Goal: Information Seeking & Learning: Learn about a topic

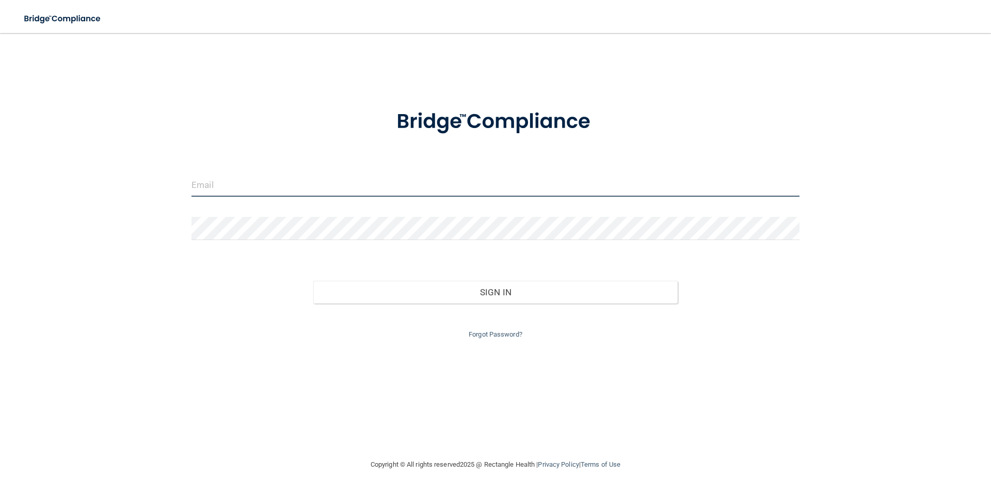
click at [286, 189] on input "email" at bounding box center [496, 184] width 608 height 23
type input "a"
type input "[EMAIL_ADDRESS][DOMAIN_NAME]"
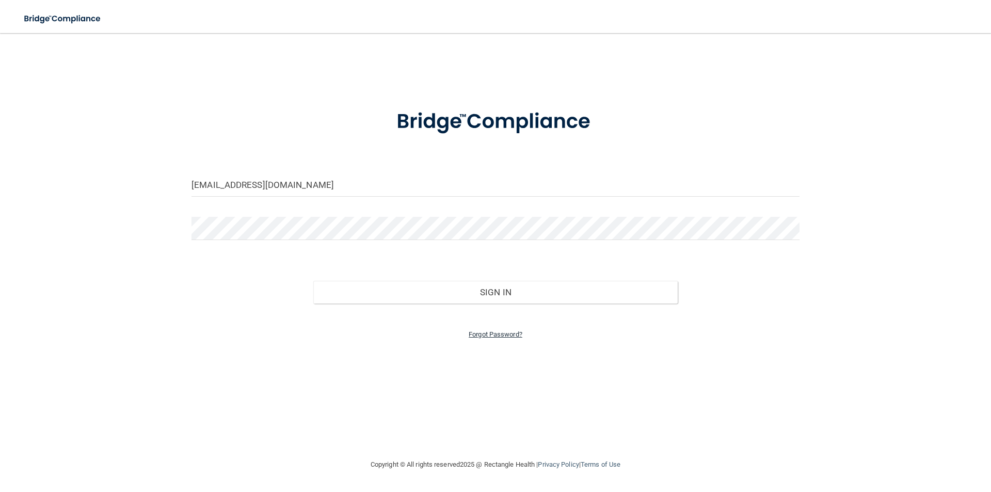
click at [473, 327] on div "Forgot Password?" at bounding box center [496, 322] width 624 height 37
click at [475, 330] on link "Forgot Password?" at bounding box center [496, 334] width 54 height 8
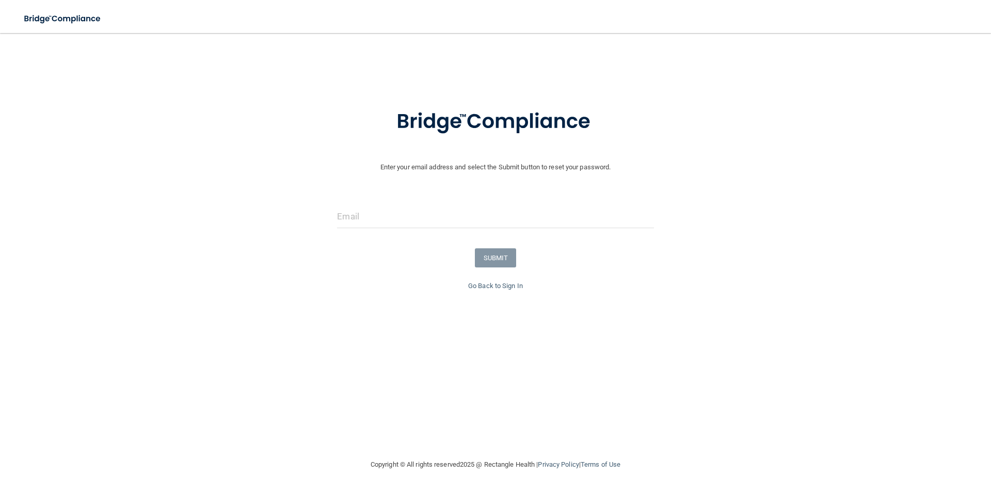
click at [455, 235] on div at bounding box center [495, 220] width 332 height 31
click at [454, 231] on div at bounding box center [495, 220] width 332 height 31
click at [454, 227] on input "email" at bounding box center [495, 216] width 316 height 23
type input "[EMAIL_ADDRESS][DOMAIN_NAME]"
click at [480, 248] on button "SUBMIT" at bounding box center [496, 257] width 42 height 19
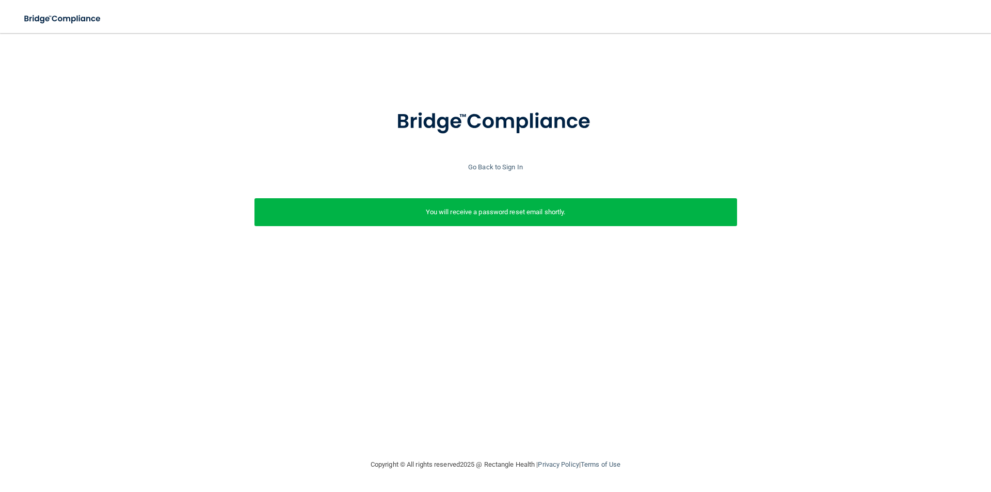
click at [505, 176] on div "Enter your email address and select the Submit button to reset your password. a…" at bounding box center [495, 179] width 981 height 168
click at [507, 168] on link "Go Back to Sign In" at bounding box center [495, 167] width 55 height 8
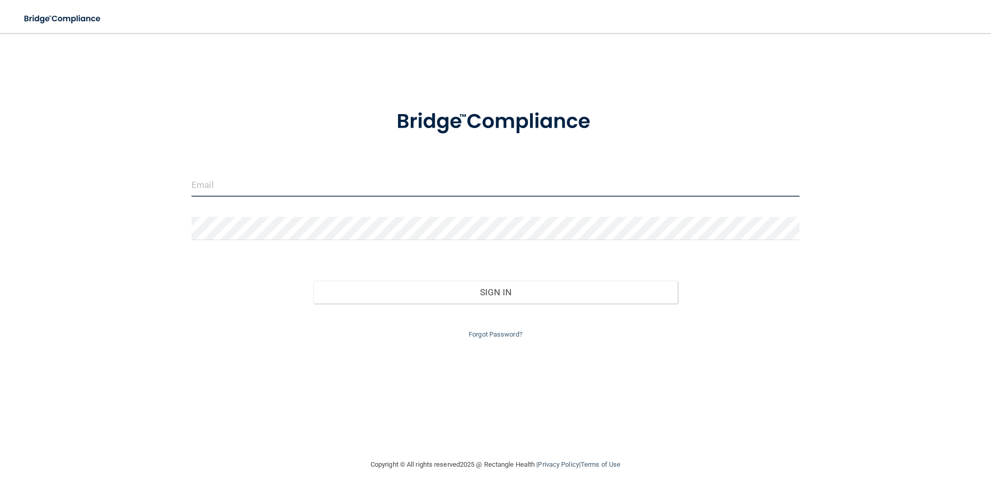
click at [463, 191] on input "email" at bounding box center [496, 184] width 608 height 23
click at [488, 324] on div "Forgot Password?" at bounding box center [496, 322] width 624 height 37
click at [488, 328] on div "Forgot Password?" at bounding box center [496, 322] width 624 height 37
click at [489, 331] on link "Forgot Password?" at bounding box center [496, 334] width 54 height 8
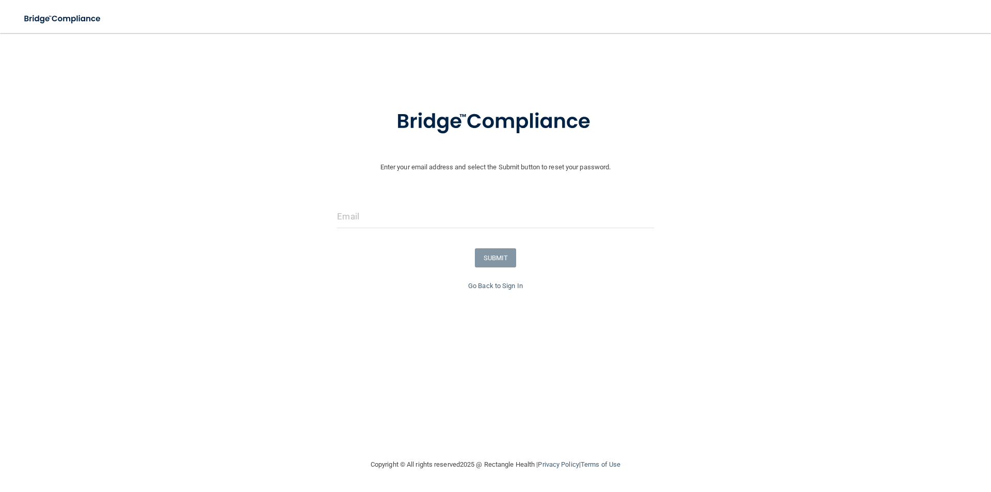
click at [455, 233] on div at bounding box center [495, 220] width 332 height 31
click at [455, 226] on input "email" at bounding box center [495, 216] width 316 height 23
type input "[EMAIL_ADDRESS][DOMAIN_NAME]"
click at [480, 248] on button "SUBMIT" at bounding box center [496, 257] width 42 height 19
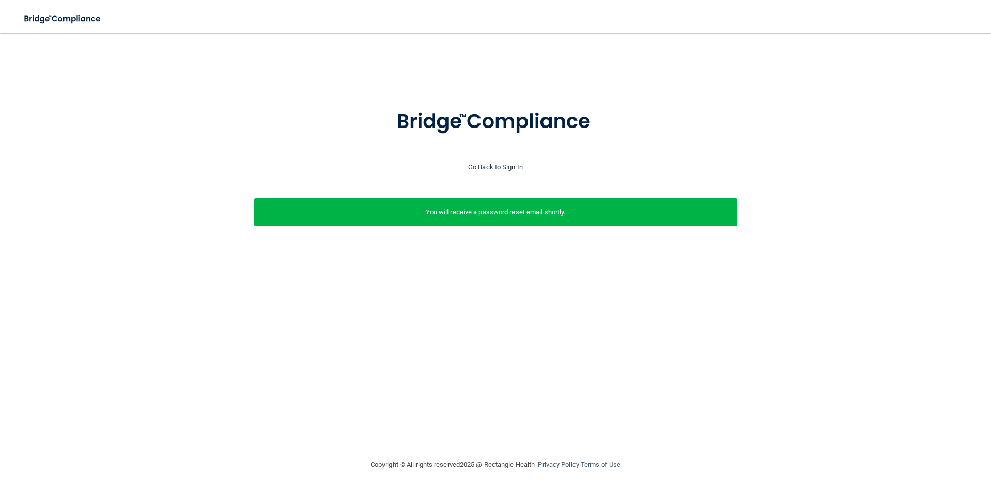
click at [505, 169] on link "Go Back to Sign In" at bounding box center [495, 167] width 55 height 8
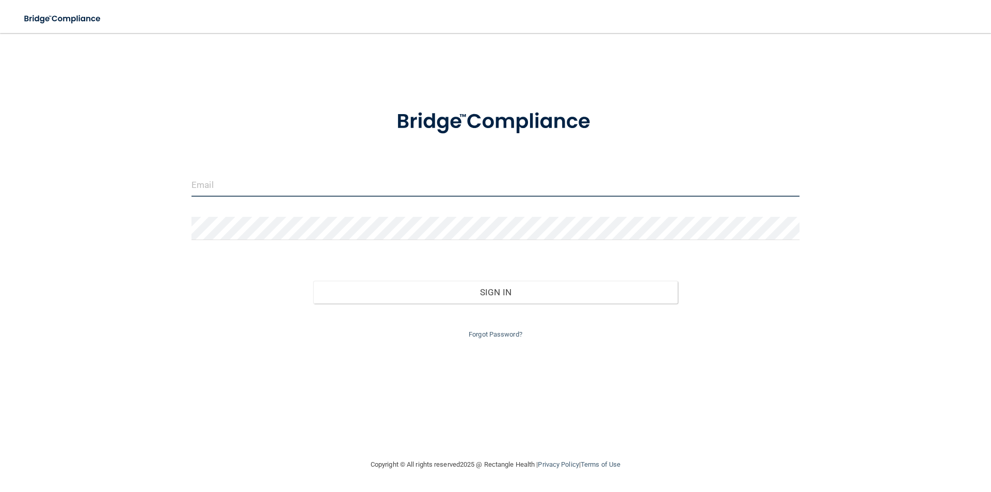
click at [490, 175] on input "email" at bounding box center [496, 184] width 608 height 23
type input "[EMAIL_ADDRESS][DOMAIN_NAME]"
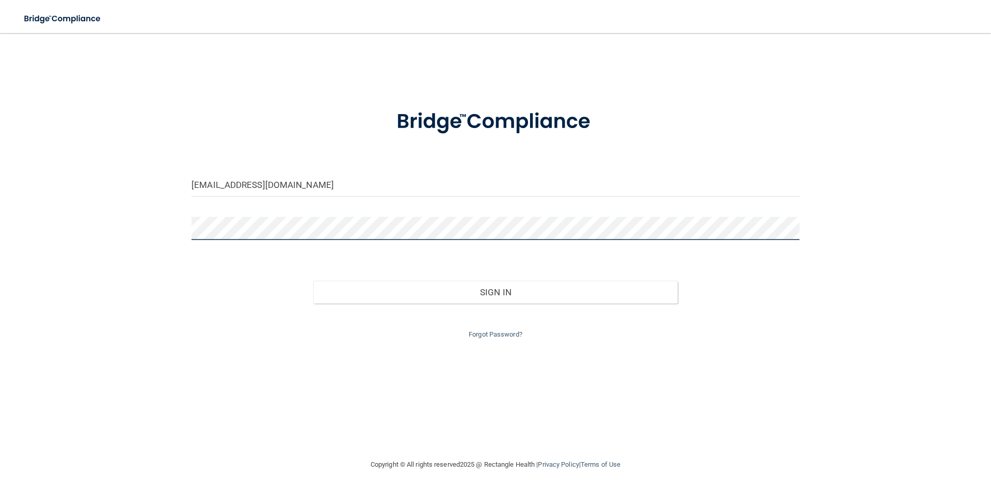
click at [313, 281] on button "Sign In" at bounding box center [495, 292] width 365 height 23
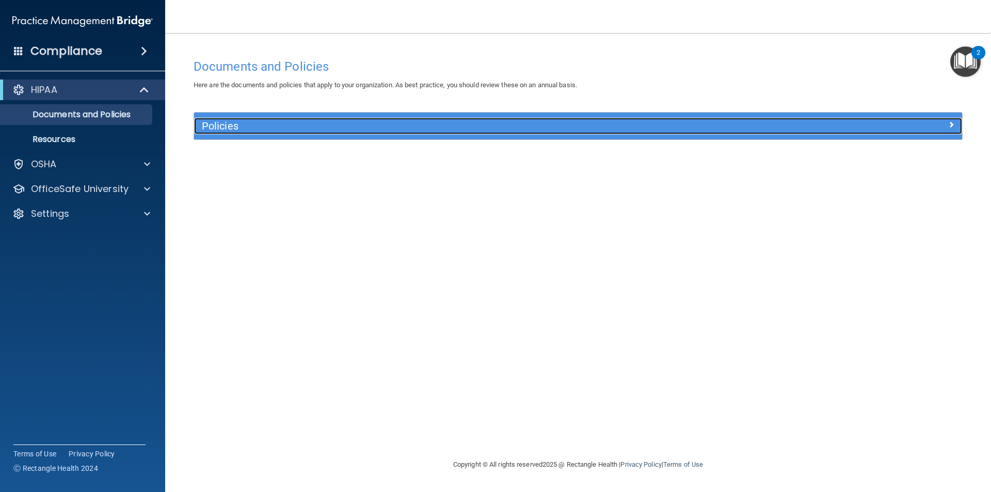
click at [274, 124] on h5 "Policies" at bounding box center [482, 125] width 561 height 11
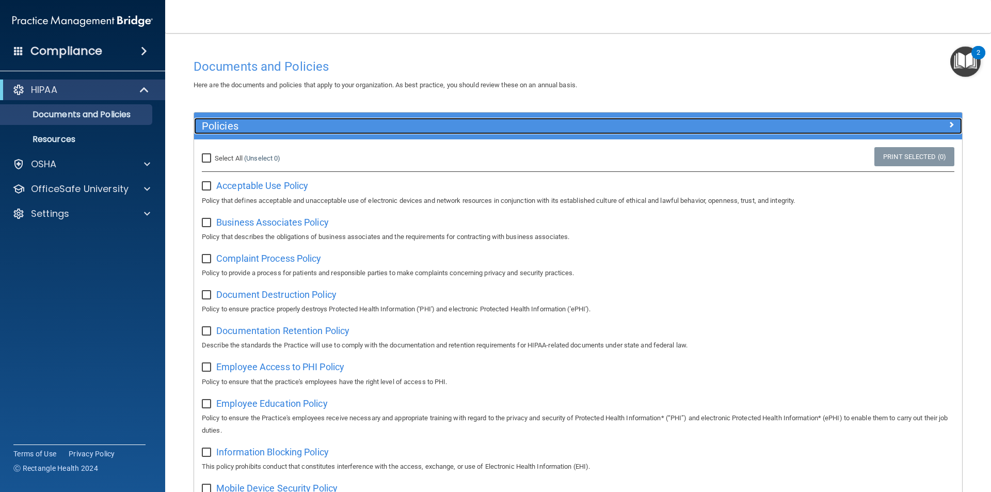
click at [294, 128] on h5 "Policies" at bounding box center [482, 125] width 561 height 11
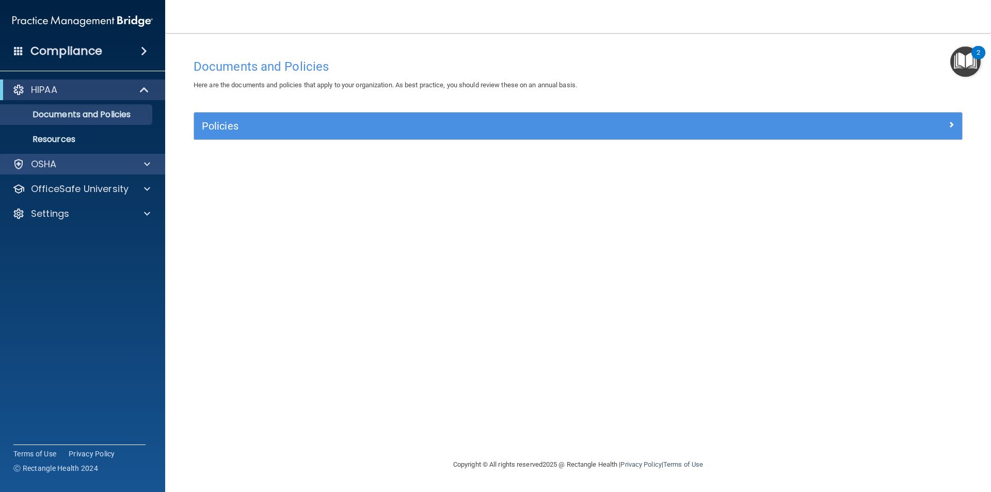
click at [146, 155] on div "OSHA" at bounding box center [83, 164] width 166 height 21
click at [150, 161] on div at bounding box center [146, 164] width 26 height 12
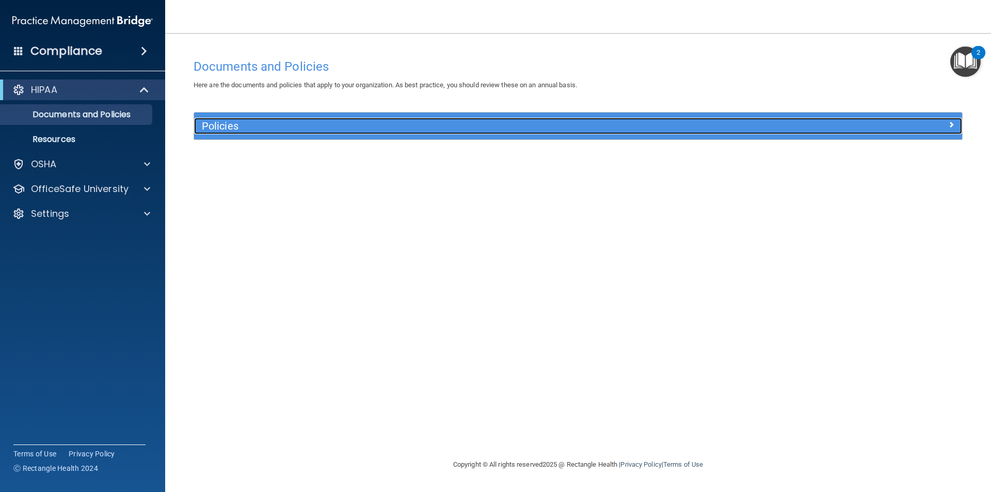
click at [200, 132] on div "Policies" at bounding box center [482, 126] width 576 height 17
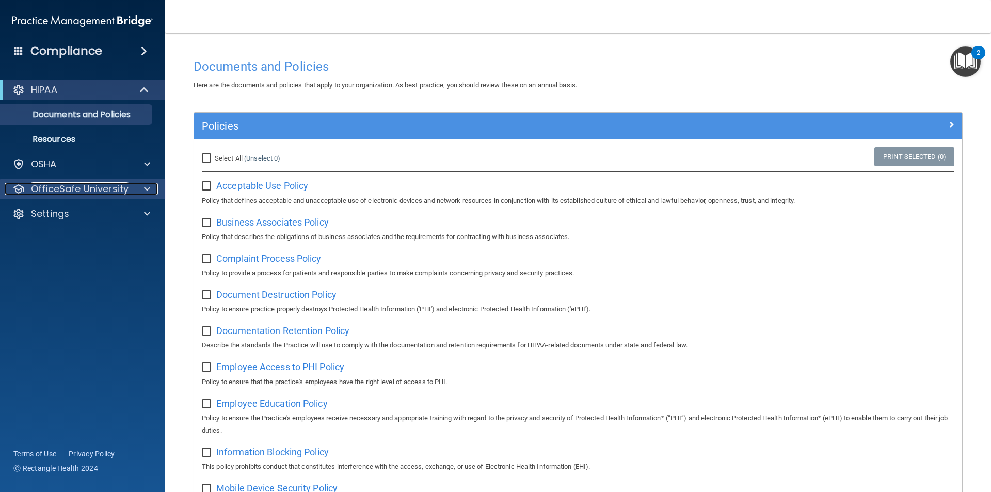
click at [135, 187] on div at bounding box center [146, 189] width 26 height 12
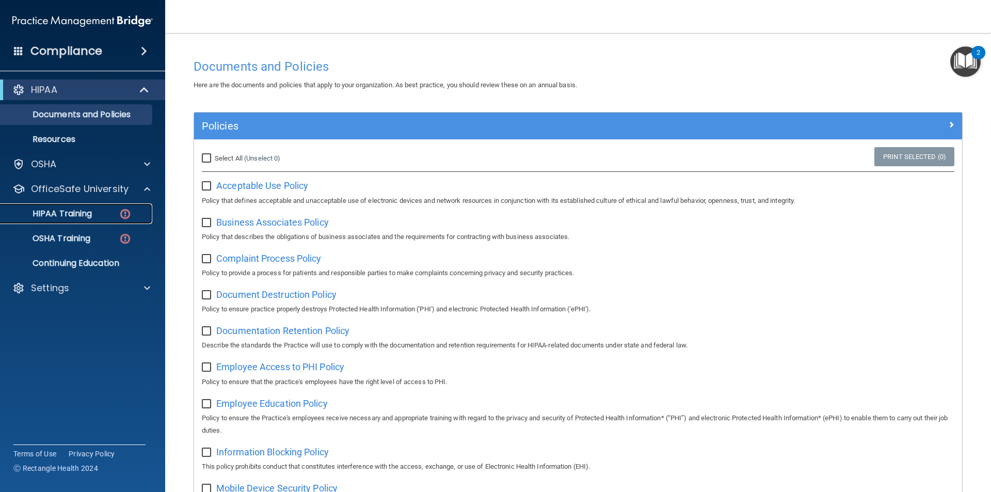
click at [113, 209] on div "HIPAA Training" at bounding box center [77, 214] width 141 height 10
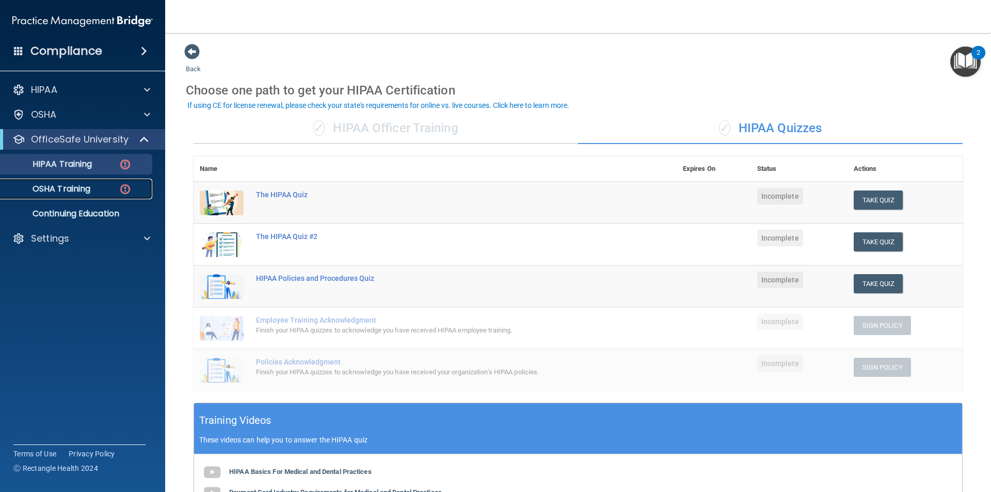
click at [108, 187] on div "OSHA Training" at bounding box center [77, 189] width 141 height 10
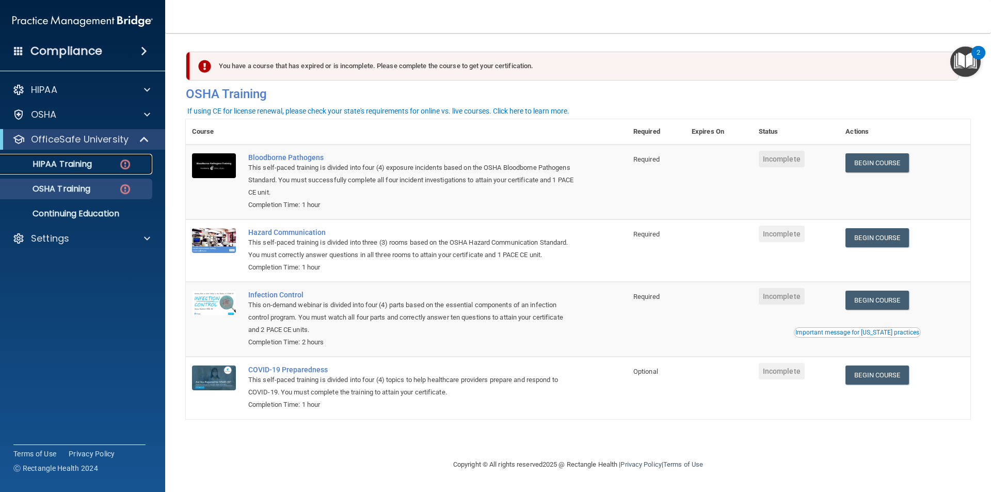
click at [110, 162] on div "HIPAA Training" at bounding box center [77, 164] width 141 height 10
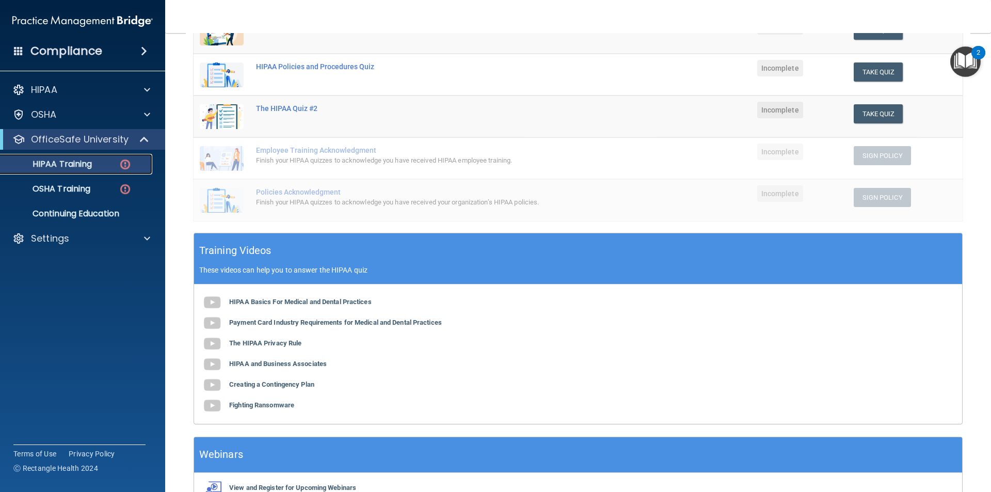
scroll to position [231, 0]
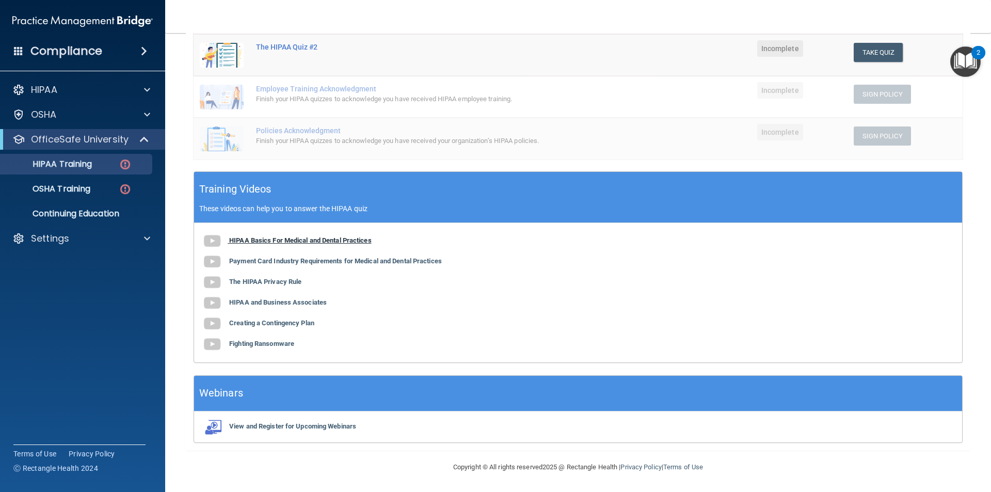
click at [247, 239] on b "HIPAA Basics For Medical and Dental Practices" at bounding box center [300, 240] width 142 height 8
click at [285, 258] on b "Payment Card Industry Requirements for Medical and Dental Practices" at bounding box center [335, 261] width 213 height 8
click at [281, 279] on b "The HIPAA Privacy Rule" at bounding box center [265, 282] width 72 height 8
click at [298, 303] on b "HIPAA and Business Associates" at bounding box center [278, 302] width 98 height 8
click at [292, 320] on b "Creating a Contingency Plan" at bounding box center [271, 323] width 85 height 8
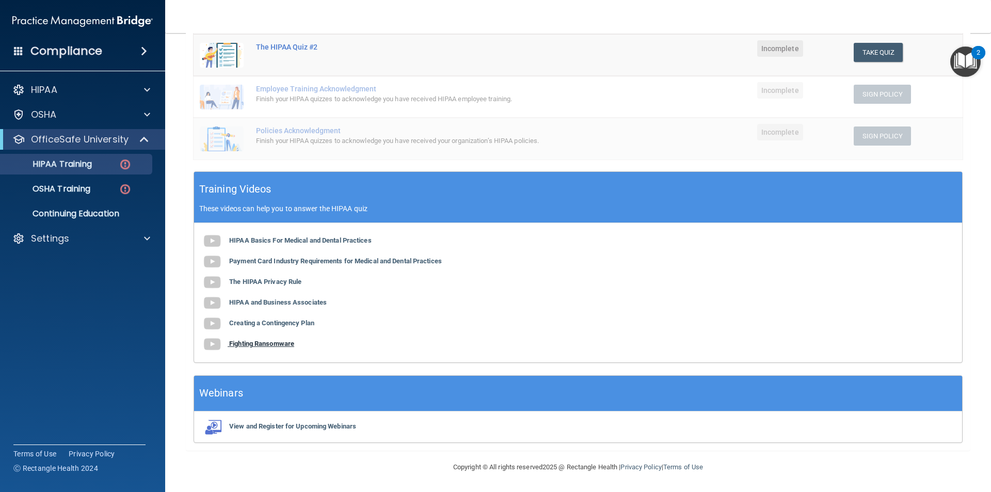
click at [270, 341] on b "Fighting Ransomware" at bounding box center [261, 344] width 65 height 8
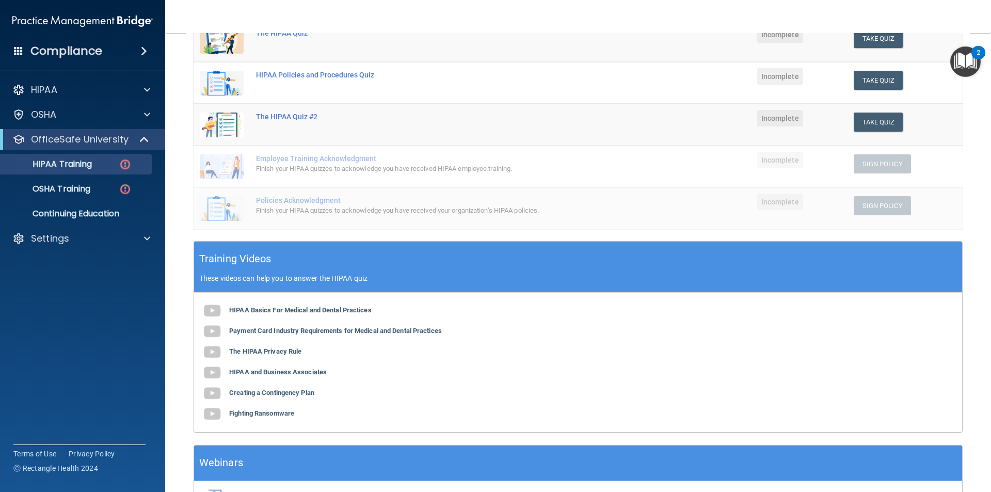
scroll to position [0, 0]
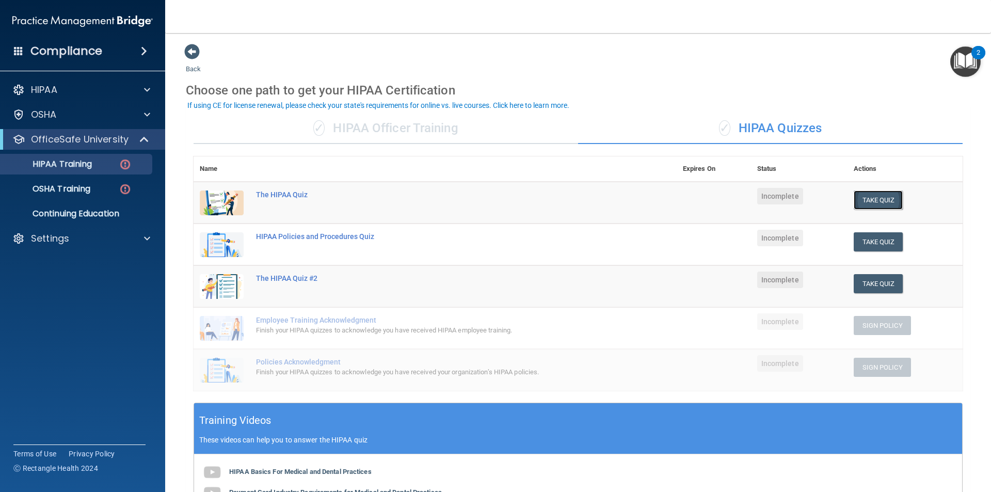
click at [873, 209] on button "Take Quiz" at bounding box center [879, 200] width 50 height 19
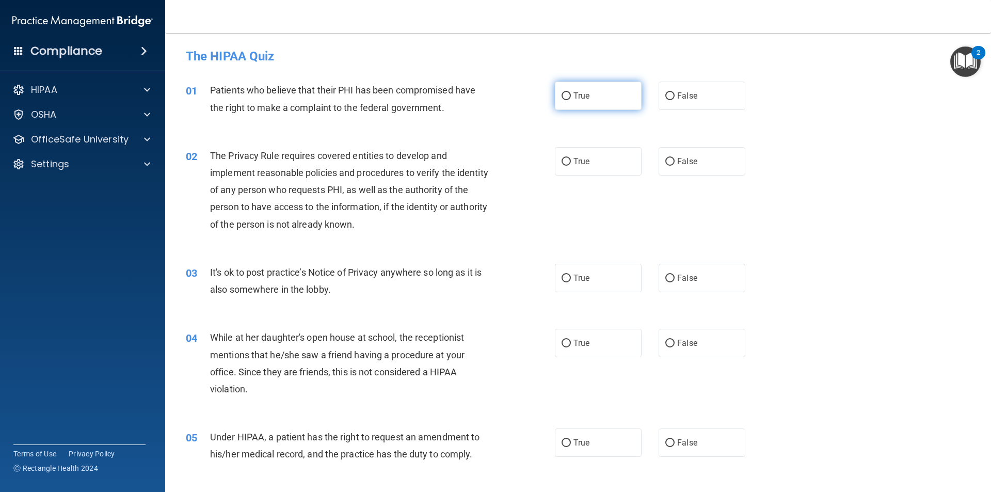
click at [585, 103] on label "True" at bounding box center [598, 96] width 87 height 28
click at [571, 100] on input "True" at bounding box center [566, 96] width 9 height 8
radio input "true"
click at [545, 166] on div "02 The Privacy Rule requires covered entities to develop and implement reasonab…" at bounding box center [370, 192] width 400 height 91
click at [567, 165] on input "True" at bounding box center [566, 162] width 9 height 8
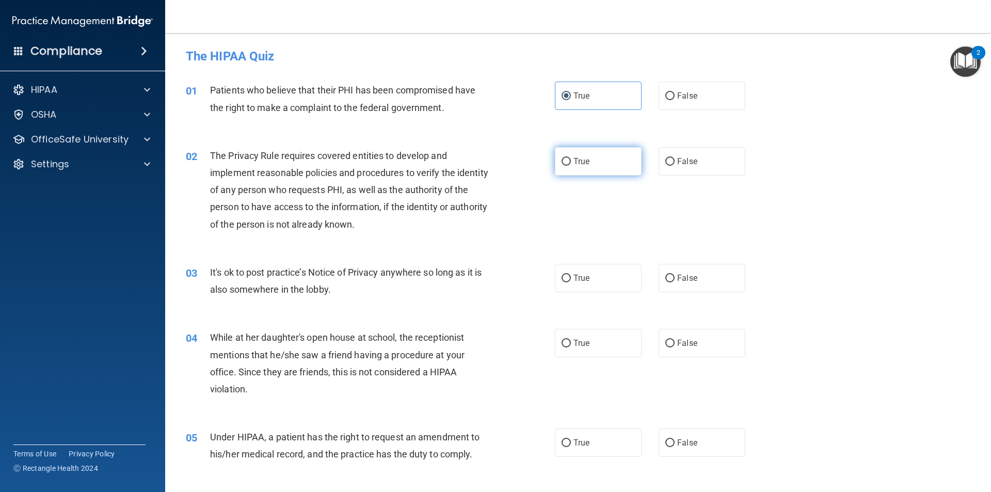
radio input "true"
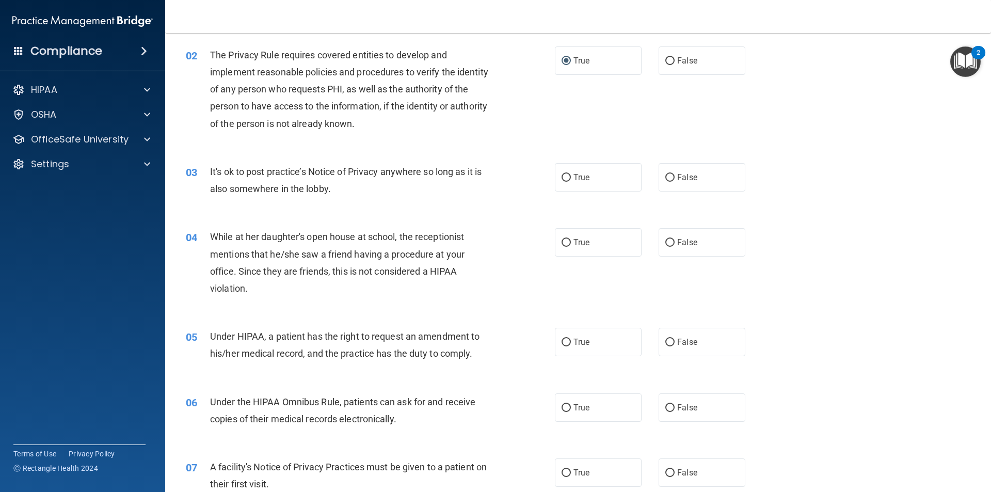
scroll to position [103, 0]
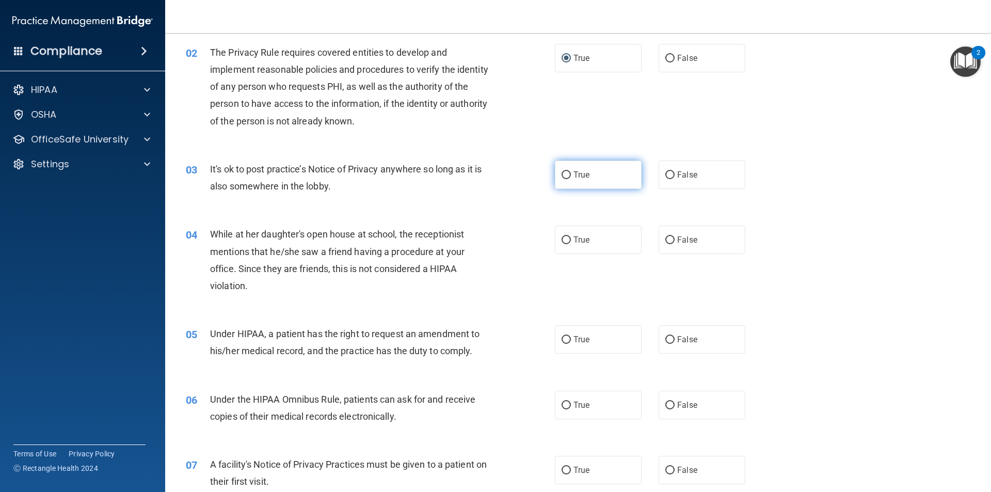
click at [568, 182] on label "True" at bounding box center [598, 175] width 87 height 28
click at [568, 179] on input "True" at bounding box center [566, 175] width 9 height 8
radio input "true"
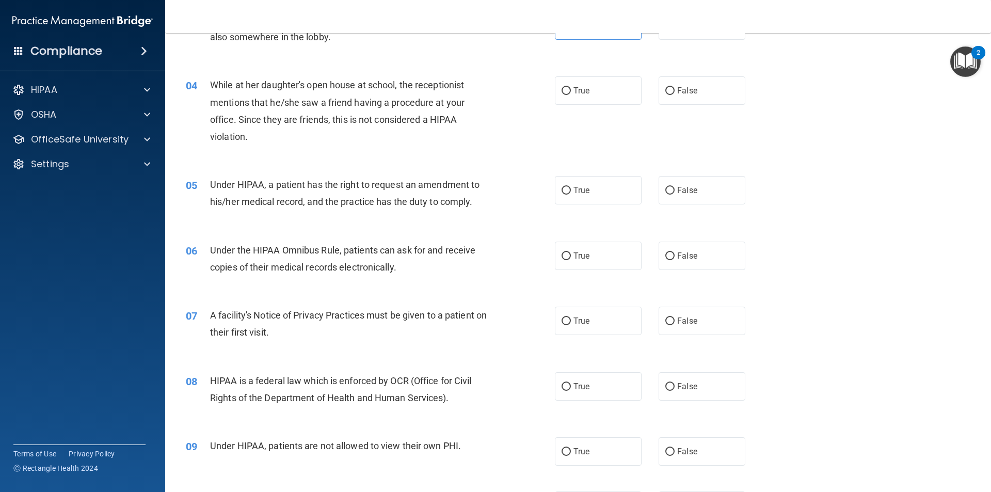
scroll to position [258, 0]
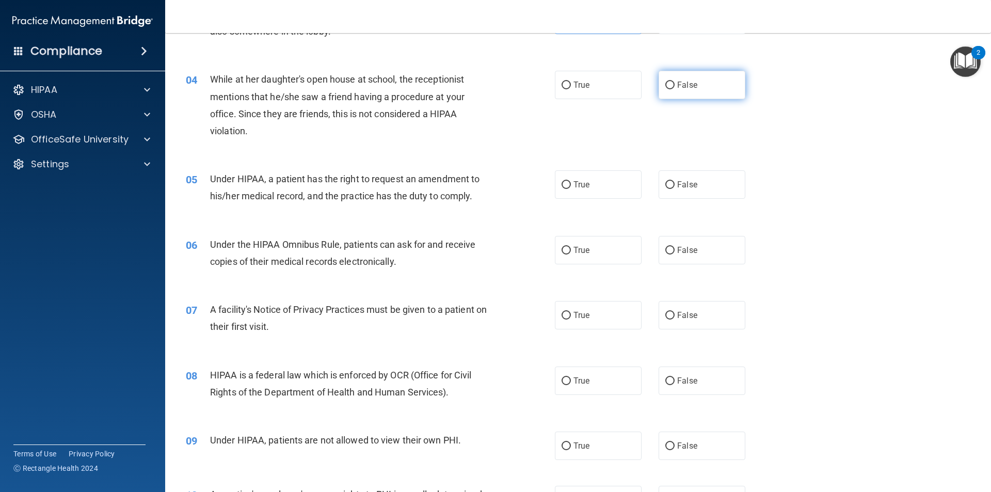
click at [673, 92] on label "False" at bounding box center [702, 85] width 87 height 28
click at [673, 89] on input "False" at bounding box center [669, 86] width 9 height 8
radio input "true"
click at [623, 183] on label "True" at bounding box center [598, 184] width 87 height 28
click at [571, 183] on input "True" at bounding box center [566, 185] width 9 height 8
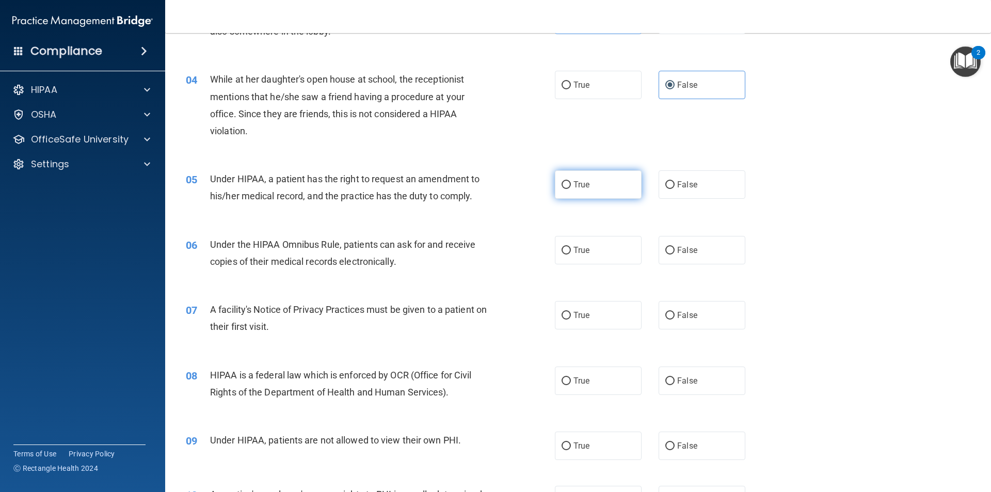
radio input "true"
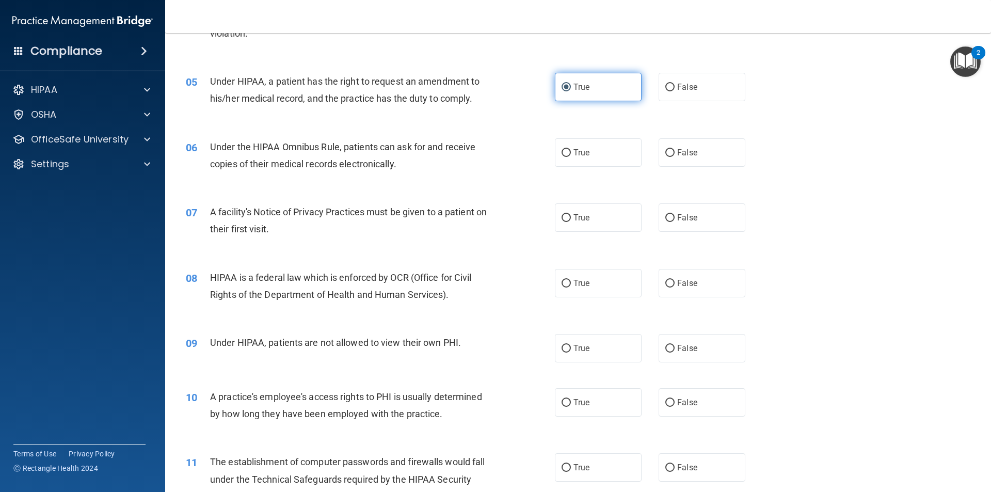
scroll to position [361, 0]
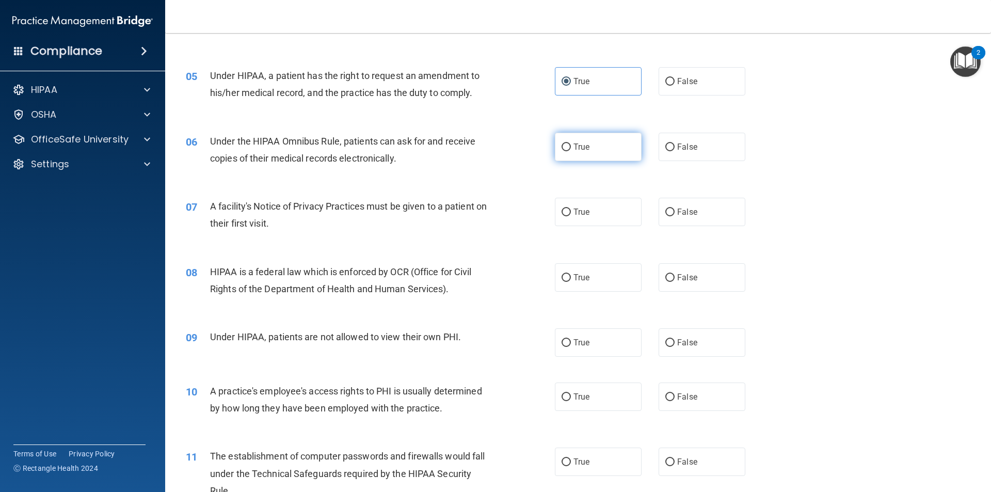
click at [598, 154] on label "True" at bounding box center [598, 147] width 87 height 28
click at [571, 151] on input "True" at bounding box center [566, 148] width 9 height 8
radio input "true"
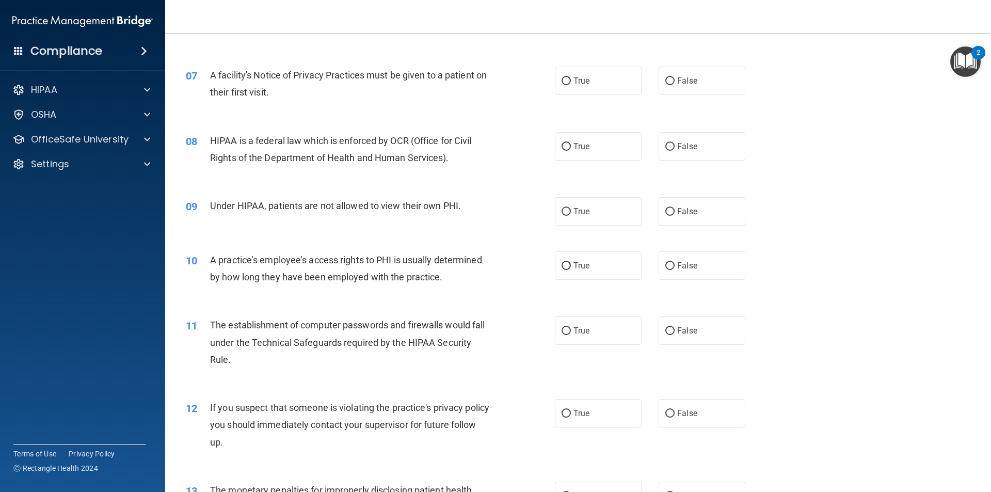
scroll to position [516, 0]
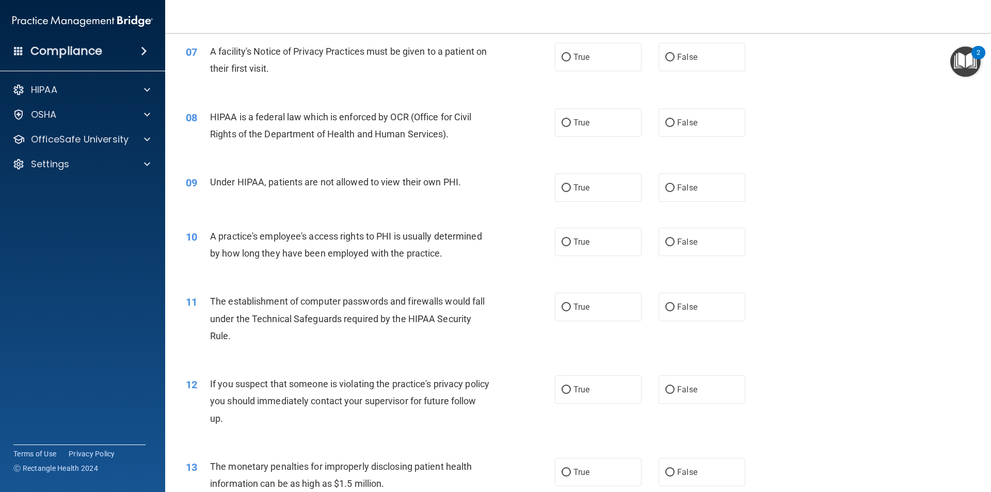
click at [593, 72] on div "07 A facility's Notice of Privacy Practices must be given to a patient on their…" at bounding box center [578, 62] width 800 height 65
click at [596, 65] on label "True" at bounding box center [598, 57] width 87 height 28
click at [571, 61] on input "True" at bounding box center [566, 58] width 9 height 8
radio input "true"
click at [610, 129] on label "True" at bounding box center [598, 122] width 87 height 28
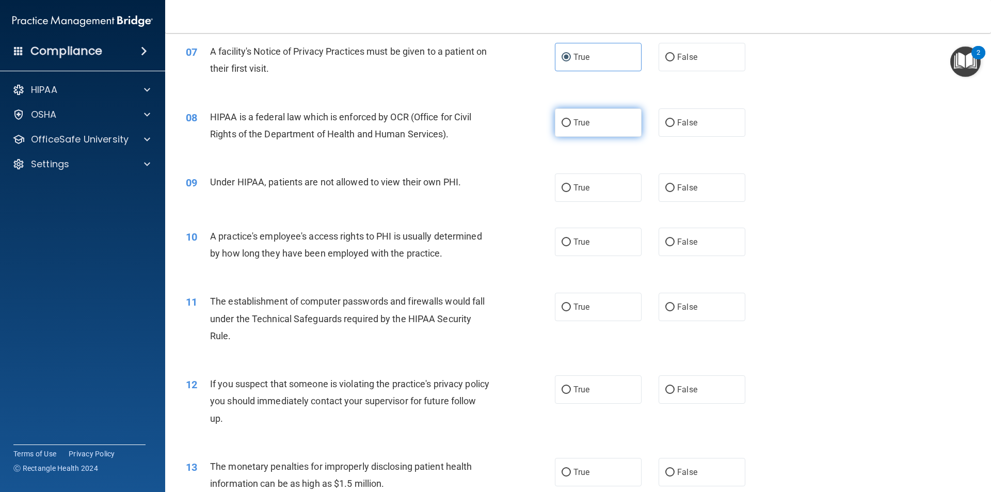
click at [571, 127] on input "True" at bounding box center [566, 123] width 9 height 8
radio input "true"
click at [659, 178] on label "False" at bounding box center [702, 187] width 87 height 28
click at [665, 184] on input "False" at bounding box center [669, 188] width 9 height 8
radio input "true"
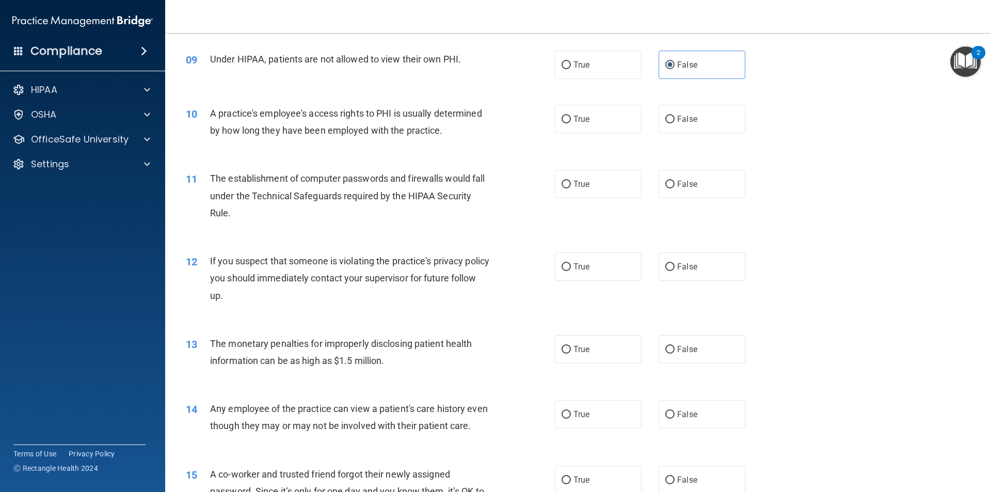
scroll to position [671, 0]
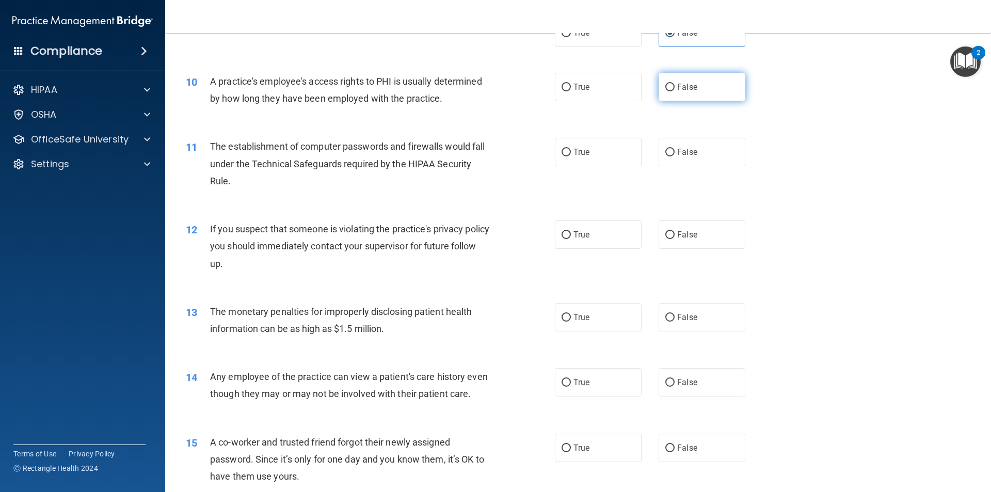
click at [677, 87] on span "False" at bounding box center [687, 87] width 20 height 10
click at [674, 87] on input "False" at bounding box center [669, 88] width 9 height 8
radio input "true"
click at [608, 147] on label "True" at bounding box center [598, 152] width 87 height 28
click at [571, 149] on input "True" at bounding box center [566, 153] width 9 height 8
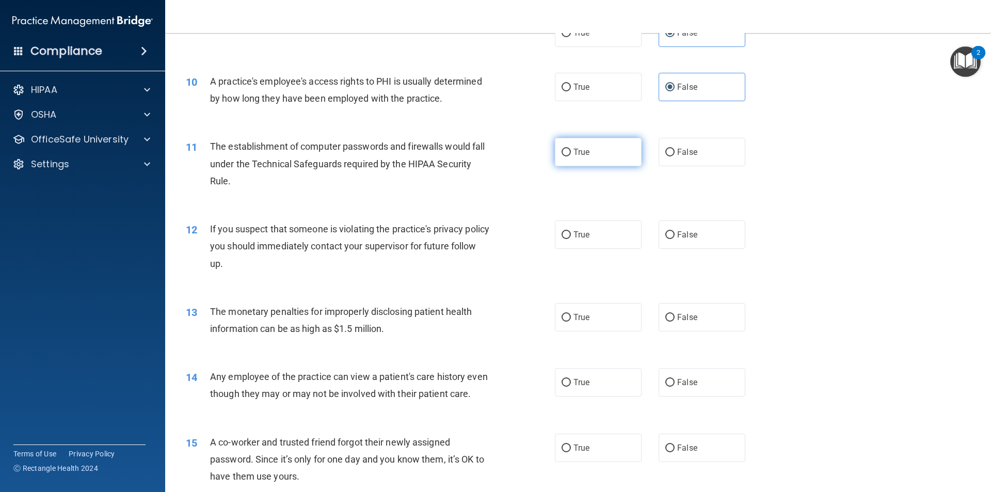
radio input "true"
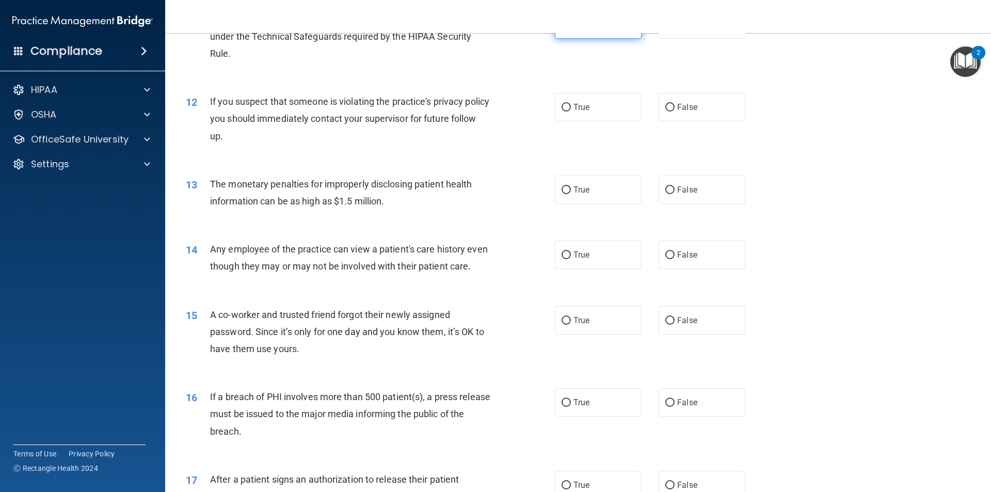
scroll to position [826, 0]
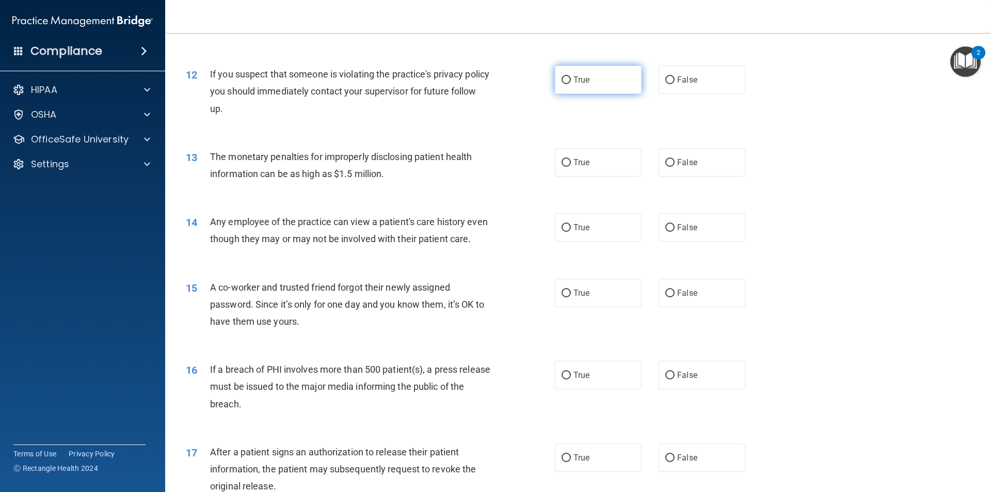
click at [593, 84] on label "True" at bounding box center [598, 80] width 87 height 28
click at [571, 84] on input "True" at bounding box center [566, 80] width 9 height 8
radio input "true"
click at [572, 155] on label "True" at bounding box center [598, 162] width 87 height 28
click at [571, 159] on input "True" at bounding box center [566, 163] width 9 height 8
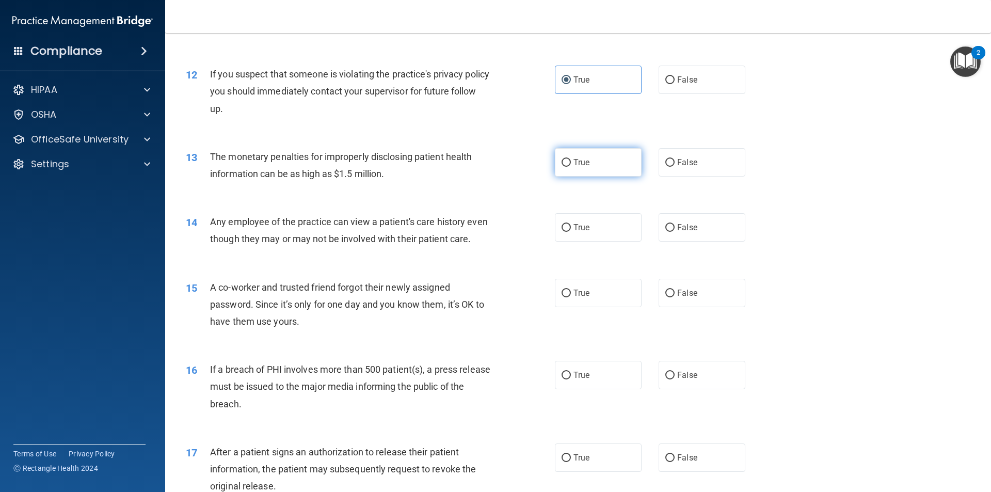
radio input "true"
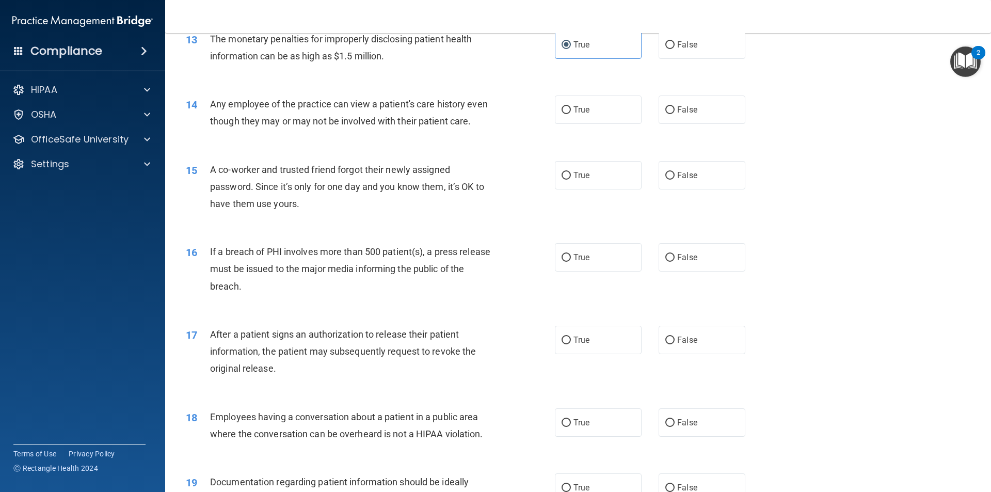
scroll to position [981, 0]
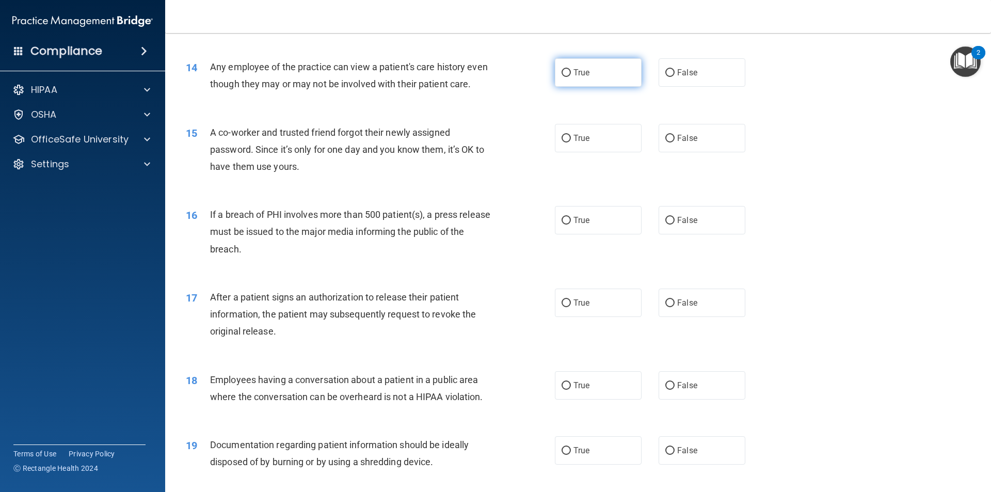
click at [608, 75] on label "True" at bounding box center [598, 72] width 87 height 28
click at [571, 75] on input "True" at bounding box center [566, 73] width 9 height 8
radio input "true"
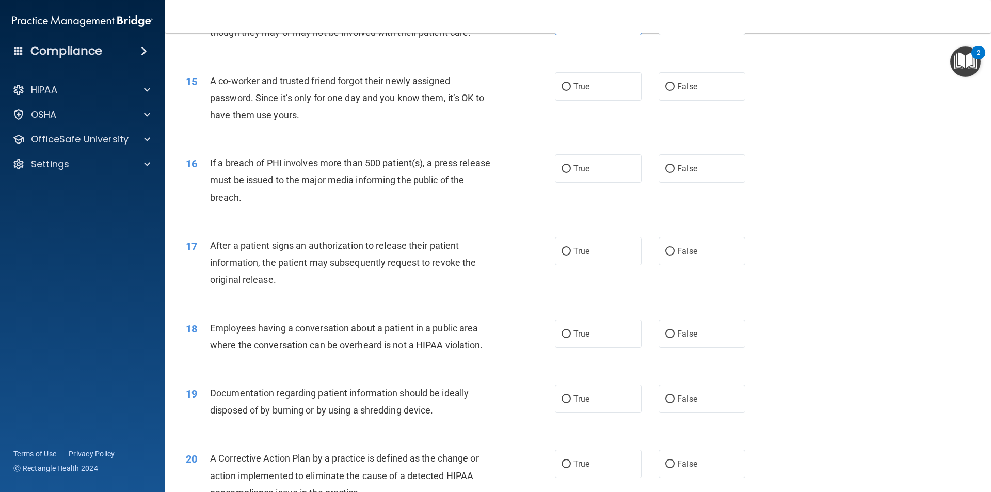
scroll to position [1084, 0]
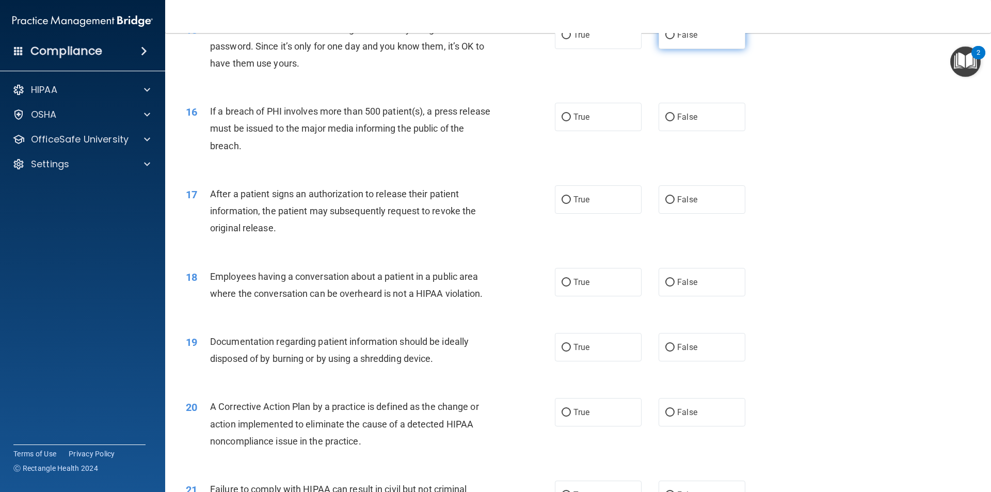
drag, startPoint x: 644, startPoint y: 59, endPoint x: 654, endPoint y: 57, distance: 10.4
click at [647, 49] on div "True False" at bounding box center [659, 35] width 208 height 28
click at [659, 49] on label "False" at bounding box center [702, 35] width 87 height 28
click at [665, 39] on input "False" at bounding box center [669, 35] width 9 height 8
radio input "true"
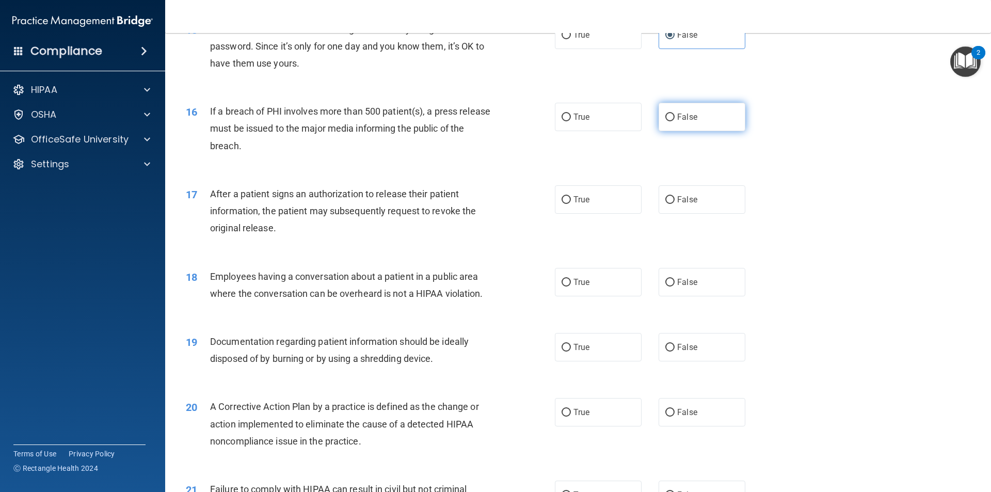
click at [661, 131] on label "False" at bounding box center [702, 117] width 87 height 28
click at [665, 121] on input "False" at bounding box center [669, 118] width 9 height 8
radio input "true"
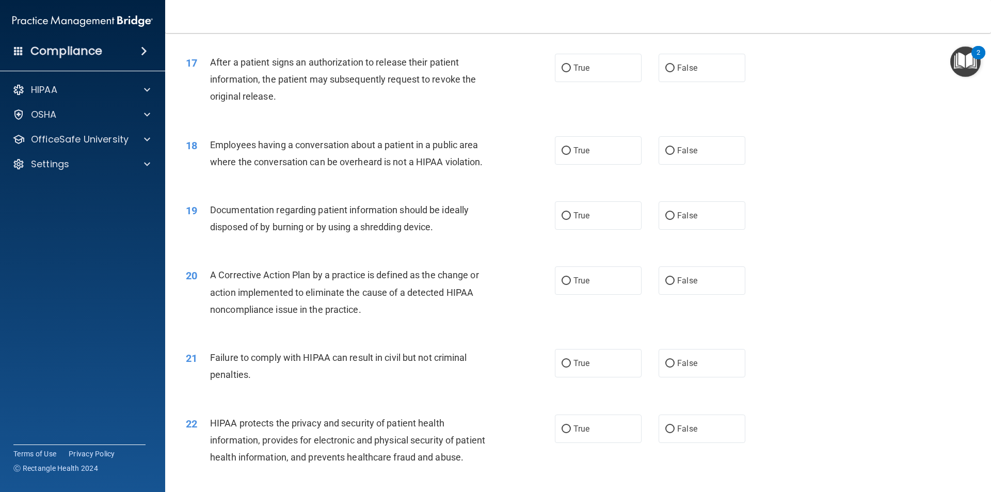
scroll to position [1239, 0]
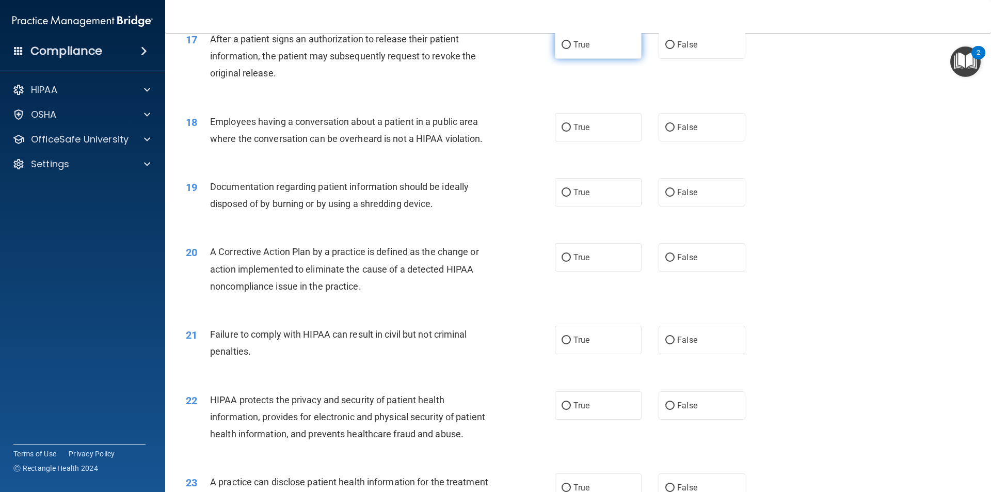
click at [591, 59] on label "True" at bounding box center [598, 44] width 87 height 28
click at [571, 49] on input "True" at bounding box center [566, 45] width 9 height 8
radio input "true"
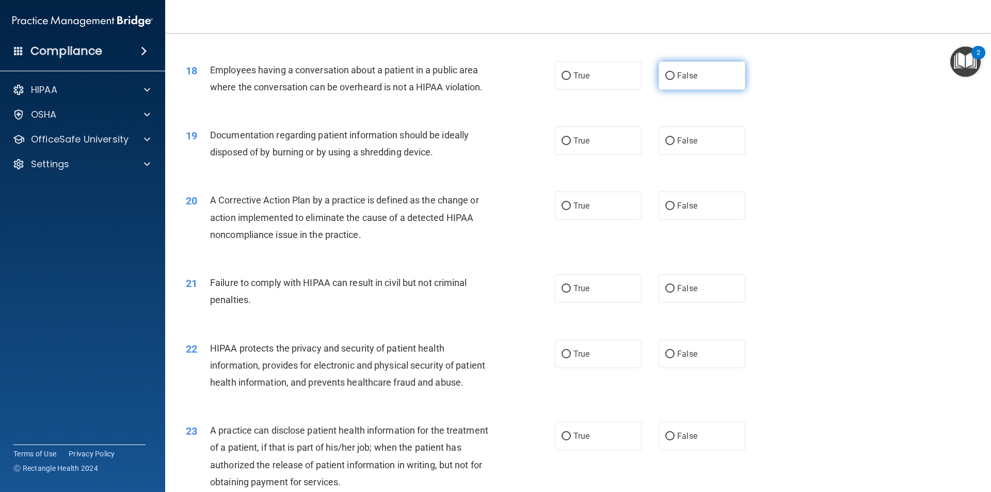
click at [665, 80] on input "False" at bounding box center [669, 76] width 9 height 8
radio input "true"
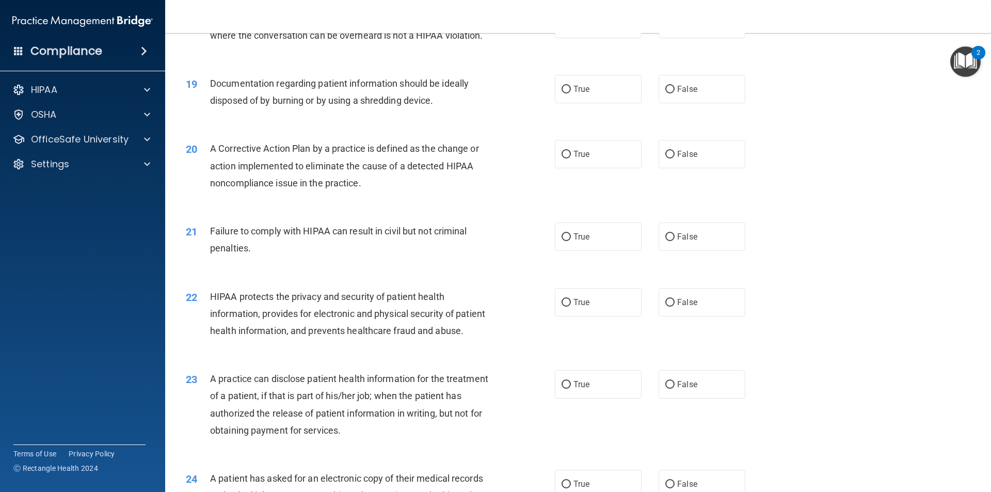
scroll to position [1394, 0]
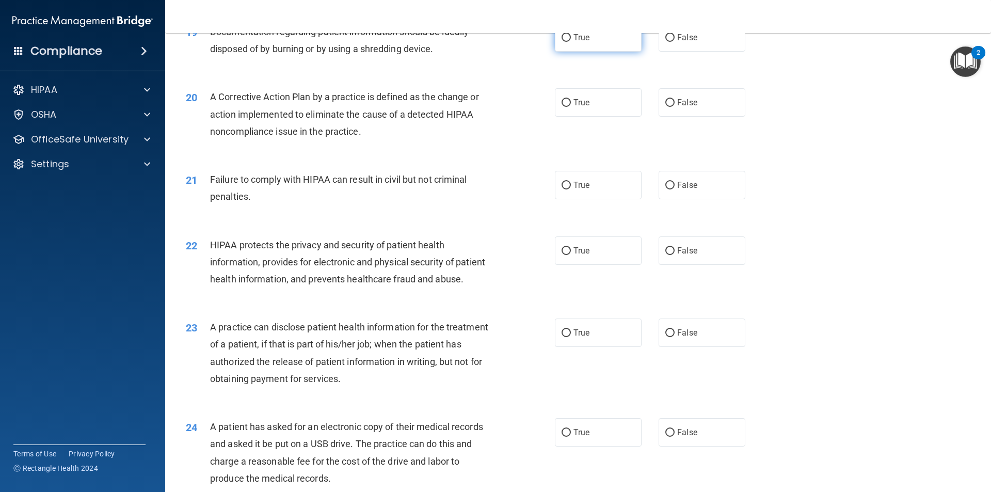
click at [583, 52] on label "True" at bounding box center [598, 37] width 87 height 28
click at [571, 42] on input "True" at bounding box center [566, 38] width 9 height 8
radio input "true"
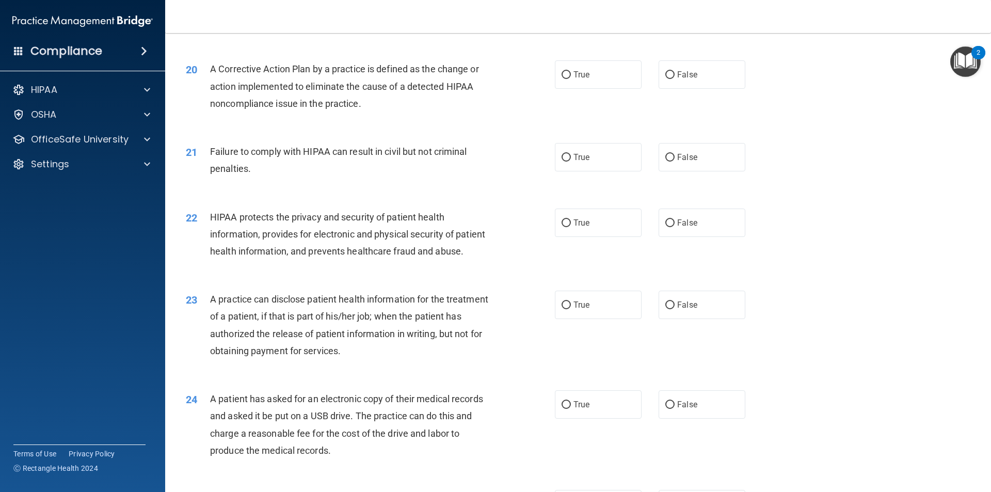
scroll to position [1446, 0]
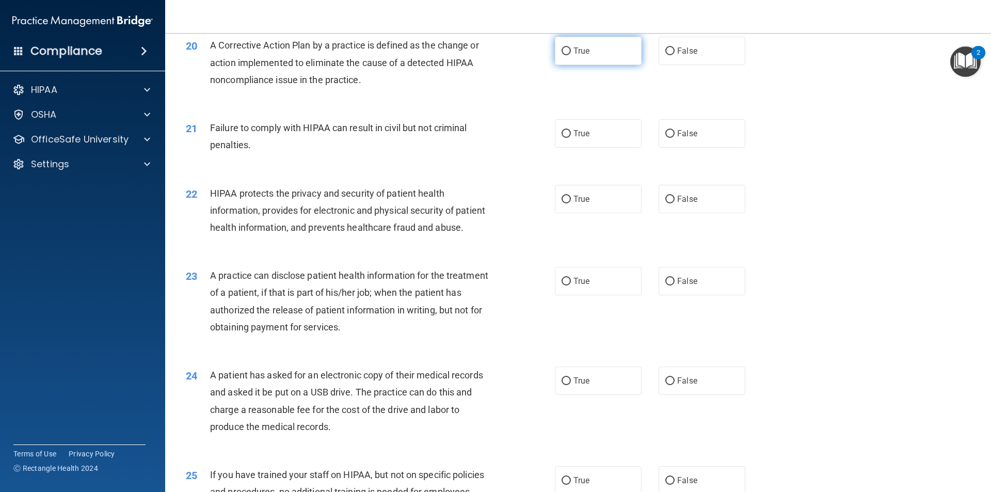
click at [578, 65] on label "True" at bounding box center [598, 51] width 87 height 28
click at [571, 55] on input "True" at bounding box center [566, 51] width 9 height 8
radio input "true"
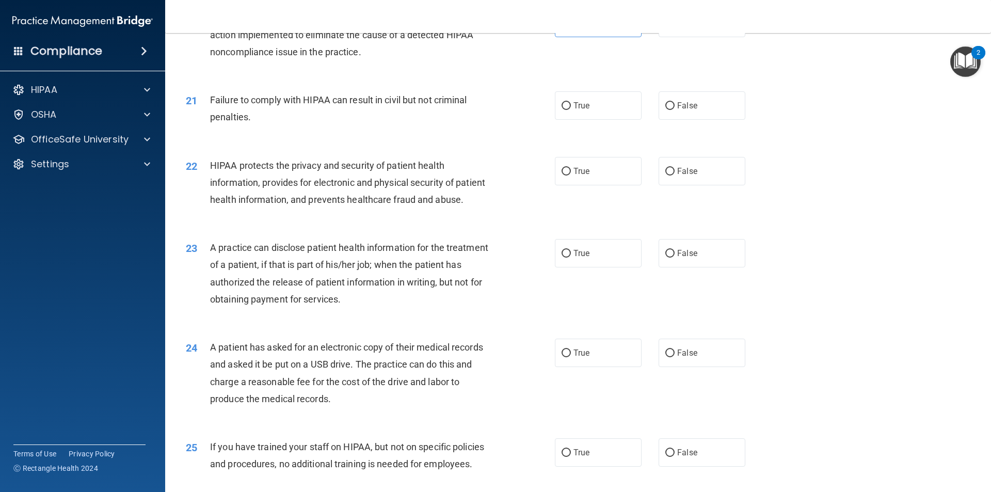
scroll to position [1497, 0]
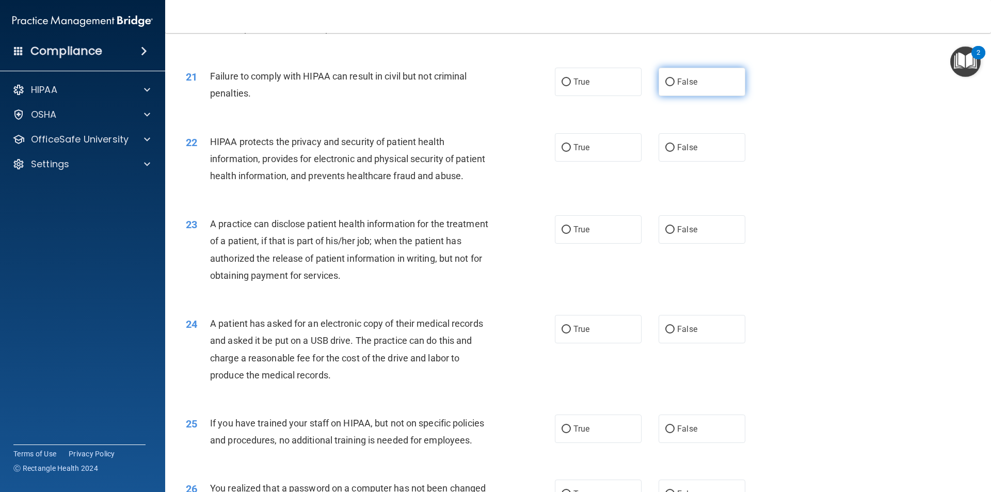
click at [665, 86] on input "False" at bounding box center [669, 82] width 9 height 8
radio input "true"
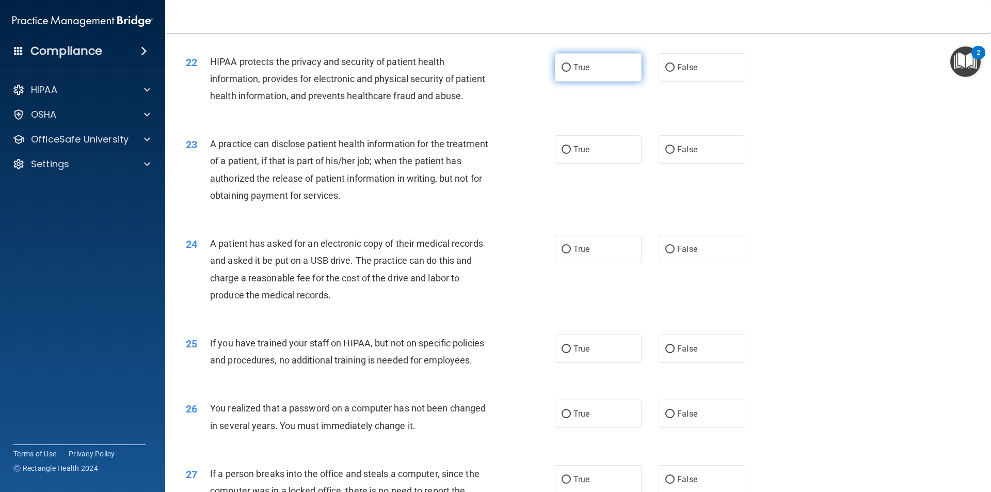
scroll to position [1600, 0]
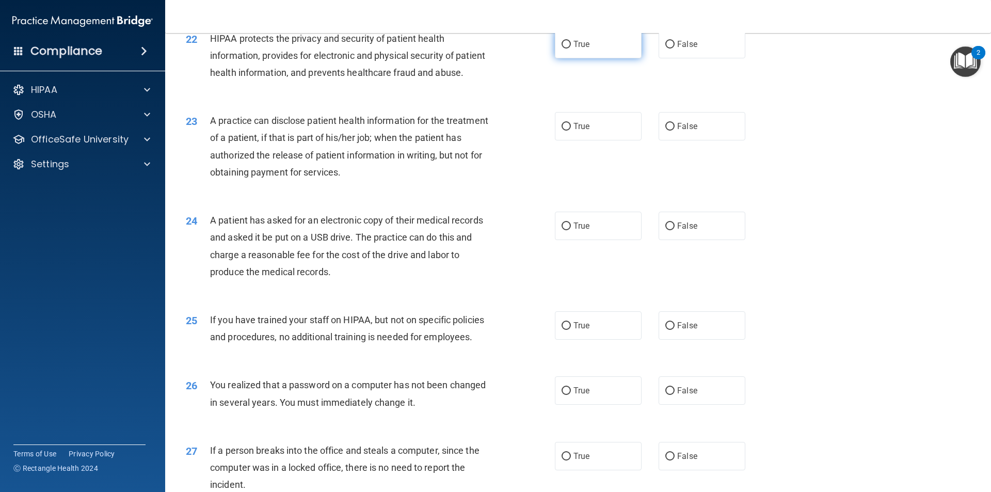
click at [569, 58] on label "True" at bounding box center [598, 44] width 87 height 28
click at [569, 49] on input "True" at bounding box center [566, 45] width 9 height 8
radio input "true"
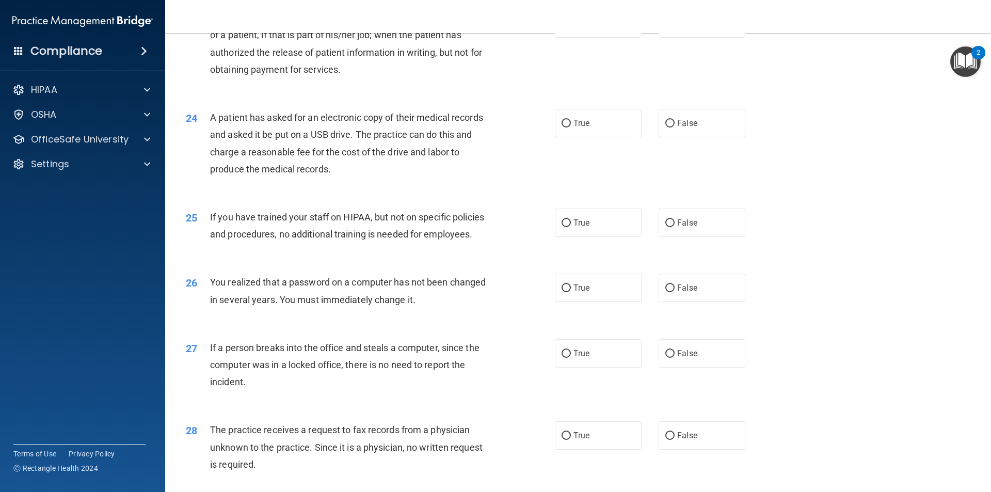
scroll to position [1704, 0]
click at [578, 37] on label "True" at bounding box center [598, 23] width 87 height 28
click at [571, 27] on input "True" at bounding box center [566, 24] width 9 height 8
radio input "true"
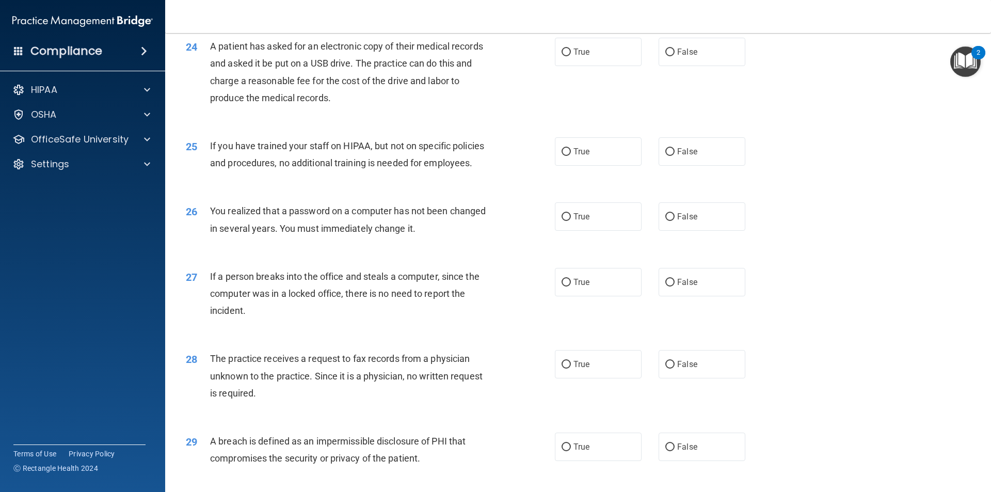
scroll to position [1807, 0]
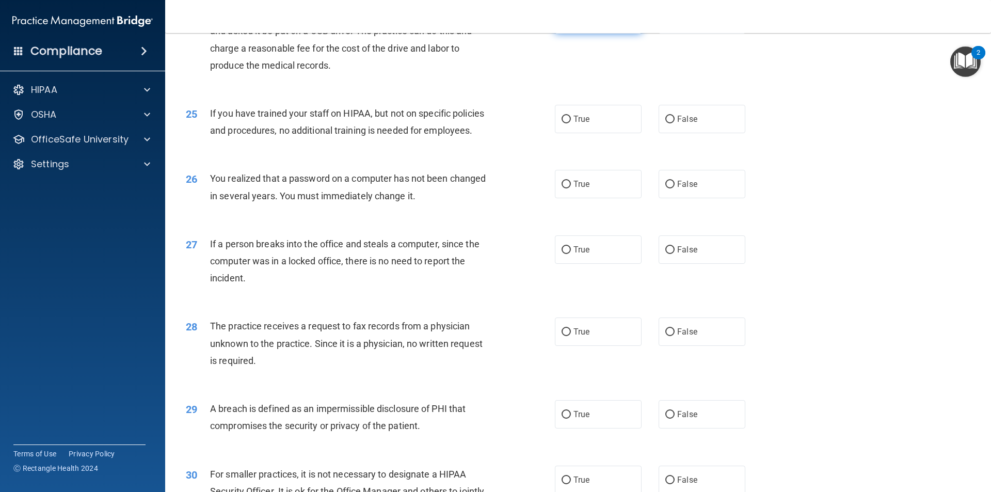
click at [581, 34] on label "True" at bounding box center [598, 19] width 87 height 28
click at [571, 24] on input "True" at bounding box center [566, 20] width 9 height 8
radio input "true"
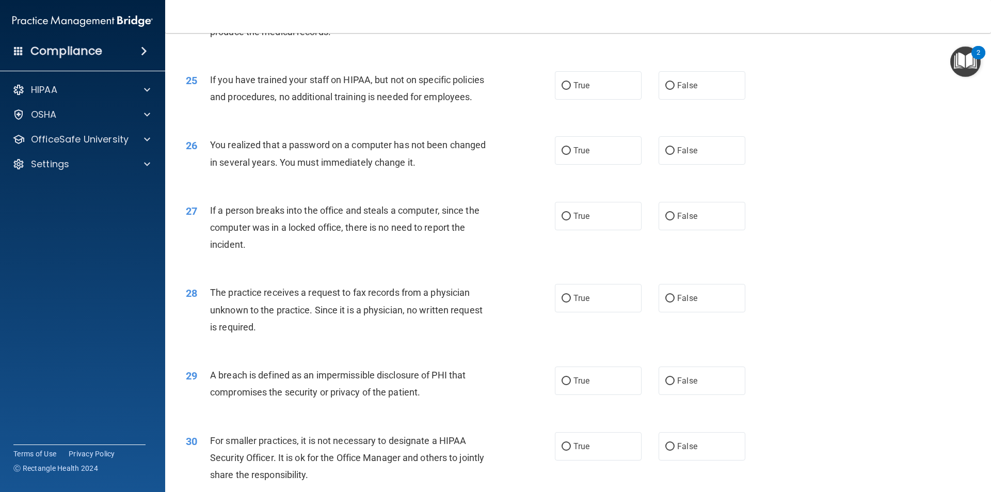
scroll to position [1859, 0]
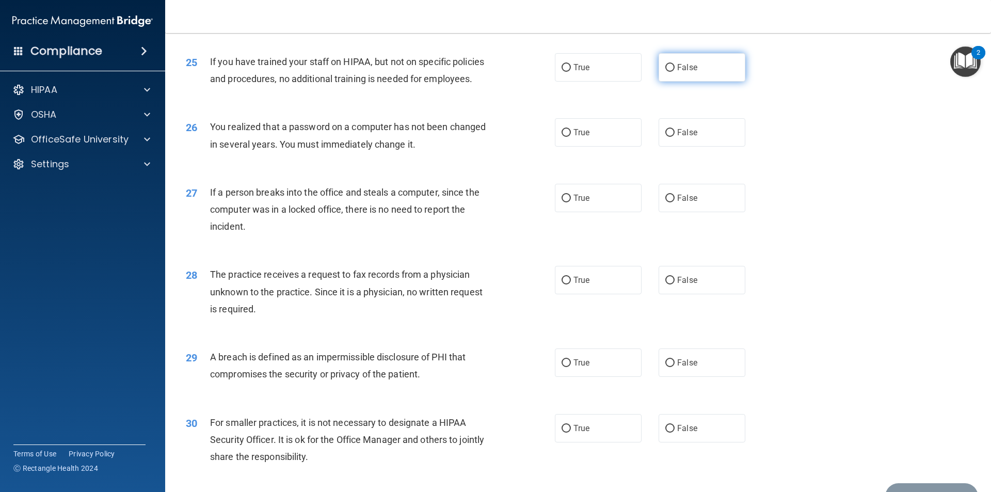
click at [673, 82] on label "False" at bounding box center [702, 67] width 87 height 28
click at [673, 72] on input "False" at bounding box center [669, 68] width 9 height 8
radio input "true"
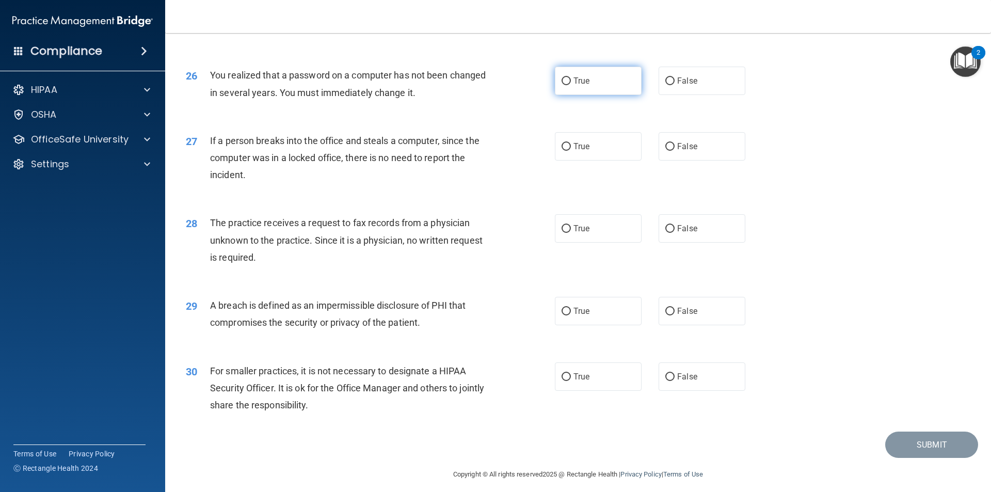
click at [614, 95] on label "True" at bounding box center [598, 81] width 87 height 28
click at [571, 85] on input "True" at bounding box center [566, 81] width 9 height 8
radio input "true"
click at [660, 161] on label "False" at bounding box center [702, 146] width 87 height 28
click at [665, 151] on input "False" at bounding box center [669, 147] width 9 height 8
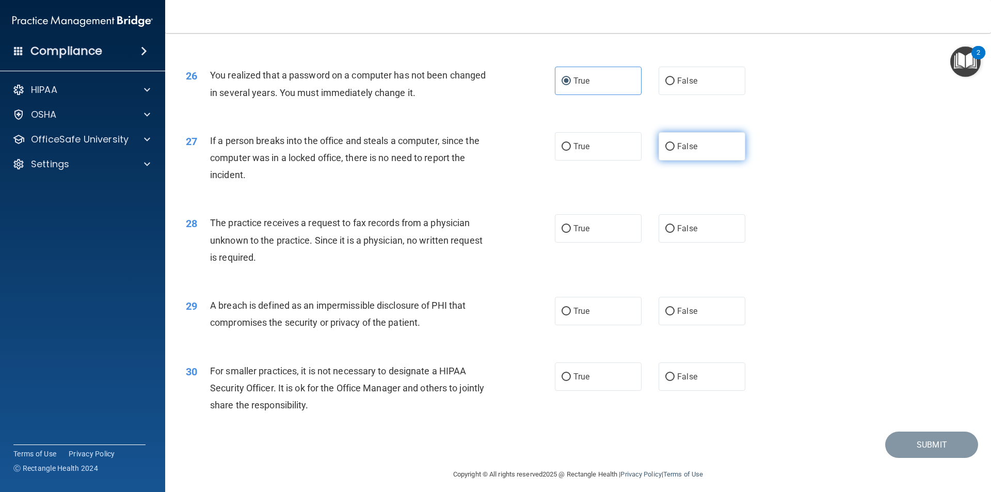
radio input "true"
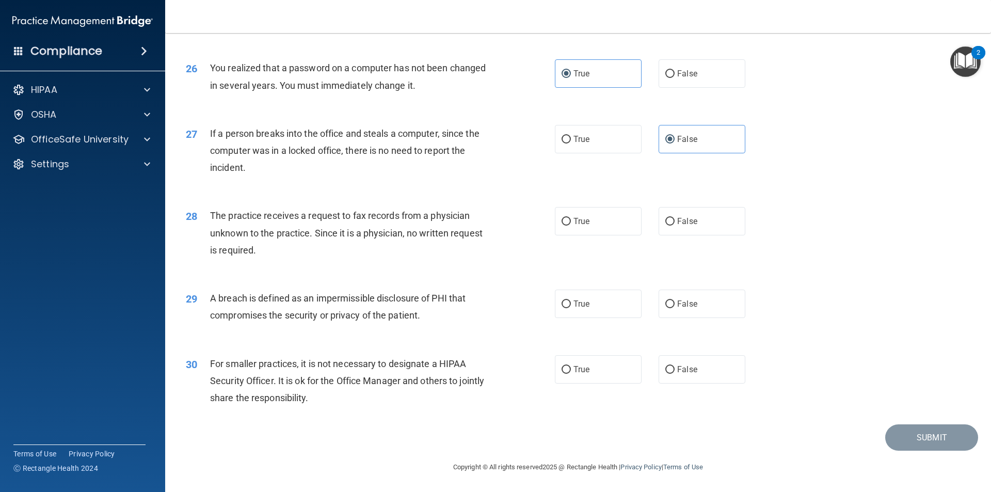
scroll to position [1952, 0]
click at [662, 232] on label "False" at bounding box center [702, 221] width 87 height 28
click at [665, 226] on input "False" at bounding box center [669, 222] width 9 height 8
radio input "true"
click at [568, 304] on label "True" at bounding box center [598, 304] width 87 height 28
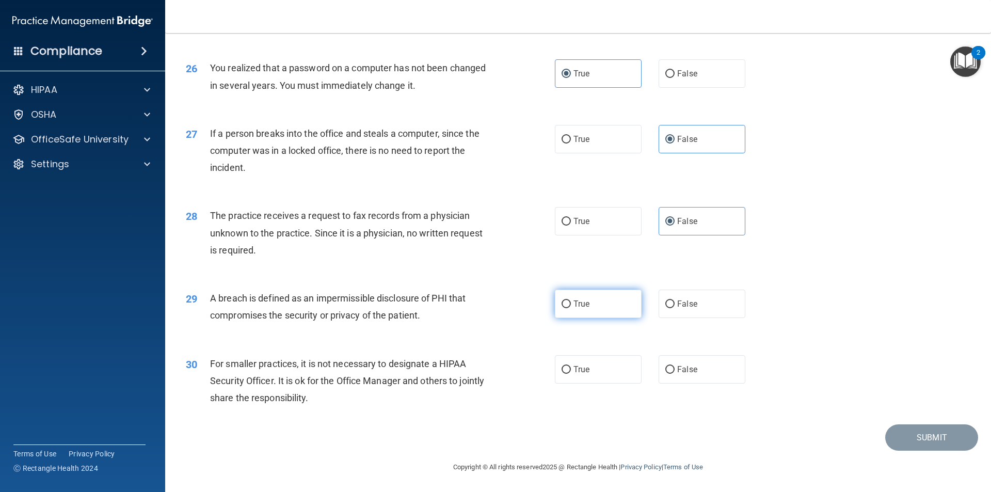
click at [568, 304] on input "True" at bounding box center [566, 304] width 9 height 8
radio input "true"
click at [623, 363] on label "True" at bounding box center [598, 369] width 87 height 28
click at [571, 366] on input "True" at bounding box center [566, 370] width 9 height 8
radio input "true"
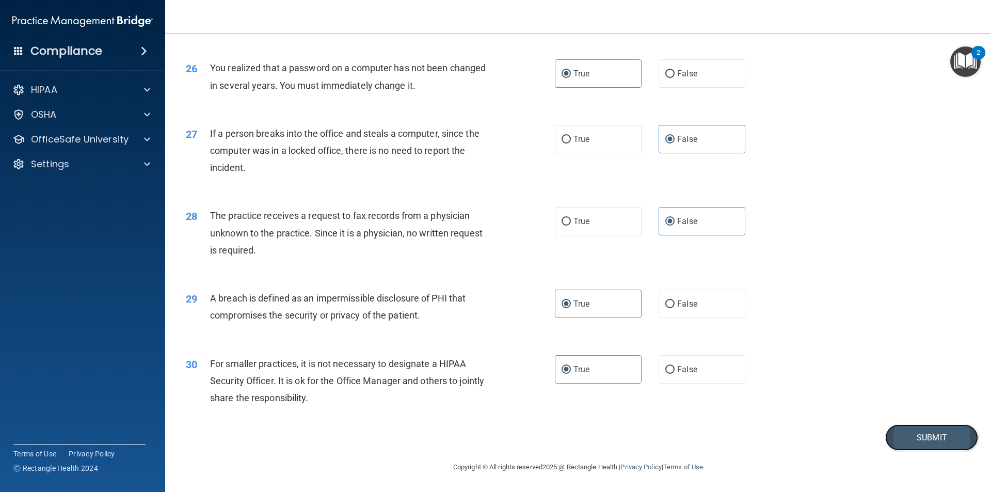
click at [885, 433] on button "Submit" at bounding box center [931, 437] width 93 height 26
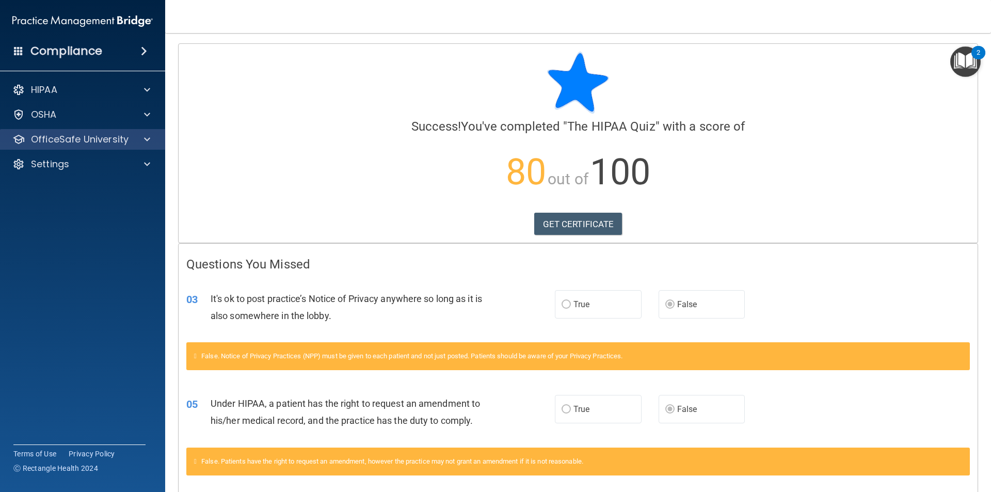
click at [141, 131] on div "OfficeSafe University" at bounding box center [83, 139] width 166 height 21
click at [137, 144] on div at bounding box center [146, 139] width 26 height 12
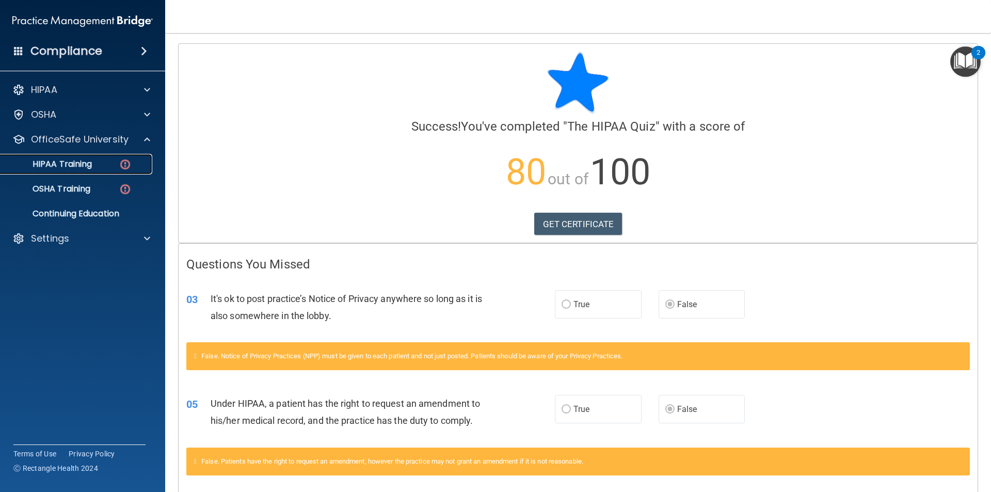
click at [103, 164] on div "HIPAA Training" at bounding box center [77, 164] width 141 height 10
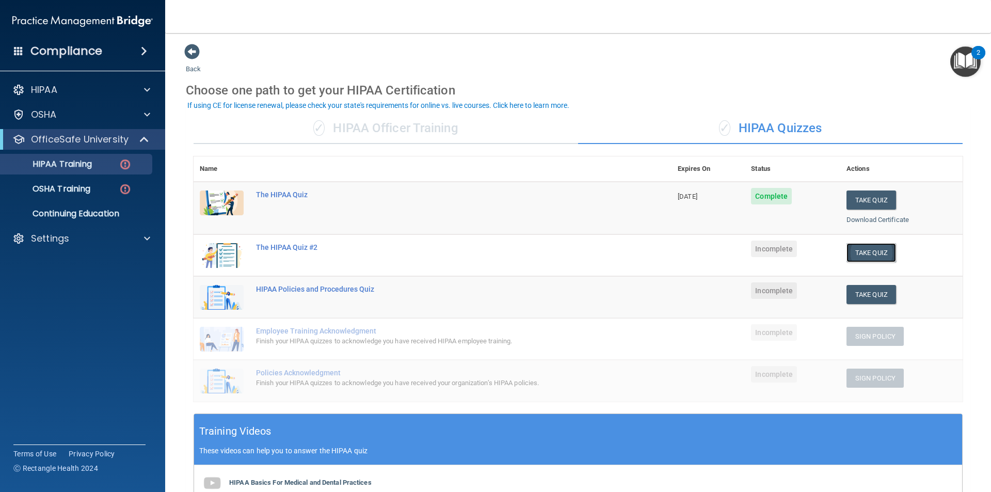
click at [853, 253] on button "Take Quiz" at bounding box center [872, 252] width 50 height 19
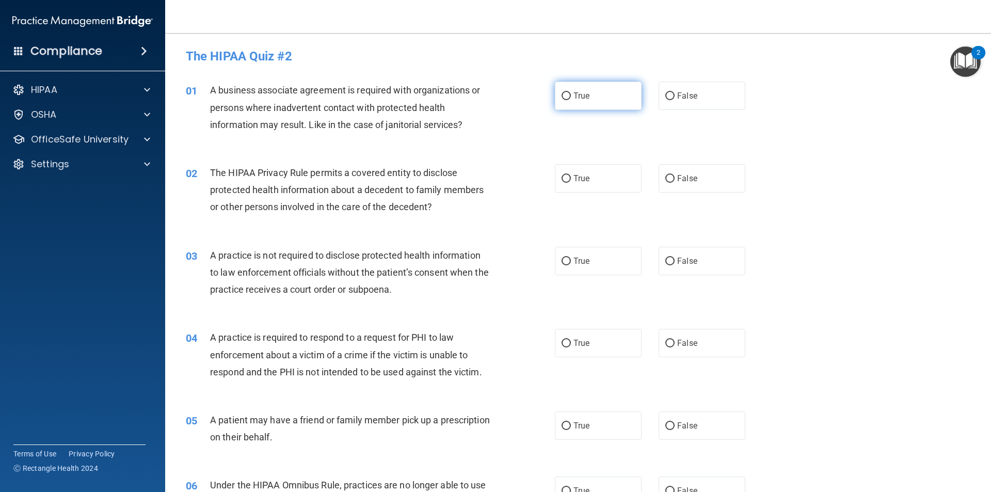
click at [562, 100] on input "True" at bounding box center [566, 96] width 9 height 8
radio input "true"
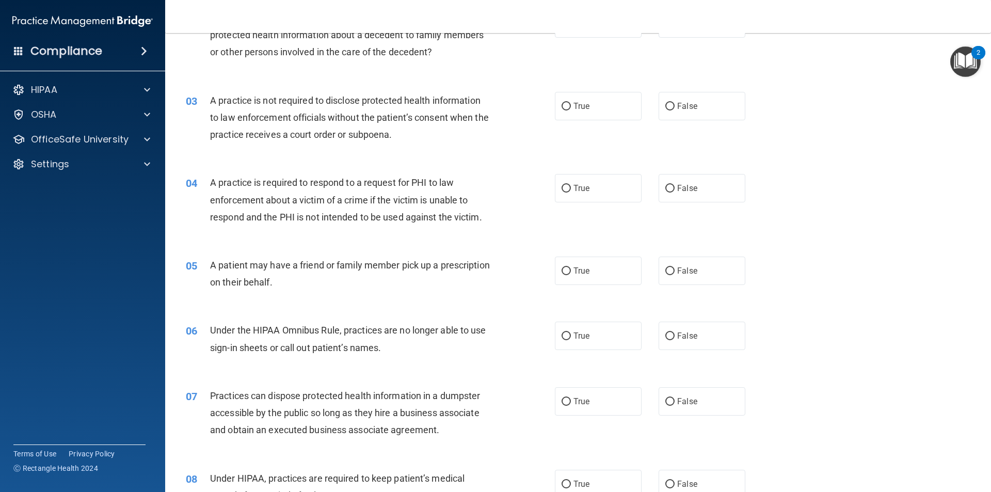
scroll to position [103, 0]
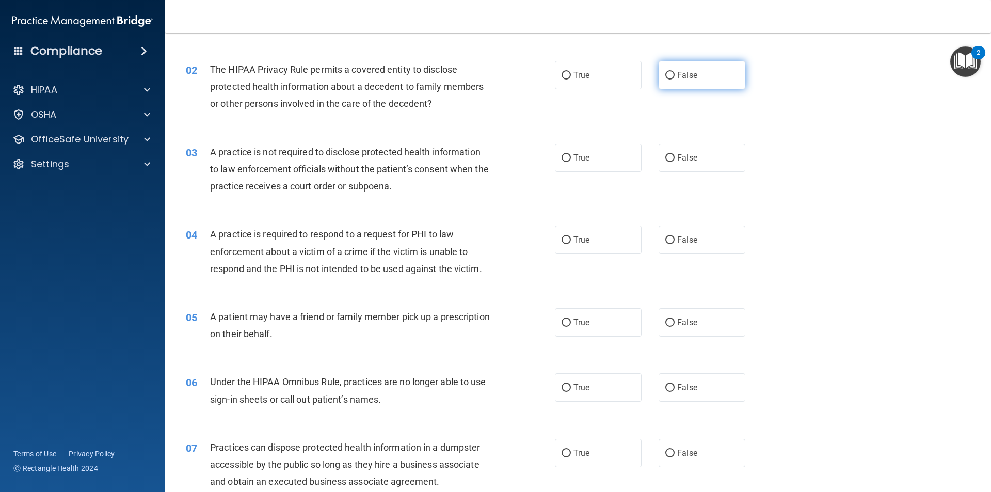
click at [678, 83] on label "False" at bounding box center [702, 75] width 87 height 28
click at [675, 80] on input "False" at bounding box center [669, 76] width 9 height 8
radio input "true"
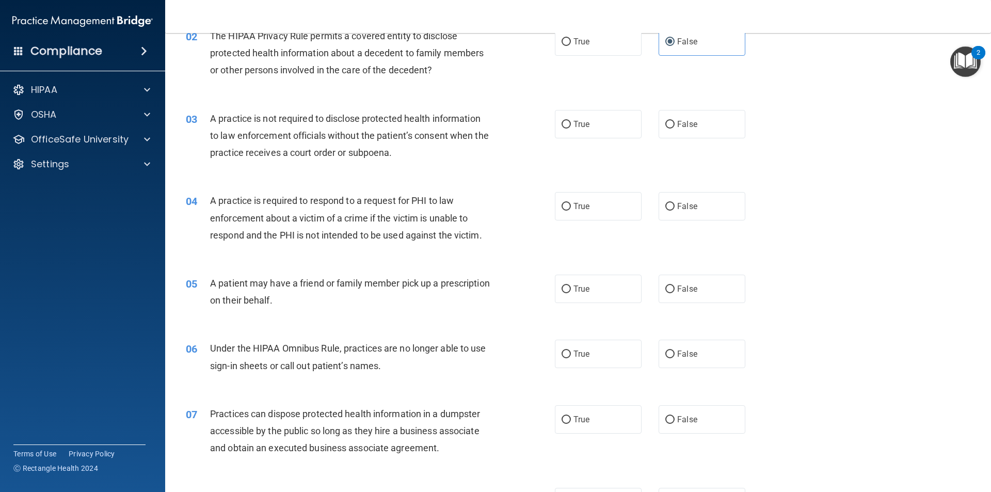
scroll to position [155, 0]
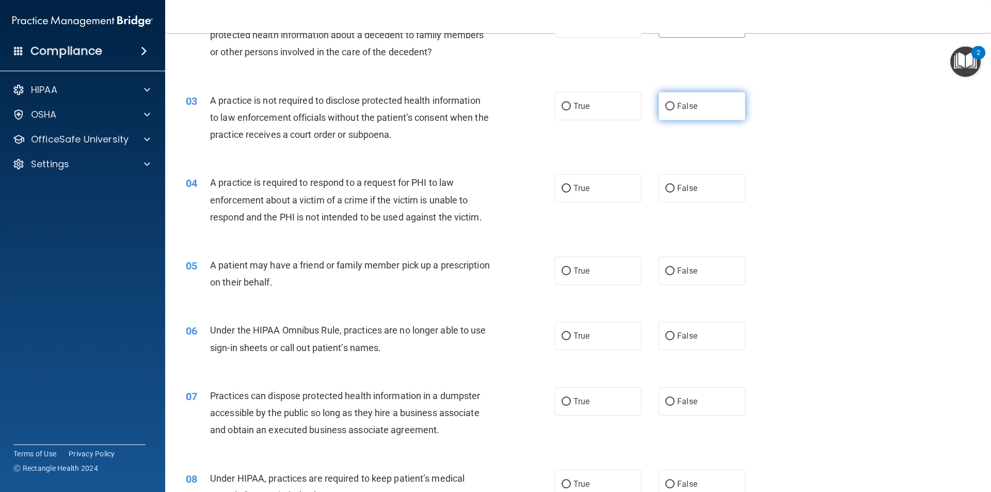
click at [724, 113] on label "False" at bounding box center [702, 106] width 87 height 28
click at [675, 110] on input "False" at bounding box center [669, 107] width 9 height 8
radio input "true"
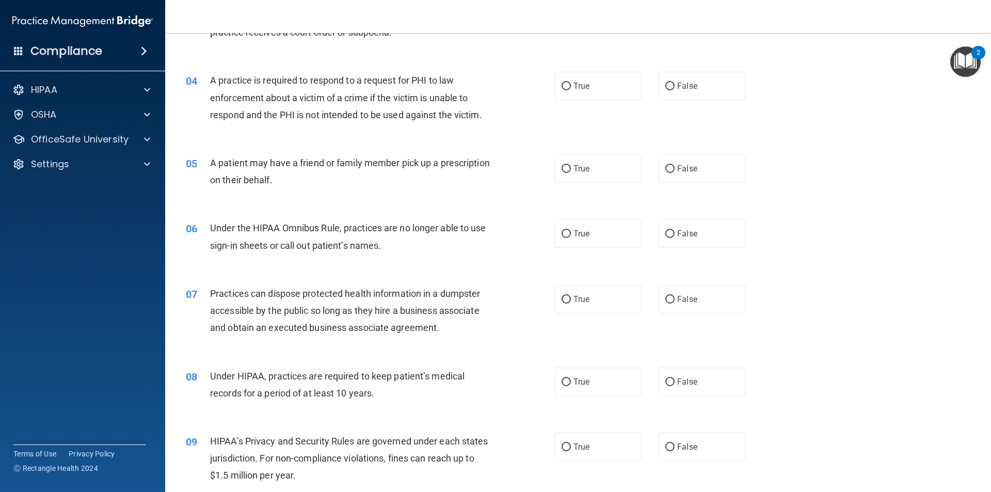
scroll to position [258, 0]
click at [538, 85] on div "04 A practice is required to respond to a request for PHI to law enforcement ab…" at bounding box center [370, 99] width 400 height 57
drag, startPoint x: 543, startPoint y: 85, endPoint x: 549, endPoint y: 85, distance: 6.2
click at [546, 85] on div "04 A practice is required to respond to a request for PHI to law enforcement ab…" at bounding box center [370, 99] width 400 height 57
click at [550, 85] on div "04 A practice is required to respond to a request for PHI to law enforcement ab…" at bounding box center [370, 99] width 400 height 57
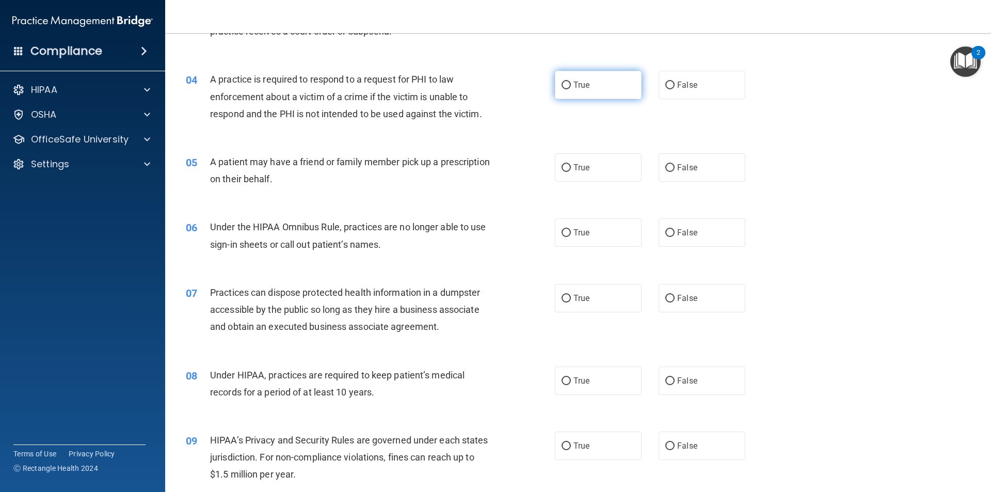
click at [563, 88] on input "True" at bounding box center [566, 86] width 9 height 8
radio input "true"
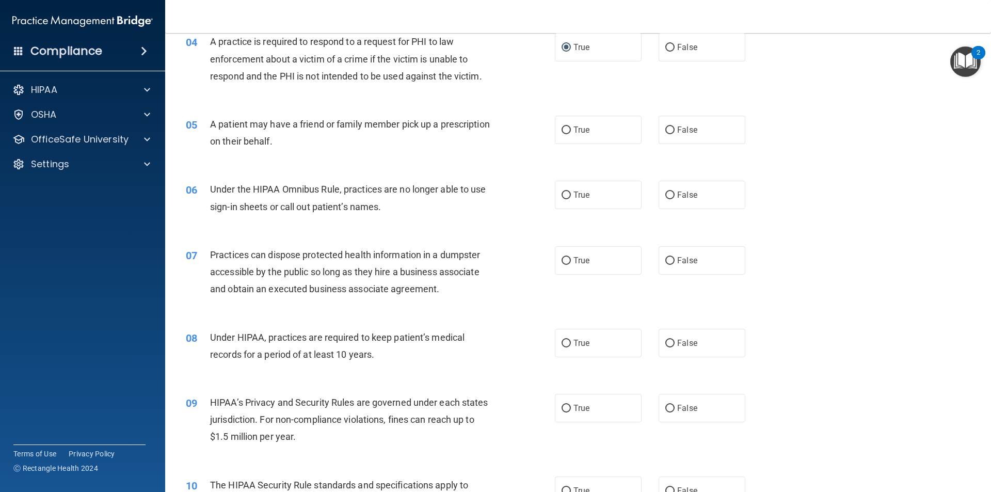
scroll to position [361, 0]
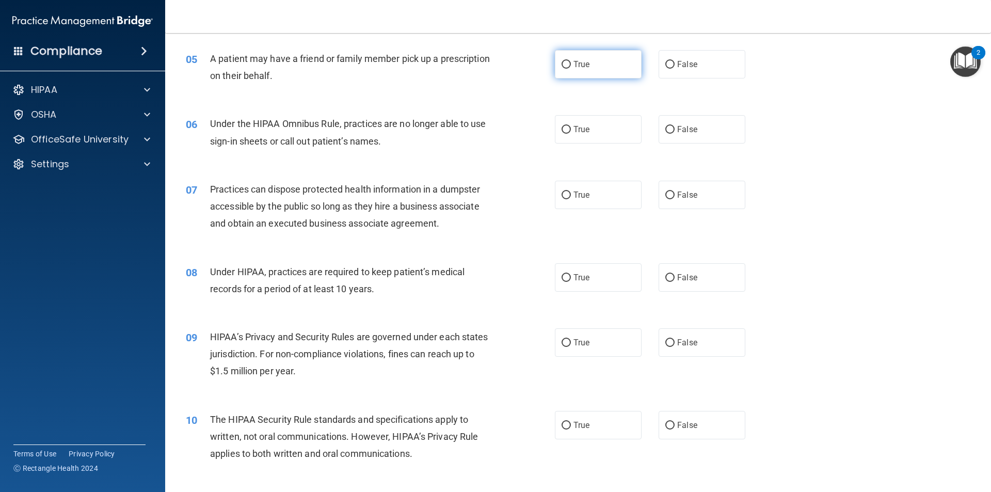
click at [617, 74] on label "True" at bounding box center [598, 64] width 87 height 28
click at [571, 69] on input "True" at bounding box center [566, 65] width 9 height 8
radio input "true"
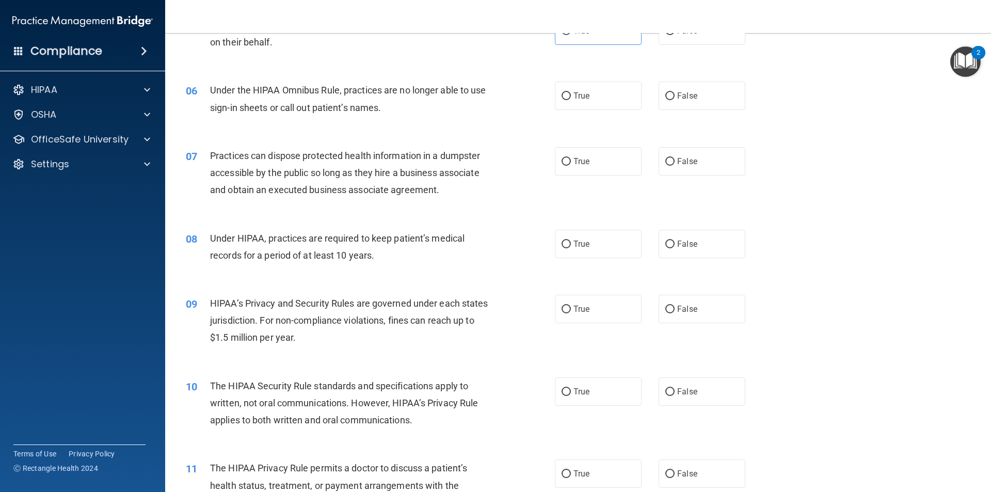
scroll to position [413, 0]
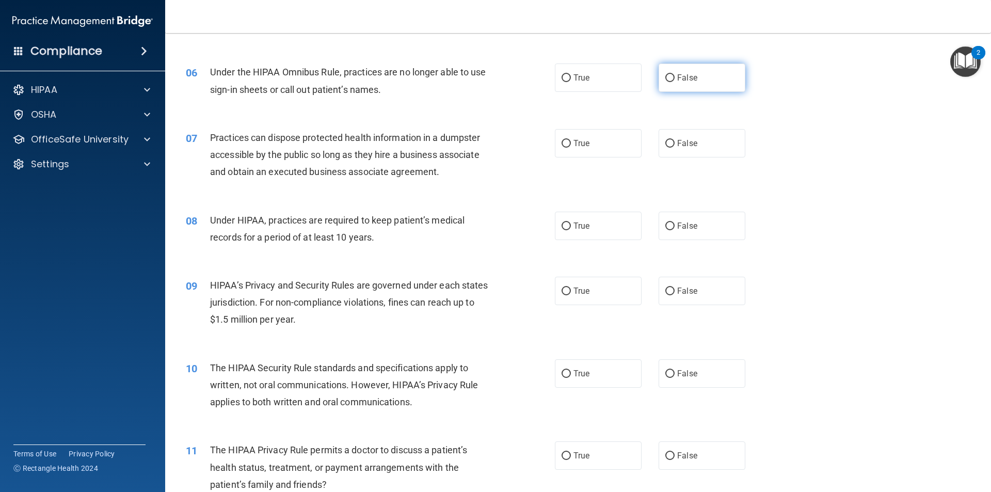
click at [666, 83] on label "False" at bounding box center [702, 78] width 87 height 28
click at [666, 82] on input "False" at bounding box center [669, 78] width 9 height 8
radio input "true"
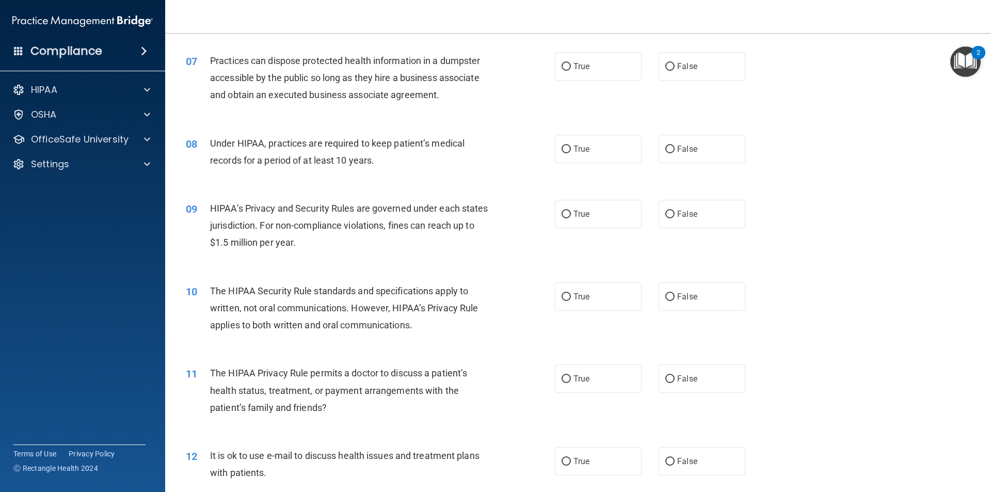
scroll to position [465, 0]
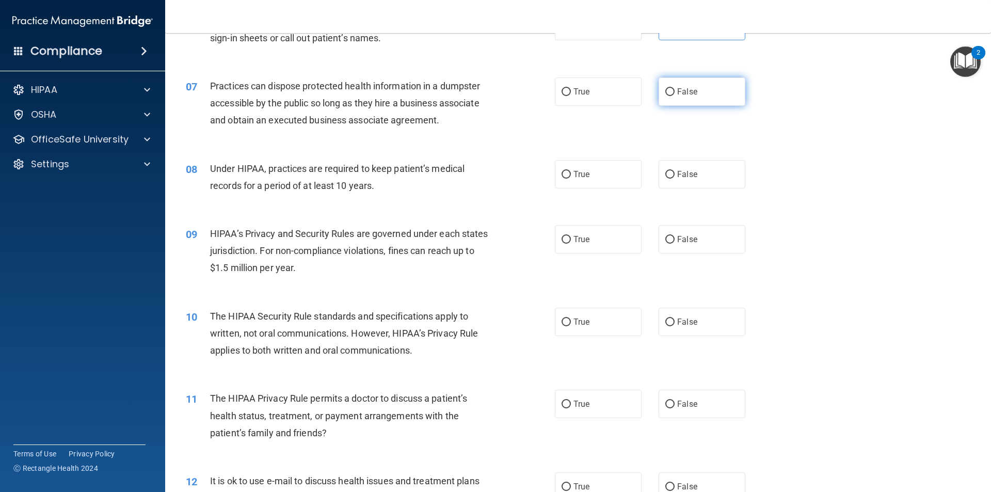
click at [662, 101] on label "False" at bounding box center [702, 91] width 87 height 28
click at [665, 96] on input "False" at bounding box center [669, 92] width 9 height 8
radio input "true"
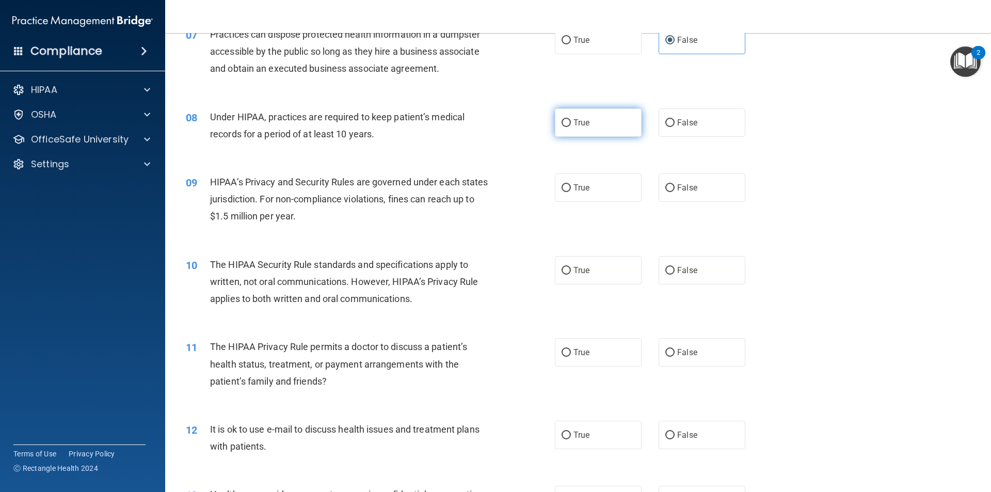
click at [555, 133] on label "True" at bounding box center [598, 122] width 87 height 28
click at [562, 127] on input "True" at bounding box center [566, 123] width 9 height 8
radio input "true"
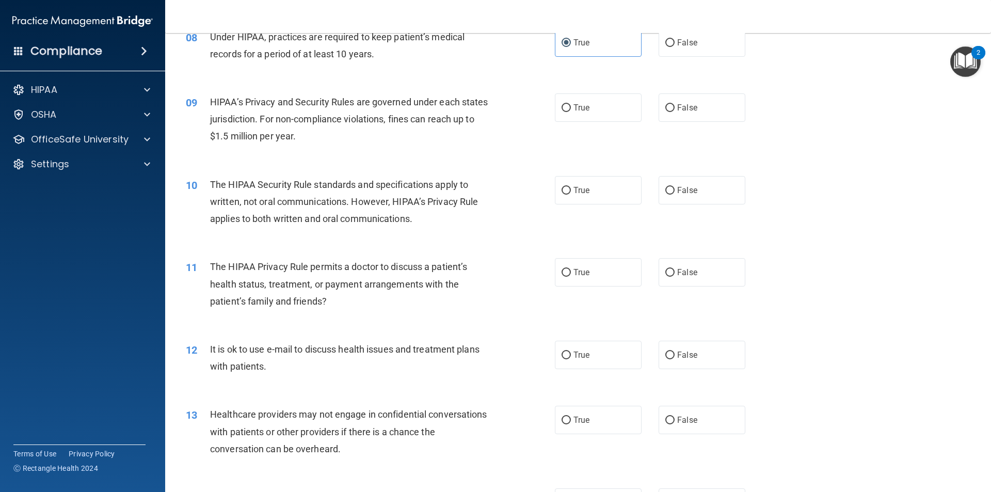
scroll to position [620, 0]
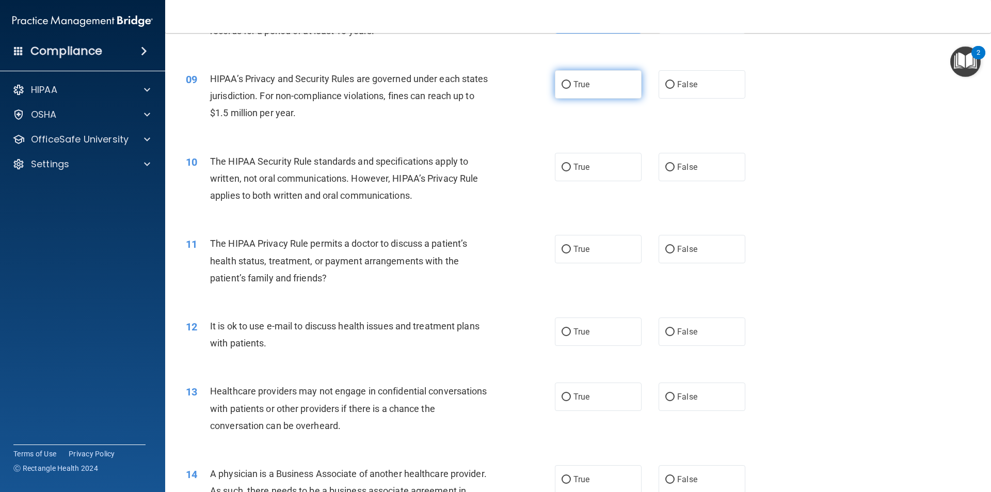
click at [589, 96] on label "True" at bounding box center [598, 84] width 87 height 28
click at [571, 89] on input "True" at bounding box center [566, 85] width 9 height 8
radio input "true"
click at [562, 169] on input "True" at bounding box center [566, 168] width 9 height 8
radio input "true"
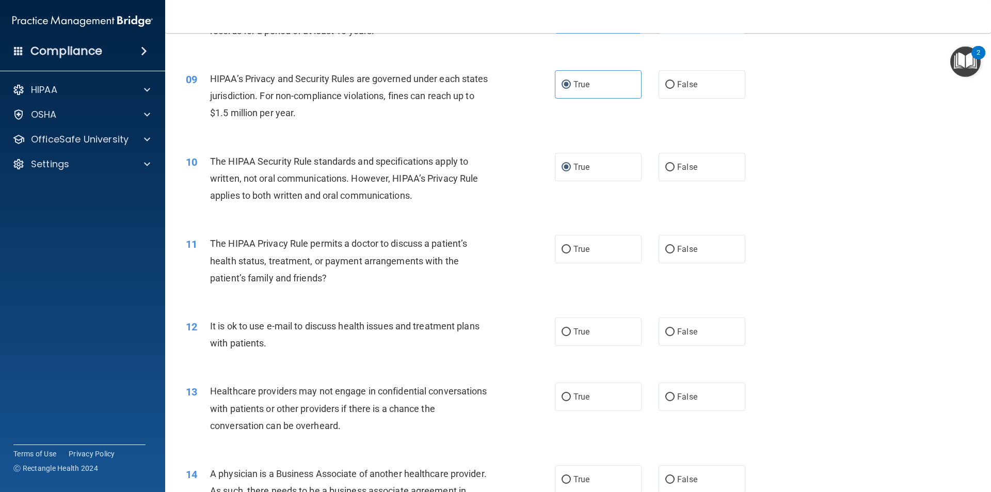
scroll to position [723, 0]
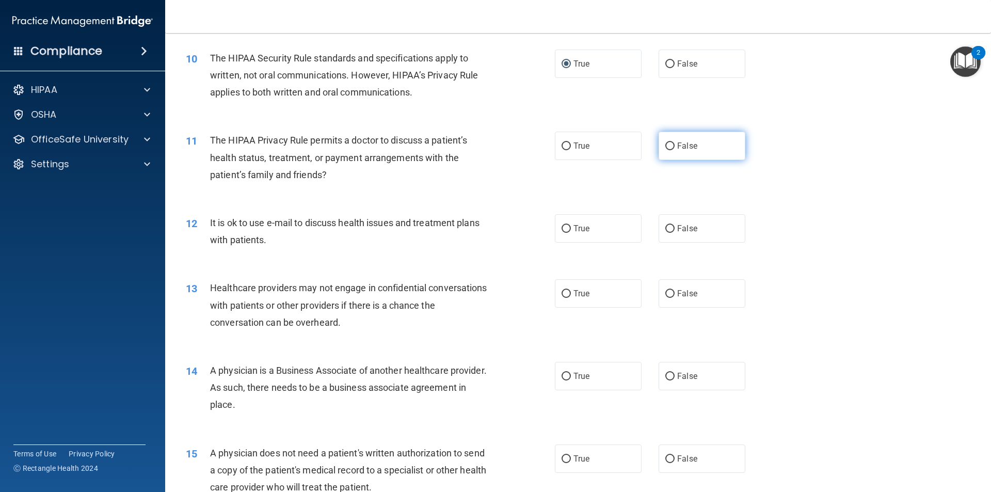
click at [673, 158] on label "False" at bounding box center [702, 146] width 87 height 28
click at [673, 150] on input "False" at bounding box center [669, 146] width 9 height 8
radio input "true"
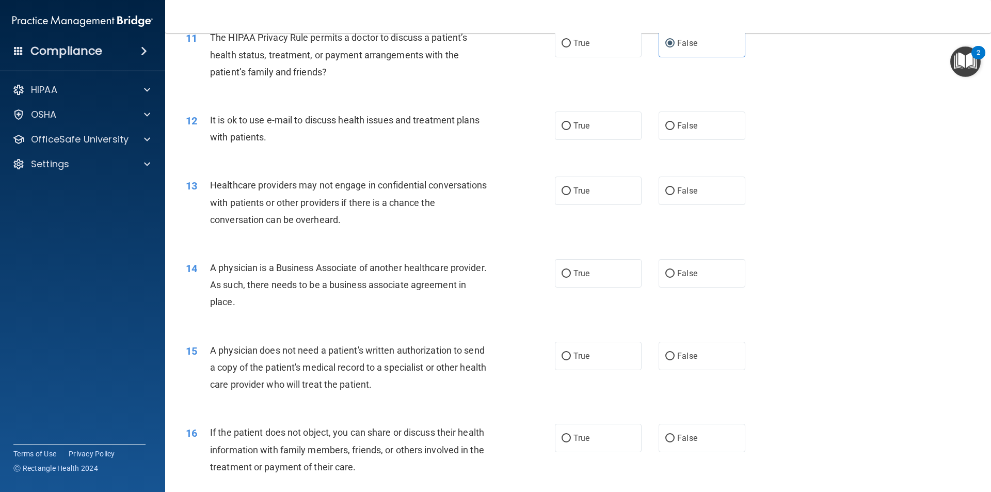
scroll to position [826, 0]
click at [683, 136] on label "False" at bounding box center [702, 125] width 87 height 28
click at [675, 130] on input "False" at bounding box center [669, 126] width 9 height 8
radio input "true"
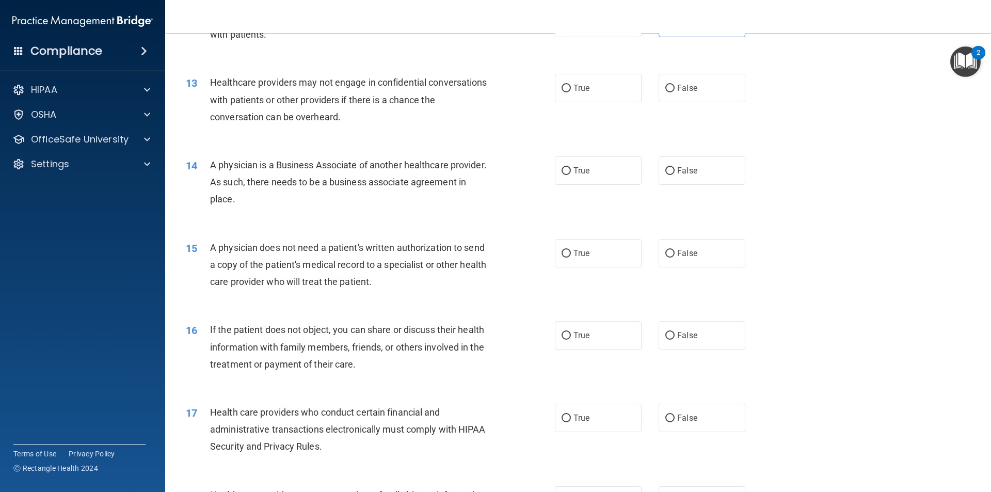
scroll to position [929, 0]
click at [574, 89] on span "True" at bounding box center [582, 87] width 16 height 10
click at [571, 89] on input "True" at bounding box center [566, 88] width 9 height 8
radio input "true"
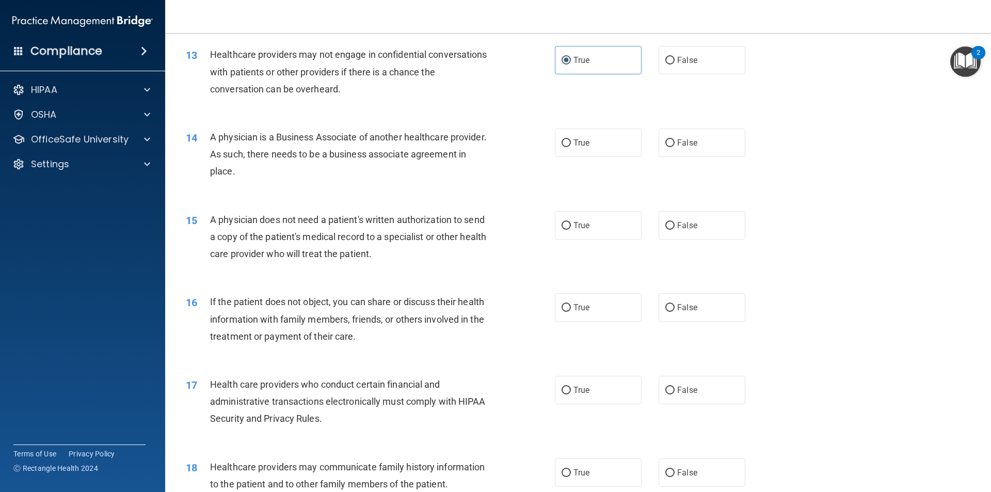
scroll to position [981, 0]
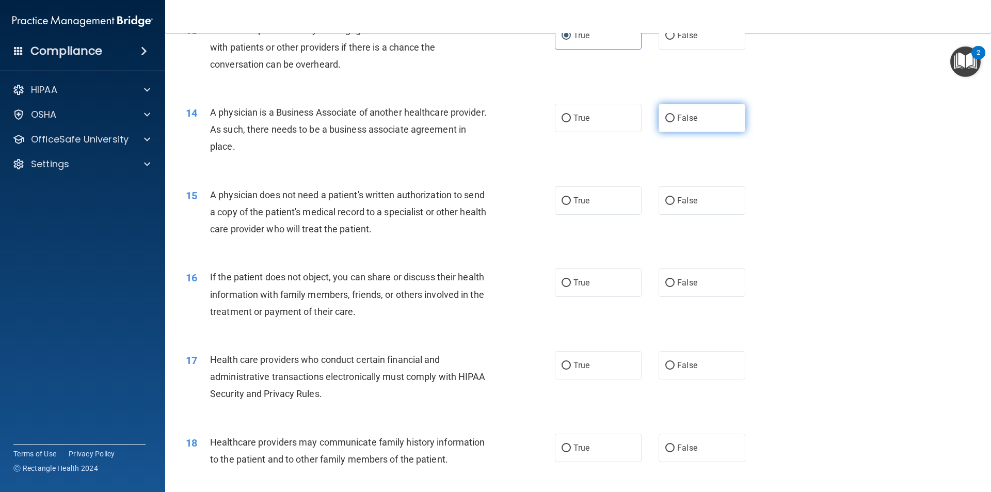
click at [668, 129] on label "False" at bounding box center [702, 118] width 87 height 28
click at [668, 122] on input "False" at bounding box center [669, 119] width 9 height 8
radio input "true"
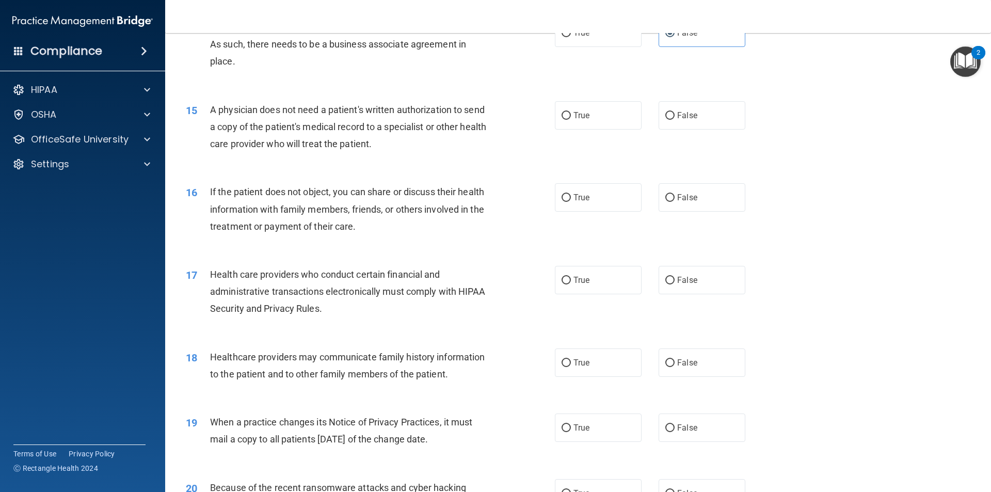
scroll to position [1084, 0]
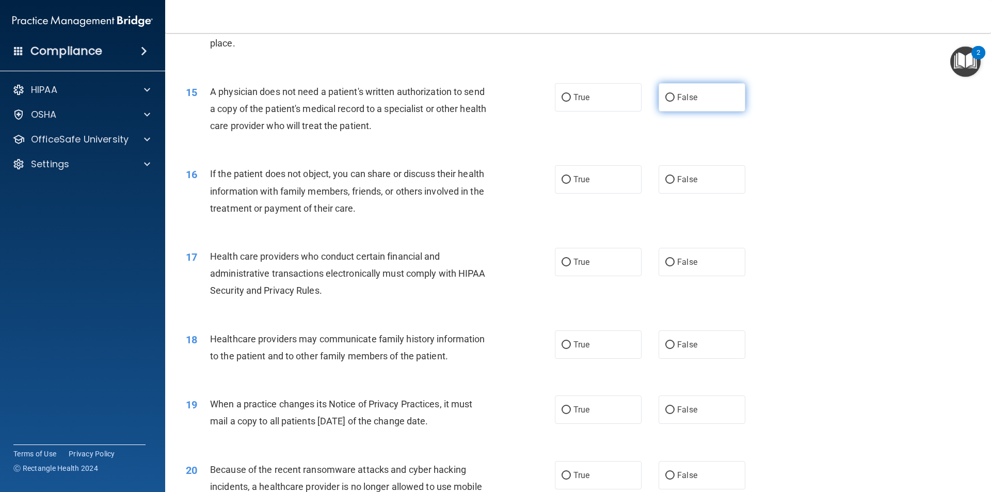
click at [694, 110] on label "False" at bounding box center [702, 97] width 87 height 28
click at [675, 102] on input "False" at bounding box center [669, 98] width 9 height 8
radio input "true"
click at [667, 184] on input "False" at bounding box center [669, 180] width 9 height 8
radio input "true"
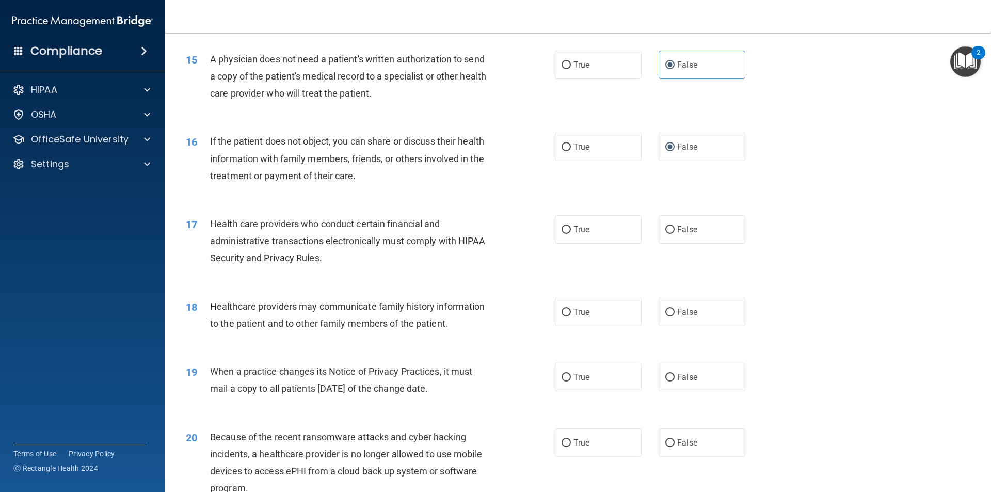
scroll to position [1187, 0]
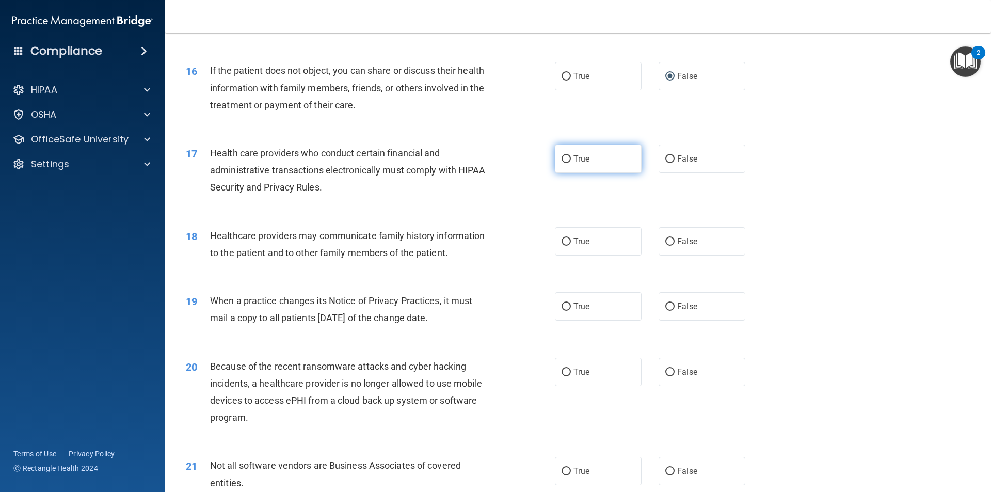
click at [573, 164] on label "True" at bounding box center [598, 159] width 87 height 28
click at [571, 163] on input "True" at bounding box center [566, 159] width 9 height 8
radio input "true"
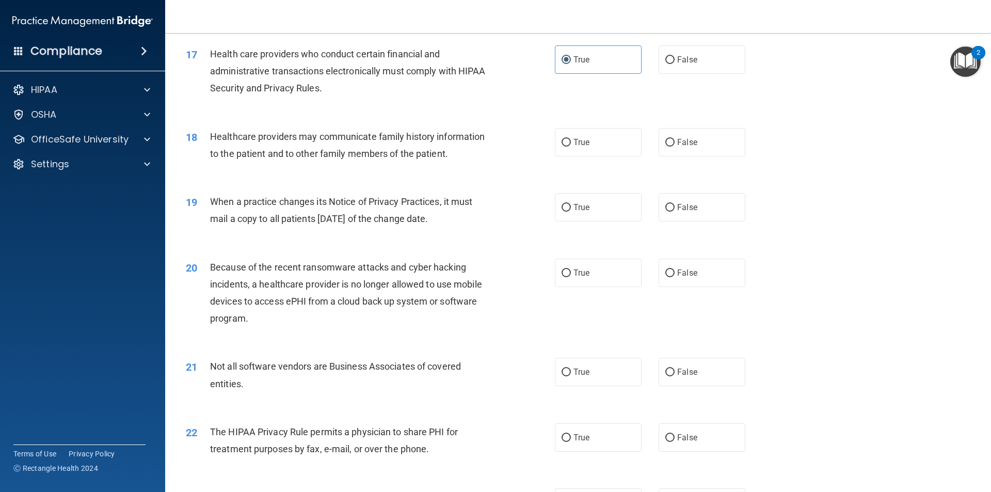
scroll to position [1291, 0]
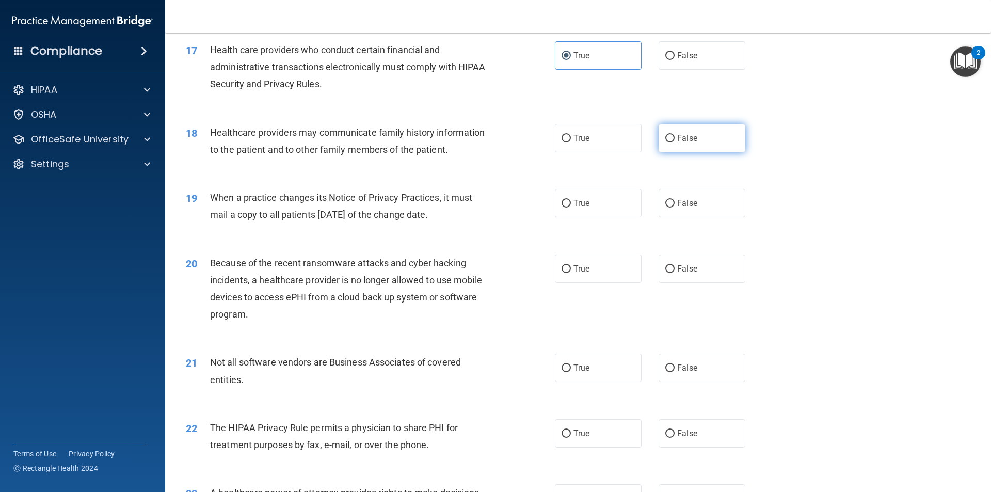
click at [670, 144] on label "False" at bounding box center [702, 138] width 87 height 28
click at [670, 142] on input "False" at bounding box center [669, 139] width 9 height 8
radio input "true"
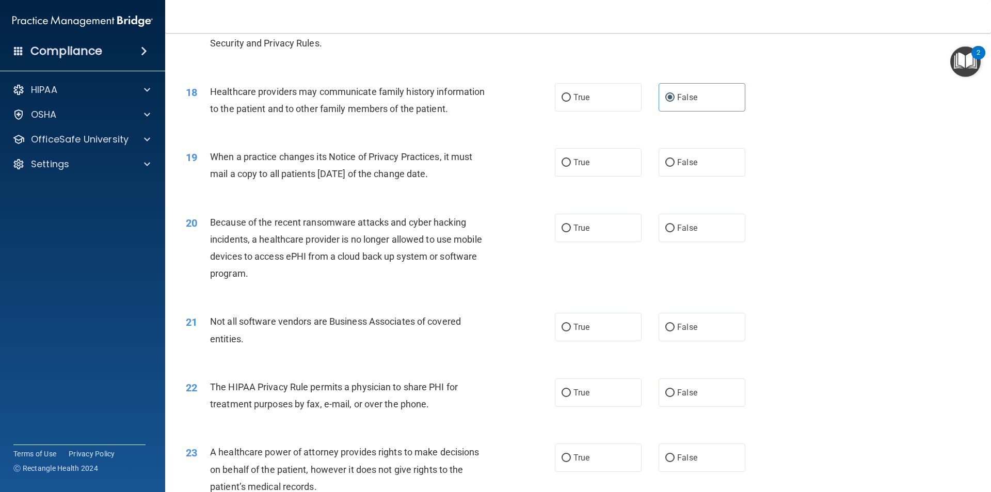
scroll to position [1394, 0]
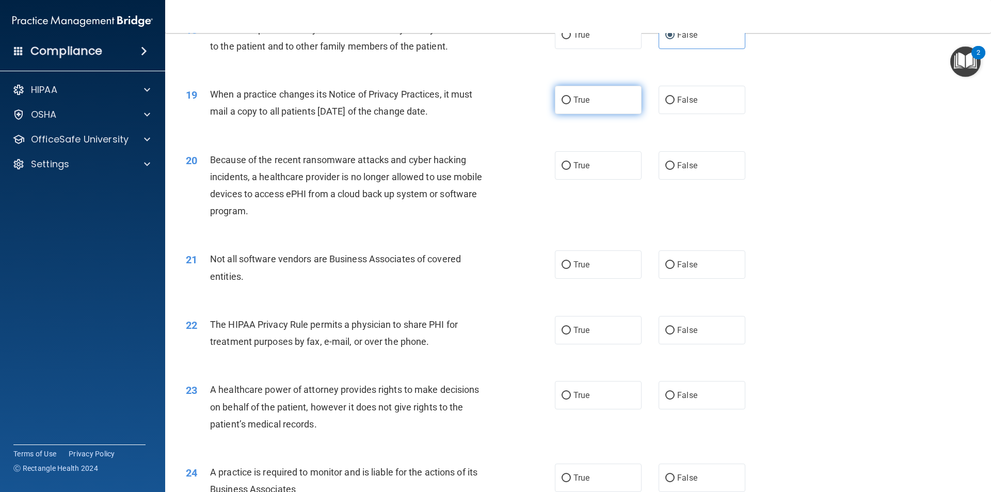
click at [599, 110] on label "True" at bounding box center [598, 100] width 87 height 28
click at [571, 104] on input "True" at bounding box center [566, 101] width 9 height 8
radio input "true"
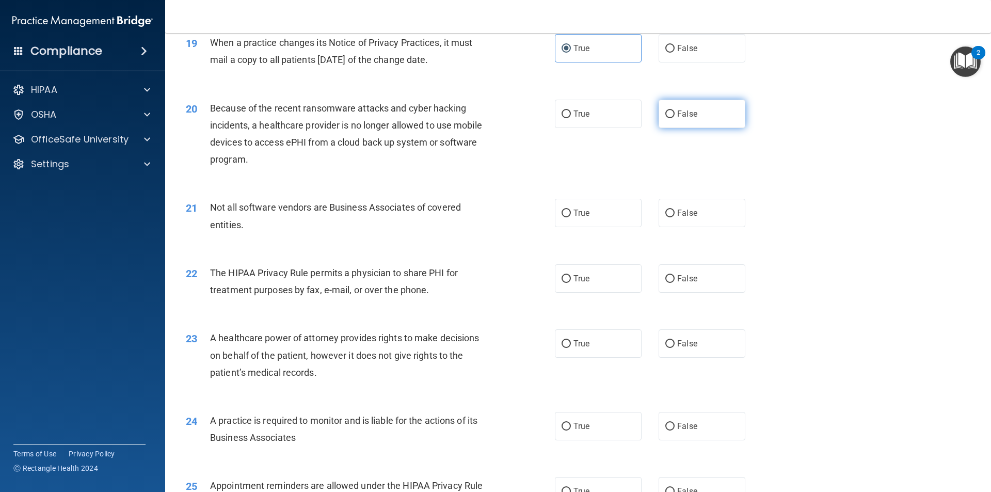
click at [659, 121] on label "False" at bounding box center [702, 114] width 87 height 28
click at [665, 118] on input "False" at bounding box center [669, 114] width 9 height 8
radio input "true"
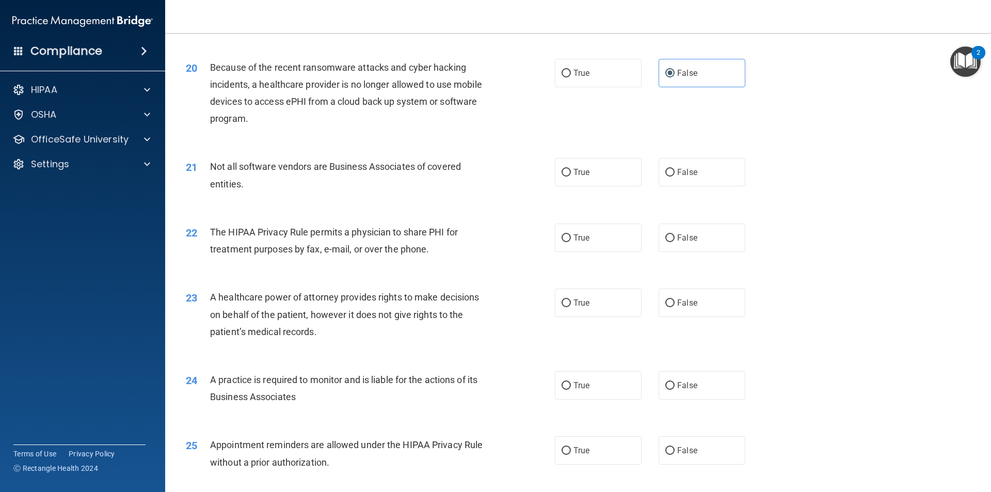
scroll to position [1549, 0]
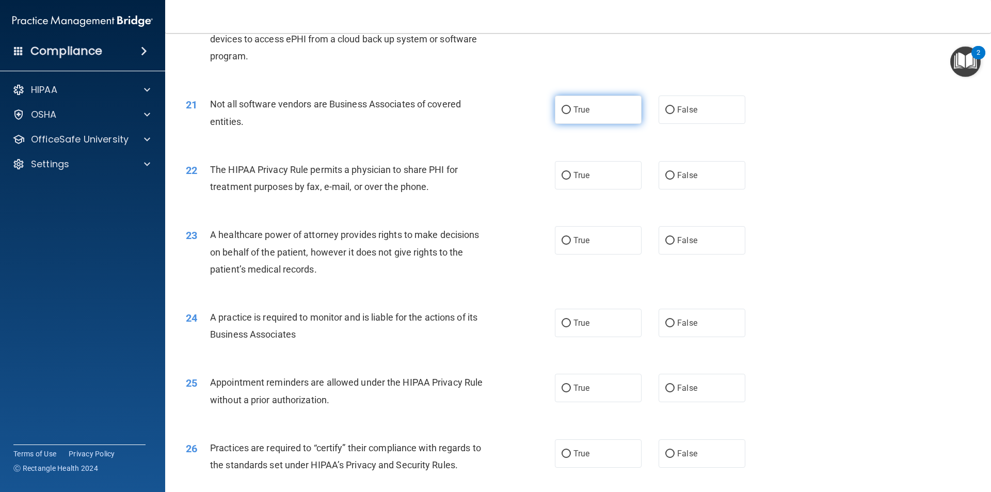
click at [605, 120] on label "True" at bounding box center [598, 110] width 87 height 28
click at [571, 114] on input "True" at bounding box center [566, 110] width 9 height 8
radio input "true"
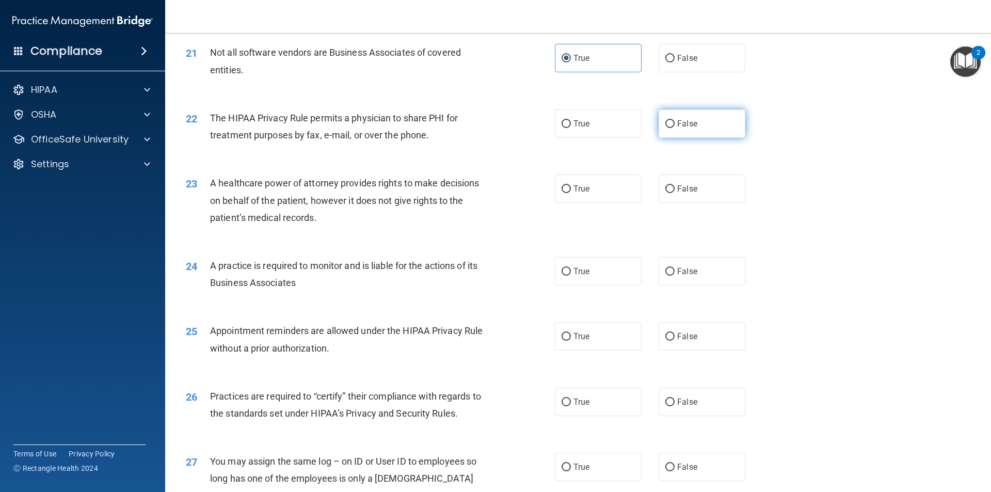
click at [665, 124] on input "False" at bounding box center [669, 124] width 9 height 8
radio input "true"
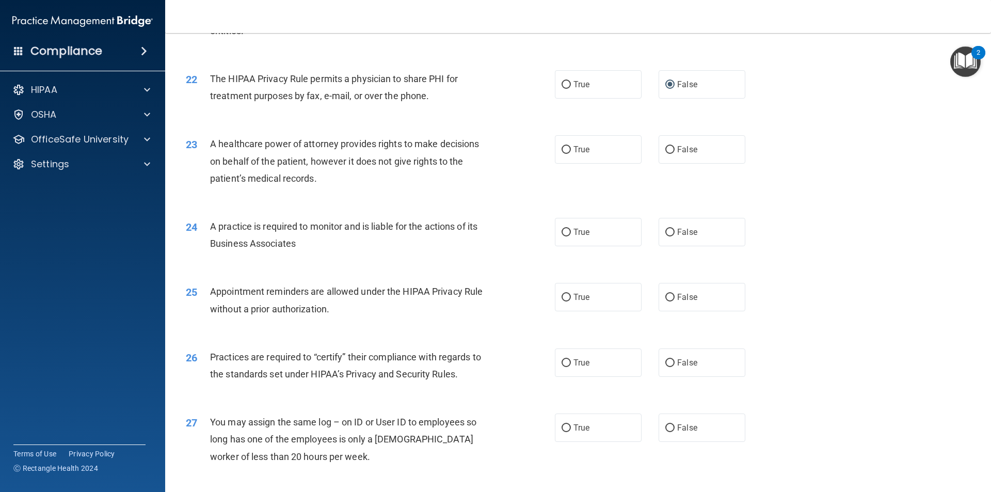
scroll to position [1704, 0]
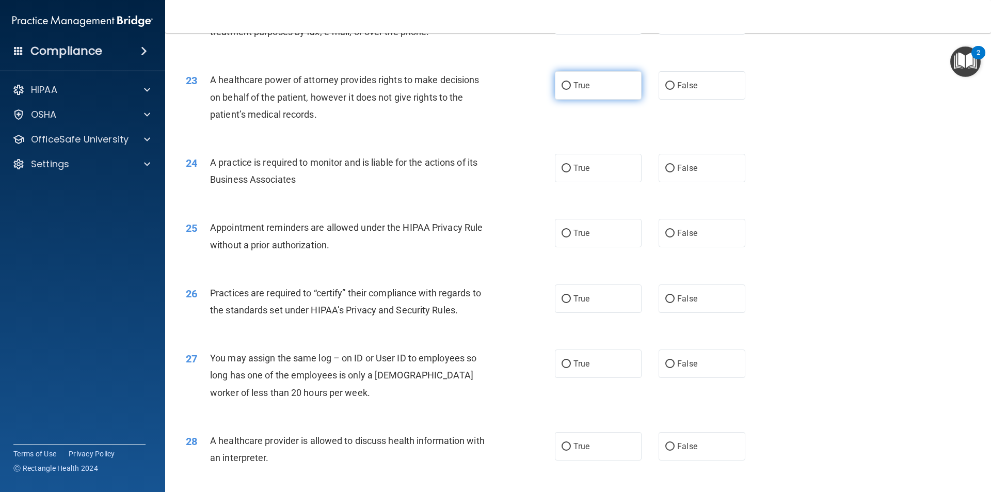
click at [604, 97] on label "True" at bounding box center [598, 85] width 87 height 28
click at [571, 90] on input "True" at bounding box center [566, 86] width 9 height 8
radio input "true"
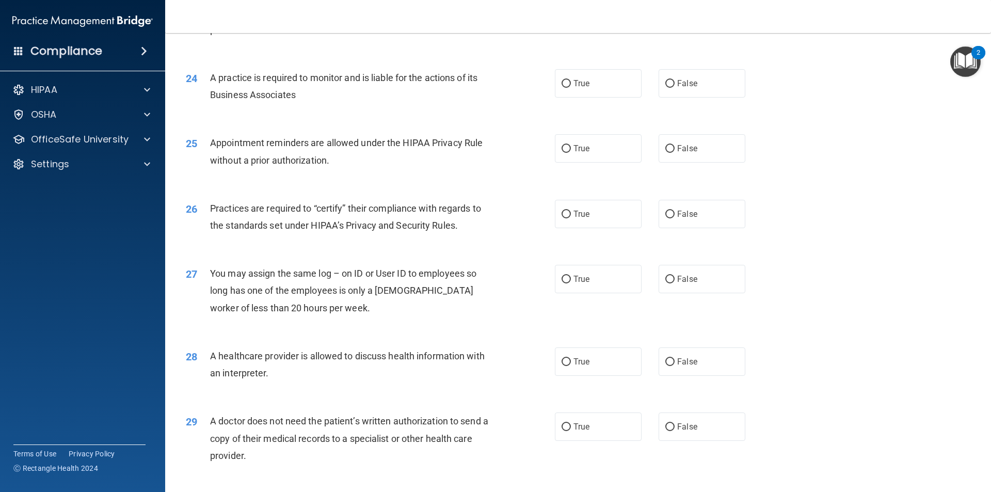
scroll to position [1807, 0]
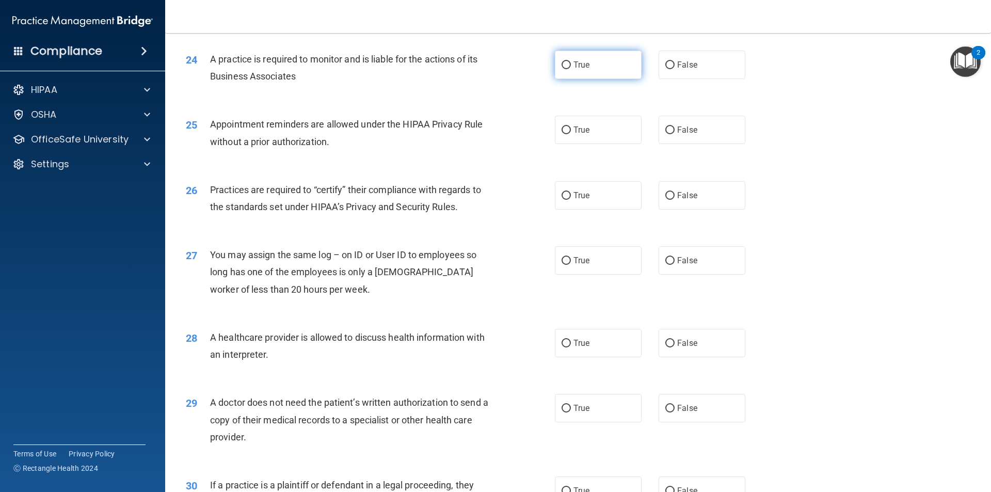
click at [601, 74] on label "True" at bounding box center [598, 65] width 87 height 28
click at [571, 69] on input "True" at bounding box center [566, 65] width 9 height 8
radio input "true"
click at [693, 140] on label "False" at bounding box center [702, 130] width 87 height 28
click at [675, 134] on input "False" at bounding box center [669, 130] width 9 height 8
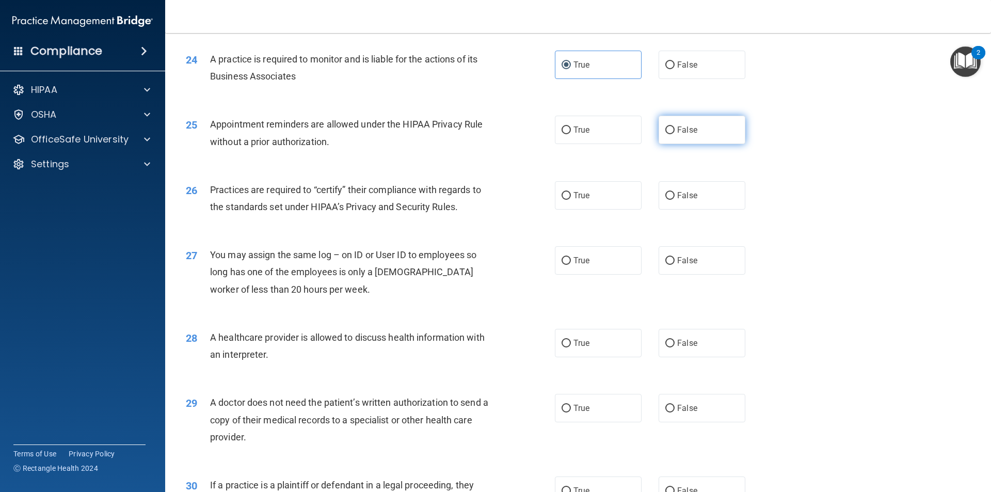
radio input "true"
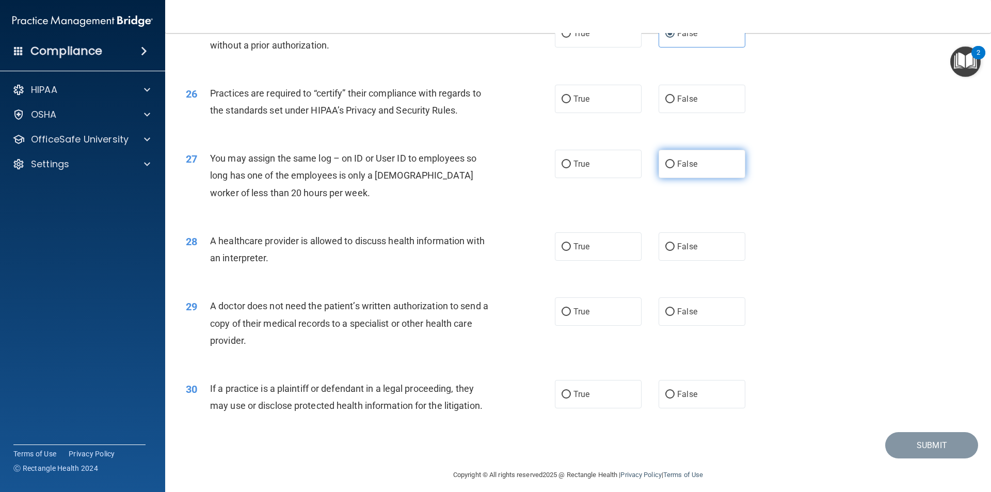
scroll to position [1910, 0]
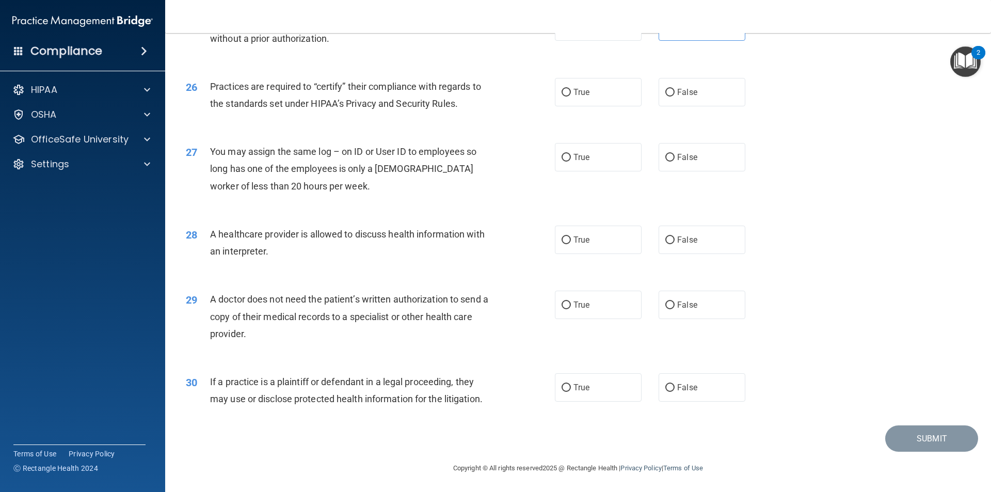
click at [606, 106] on div "26 Practices are required to “certify” their compliance with regards to the sta…" at bounding box center [578, 97] width 800 height 65
click at [606, 103] on label "True" at bounding box center [598, 92] width 87 height 28
click at [571, 97] on input "True" at bounding box center [566, 93] width 9 height 8
radio input "true"
click at [668, 147] on label "False" at bounding box center [702, 157] width 87 height 28
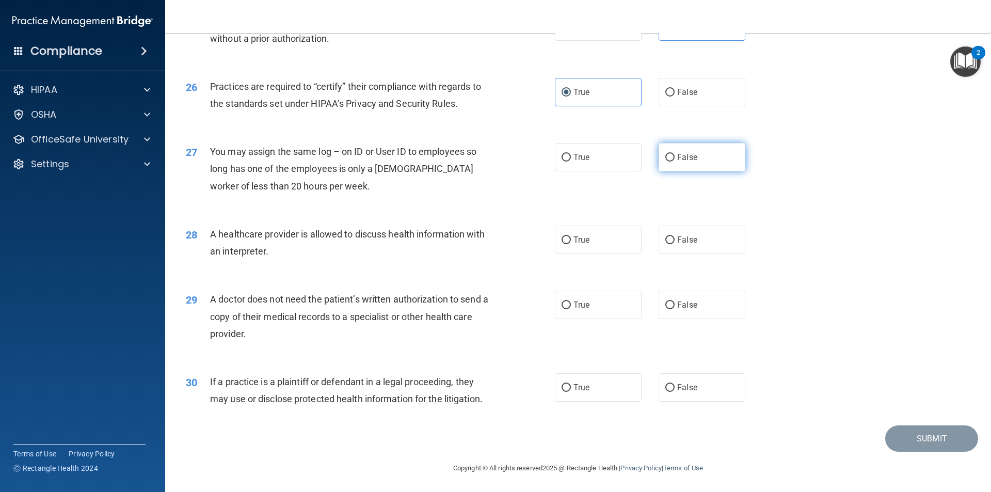
click at [668, 154] on input "False" at bounding box center [669, 158] width 9 height 8
radio input "true"
click at [659, 246] on label "False" at bounding box center [702, 239] width 87 height 28
click at [665, 243] on input "False" at bounding box center [669, 239] width 9 height 8
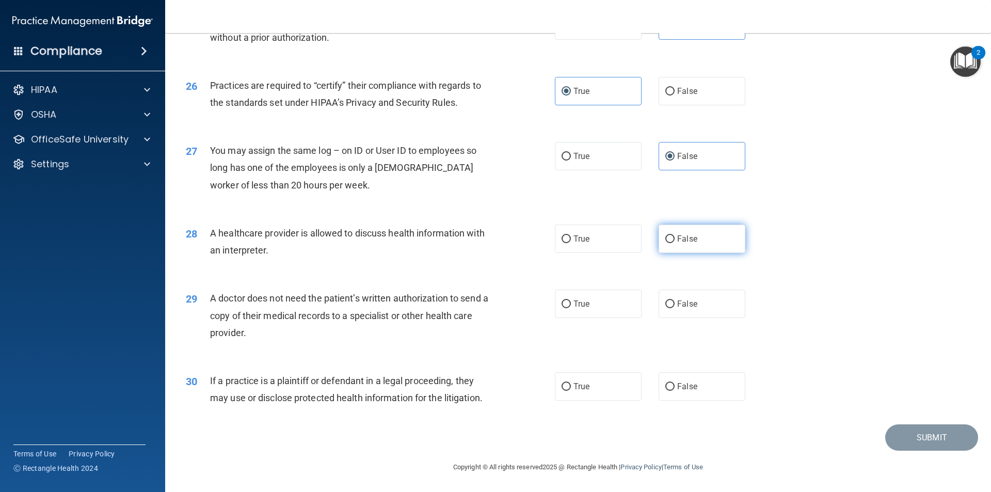
radio input "true"
click at [659, 304] on label "False" at bounding box center [702, 304] width 87 height 28
click at [665, 304] on input "False" at bounding box center [669, 304] width 9 height 8
radio input "true"
click at [610, 376] on label "True" at bounding box center [598, 386] width 87 height 28
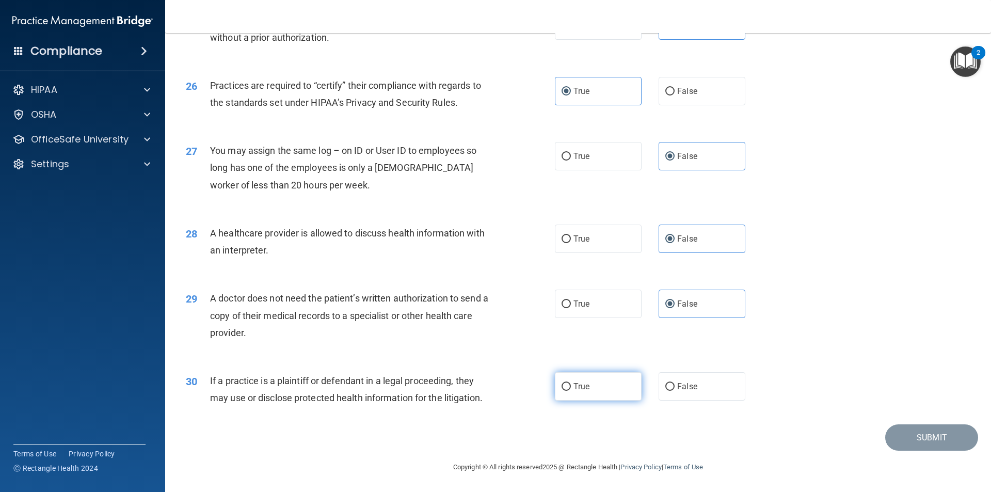
click at [571, 383] on input "True" at bounding box center [566, 387] width 9 height 8
radio input "true"
click at [894, 430] on button "Submit" at bounding box center [931, 437] width 93 height 26
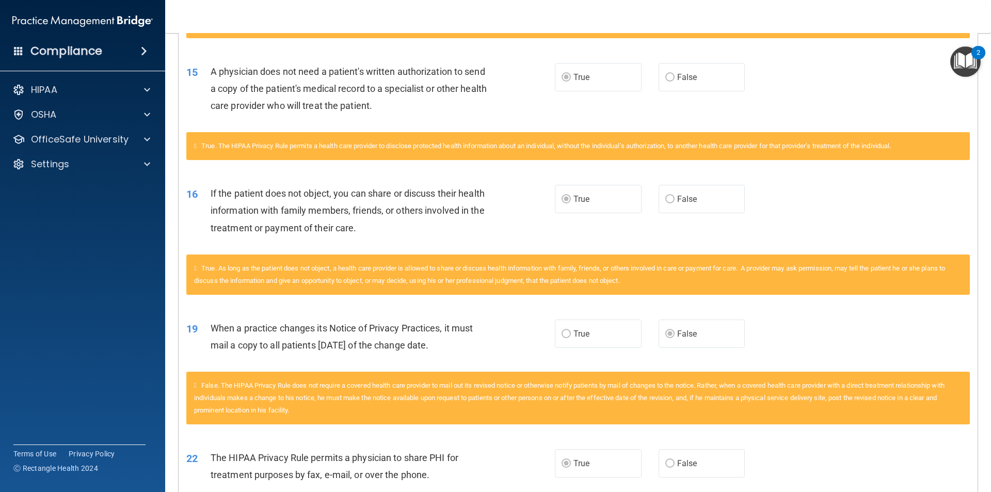
scroll to position [1136, 0]
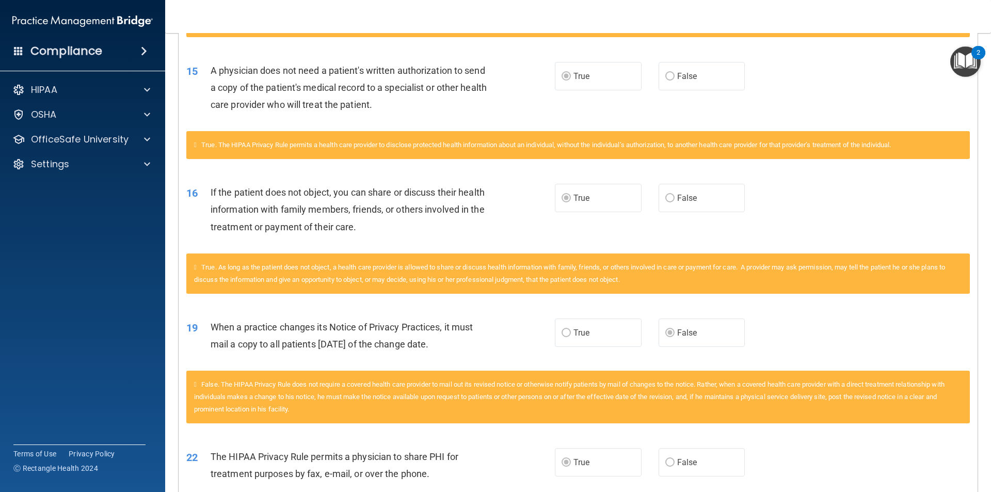
drag, startPoint x: 981, startPoint y: 308, endPoint x: 985, endPoint y: 328, distance: 20.0
click at [985, 328] on main "Calculating your score.... You did not pass the " The HIPAA Quiz #2 ". 43 out o…" at bounding box center [578, 262] width 826 height 459
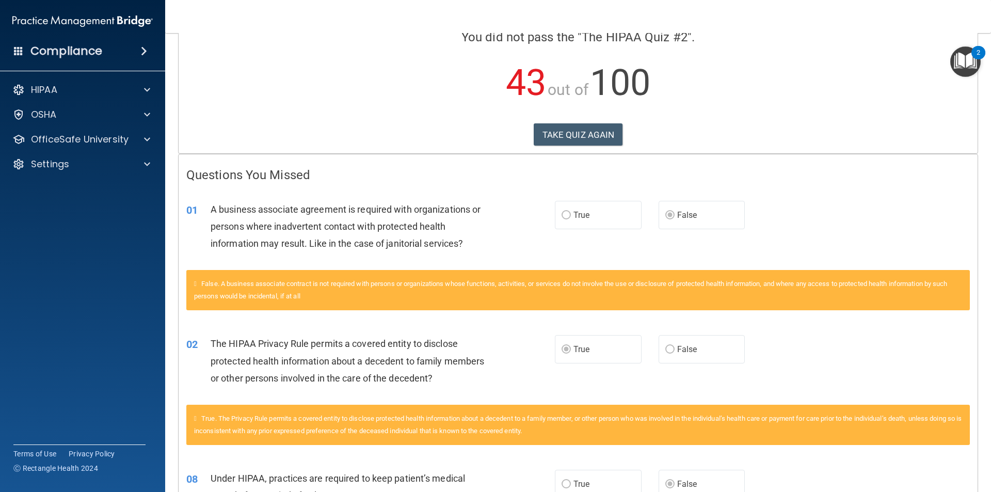
scroll to position [185, 0]
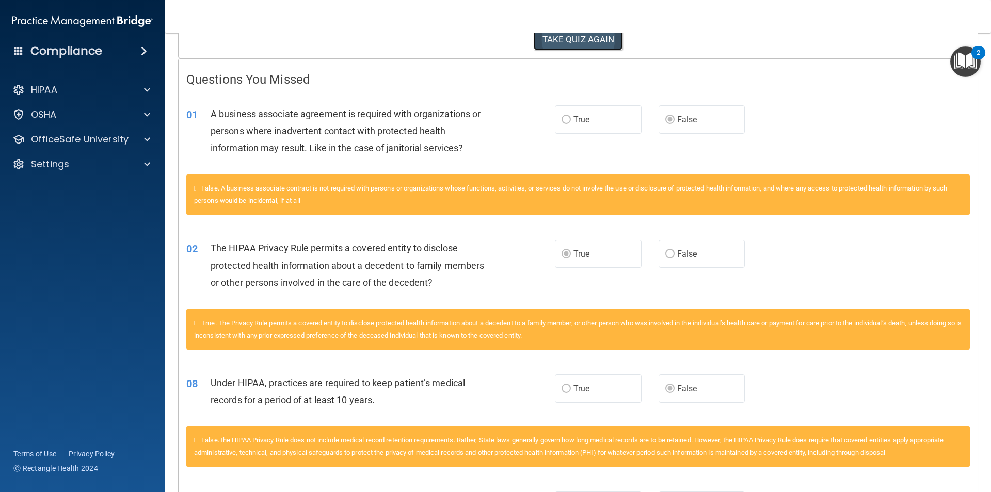
click at [596, 49] on button "TAKE QUIZ AGAIN" at bounding box center [578, 39] width 89 height 23
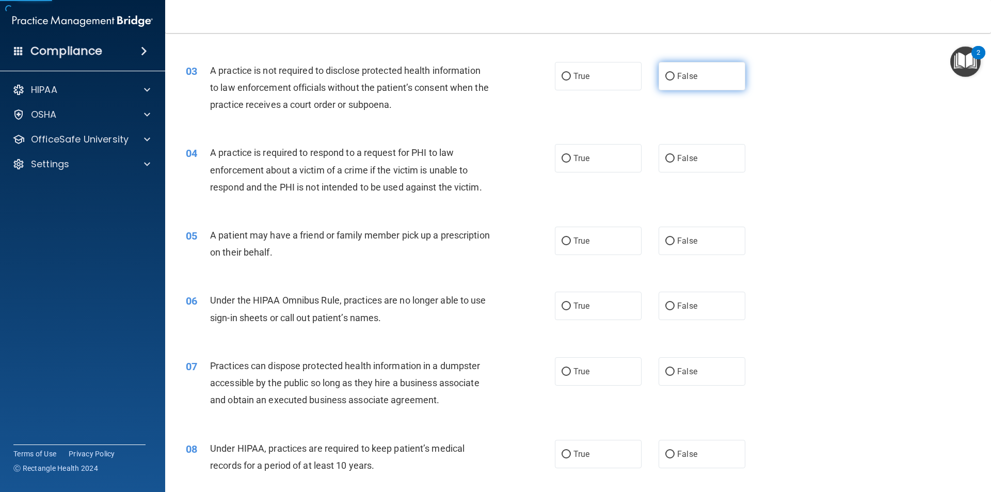
click at [666, 81] on label "False" at bounding box center [702, 76] width 87 height 28
click at [666, 81] on input "False" at bounding box center [669, 77] width 9 height 8
radio input "true"
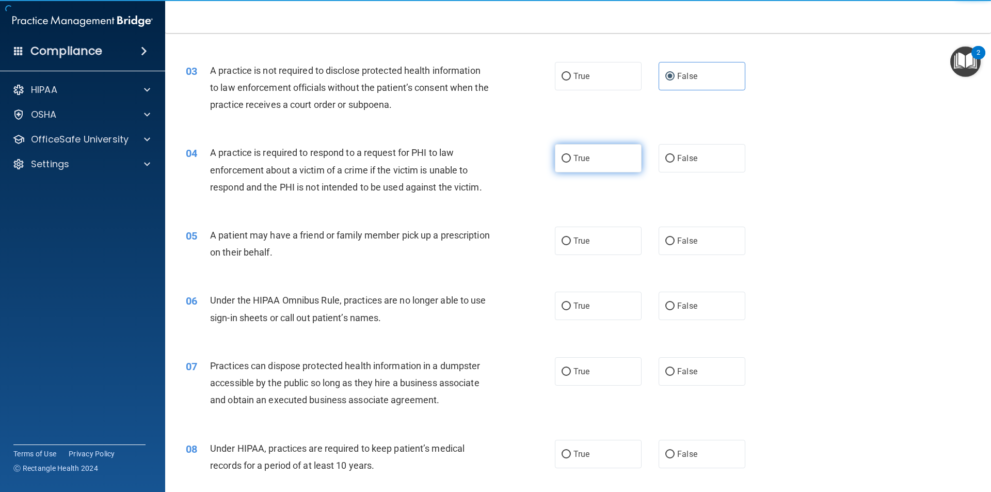
click at [623, 152] on label "True" at bounding box center [598, 158] width 87 height 28
click at [571, 155] on input "True" at bounding box center [566, 159] width 9 height 8
radio input "true"
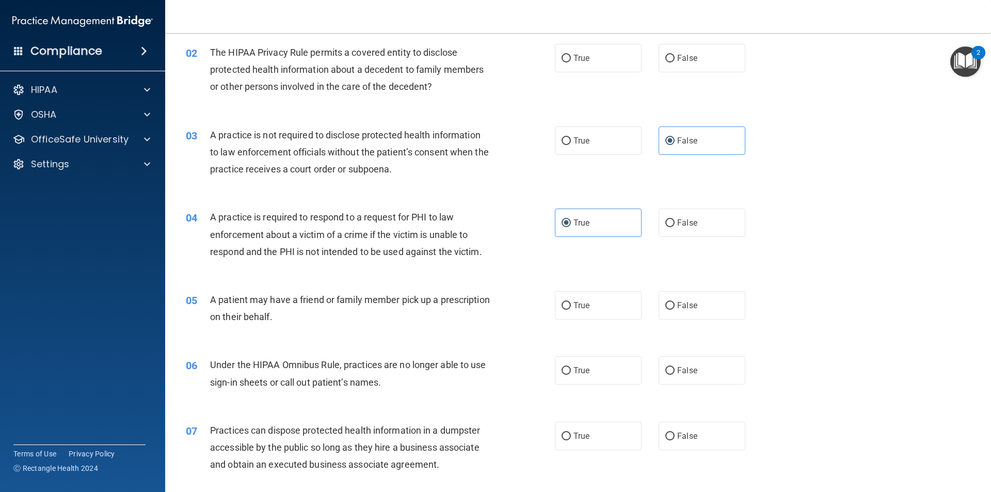
scroll to position [30, 0]
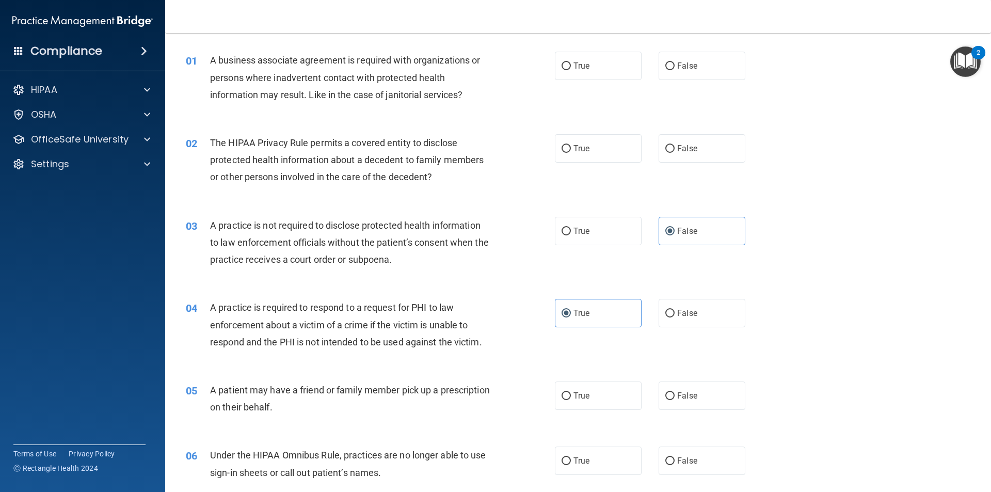
drag, startPoint x: 674, startPoint y: 200, endPoint x: 676, endPoint y: 216, distance: 15.6
click at [674, 201] on div "02 The HIPAA Privacy Rule permits a covered entity to disclose protected health…" at bounding box center [578, 162] width 800 height 83
click at [676, 216] on div "03 A practice is not required to disclose protected health information to law e…" at bounding box center [578, 245] width 800 height 83
click at [669, 245] on label "False" at bounding box center [702, 231] width 87 height 28
click at [669, 235] on input "False" at bounding box center [669, 232] width 9 height 8
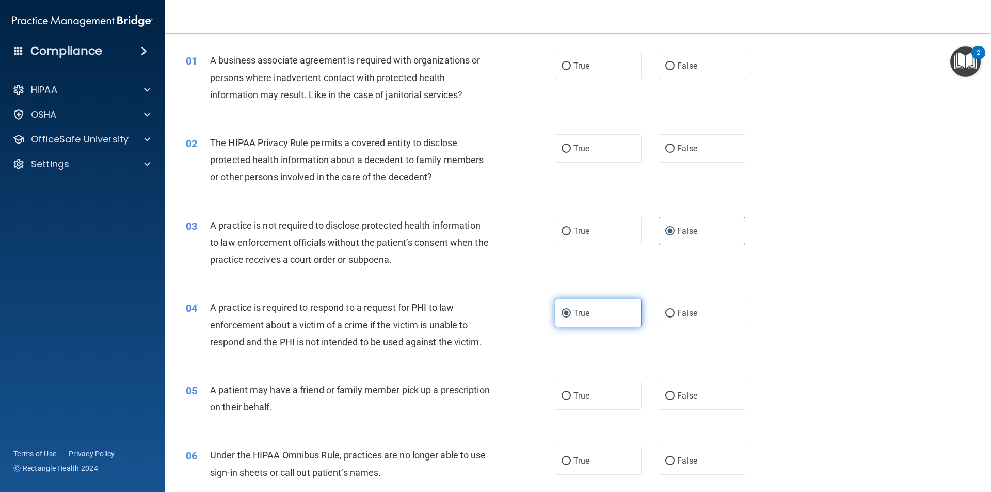
click at [623, 305] on label "True" at bounding box center [598, 313] width 87 height 28
click at [571, 310] on input "True" at bounding box center [566, 314] width 9 height 8
drag, startPoint x: 676, startPoint y: 260, endPoint x: 677, endPoint y: 255, distance: 5.3
click at [676, 258] on div "03 A practice is not required to disclose protected health information to law e…" at bounding box center [578, 245] width 800 height 83
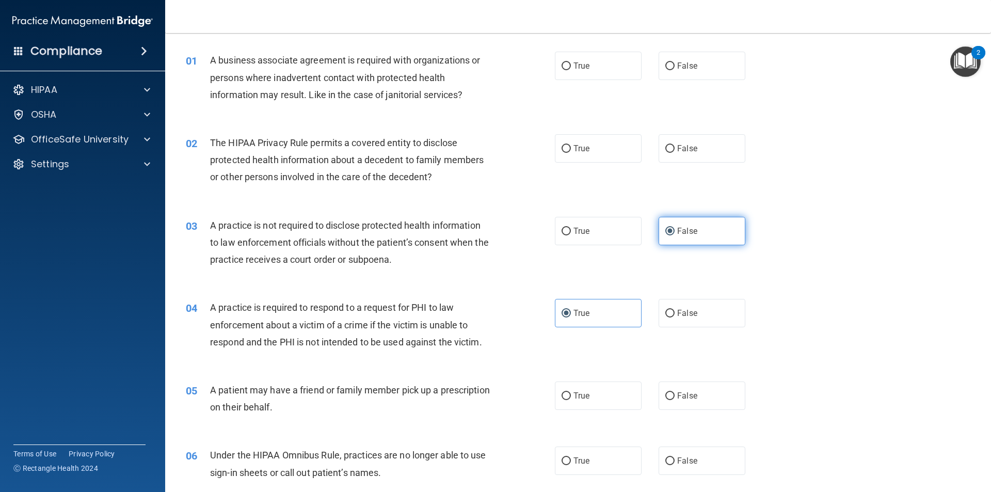
click at [680, 244] on label "False" at bounding box center [702, 231] width 87 height 28
click at [675, 235] on input "False" at bounding box center [669, 232] width 9 height 8
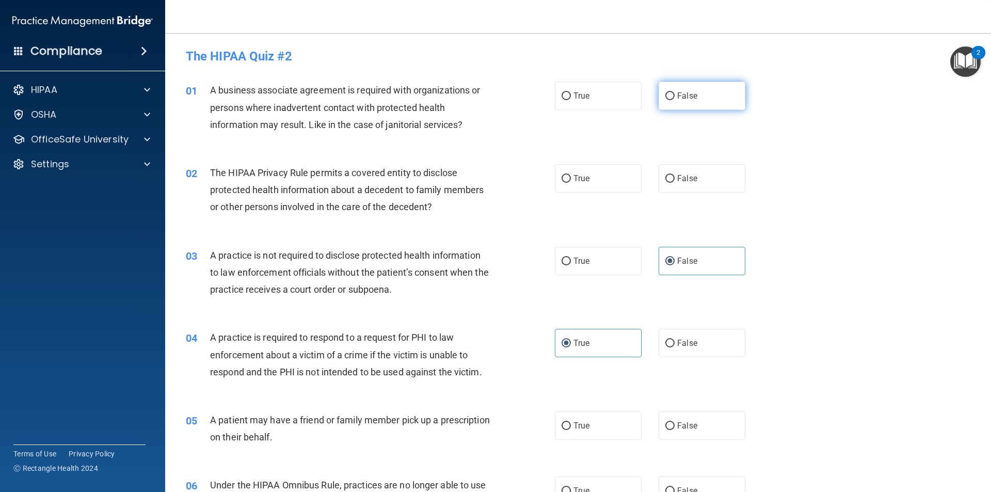
click at [695, 98] on label "False" at bounding box center [702, 96] width 87 height 28
click at [675, 98] on input "False" at bounding box center [669, 96] width 9 height 8
radio input "true"
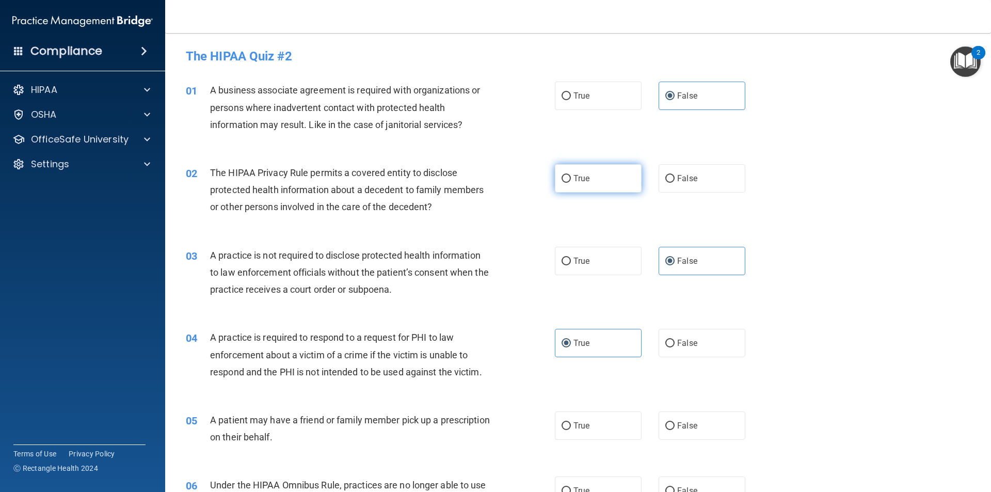
click at [626, 170] on label "True" at bounding box center [598, 178] width 87 height 28
click at [571, 175] on input "True" at bounding box center [566, 179] width 9 height 8
radio input "true"
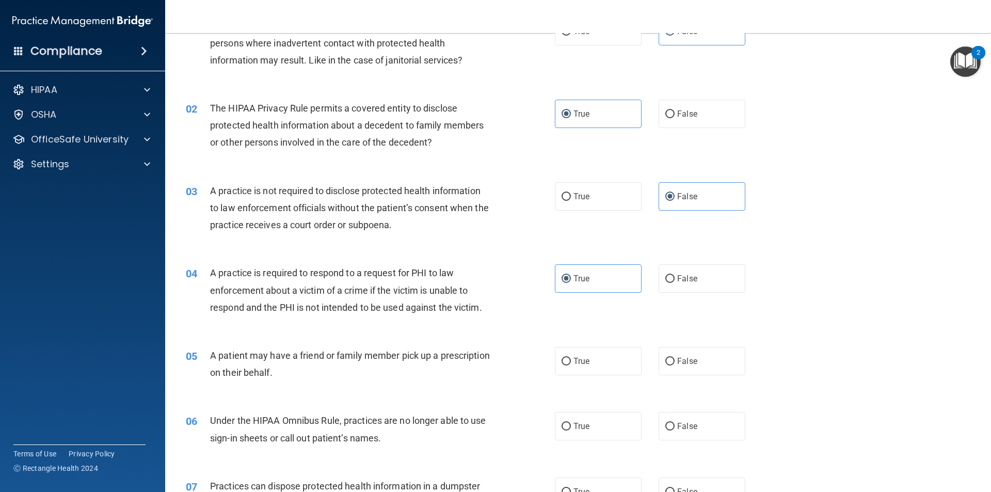
scroll to position [258, 0]
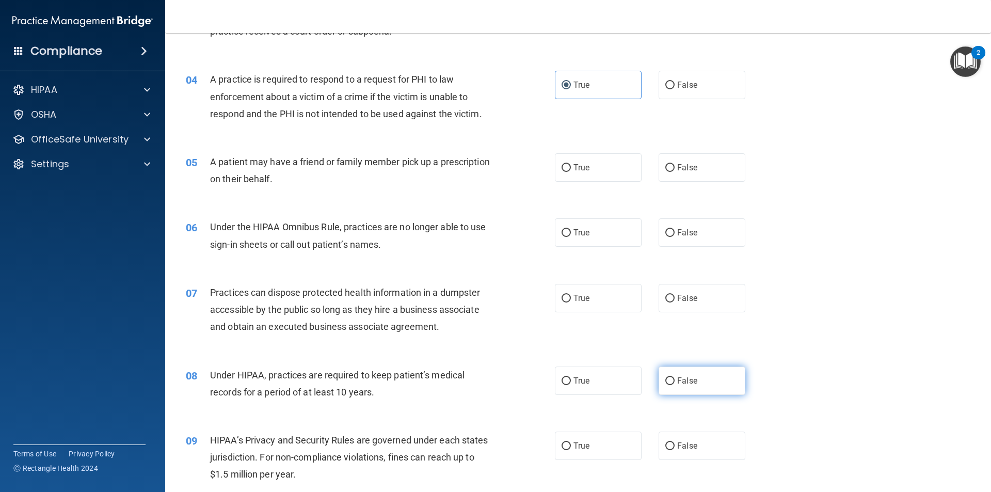
click at [699, 370] on label "False" at bounding box center [702, 381] width 87 height 28
click at [675, 377] on input "False" at bounding box center [669, 381] width 9 height 8
radio input "true"
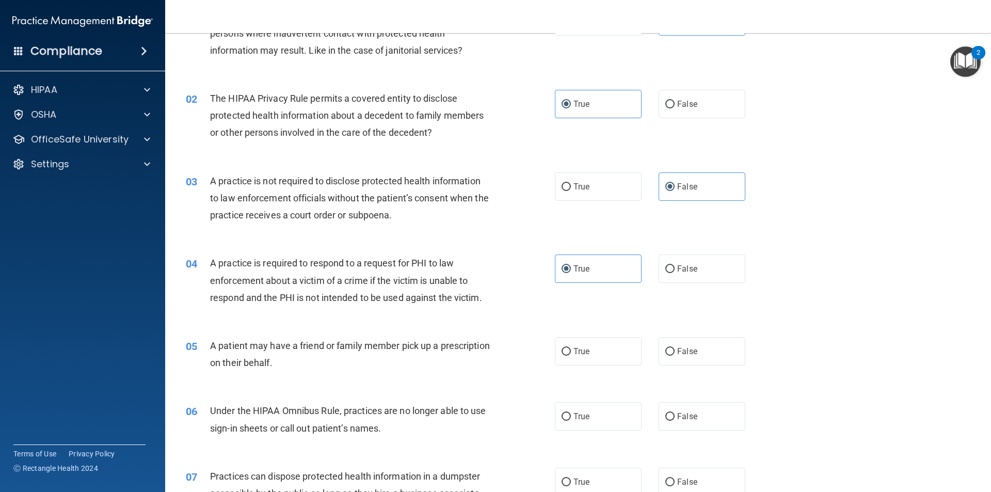
scroll to position [155, 0]
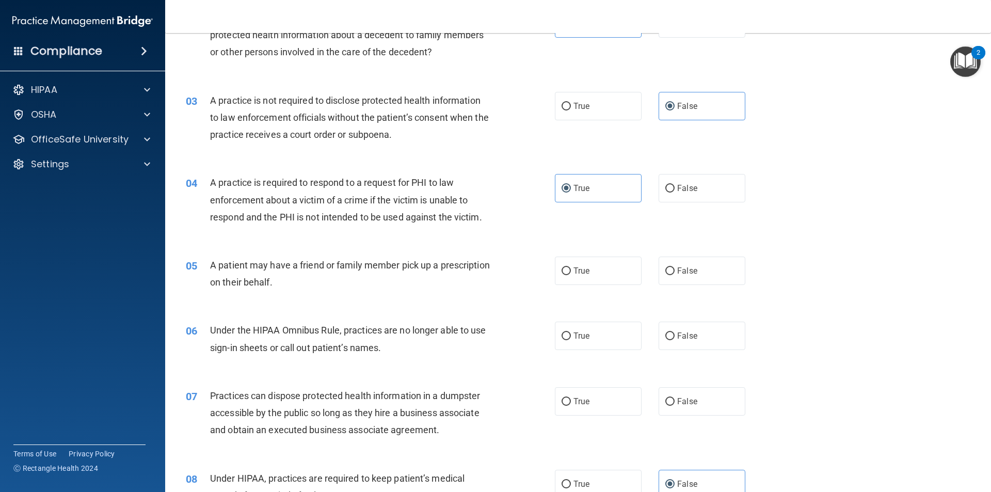
click at [611, 126] on div "03 A practice is not required to disclose protected health information to law e…" at bounding box center [578, 120] width 800 height 83
click at [611, 123] on div "03 A practice is not required to disclose protected health information to law e…" at bounding box center [578, 120] width 800 height 83
click at [612, 118] on label "True" at bounding box center [598, 106] width 87 height 28
click at [571, 110] on input "True" at bounding box center [566, 107] width 9 height 8
radio input "true"
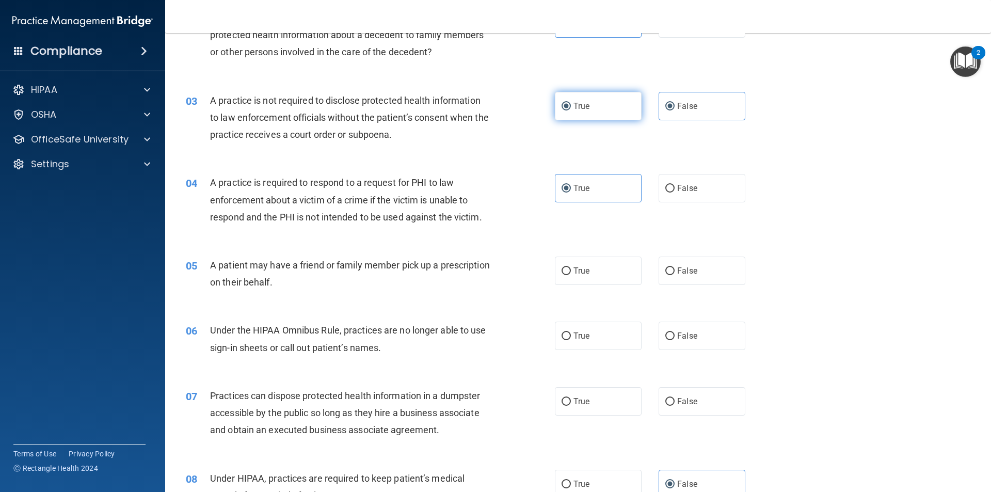
radio input "false"
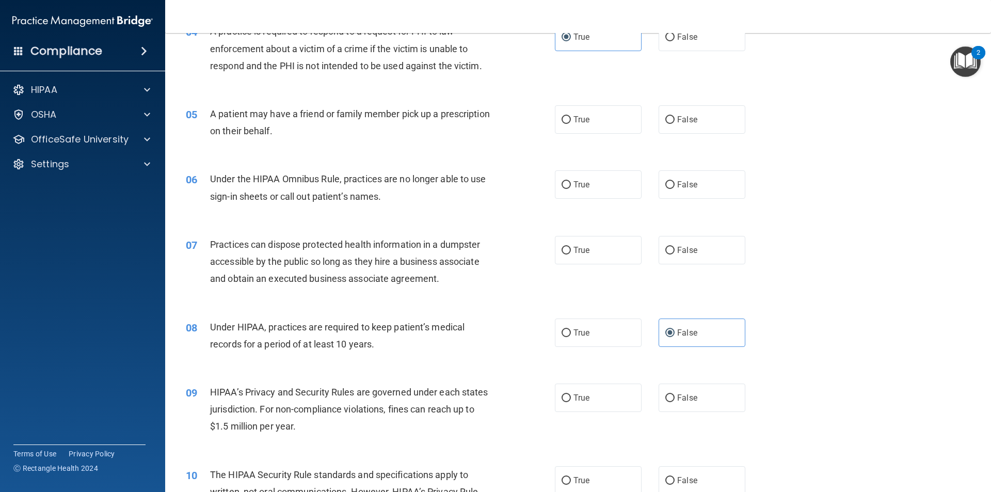
scroll to position [310, 0]
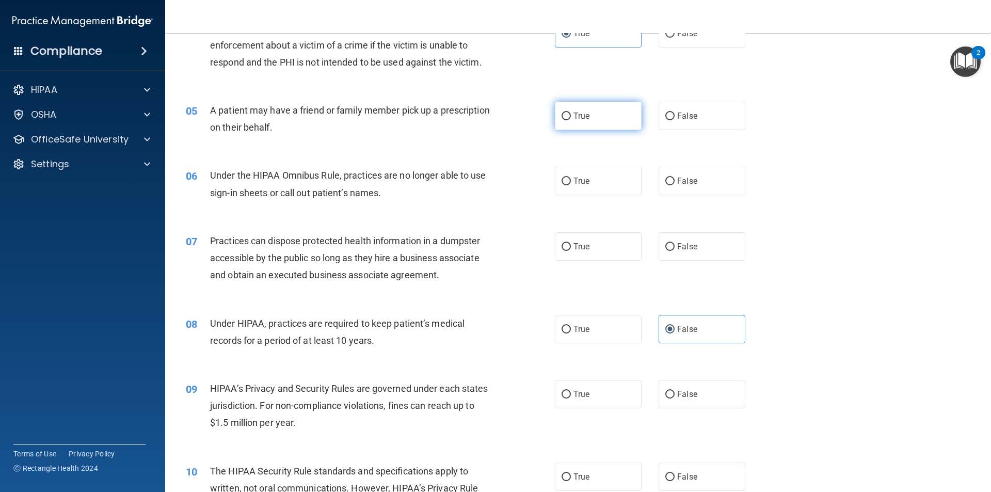
click at [598, 121] on label "True" at bounding box center [598, 116] width 87 height 28
click at [571, 120] on input "True" at bounding box center [566, 117] width 9 height 8
radio input "true"
click at [670, 178] on label "False" at bounding box center [702, 181] width 87 height 28
click at [670, 178] on input "False" at bounding box center [669, 182] width 9 height 8
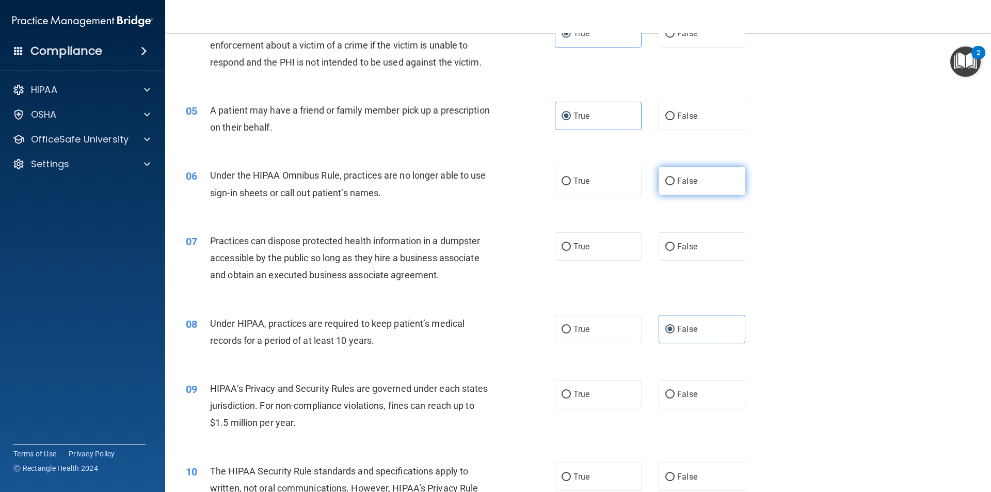
radio input "true"
click at [614, 318] on label "True" at bounding box center [598, 329] width 87 height 28
click at [571, 326] on input "True" at bounding box center [566, 330] width 9 height 8
radio input "true"
radio input "false"
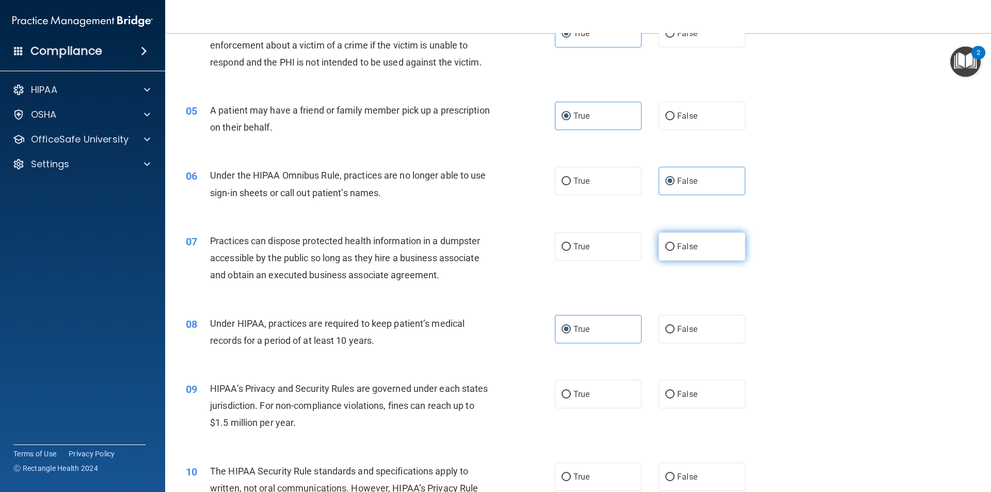
click at [681, 247] on span "False" at bounding box center [687, 247] width 20 height 10
click at [675, 247] on input "False" at bounding box center [669, 247] width 9 height 8
radio input "true"
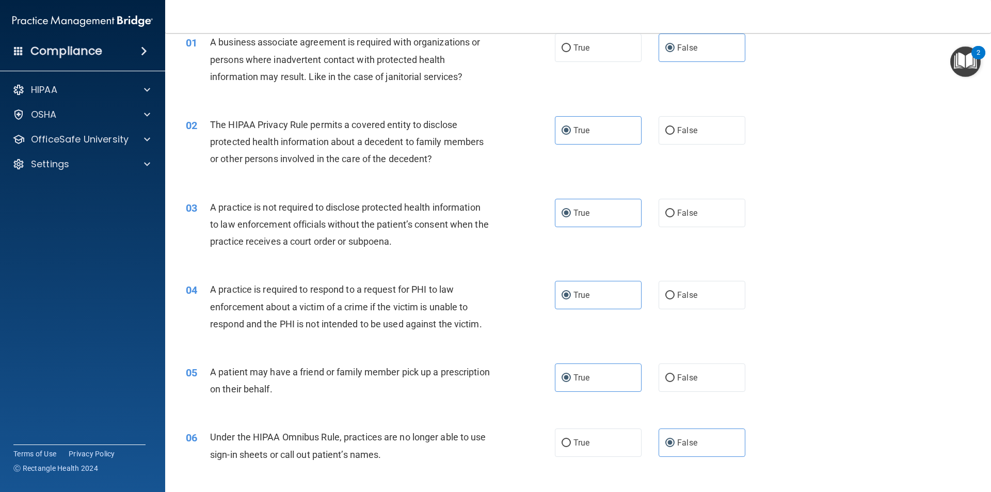
scroll to position [0, 0]
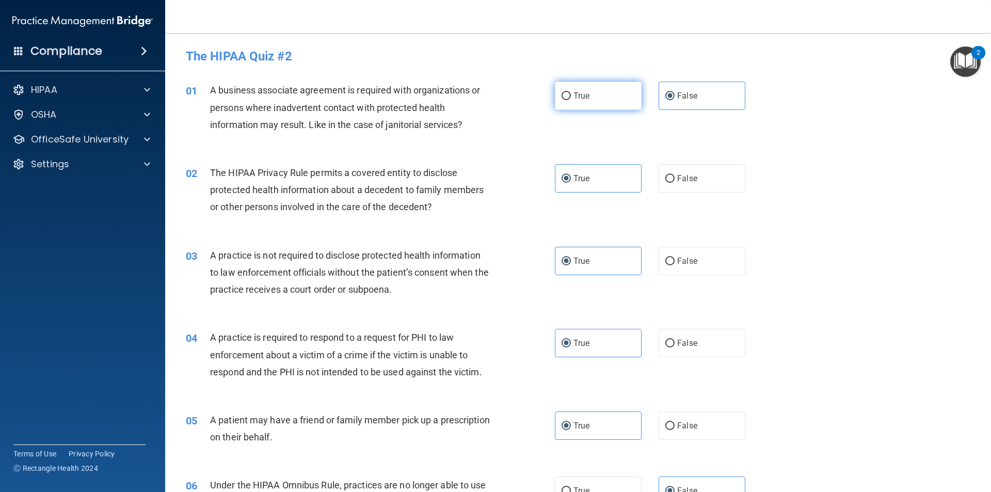
click at [583, 102] on label "True" at bounding box center [598, 96] width 87 height 28
click at [571, 100] on input "True" at bounding box center [566, 96] width 9 height 8
radio input "true"
click at [659, 105] on label "False" at bounding box center [702, 96] width 87 height 28
click at [665, 100] on input "False" at bounding box center [669, 96] width 9 height 8
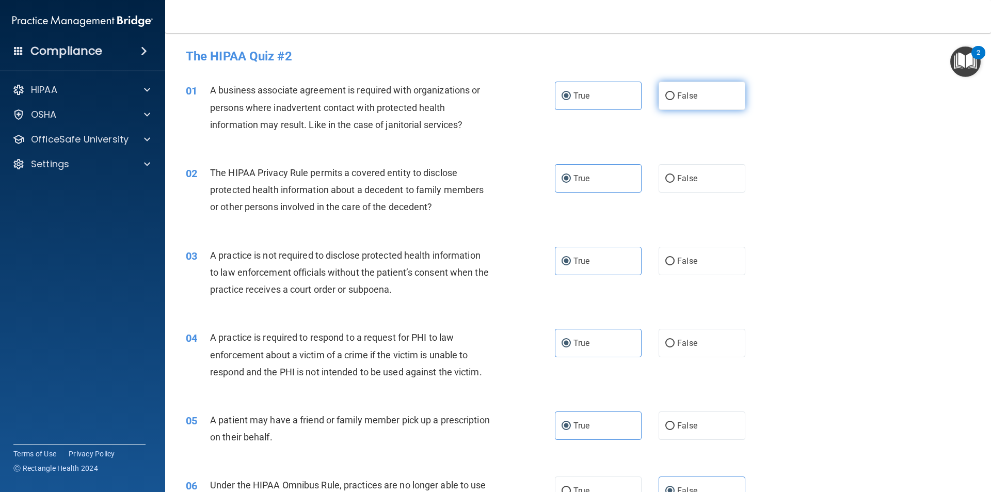
radio input "true"
radio input "false"
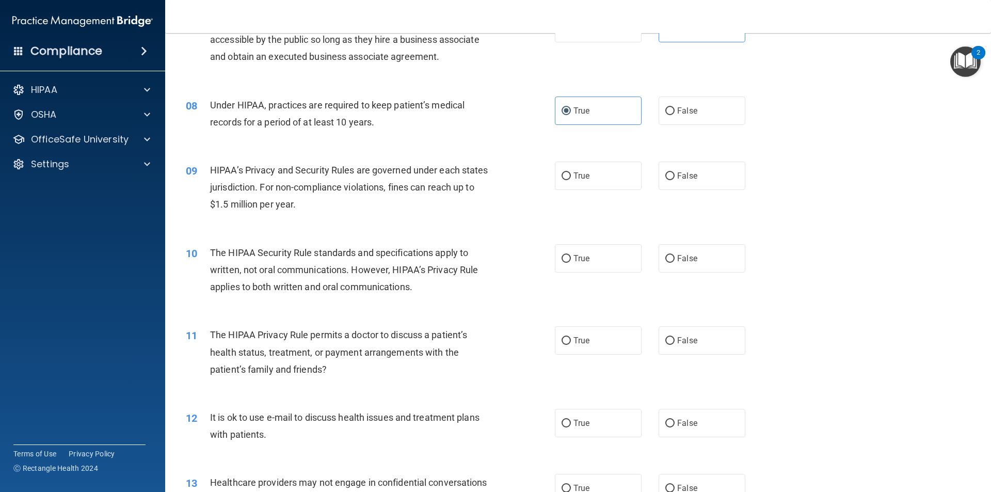
scroll to position [568, 0]
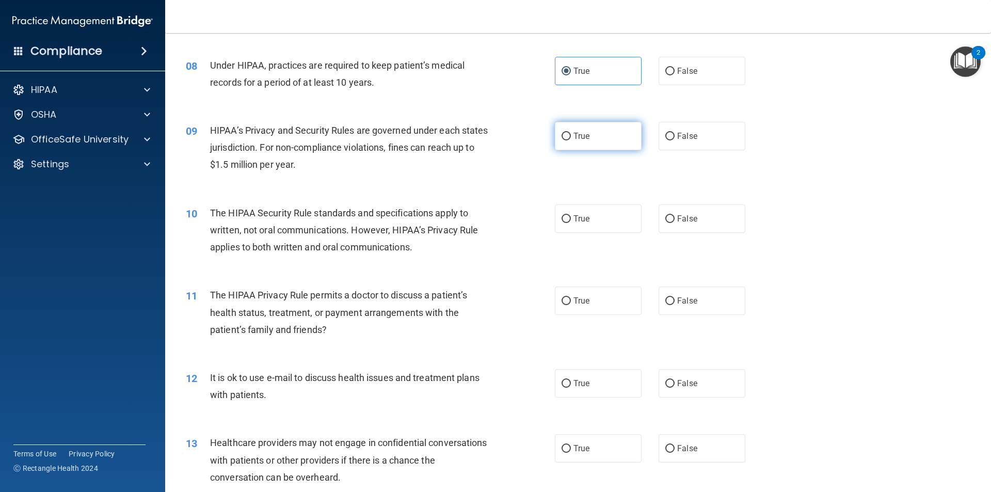
click at [603, 139] on label "True" at bounding box center [598, 136] width 87 height 28
click at [571, 139] on input "True" at bounding box center [566, 137] width 9 height 8
radio input "true"
click at [670, 210] on label "False" at bounding box center [702, 218] width 87 height 28
click at [670, 215] on input "False" at bounding box center [669, 219] width 9 height 8
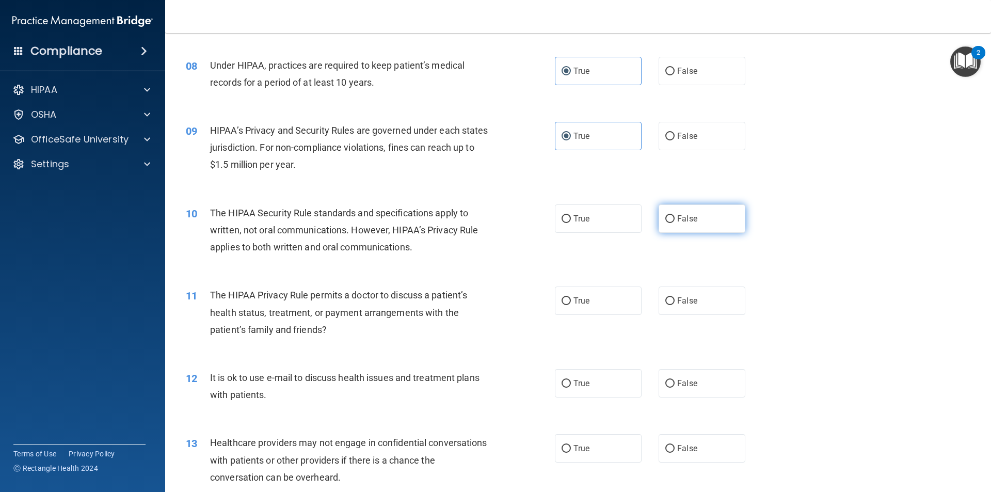
radio input "true"
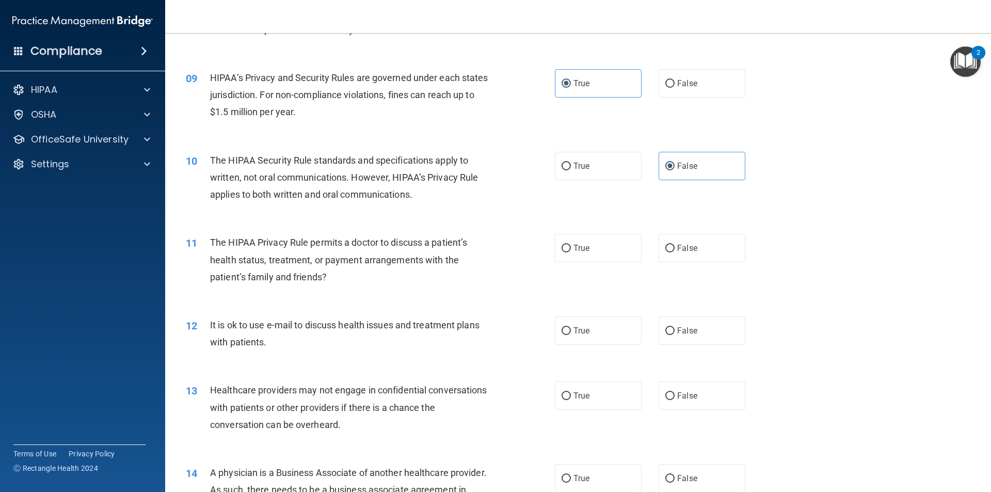
scroll to position [671, 0]
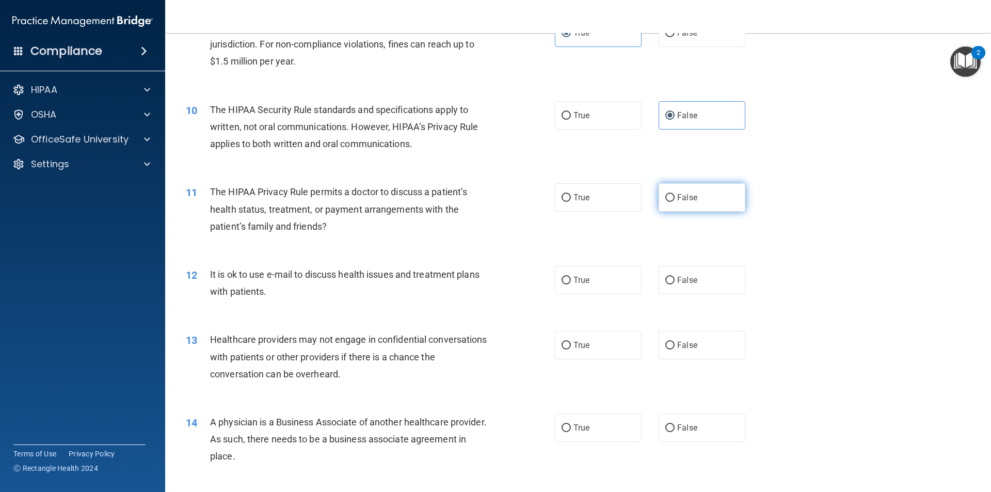
click at [665, 200] on input "False" at bounding box center [669, 198] width 9 height 8
radio input "true"
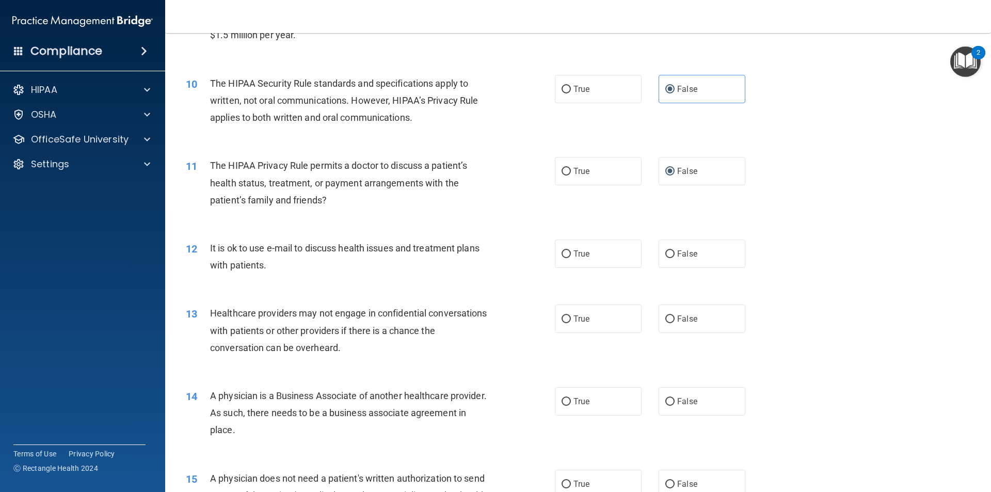
scroll to position [723, 0]
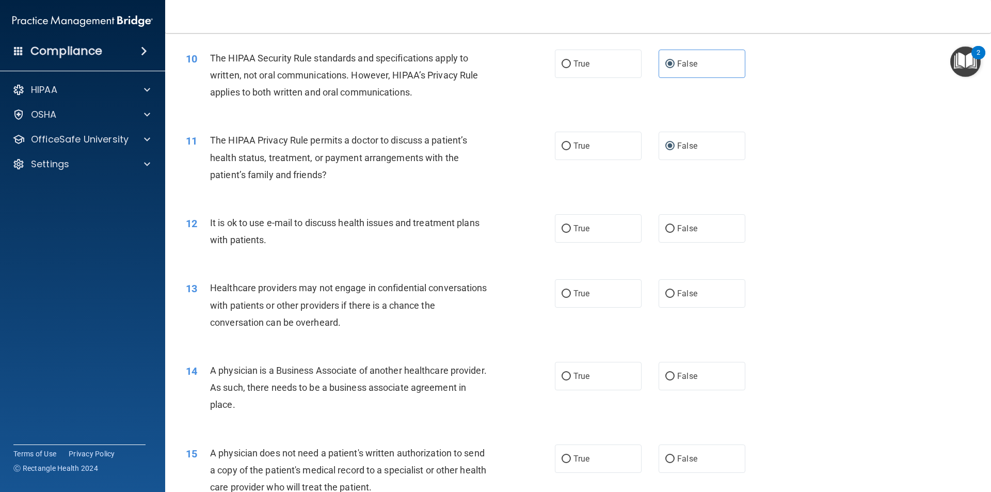
click at [656, 244] on div "12 It is ok to use e-mail to discuss health issues and treatment plans with pat…" at bounding box center [578, 233] width 800 height 65
click at [660, 233] on label "False" at bounding box center [702, 228] width 87 height 28
click at [665, 233] on input "False" at bounding box center [669, 229] width 9 height 8
radio input "true"
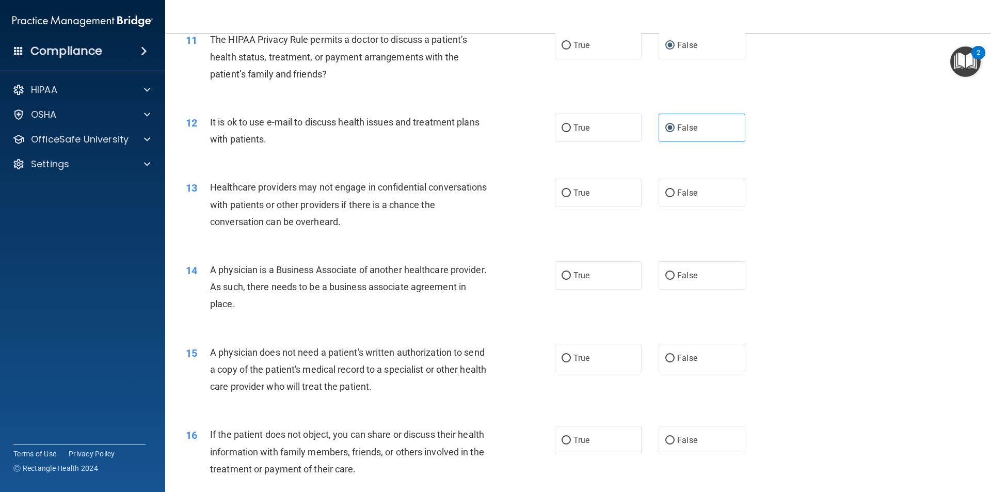
scroll to position [826, 0]
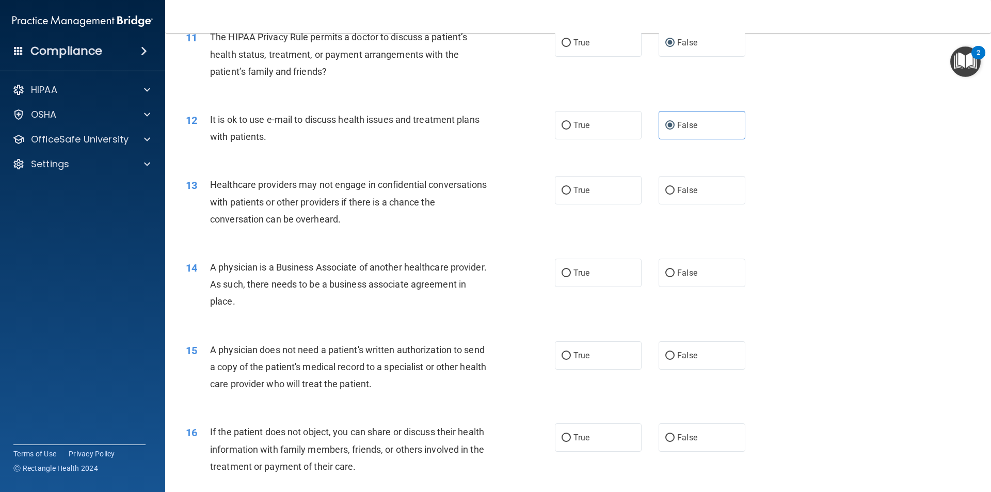
click at [627, 142] on div "12 It is ok to use e-mail to discuss health issues and treatment plans with pat…" at bounding box center [578, 130] width 800 height 65
click at [627, 135] on label "True" at bounding box center [598, 125] width 87 height 28
click at [571, 130] on input "True" at bounding box center [566, 126] width 9 height 8
radio input "true"
radio input "false"
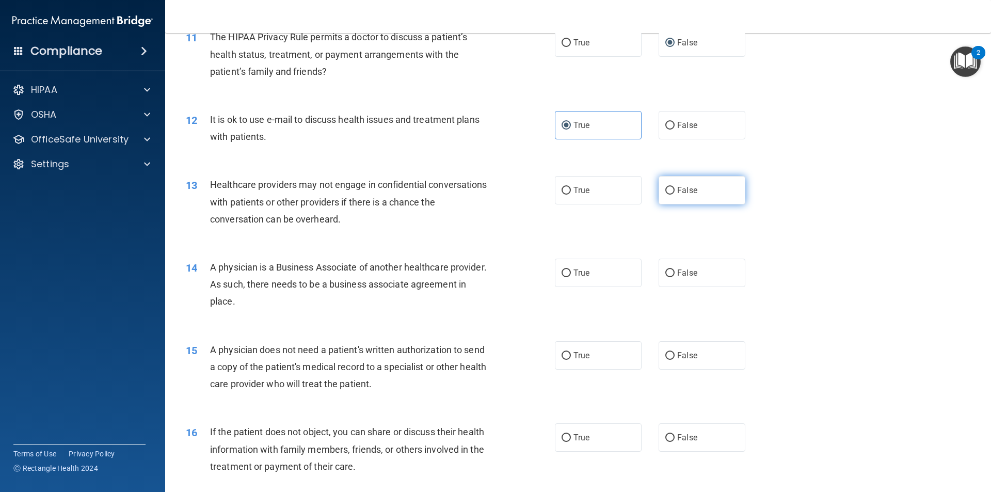
click at [677, 186] on span "False" at bounding box center [687, 190] width 20 height 10
click at [675, 187] on input "False" at bounding box center [669, 191] width 9 height 8
radio input "true"
click at [631, 192] on label "True" at bounding box center [598, 190] width 87 height 28
click at [571, 192] on input "True" at bounding box center [566, 191] width 9 height 8
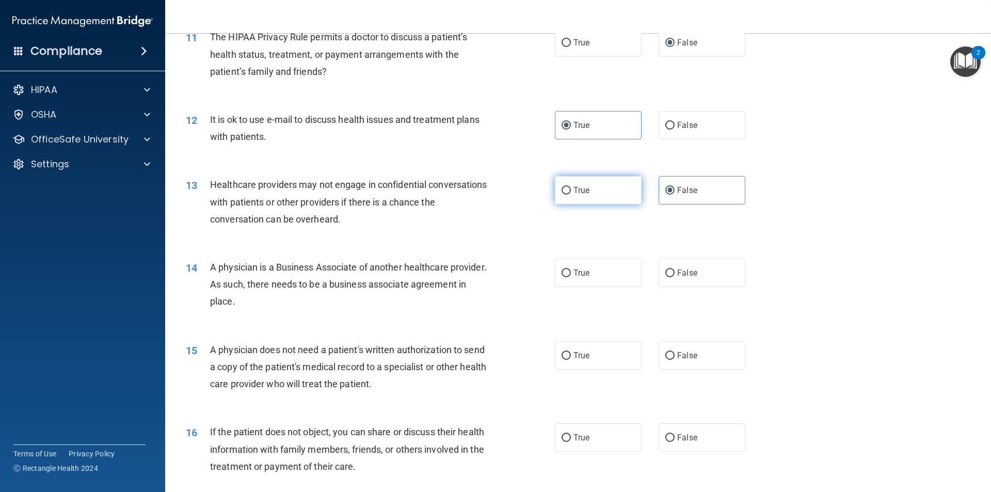
radio input "true"
radio input "false"
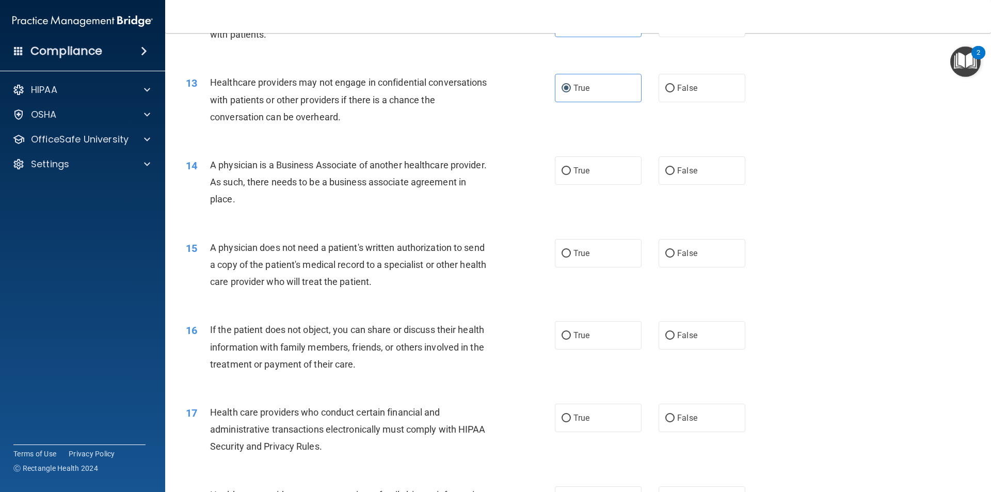
scroll to position [929, 0]
click at [659, 171] on label "False" at bounding box center [702, 169] width 87 height 28
click at [665, 171] on input "False" at bounding box center [669, 170] width 9 height 8
radio input "true"
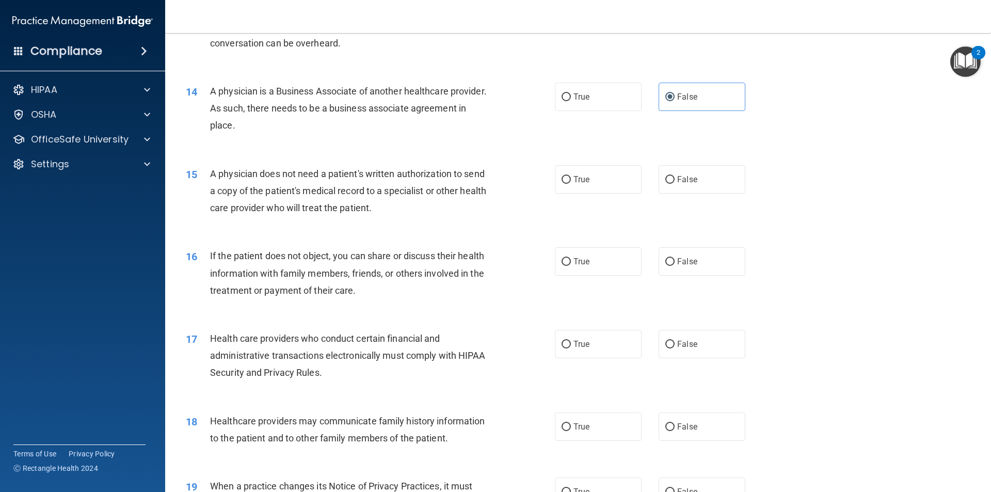
scroll to position [1033, 0]
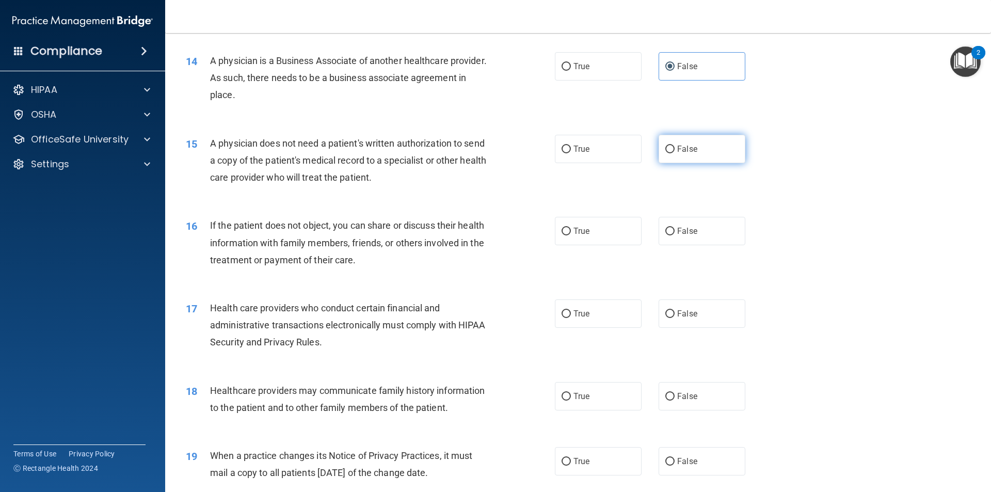
click at [659, 156] on label "False" at bounding box center [702, 149] width 87 height 28
click at [665, 153] on input "False" at bounding box center [669, 150] width 9 height 8
radio input "true"
click at [659, 229] on label "False" at bounding box center [702, 231] width 87 height 28
click at [665, 229] on input "False" at bounding box center [669, 232] width 9 height 8
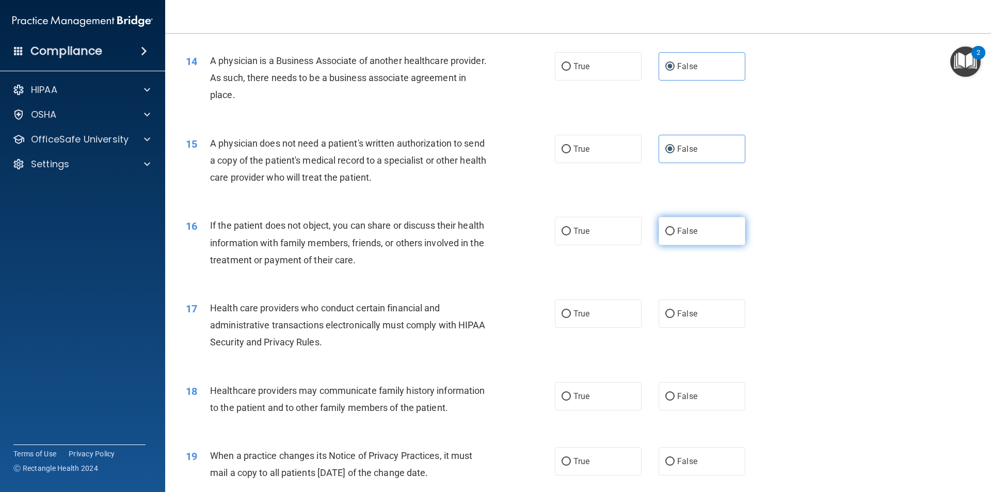
radio input "true"
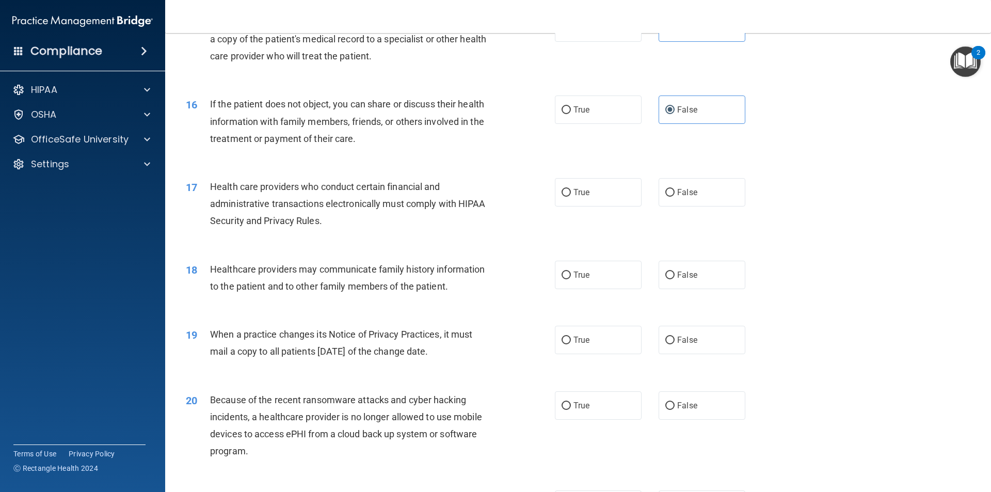
scroll to position [1187, 0]
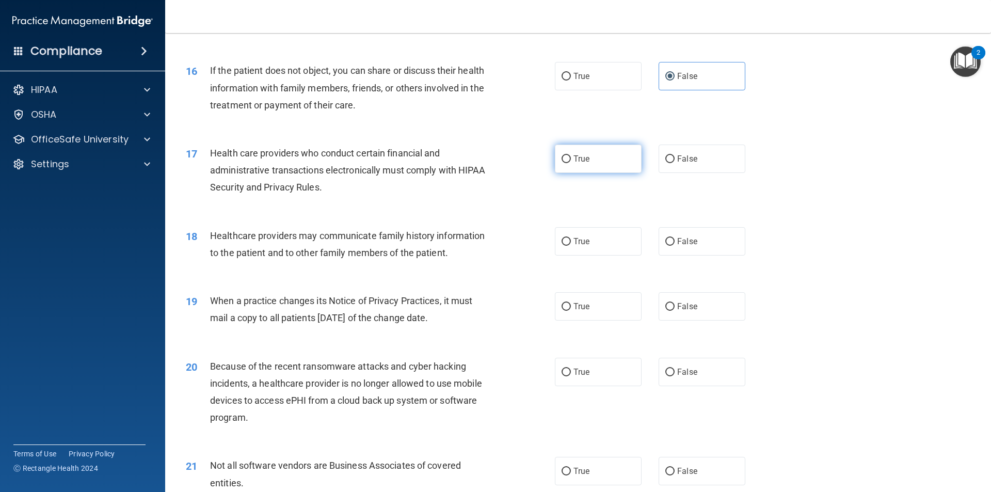
click at [594, 165] on label "True" at bounding box center [598, 159] width 87 height 28
click at [571, 163] on input "True" at bounding box center [566, 159] width 9 height 8
radio input "true"
click at [686, 250] on label "False" at bounding box center [702, 241] width 87 height 28
click at [675, 246] on input "False" at bounding box center [669, 242] width 9 height 8
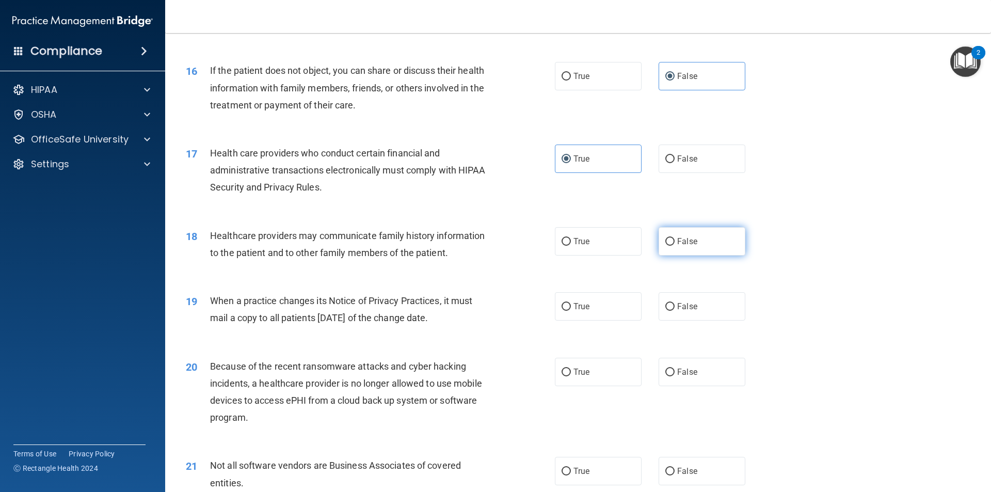
radio input "true"
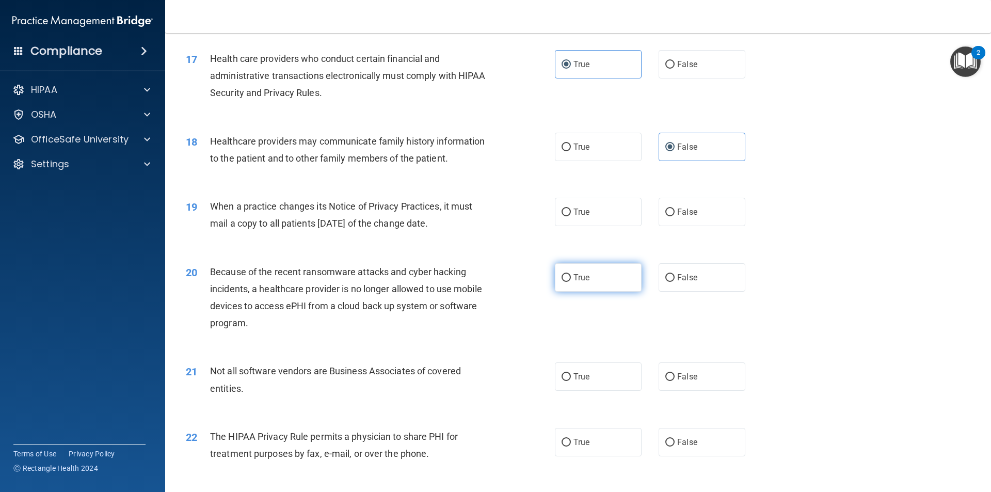
scroll to position [1291, 0]
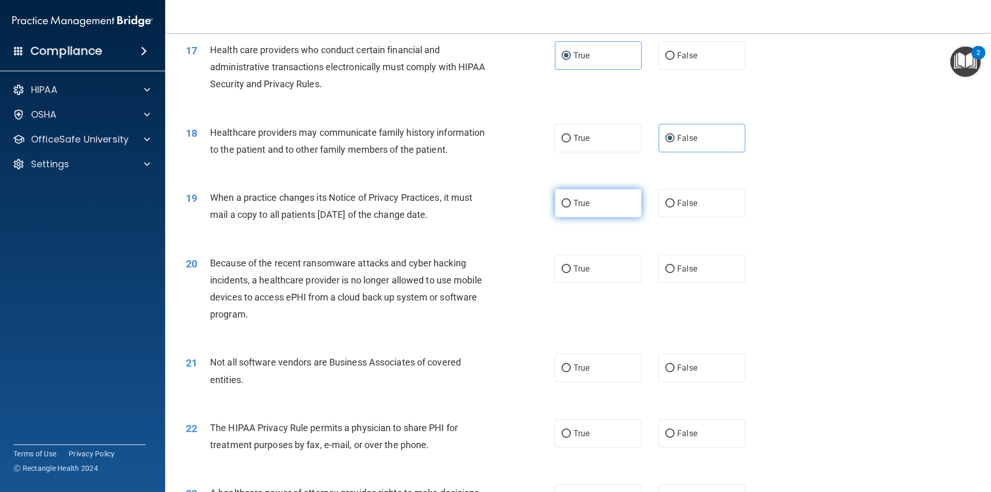
click at [588, 205] on label "True" at bounding box center [598, 203] width 87 height 28
click at [571, 205] on input "True" at bounding box center [566, 204] width 9 height 8
radio input "true"
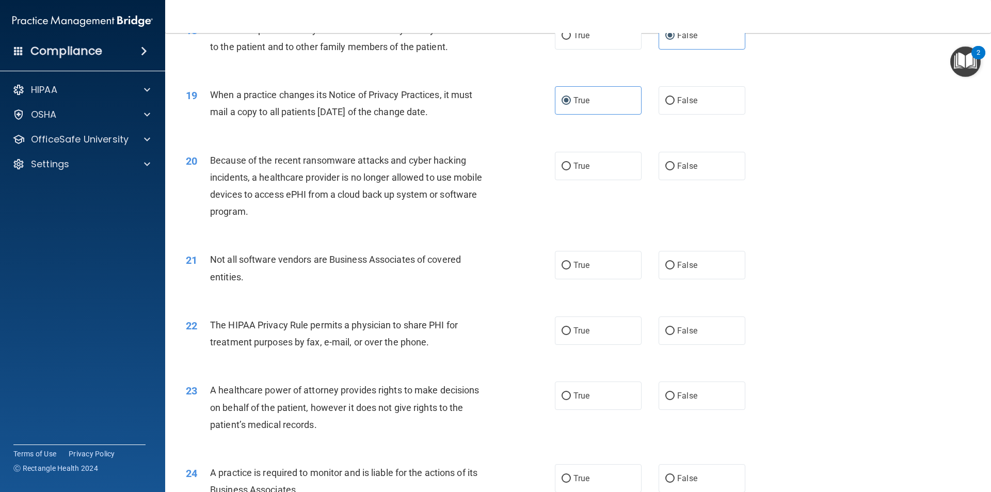
scroll to position [1394, 0]
click at [677, 173] on label "False" at bounding box center [702, 165] width 87 height 28
click at [675, 170] on input "False" at bounding box center [669, 166] width 9 height 8
radio input "true"
click at [633, 173] on label "True" at bounding box center [598, 165] width 87 height 28
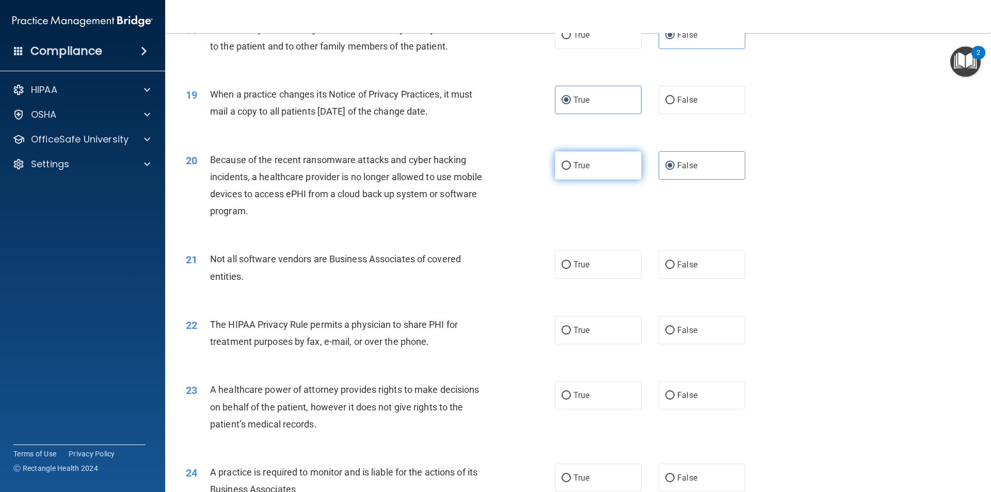
click at [571, 170] on input "True" at bounding box center [566, 166] width 9 height 8
radio input "true"
radio input "false"
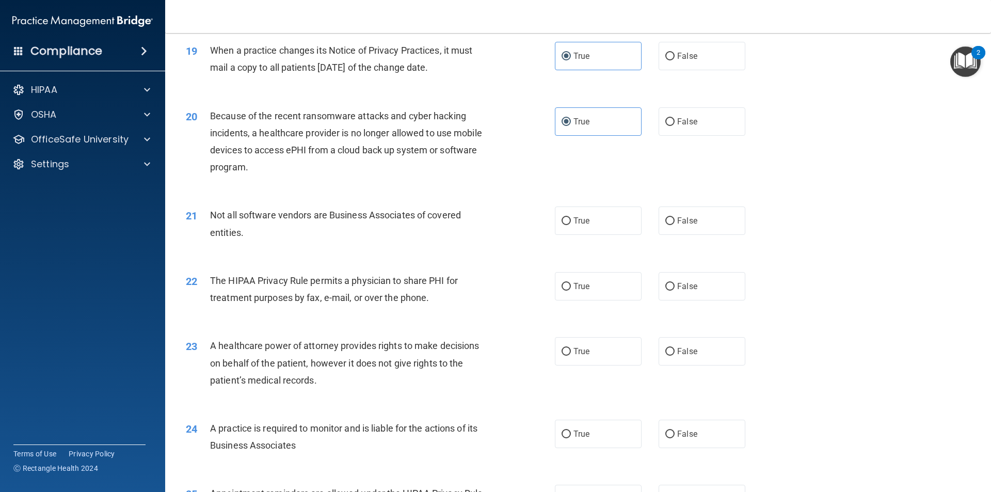
scroll to position [1497, 0]
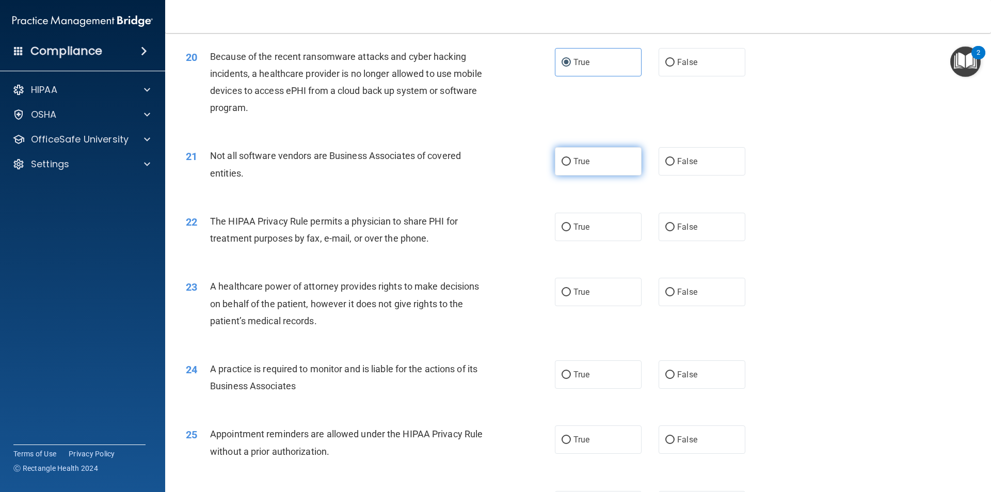
click at [619, 170] on label "True" at bounding box center [598, 161] width 87 height 28
click at [571, 166] on input "True" at bounding box center [566, 162] width 9 height 8
radio input "true"
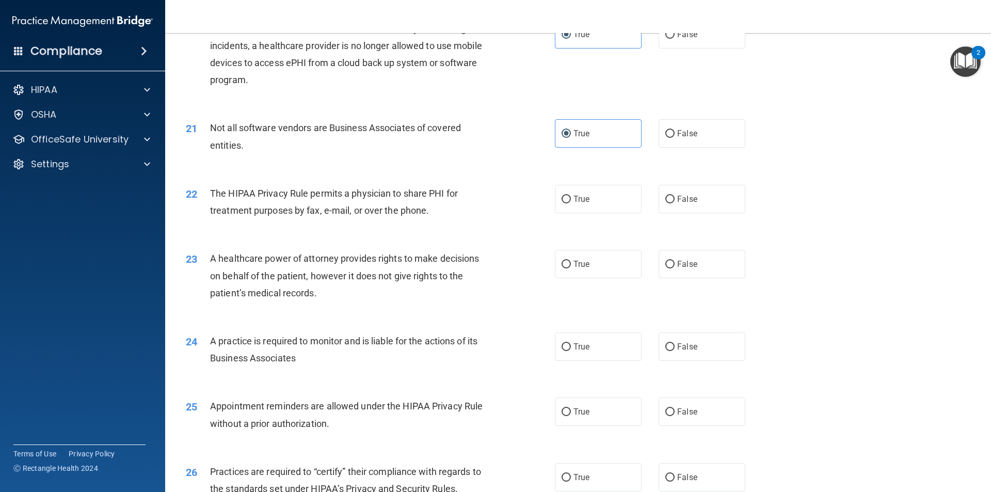
scroll to position [1549, 0]
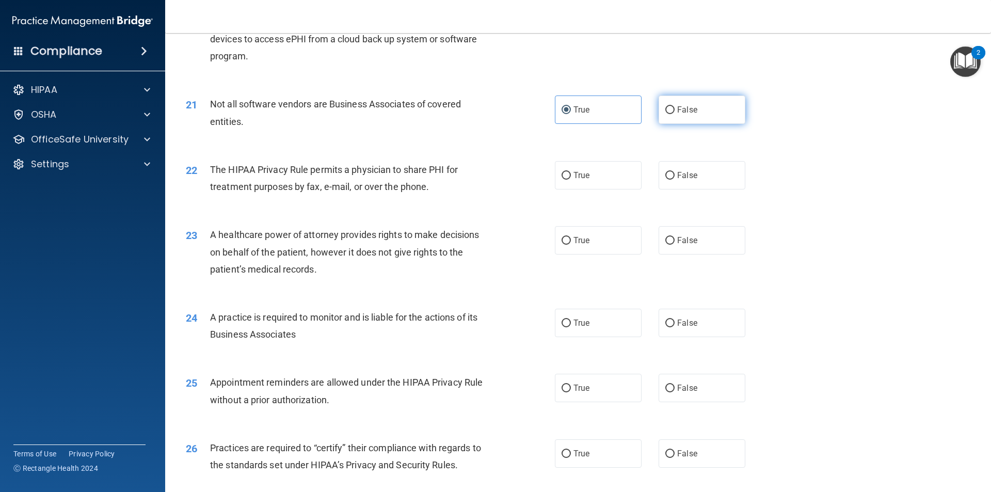
click at [682, 112] on span "False" at bounding box center [687, 110] width 20 height 10
click at [675, 112] on input "False" at bounding box center [669, 110] width 9 height 8
radio input "true"
radio input "false"
click at [611, 174] on label "True" at bounding box center [598, 175] width 87 height 28
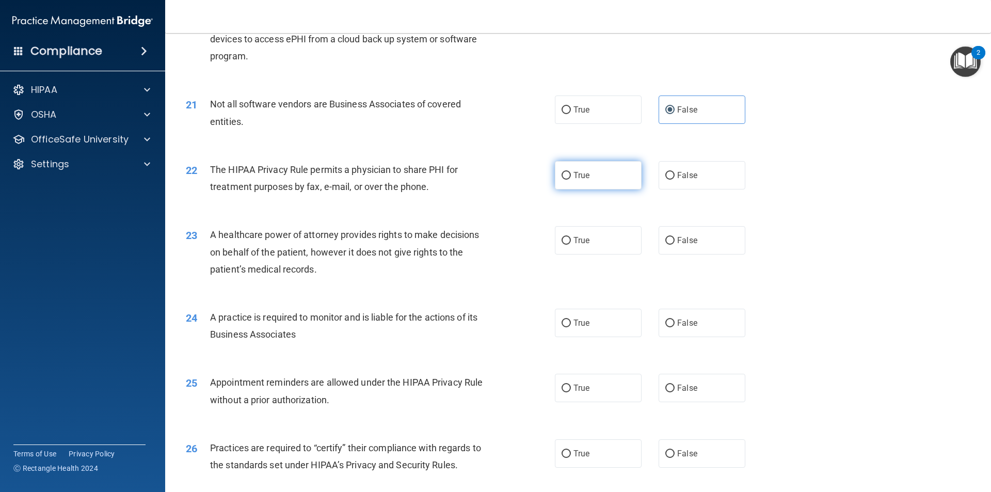
click at [571, 174] on input "True" at bounding box center [566, 176] width 9 height 8
radio input "true"
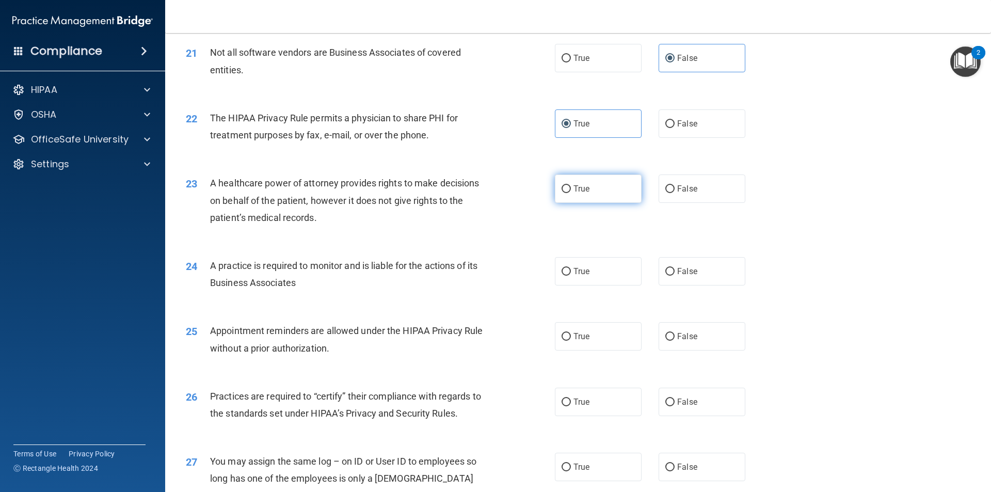
click at [623, 192] on label "True" at bounding box center [598, 189] width 87 height 28
click at [571, 192] on input "True" at bounding box center [566, 189] width 9 height 8
radio input "true"
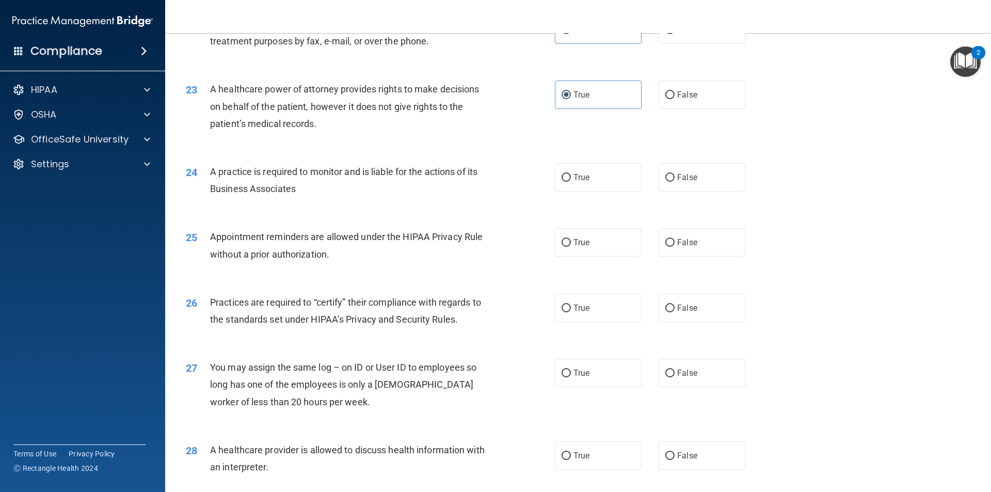
scroll to position [1704, 0]
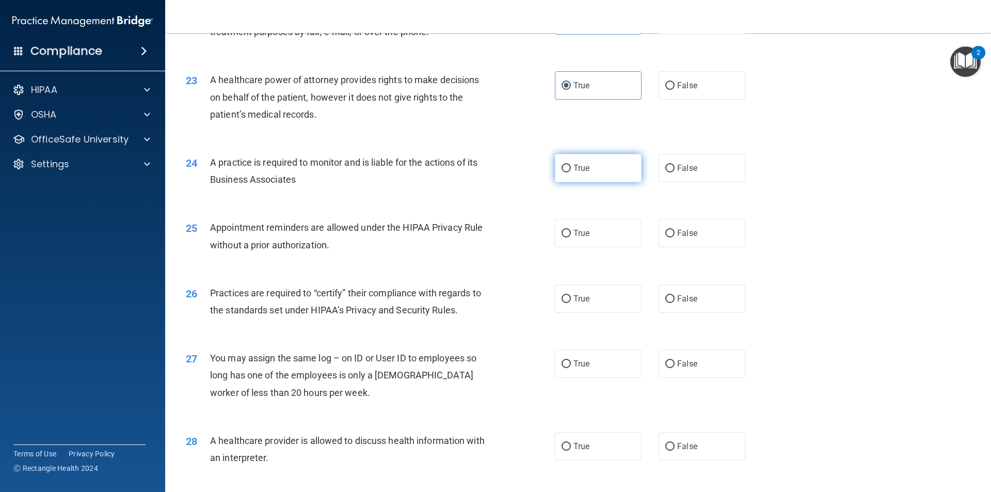
click at [615, 171] on label "True" at bounding box center [598, 168] width 87 height 28
click at [571, 171] on input "True" at bounding box center [566, 169] width 9 height 8
radio input "true"
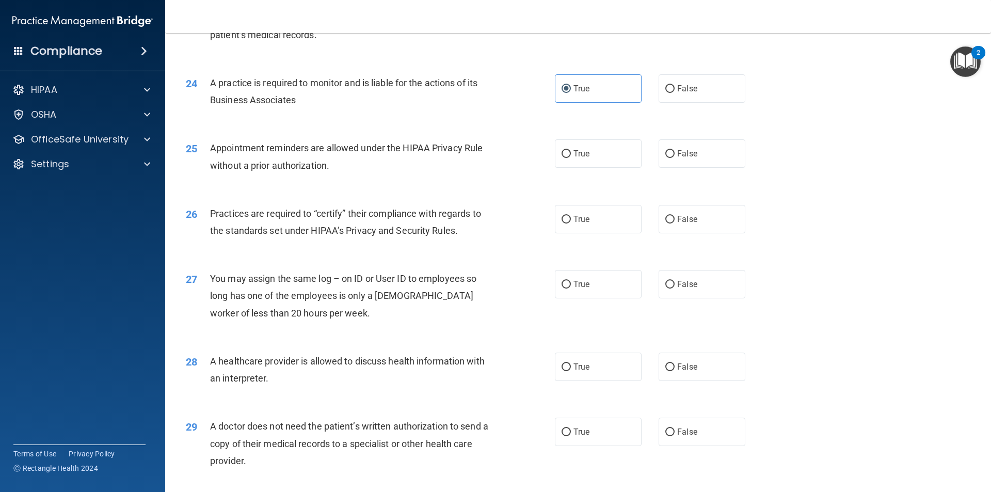
scroll to position [1807, 0]
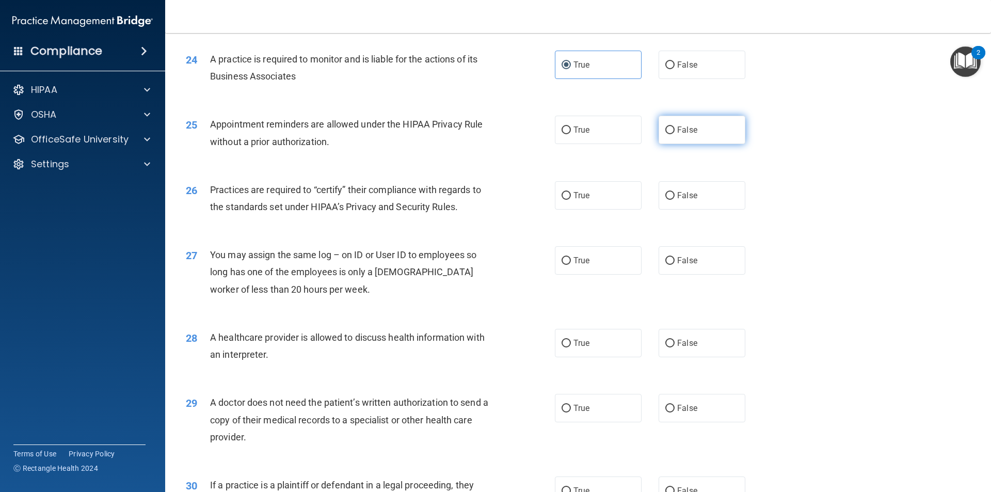
click at [669, 133] on input "False" at bounding box center [669, 130] width 9 height 8
radio input "true"
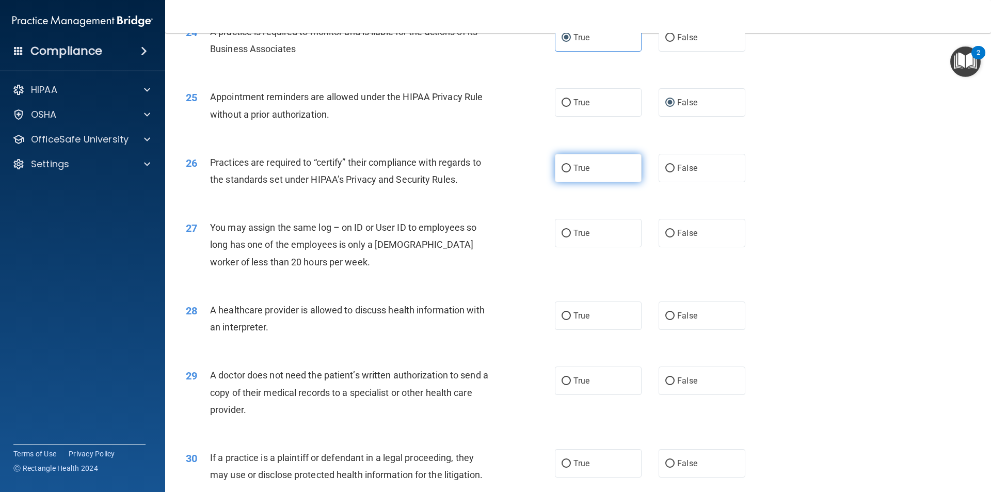
scroll to position [1859, 0]
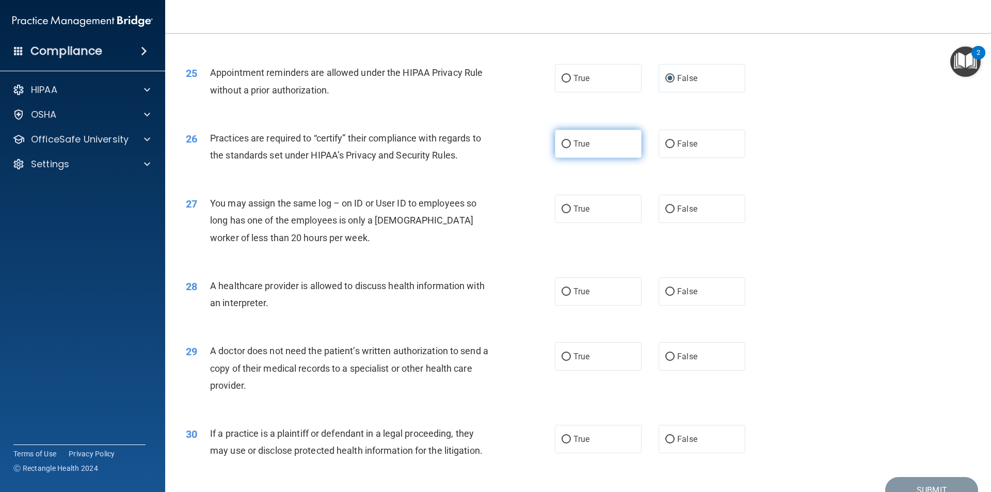
click at [602, 148] on label "True" at bounding box center [598, 144] width 87 height 28
click at [571, 148] on input "True" at bounding box center [566, 144] width 9 height 8
radio input "true"
click at [667, 199] on label "False" at bounding box center [702, 209] width 87 height 28
click at [667, 205] on input "False" at bounding box center [669, 209] width 9 height 8
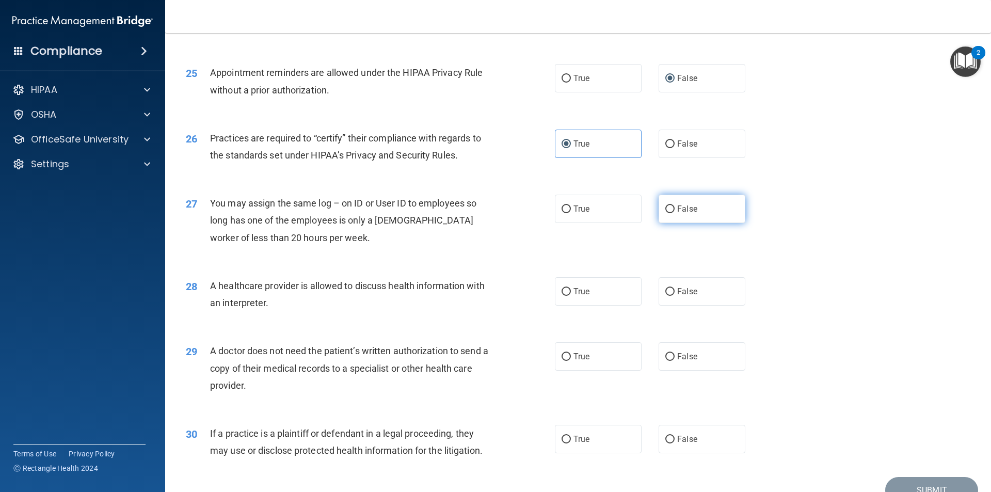
radio input "true"
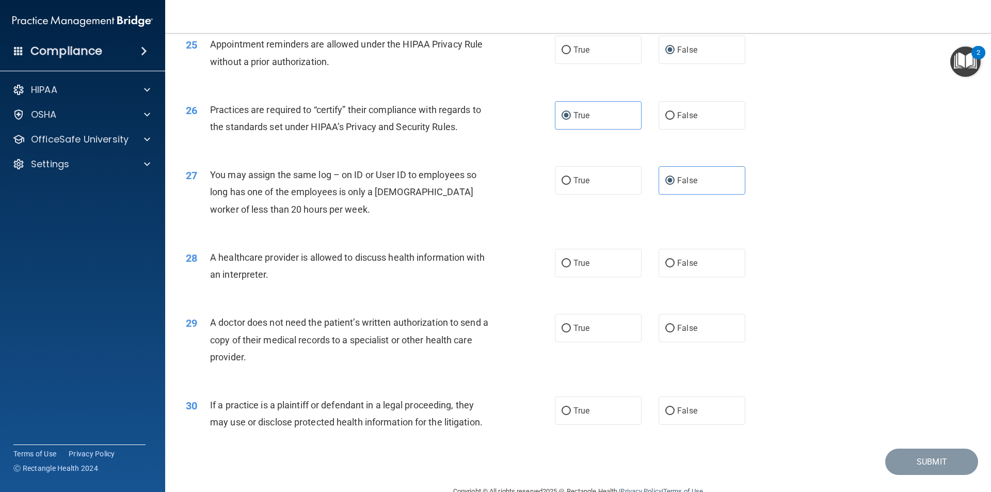
scroll to position [1911, 0]
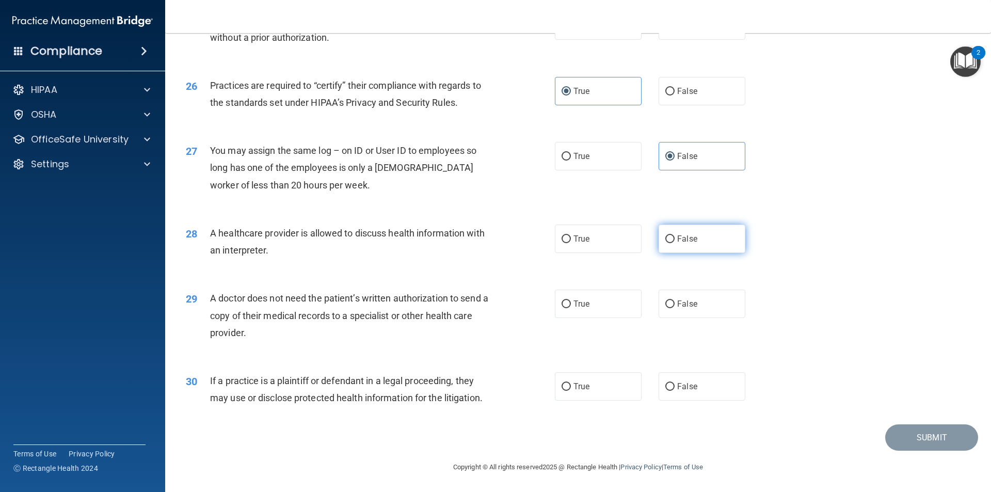
click at [659, 247] on label "False" at bounding box center [702, 239] width 87 height 28
click at [665, 243] on input "False" at bounding box center [669, 239] width 9 height 8
radio input "true"
click at [680, 302] on span "False" at bounding box center [687, 304] width 20 height 10
click at [675, 302] on input "False" at bounding box center [669, 304] width 9 height 8
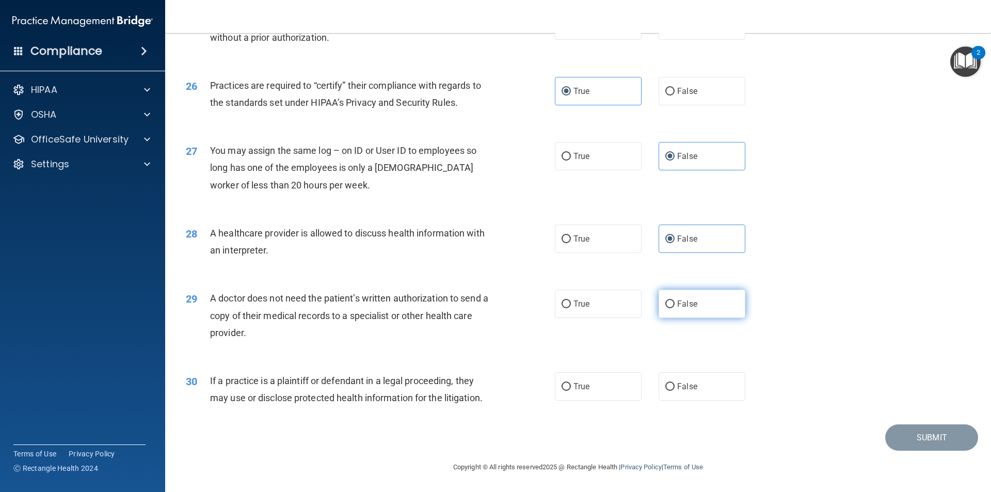
radio input "true"
click at [627, 382] on label "True" at bounding box center [598, 386] width 87 height 28
click at [571, 383] on input "True" at bounding box center [566, 387] width 9 height 8
radio input "true"
click at [885, 428] on button "Submit" at bounding box center [931, 437] width 93 height 26
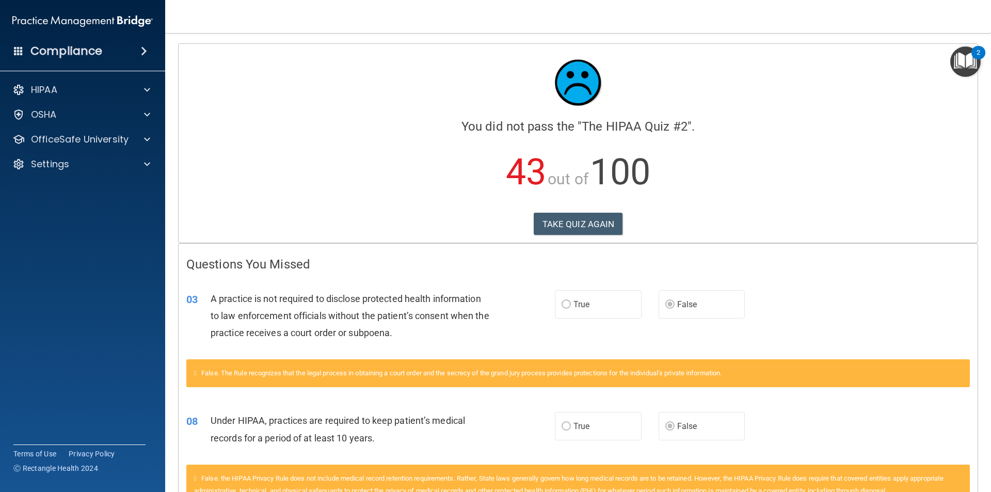
click at [608, 209] on div "Calculating your score.... You did not pass the " The HIPAA Quiz #2 ". 43 out o…" at bounding box center [578, 143] width 799 height 199
click at [607, 212] on div "Calculating your score.... You did not pass the " The HIPAA Quiz #2 ". 43 out o…" at bounding box center [578, 143] width 799 height 199
click at [606, 214] on button "TAKE QUIZ AGAIN" at bounding box center [578, 224] width 89 height 23
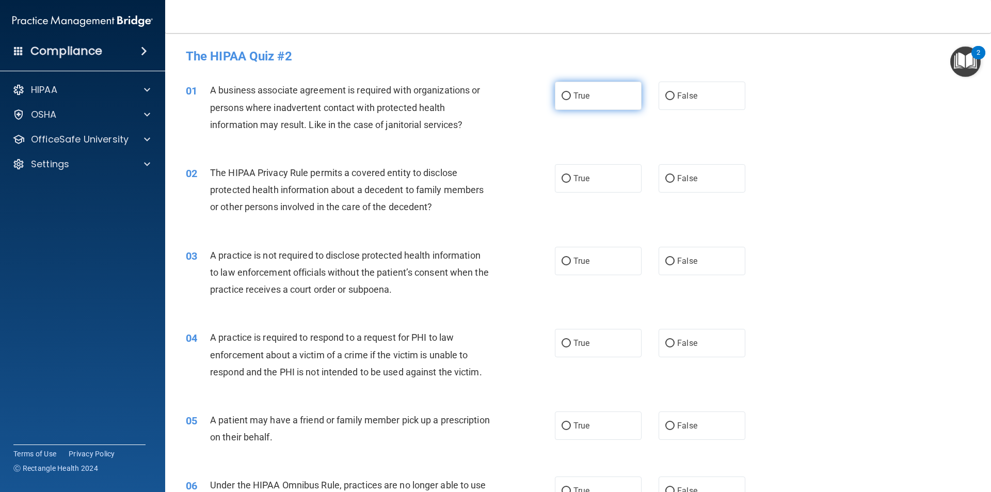
click at [610, 101] on label "True" at bounding box center [598, 96] width 87 height 28
click at [571, 100] on input "True" at bounding box center [566, 96] width 9 height 8
radio input "true"
click at [677, 178] on span "False" at bounding box center [687, 178] width 20 height 10
click at [675, 178] on input "False" at bounding box center [669, 179] width 9 height 8
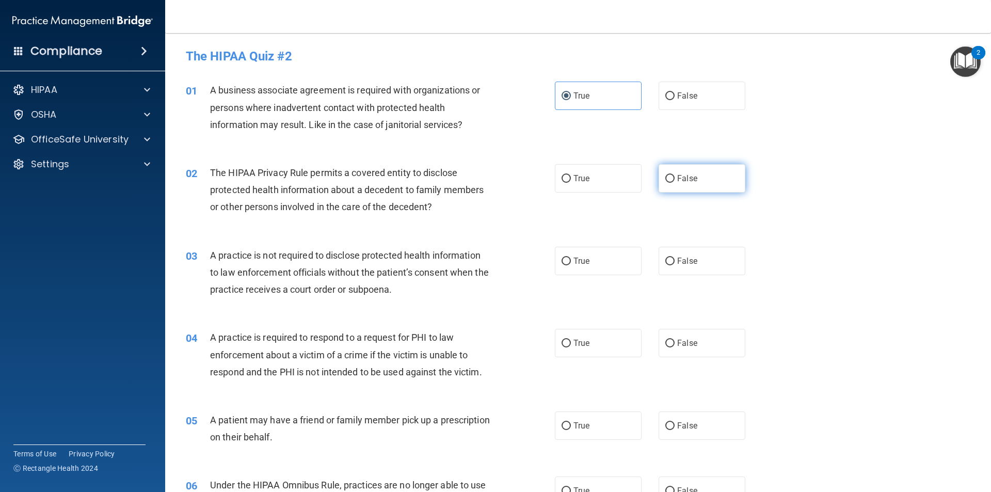
radio input "true"
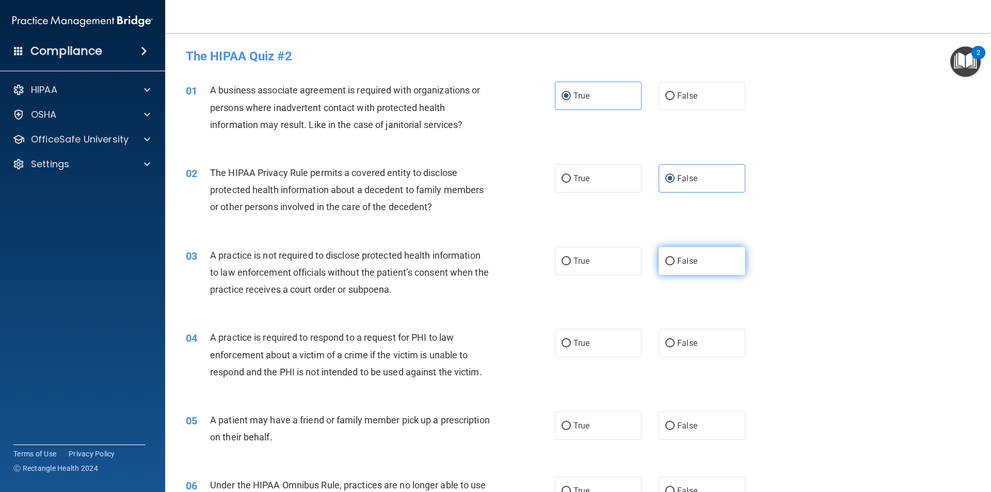
click at [685, 249] on label "False" at bounding box center [702, 261] width 87 height 28
click at [675, 258] on input "False" at bounding box center [669, 262] width 9 height 8
radio input "true"
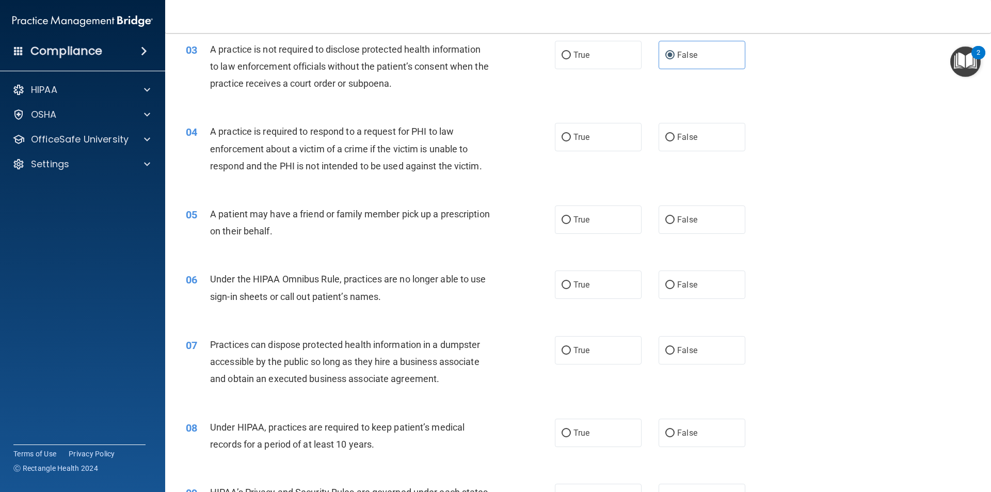
scroll to position [207, 0]
click at [600, 142] on label "True" at bounding box center [598, 136] width 87 height 28
click at [571, 141] on input "True" at bounding box center [566, 137] width 9 height 8
radio input "true"
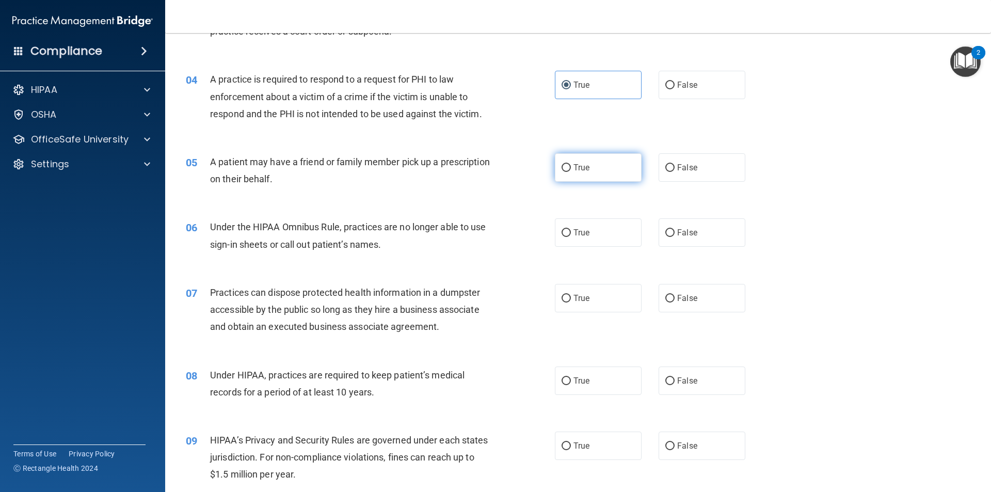
click at [601, 173] on label "True" at bounding box center [598, 167] width 87 height 28
click at [571, 172] on input "True" at bounding box center [566, 168] width 9 height 8
radio input "true"
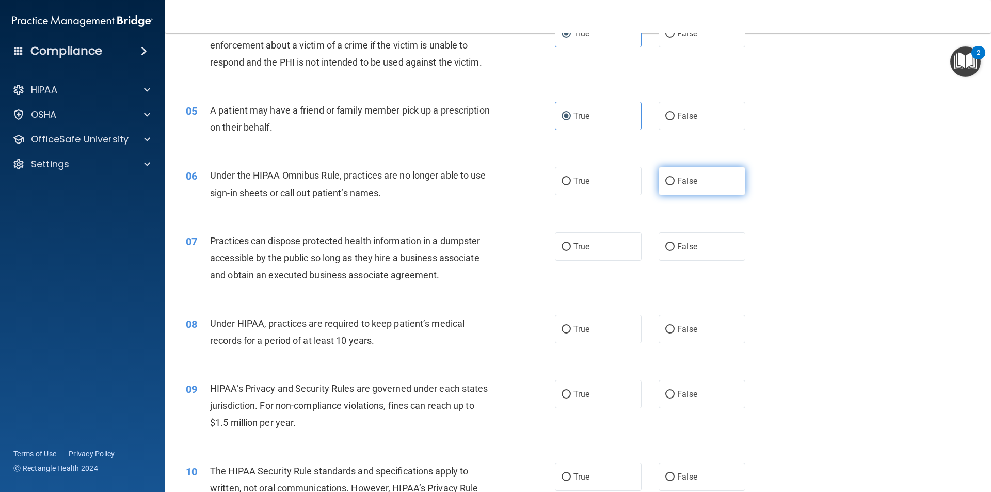
click at [681, 188] on label "False" at bounding box center [702, 181] width 87 height 28
click at [675, 185] on input "False" at bounding box center [669, 182] width 9 height 8
radio input "true"
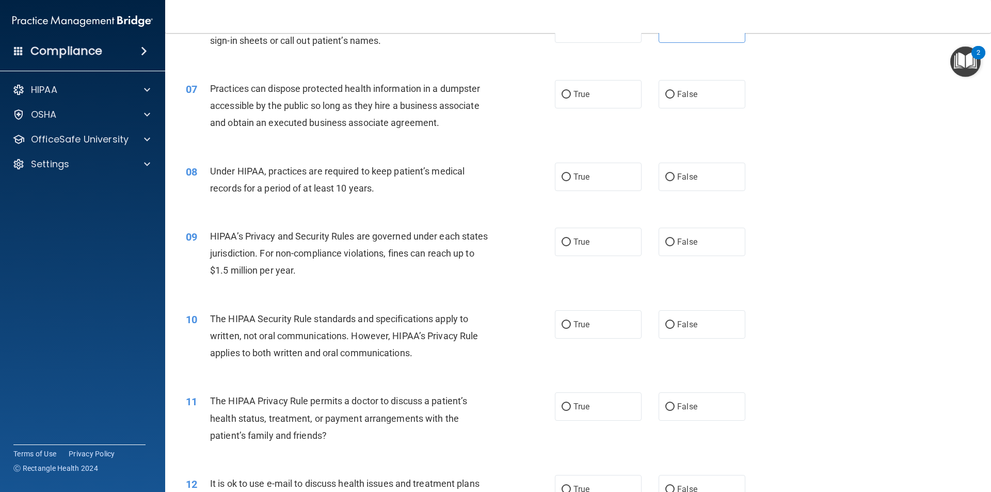
scroll to position [465, 0]
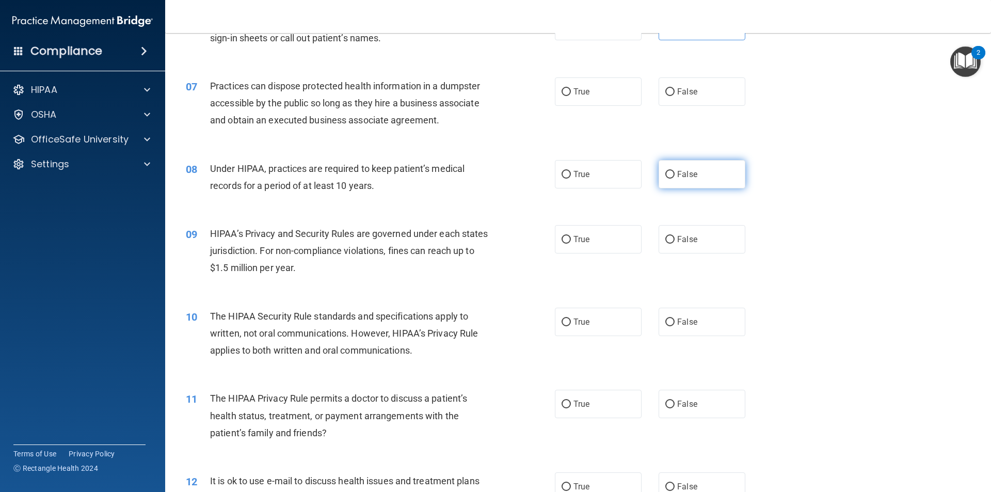
click at [667, 185] on label "False" at bounding box center [702, 174] width 87 height 28
click at [667, 179] on input "False" at bounding box center [669, 175] width 9 height 8
radio input "true"
click at [665, 238] on input "False" at bounding box center [669, 240] width 9 height 8
radio input "true"
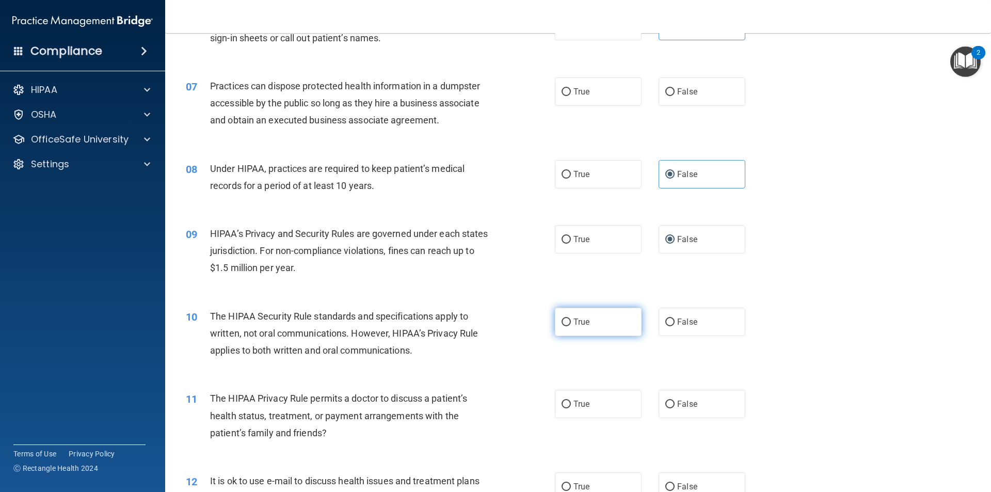
click at [616, 312] on label "True" at bounding box center [598, 322] width 87 height 28
click at [571, 319] on input "True" at bounding box center [566, 323] width 9 height 8
radio input "true"
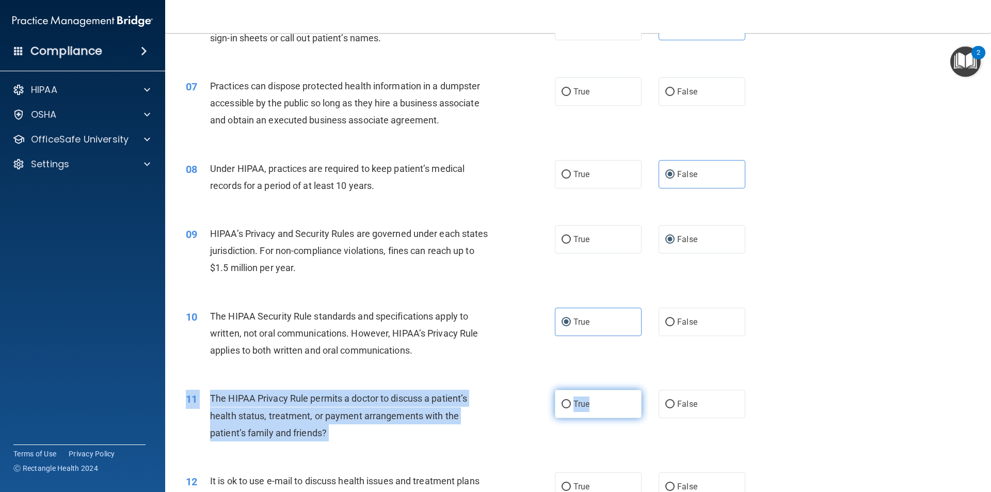
click at [598, 390] on div "11 The HIPAA Privacy Rule permits a doctor to discuss a patient’s health status…" at bounding box center [578, 418] width 800 height 83
click at [598, 391] on label "True" at bounding box center [598, 404] width 87 height 28
click at [571, 401] on input "True" at bounding box center [566, 405] width 9 height 8
radio input "true"
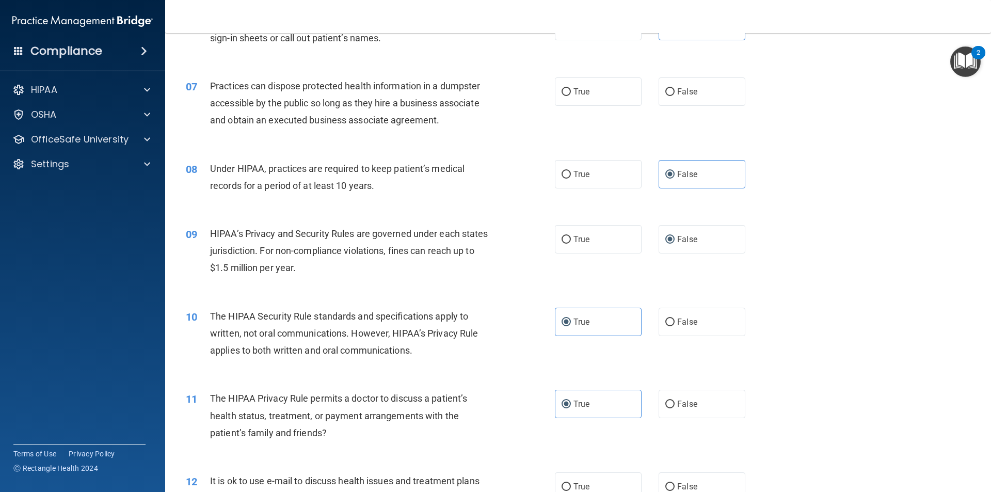
scroll to position [671, 0]
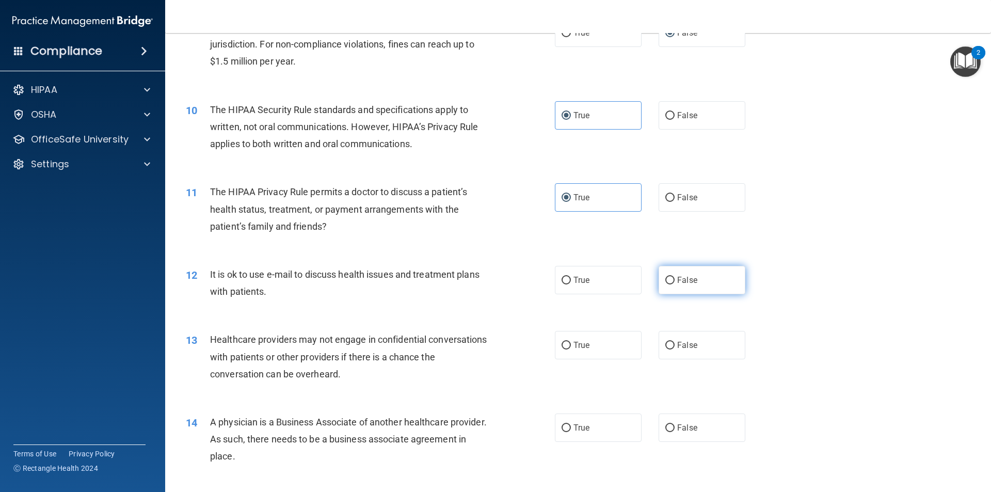
click at [671, 283] on label "False" at bounding box center [702, 280] width 87 height 28
click at [671, 283] on input "False" at bounding box center [669, 281] width 9 height 8
radio input "true"
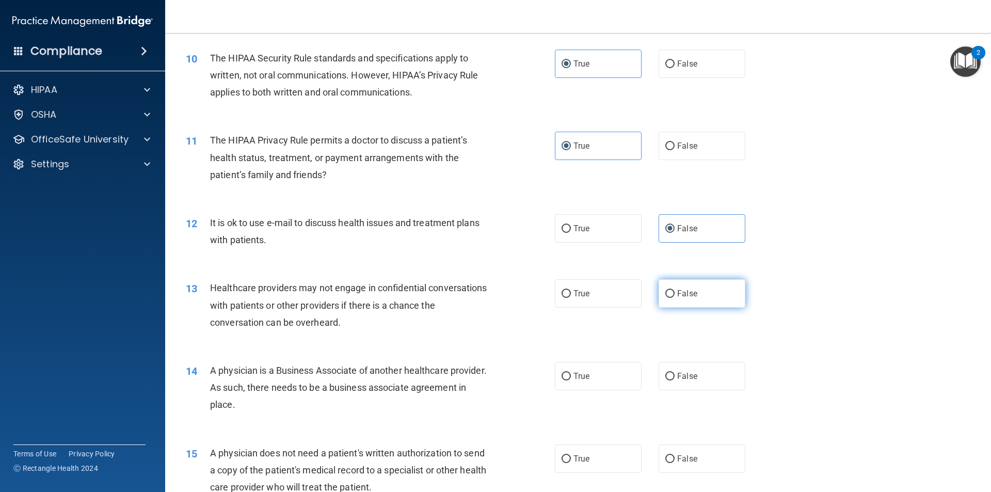
click at [669, 299] on label "False" at bounding box center [702, 293] width 87 height 28
click at [669, 298] on input "False" at bounding box center [669, 294] width 9 height 8
radio input "true"
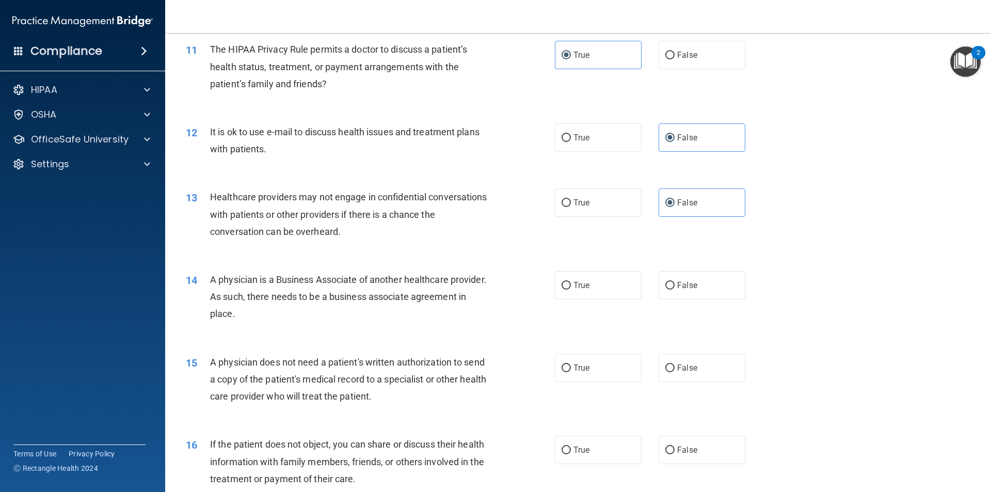
scroll to position [826, 0]
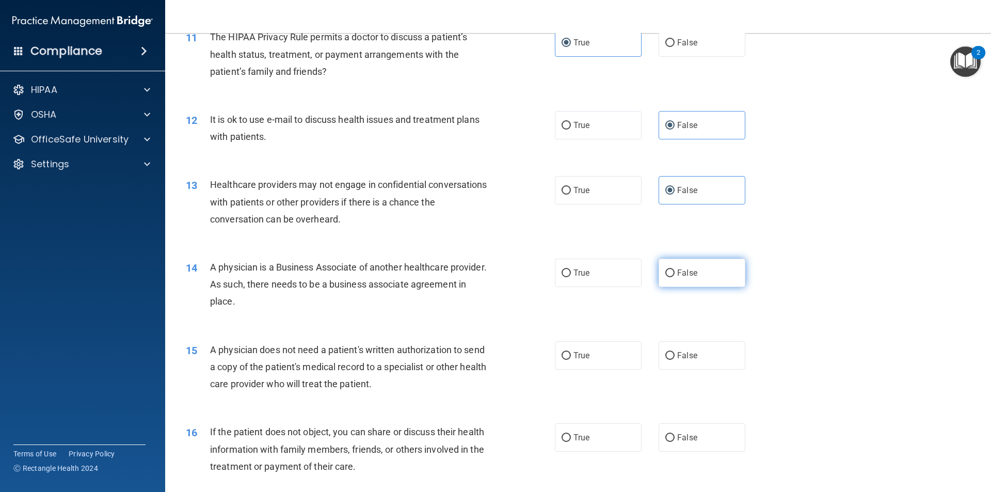
click at [669, 282] on label "False" at bounding box center [702, 273] width 87 height 28
click at [669, 277] on input "False" at bounding box center [669, 274] width 9 height 8
radio input "true"
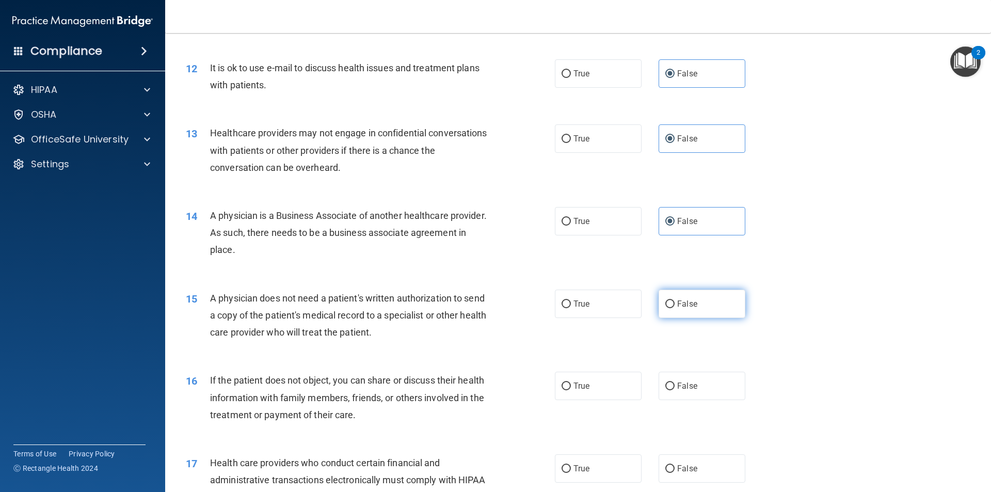
click at [670, 304] on input "False" at bounding box center [669, 304] width 9 height 8
radio input "true"
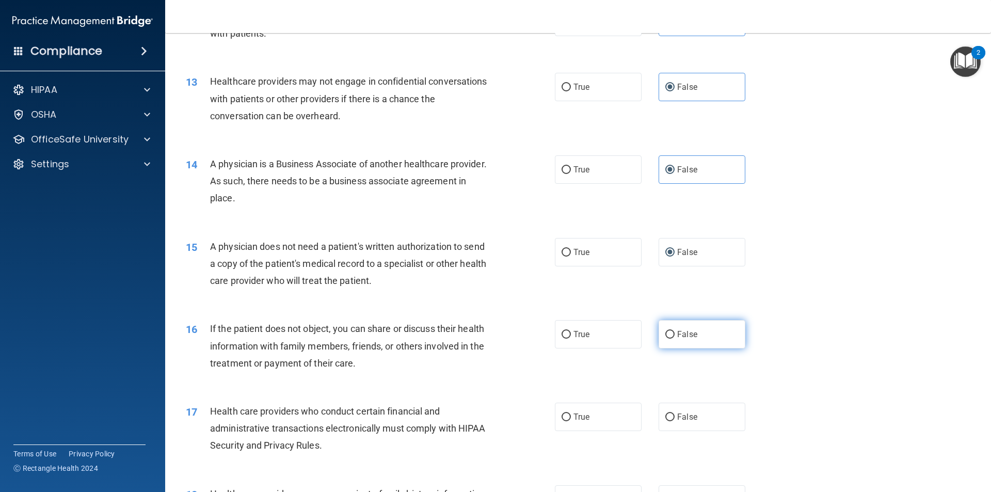
click at [666, 327] on label "False" at bounding box center [702, 334] width 87 height 28
click at [666, 331] on input "False" at bounding box center [669, 335] width 9 height 8
radio input "true"
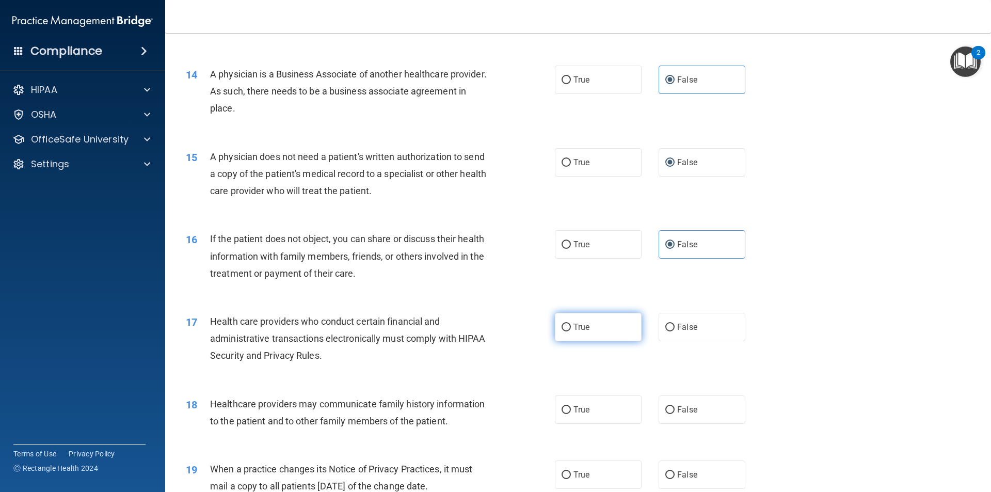
scroll to position [1033, 0]
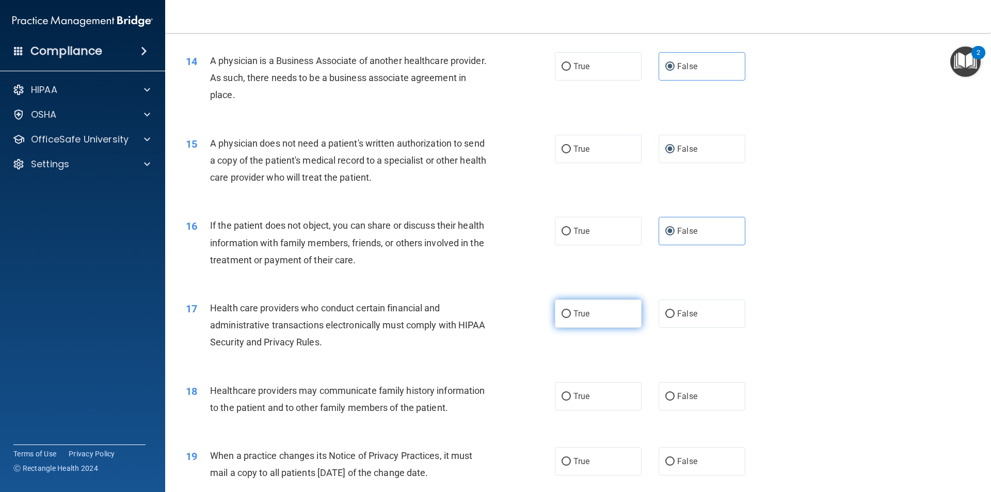
click at [619, 318] on label "True" at bounding box center [598, 313] width 87 height 28
click at [571, 318] on input "True" at bounding box center [566, 314] width 9 height 8
radio input "true"
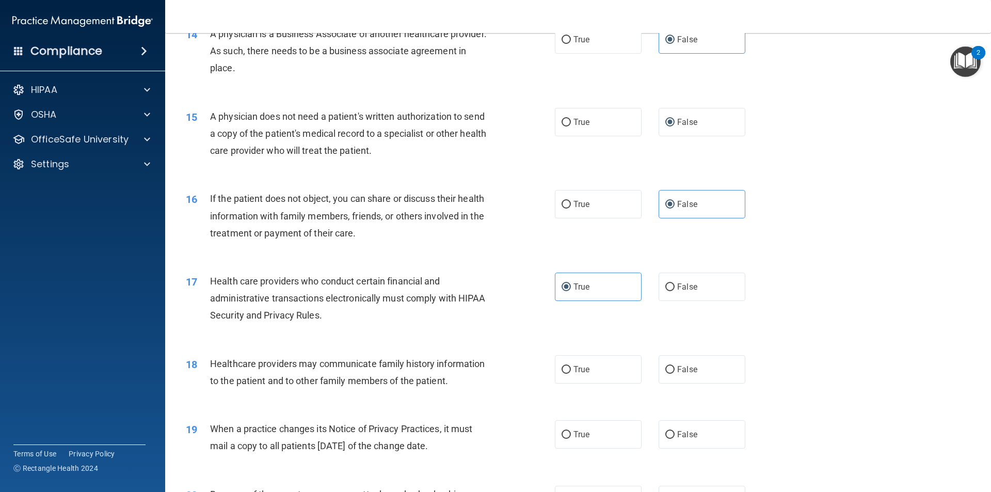
scroll to position [1084, 0]
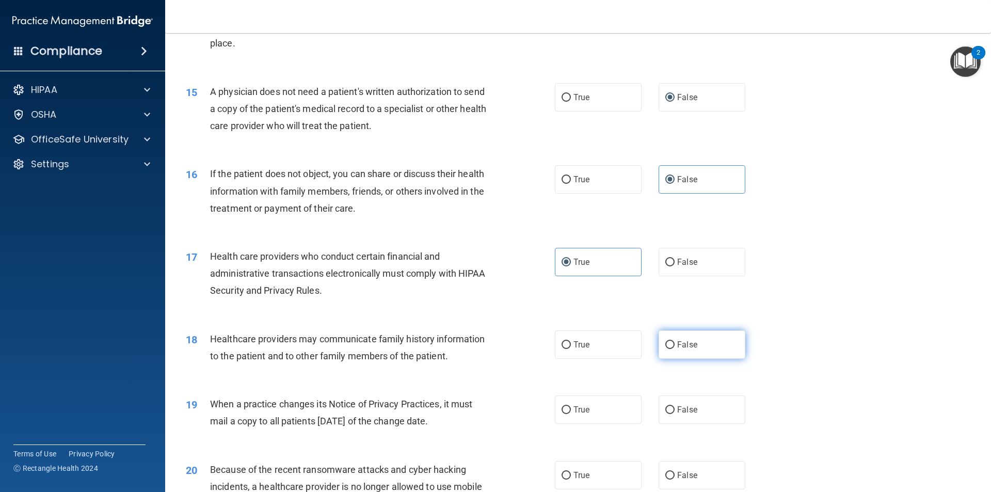
click at [671, 338] on label "False" at bounding box center [702, 344] width 87 height 28
click at [671, 341] on input "False" at bounding box center [669, 345] width 9 height 8
radio input "true"
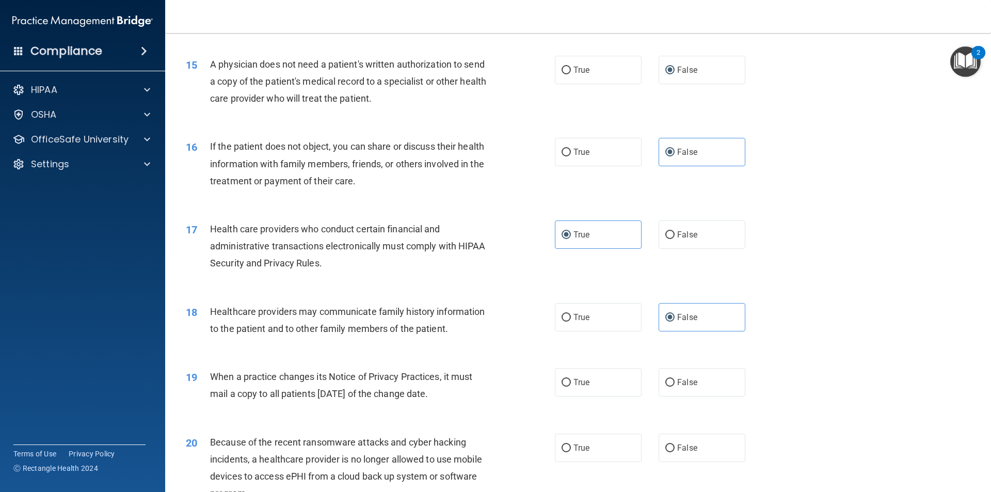
scroll to position [1187, 0]
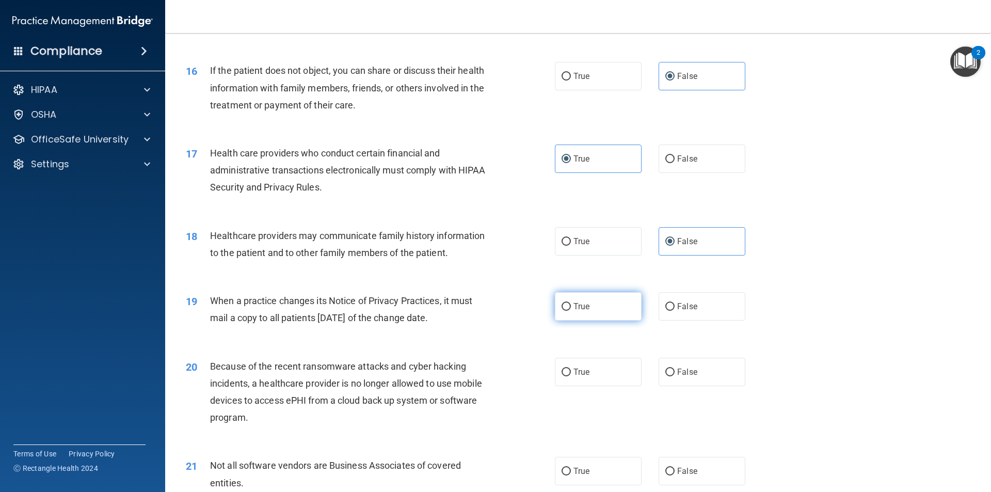
click at [619, 314] on label "True" at bounding box center [598, 306] width 87 height 28
click at [571, 311] on input "True" at bounding box center [566, 307] width 9 height 8
radio input "true"
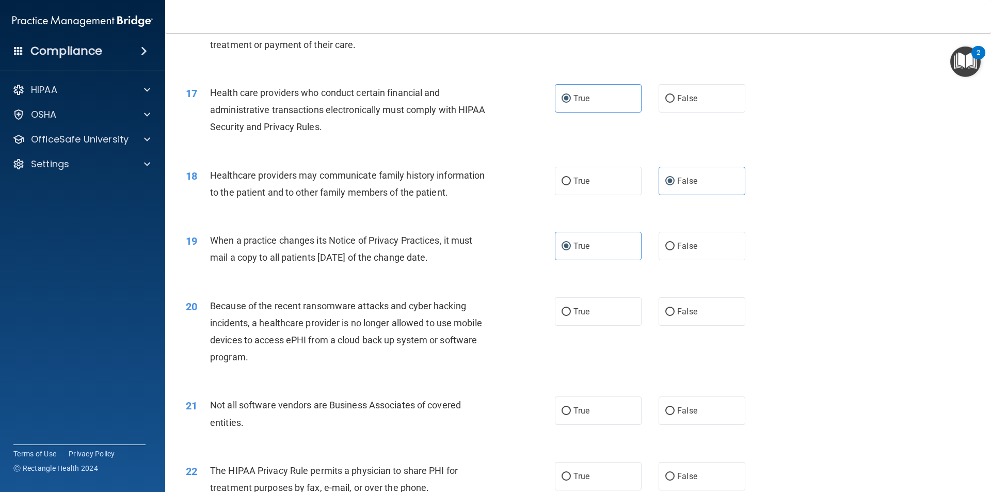
scroll to position [1291, 0]
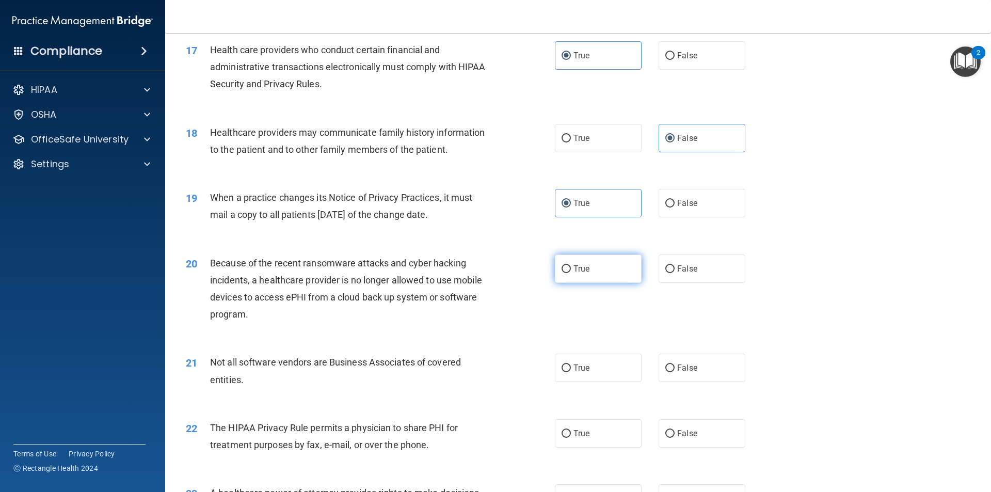
click at [615, 275] on label "True" at bounding box center [598, 269] width 87 height 28
click at [571, 273] on input "True" at bounding box center [566, 269] width 9 height 8
radio input "true"
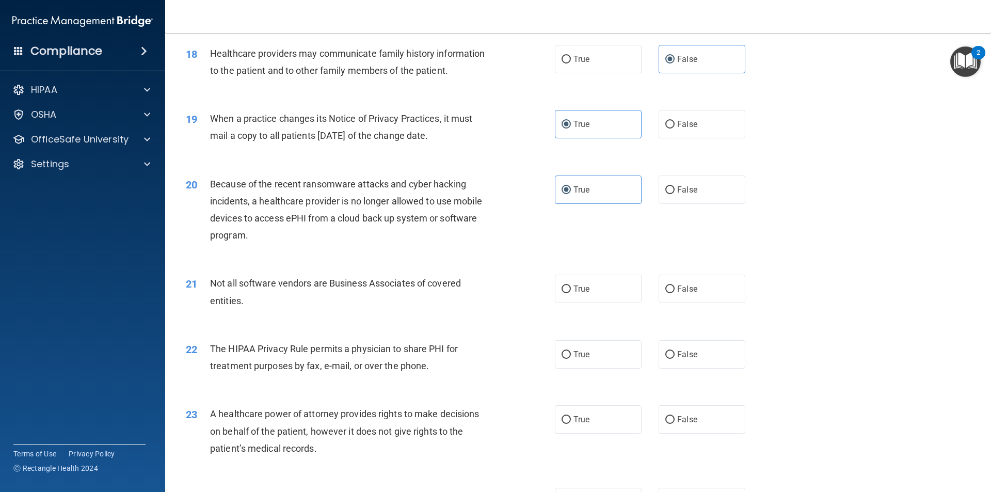
scroll to position [1394, 0]
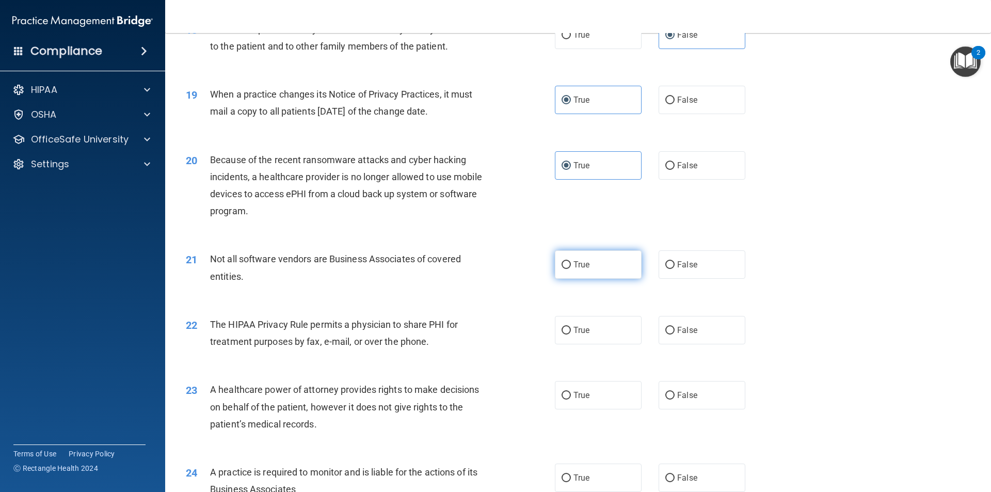
click at [604, 271] on label "True" at bounding box center [598, 264] width 87 height 28
click at [571, 269] on input "True" at bounding box center [566, 265] width 9 height 8
radio input "true"
click at [599, 325] on label "True" at bounding box center [598, 330] width 87 height 28
click at [571, 327] on input "True" at bounding box center [566, 331] width 9 height 8
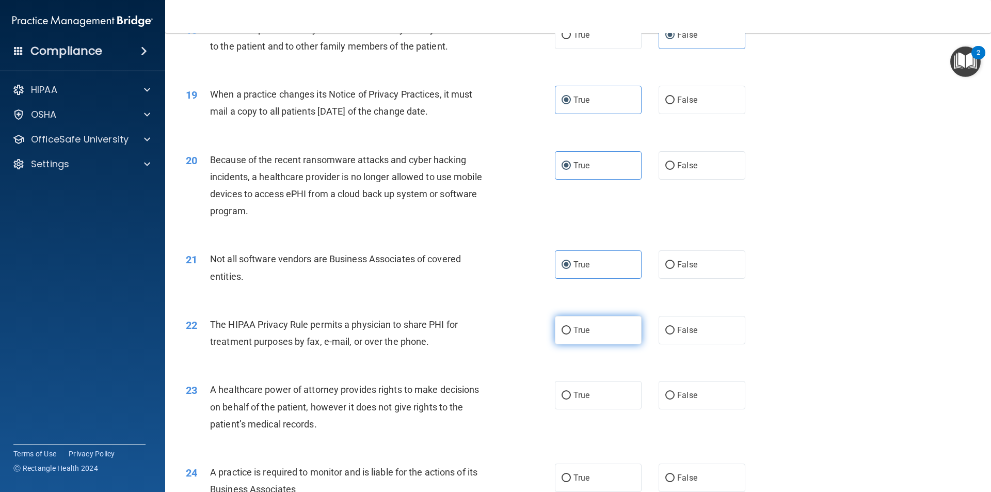
radio input "true"
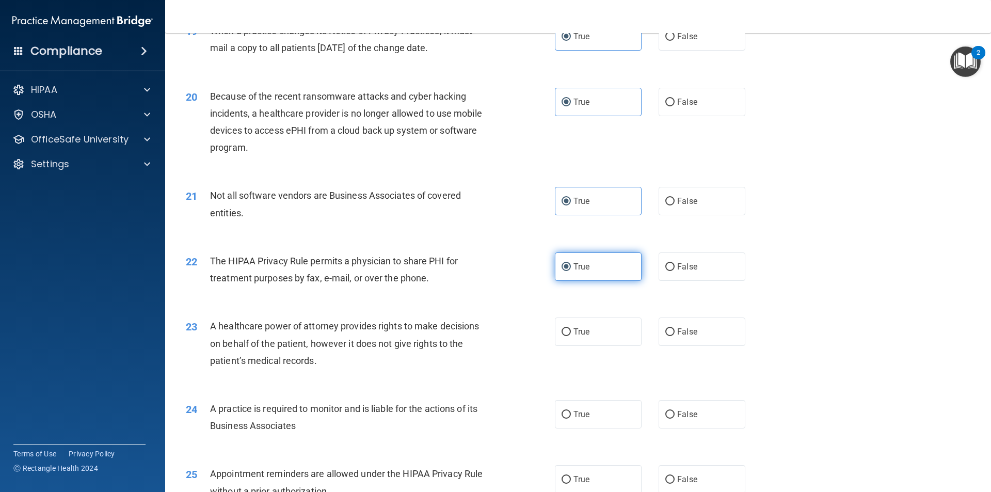
scroll to position [1497, 0]
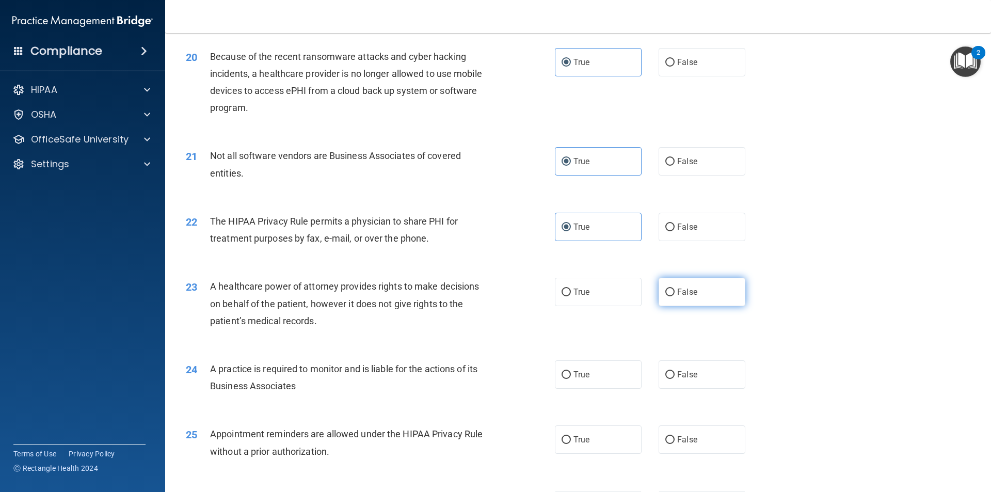
click at [675, 302] on label "False" at bounding box center [702, 292] width 87 height 28
click at [675, 296] on input "False" at bounding box center [669, 293] width 9 height 8
radio input "true"
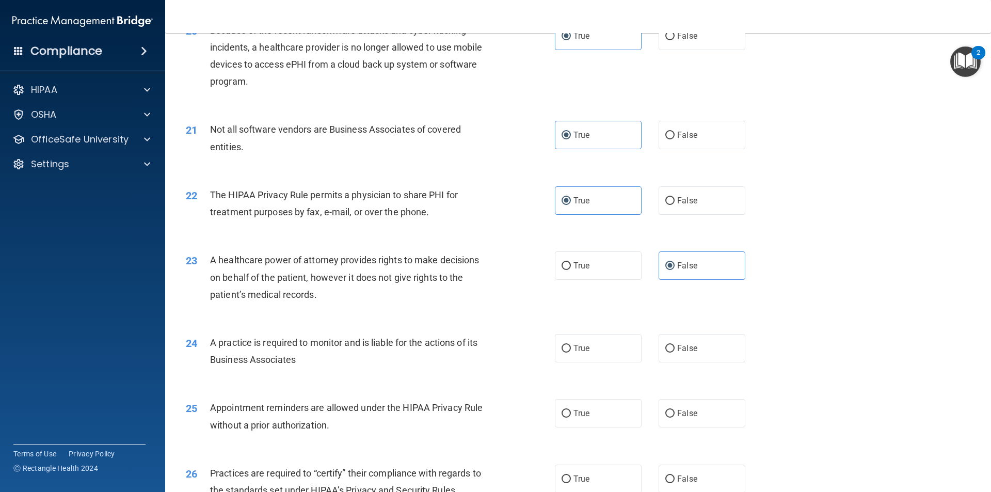
scroll to position [1549, 0]
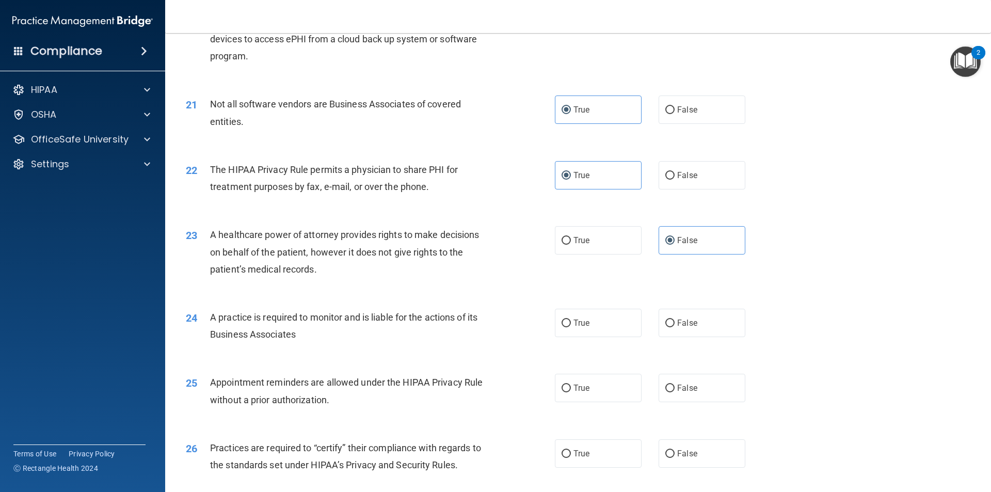
click at [606, 322] on label "True" at bounding box center [598, 323] width 87 height 28
click at [571, 322] on input "True" at bounding box center [566, 324] width 9 height 8
radio input "true"
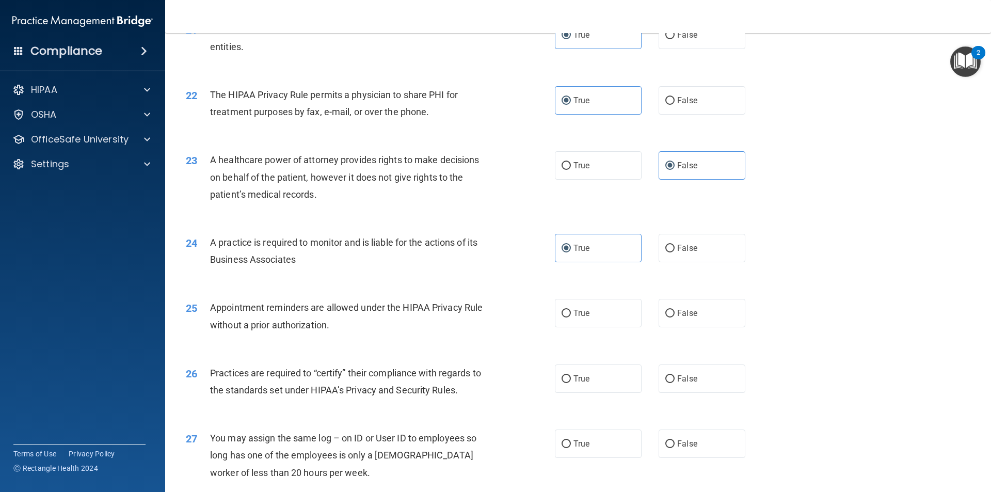
scroll to position [1652, 0]
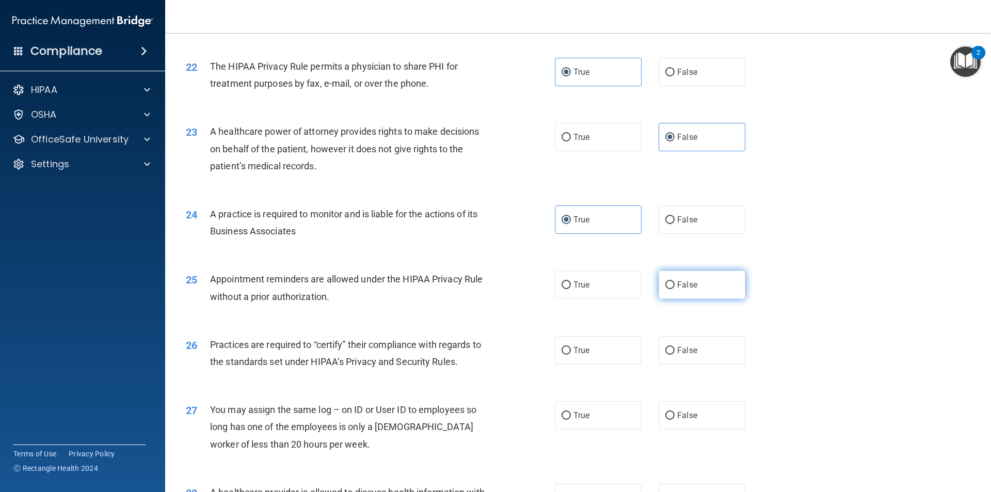
click at [688, 293] on label "False" at bounding box center [702, 285] width 87 height 28
click at [675, 289] on input "False" at bounding box center [669, 285] width 9 height 8
radio input "true"
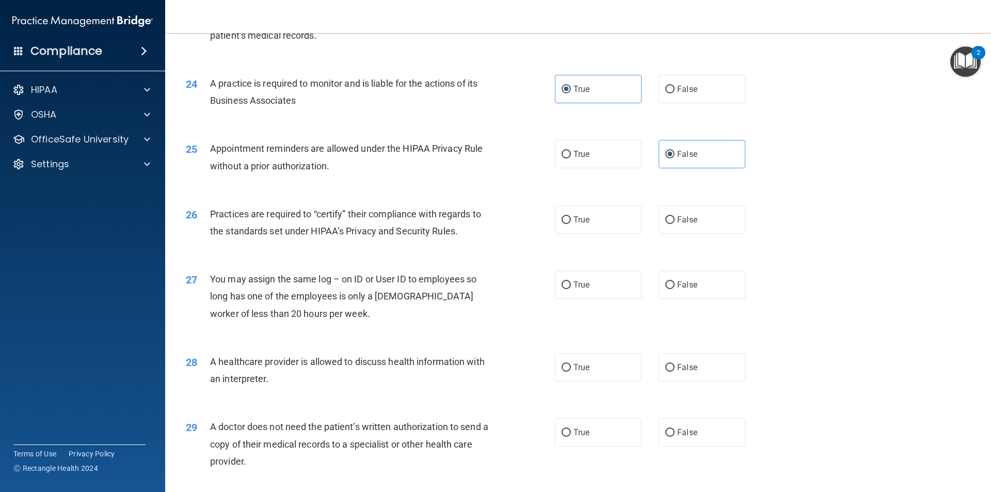
scroll to position [1807, 0]
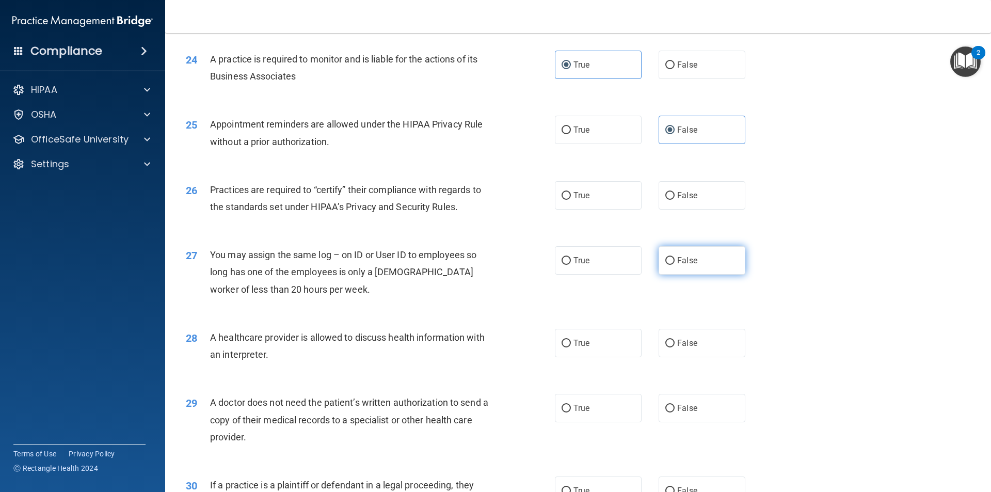
click at [665, 263] on input "False" at bounding box center [669, 261] width 9 height 8
radio input "true"
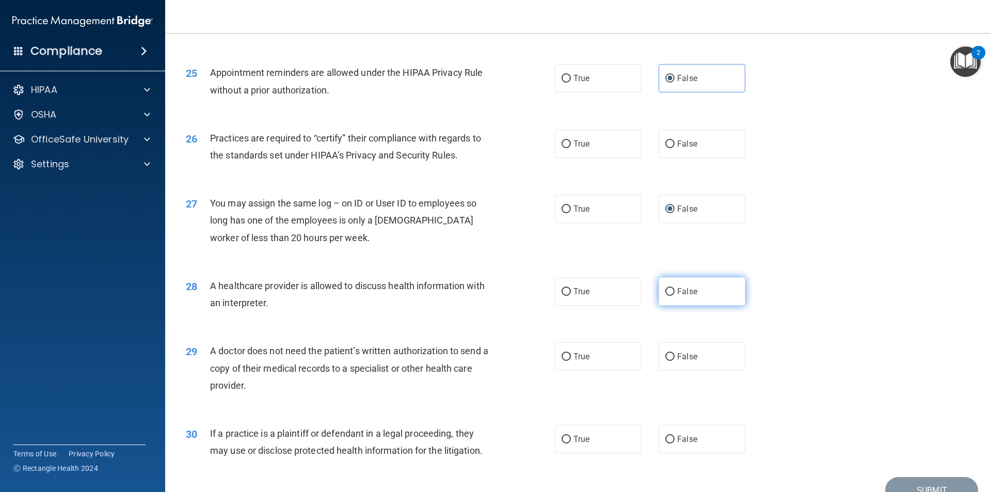
click at [665, 289] on input "False" at bounding box center [669, 292] width 9 height 8
radio input "true"
click at [605, 350] on label "True" at bounding box center [598, 356] width 87 height 28
click at [571, 353] on input "True" at bounding box center [566, 357] width 9 height 8
radio input "true"
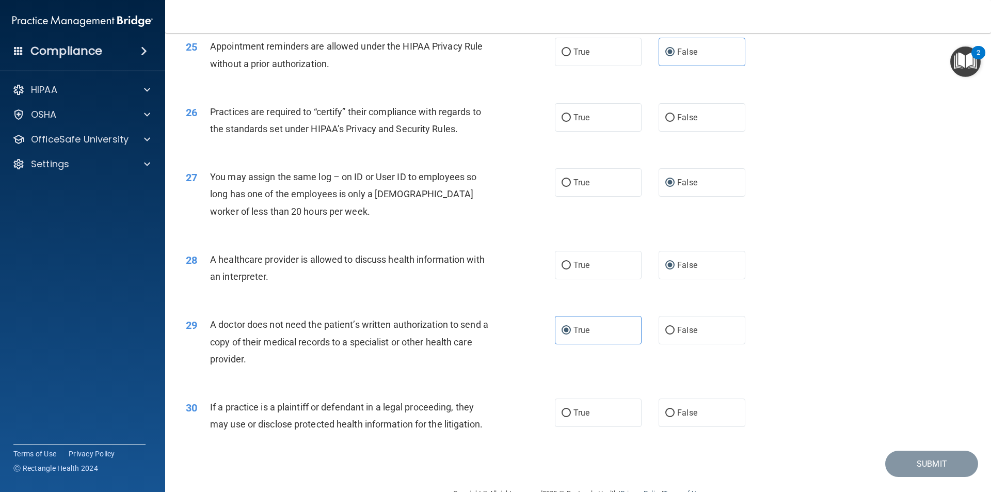
scroll to position [1910, 0]
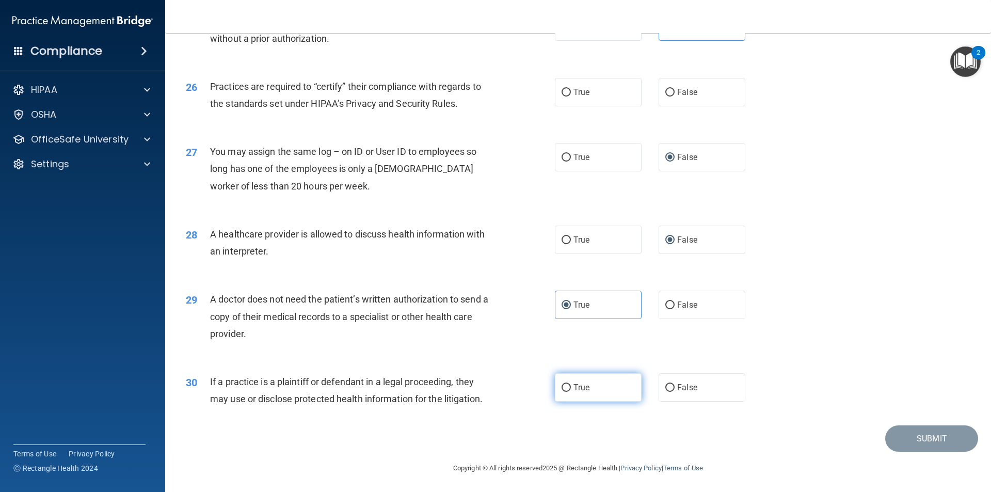
click at [623, 379] on label "True" at bounding box center [598, 387] width 87 height 28
click at [571, 384] on input "True" at bounding box center [566, 388] width 9 height 8
radio input "true"
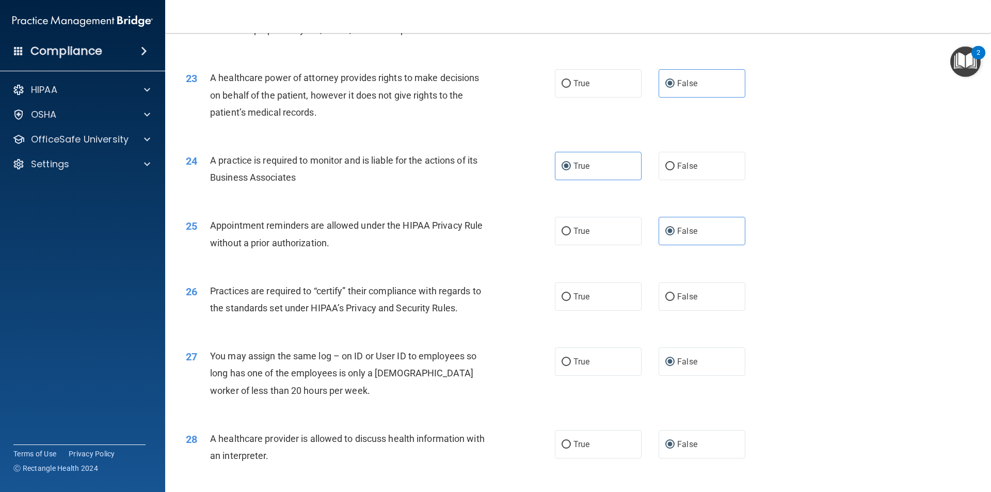
scroll to position [1704, 0]
click at [622, 305] on label "True" at bounding box center [598, 298] width 87 height 28
click at [571, 303] on input "True" at bounding box center [566, 299] width 9 height 8
radio input "true"
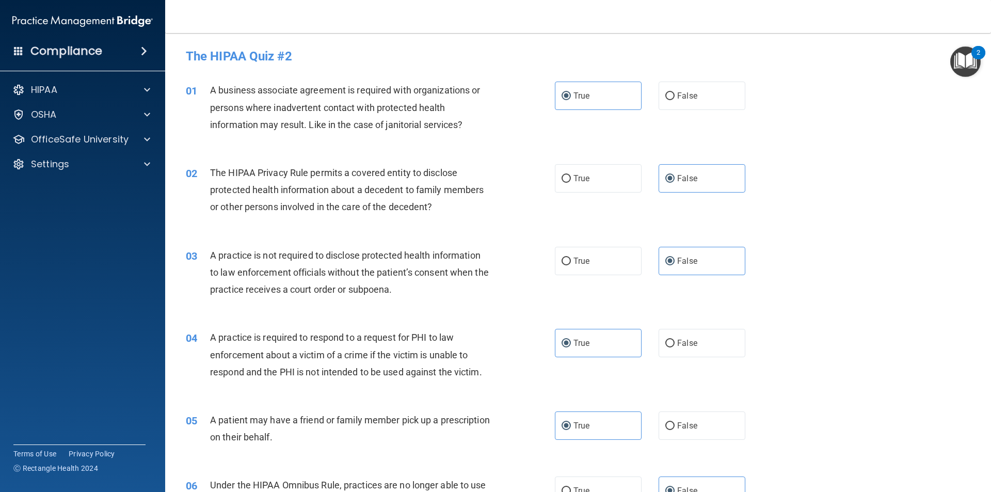
scroll to position [361, 0]
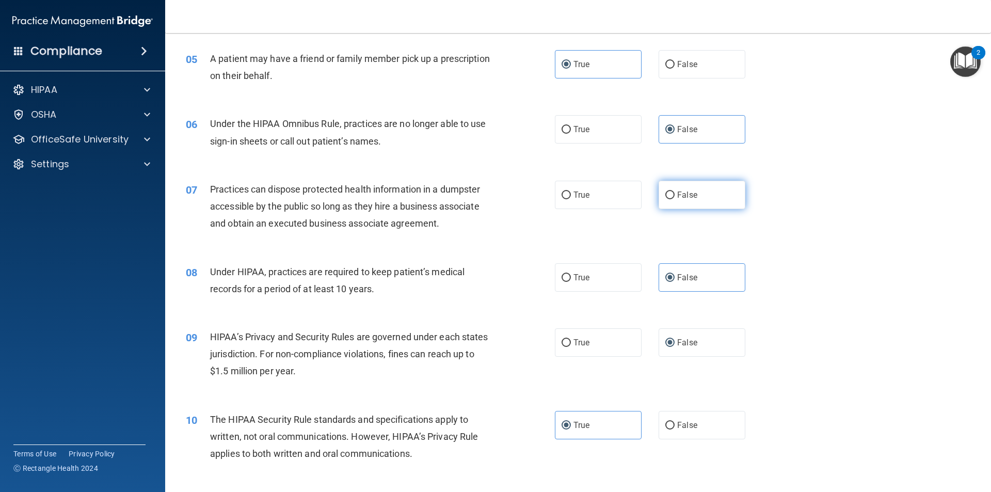
click at [668, 203] on label "False" at bounding box center [702, 195] width 87 height 28
click at [668, 199] on input "False" at bounding box center [669, 196] width 9 height 8
radio input "true"
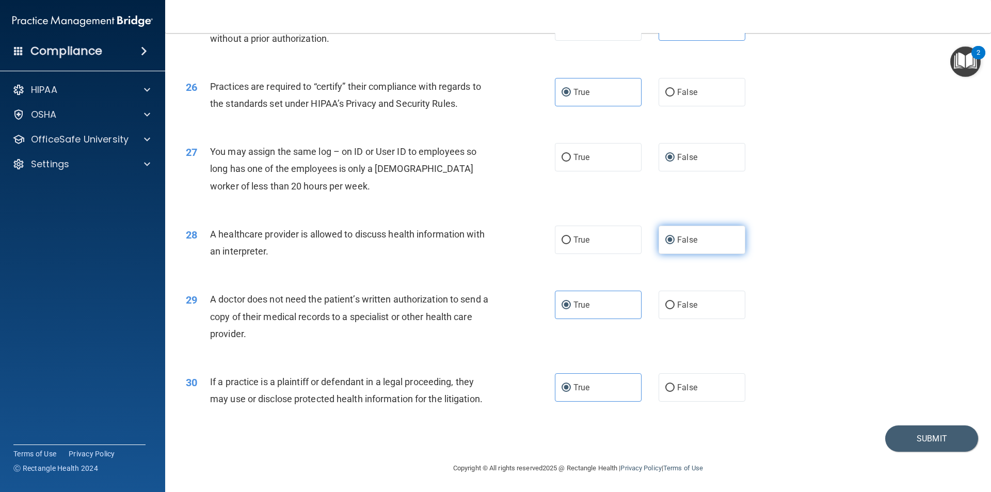
scroll to position [1911, 0]
click at [899, 431] on button "Submit" at bounding box center [931, 437] width 93 height 26
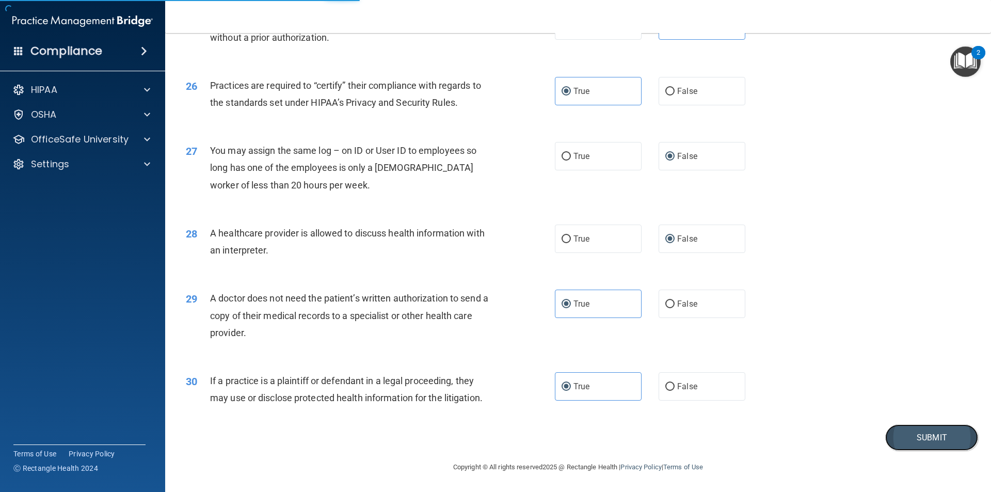
click at [897, 432] on button "Submit" at bounding box center [931, 437] width 93 height 26
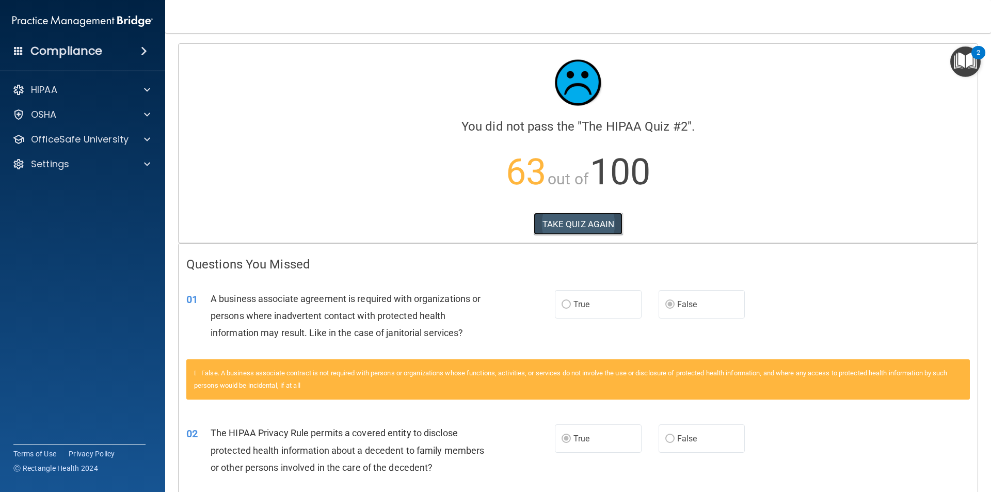
click at [592, 219] on button "TAKE QUIZ AGAIN" at bounding box center [578, 224] width 89 height 23
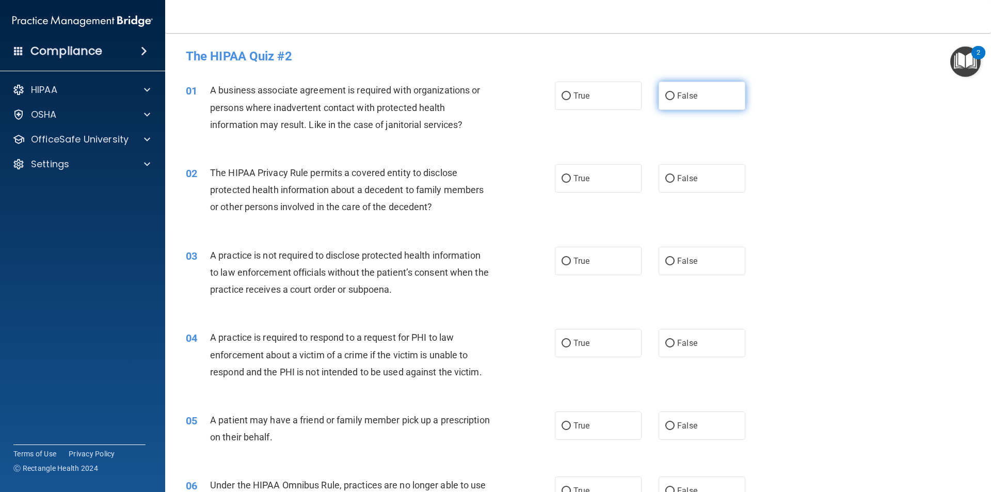
click at [684, 102] on label "False" at bounding box center [702, 96] width 87 height 28
click at [675, 100] on input "False" at bounding box center [669, 96] width 9 height 8
radio input "true"
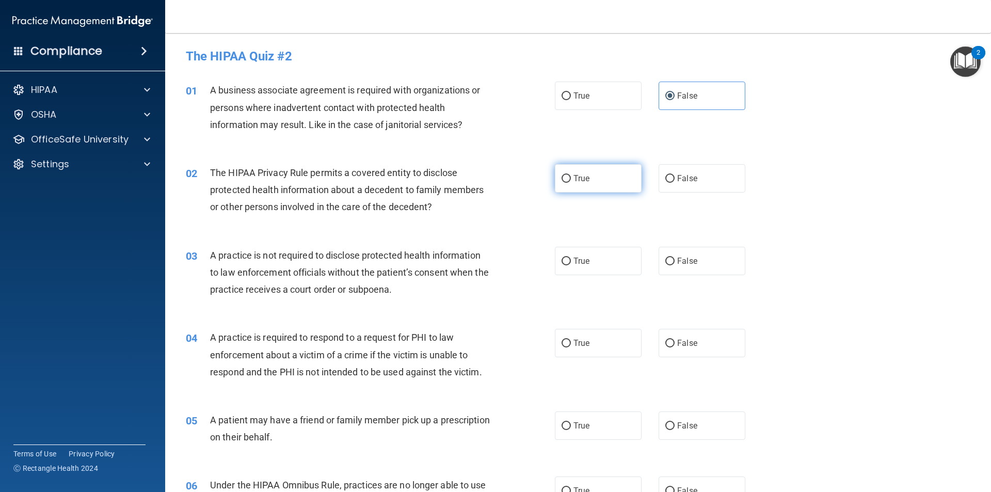
click at [597, 166] on label "True" at bounding box center [598, 178] width 87 height 28
click at [571, 175] on input "True" at bounding box center [566, 179] width 9 height 8
radio input "true"
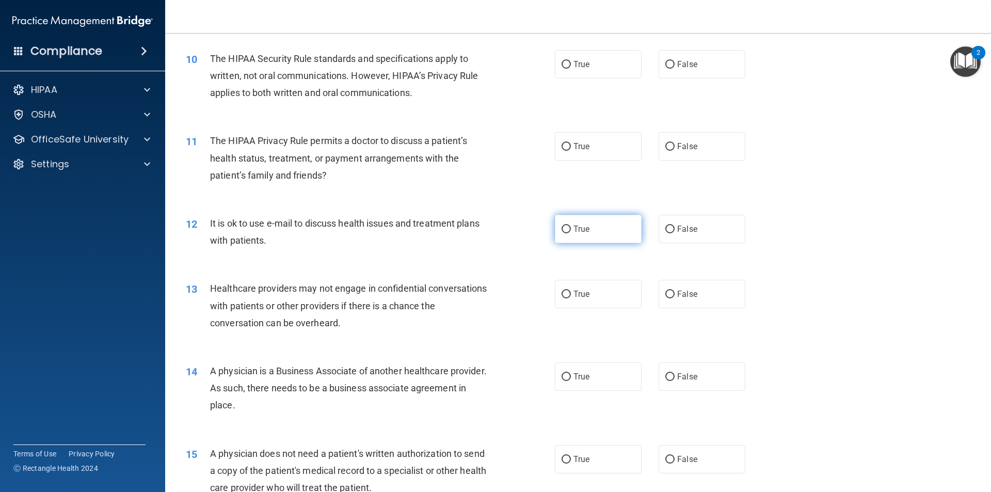
scroll to position [723, 0]
click at [596, 230] on label "True" at bounding box center [598, 228] width 87 height 28
click at [571, 230] on input "True" at bounding box center [566, 229] width 9 height 8
radio input "true"
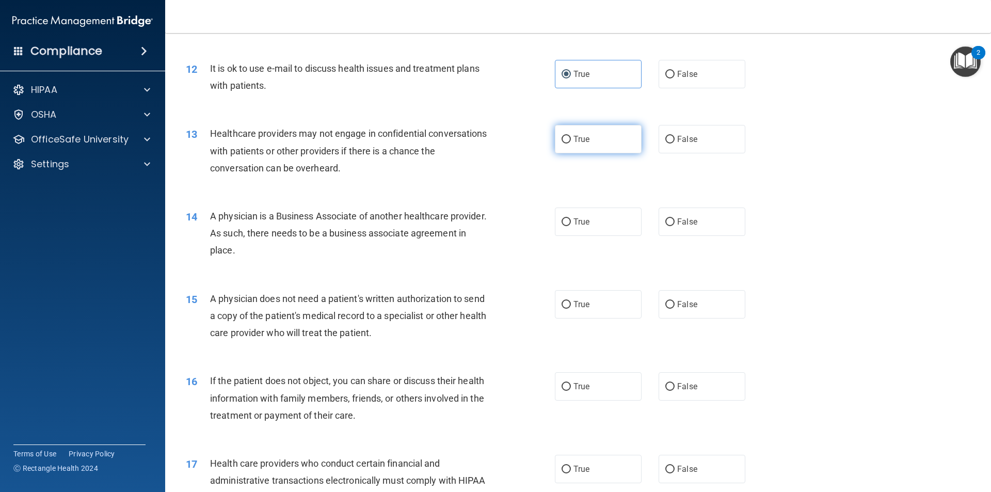
scroll to position [878, 0]
click at [595, 303] on label "True" at bounding box center [598, 304] width 87 height 28
click at [571, 303] on input "True" at bounding box center [566, 304] width 9 height 8
radio input "true"
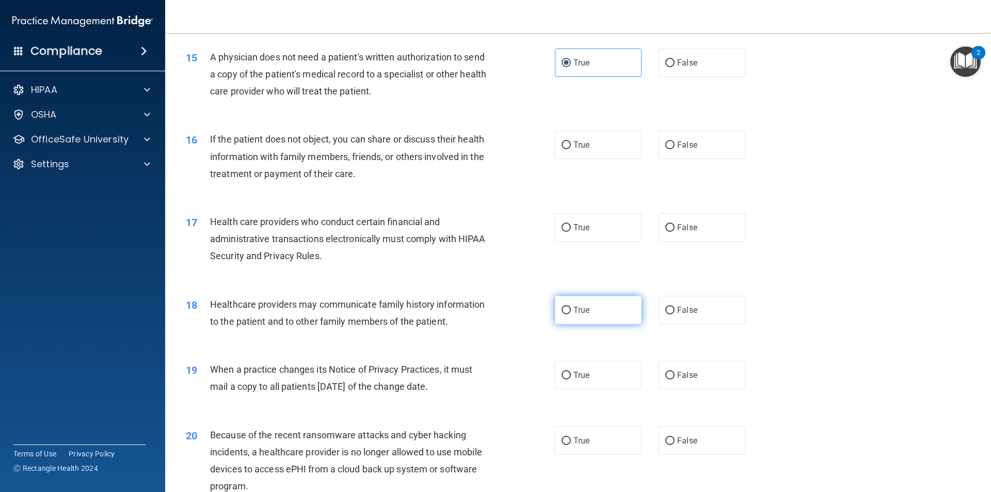
scroll to position [1136, 0]
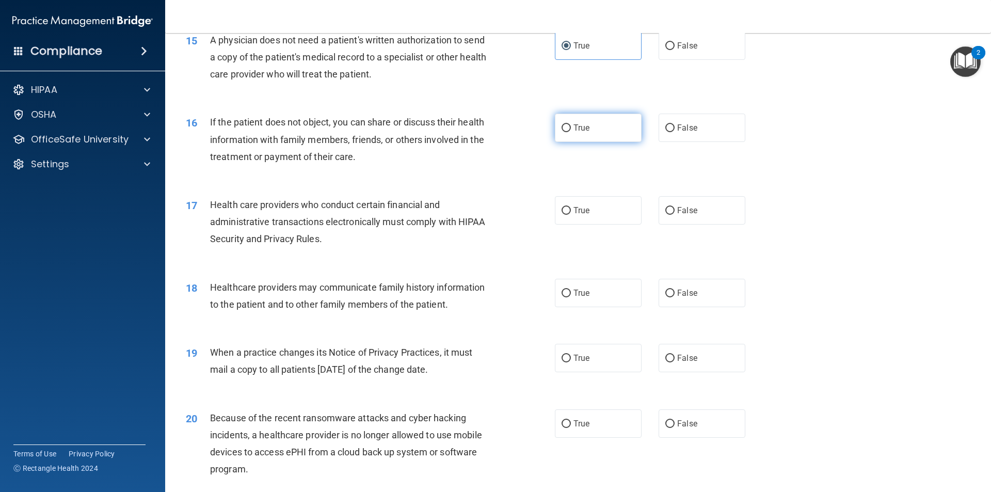
click at [595, 131] on label "True" at bounding box center [598, 128] width 87 height 28
click at [571, 131] on input "True" at bounding box center [566, 128] width 9 height 8
radio input "true"
click at [679, 350] on label "False" at bounding box center [702, 358] width 87 height 28
click at [675, 355] on input "False" at bounding box center [669, 359] width 9 height 8
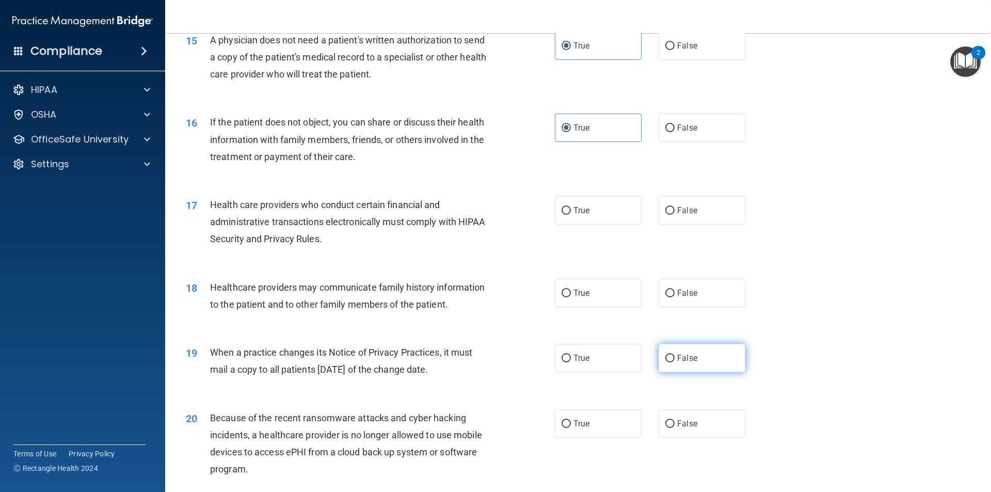
radio input "true"
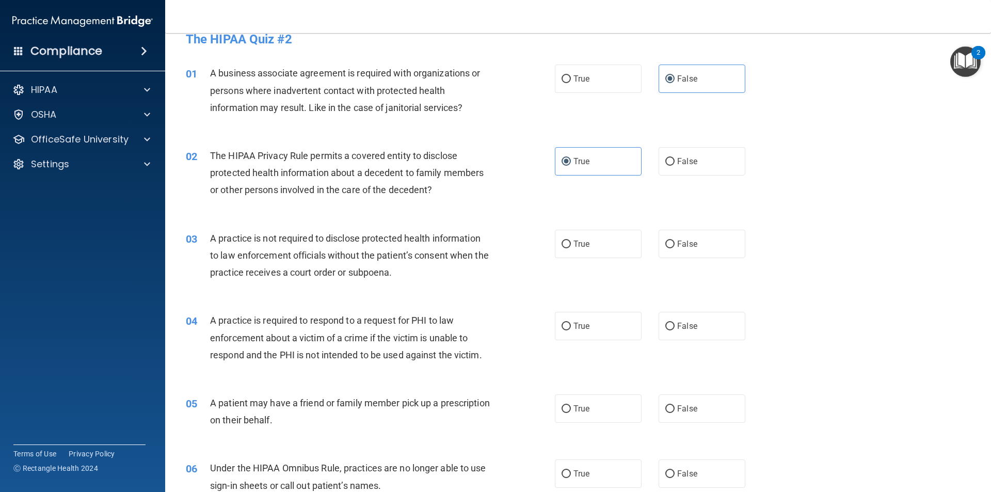
scroll to position [0, 0]
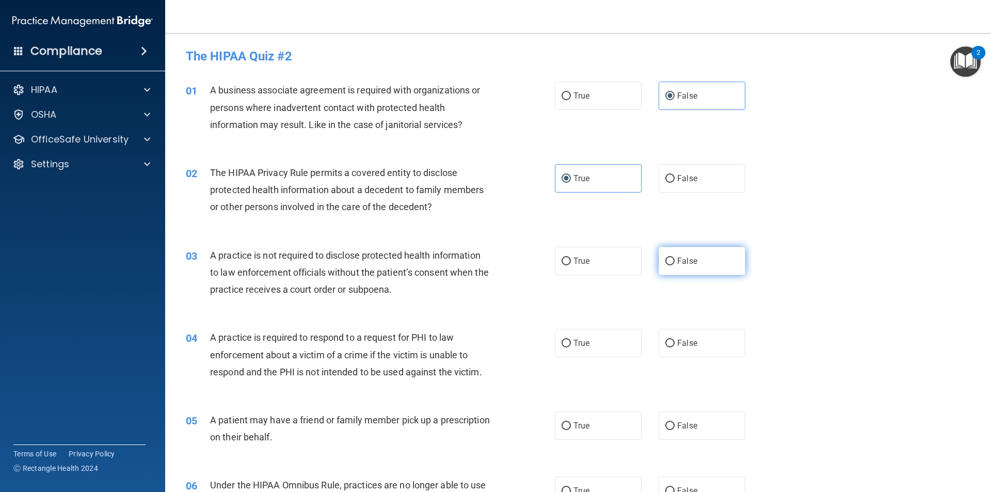
click at [659, 262] on label "False" at bounding box center [702, 261] width 87 height 28
click at [665, 262] on input "False" at bounding box center [669, 262] width 9 height 8
radio input "true"
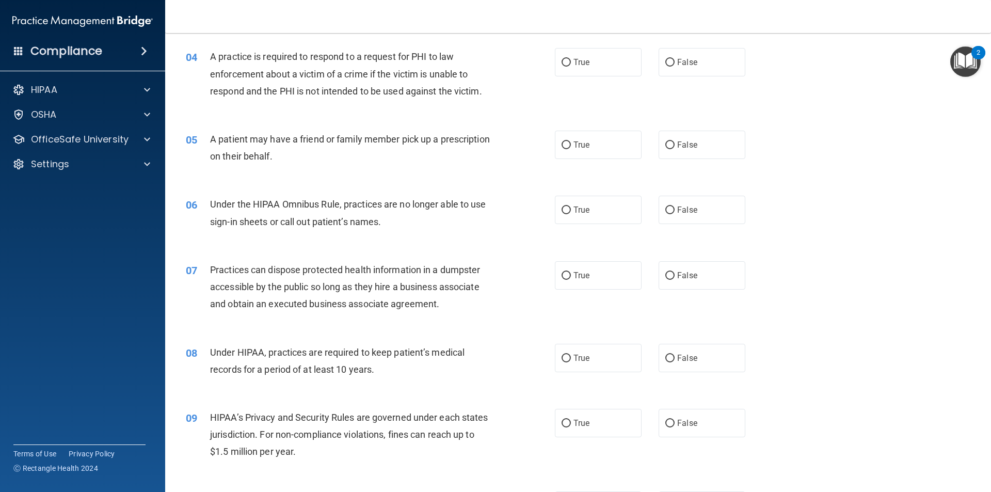
scroll to position [310, 0]
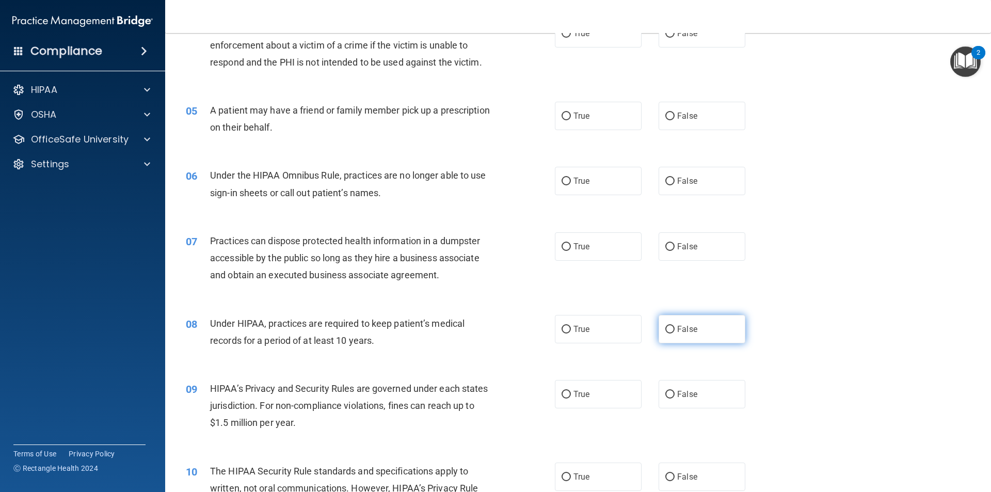
click at [714, 321] on label "False" at bounding box center [702, 329] width 87 height 28
click at [675, 326] on input "False" at bounding box center [669, 330] width 9 height 8
radio input "true"
click at [702, 385] on label "False" at bounding box center [702, 394] width 87 height 28
click at [675, 391] on input "False" at bounding box center [669, 395] width 9 height 8
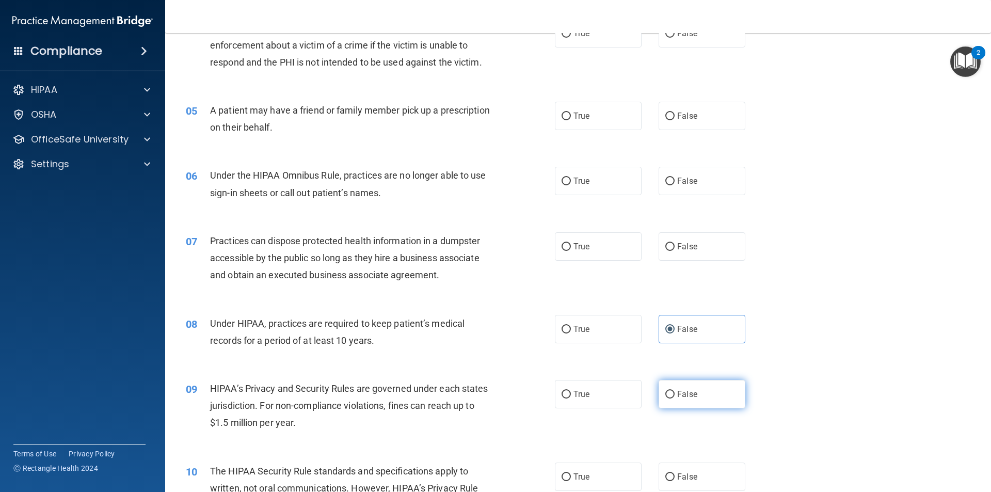
radio input "true"
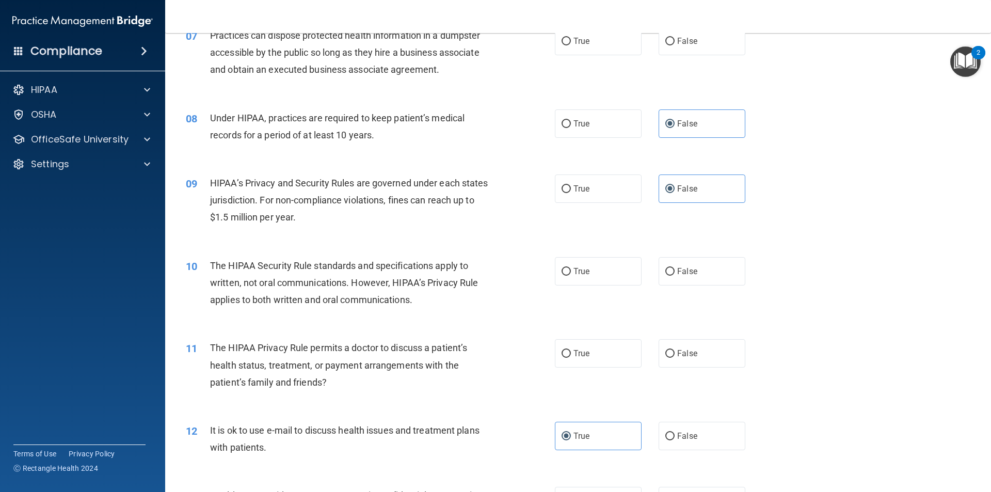
scroll to position [516, 0]
click at [584, 275] on span "True" at bounding box center [582, 270] width 16 height 10
click at [571, 275] on input "True" at bounding box center [566, 271] width 9 height 8
radio input "true"
click at [591, 347] on label "True" at bounding box center [598, 352] width 87 height 28
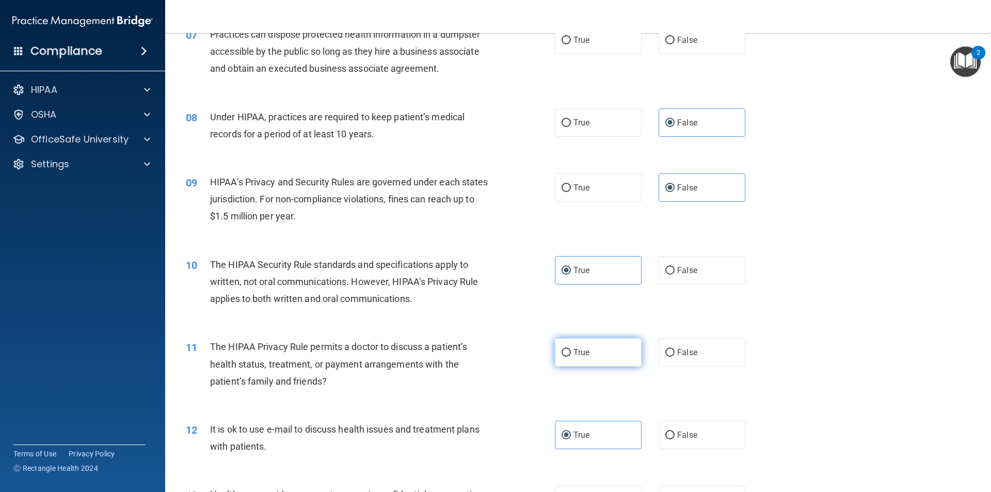
click at [571, 349] on input "True" at bounding box center [566, 353] width 9 height 8
radio input "true"
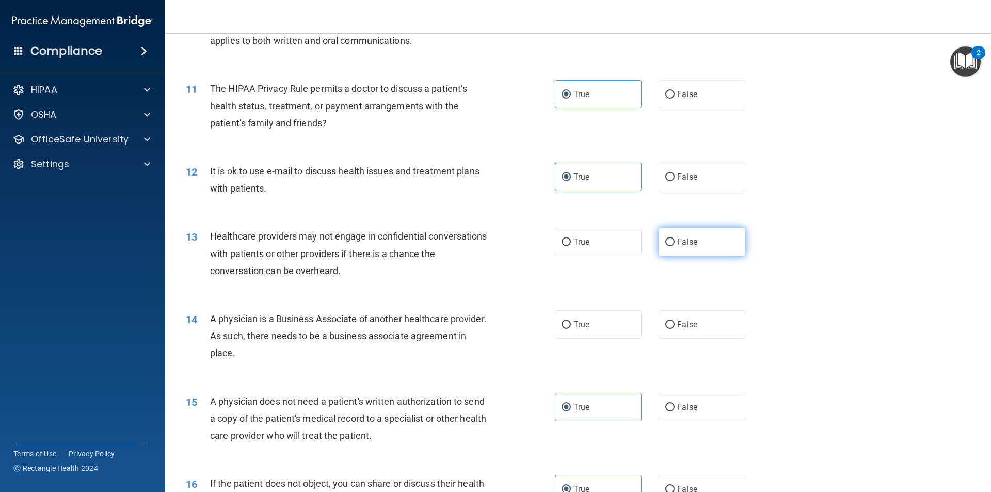
click at [680, 252] on label "False" at bounding box center [702, 242] width 87 height 28
click at [675, 246] on input "False" at bounding box center [669, 243] width 9 height 8
radio input "true"
click at [678, 322] on span "False" at bounding box center [687, 325] width 20 height 10
click at [675, 322] on input "False" at bounding box center [669, 325] width 9 height 8
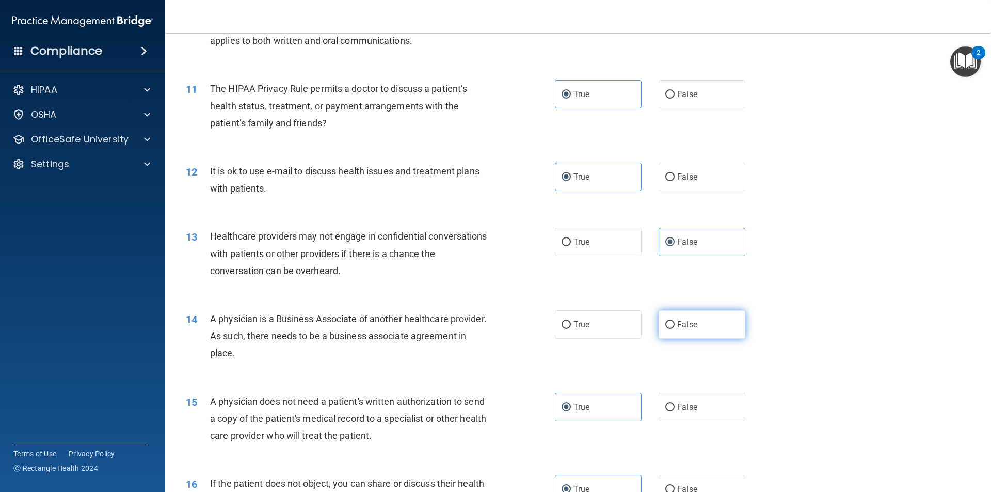
radio input "true"
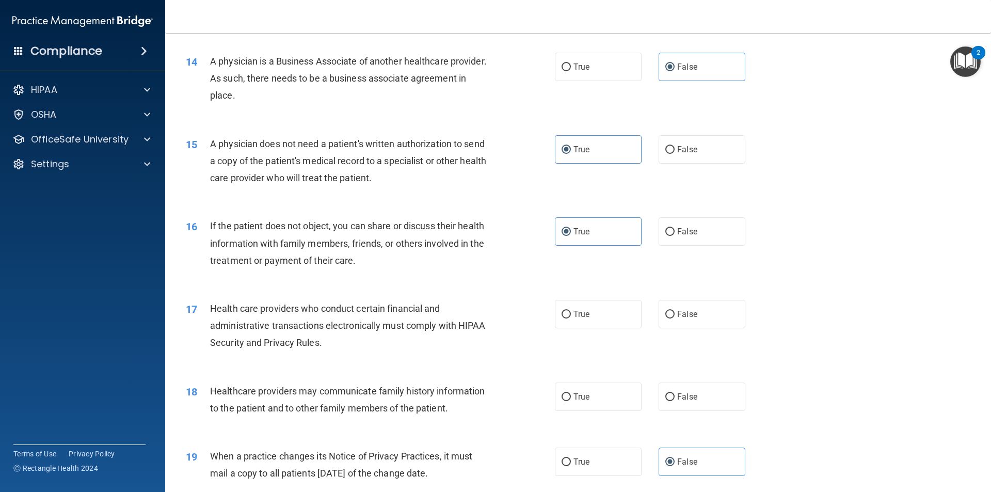
scroll to position [1033, 0]
click at [609, 308] on label "True" at bounding box center [598, 313] width 87 height 28
click at [571, 310] on input "True" at bounding box center [566, 314] width 9 height 8
radio input "true"
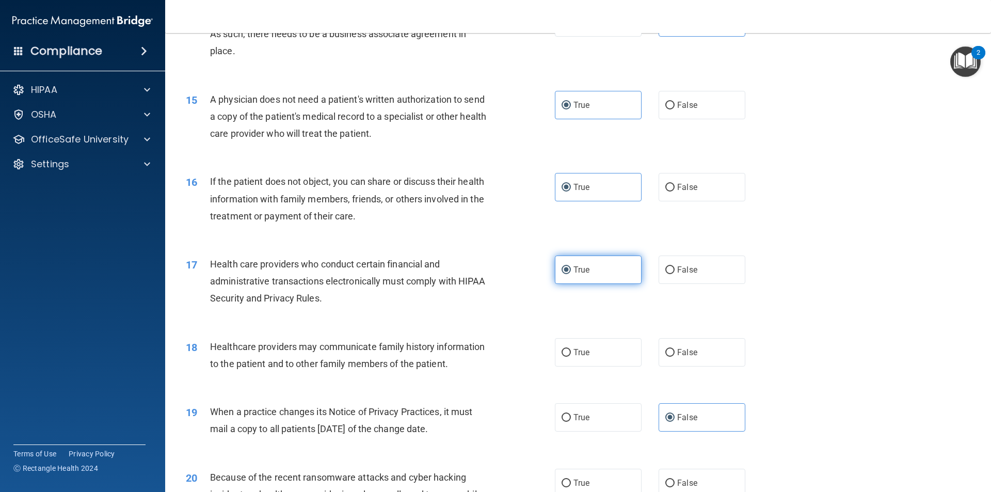
scroll to position [1136, 0]
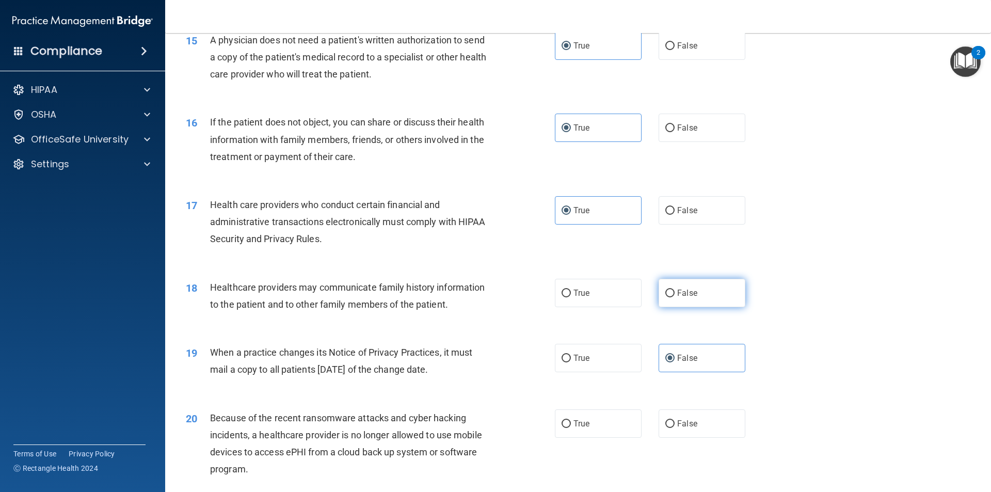
click at [665, 296] on input "False" at bounding box center [669, 294] width 9 height 8
radio input "true"
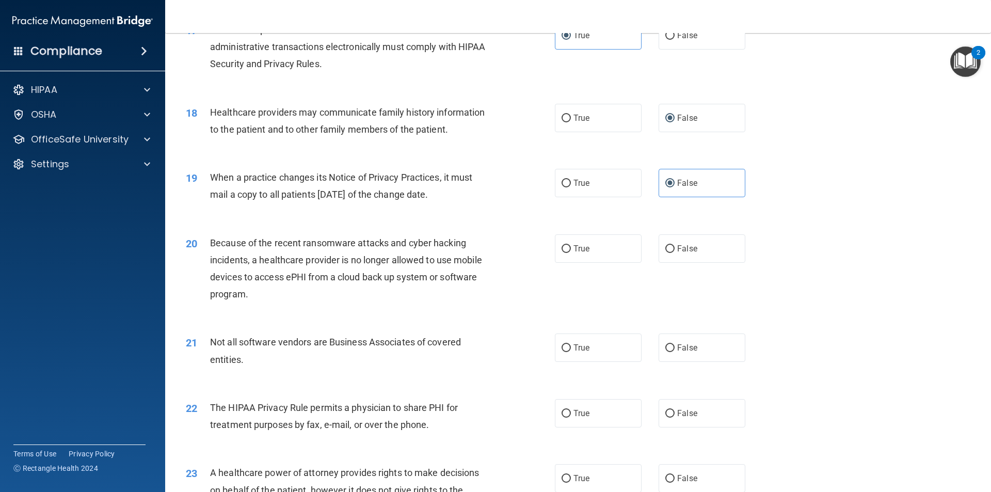
scroll to position [1342, 0]
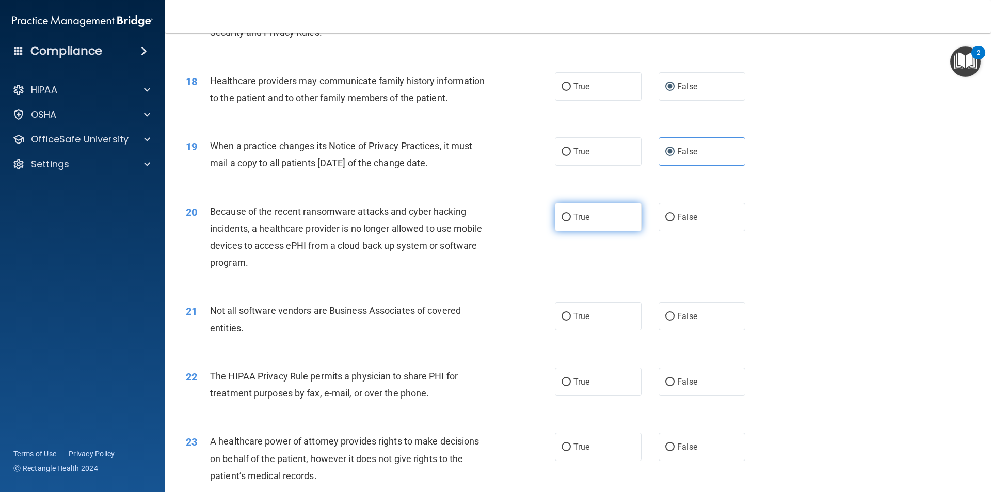
click at [586, 214] on span "True" at bounding box center [582, 217] width 16 height 10
click at [571, 214] on input "True" at bounding box center [566, 218] width 9 height 8
radio input "true"
click at [575, 306] on label "True" at bounding box center [598, 316] width 87 height 28
click at [571, 313] on input "True" at bounding box center [566, 317] width 9 height 8
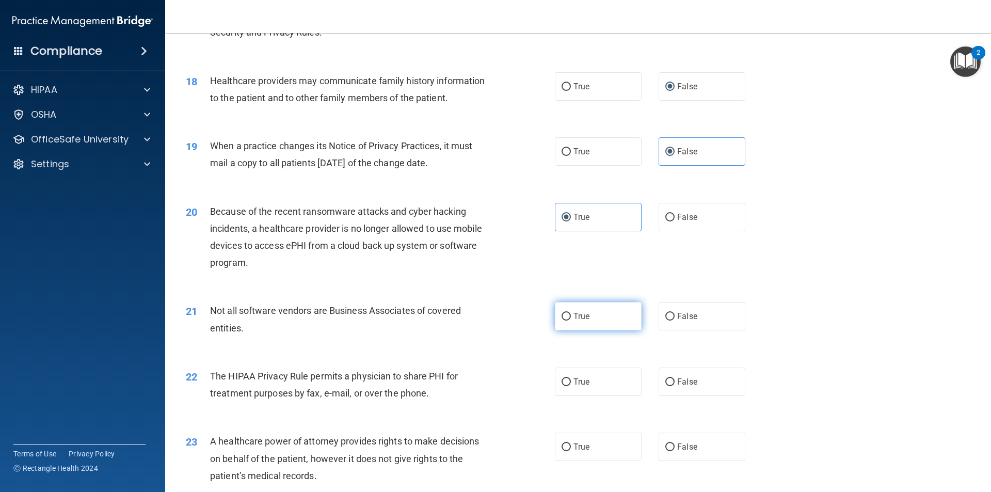
radio input "true"
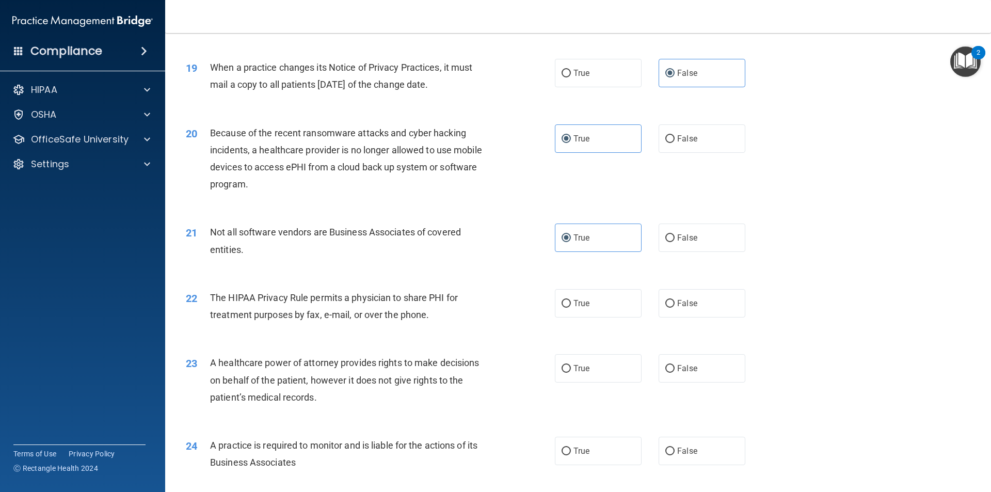
scroll to position [1446, 0]
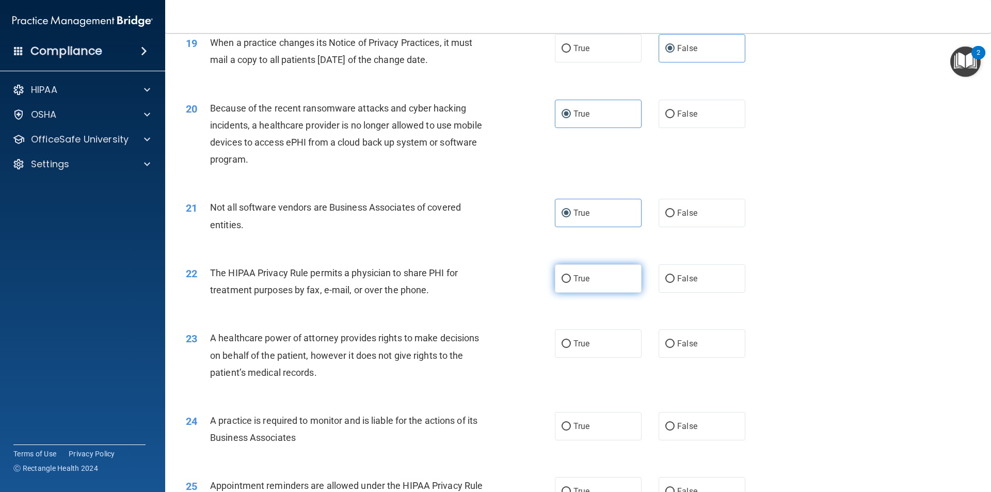
click at [580, 275] on span "True" at bounding box center [582, 279] width 16 height 10
click at [571, 275] on input "True" at bounding box center [566, 279] width 9 height 8
radio input "true"
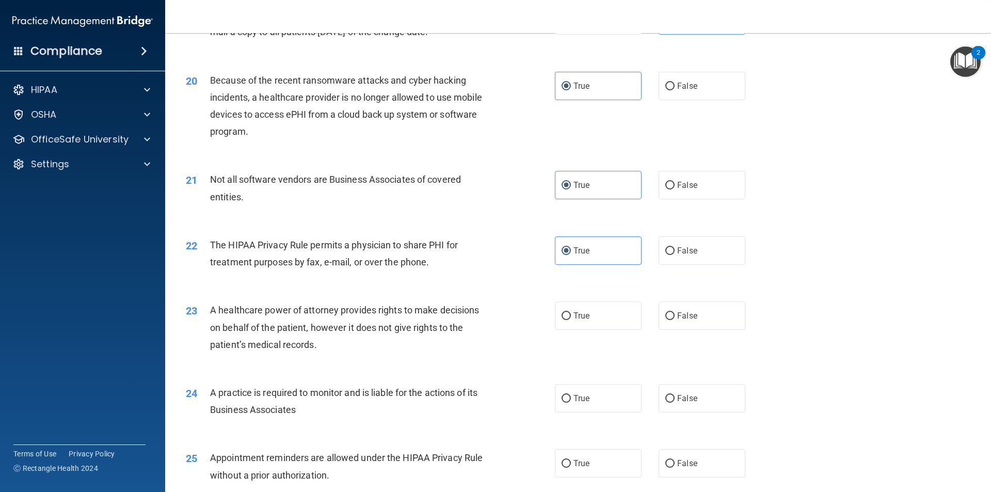
scroll to position [1497, 0]
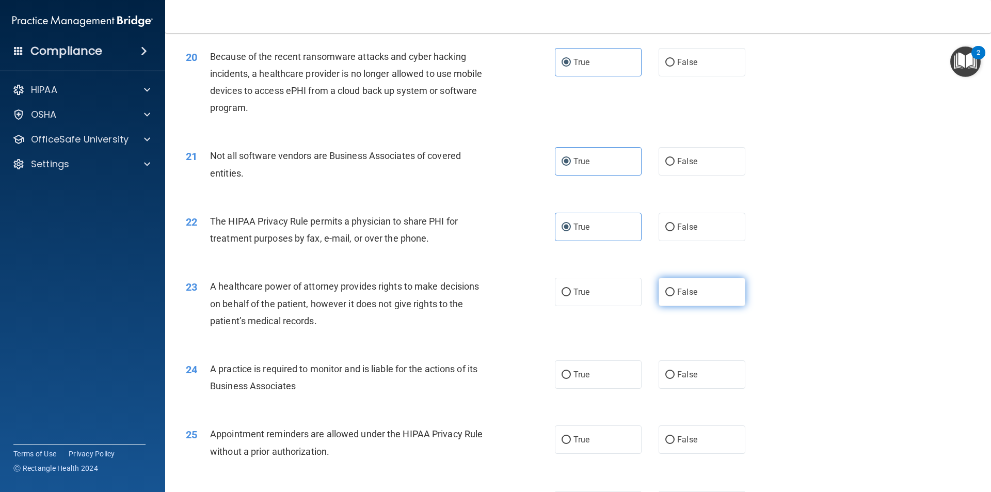
click at [688, 300] on label "False" at bounding box center [702, 292] width 87 height 28
click at [675, 296] on input "False" at bounding box center [669, 293] width 9 height 8
radio input "true"
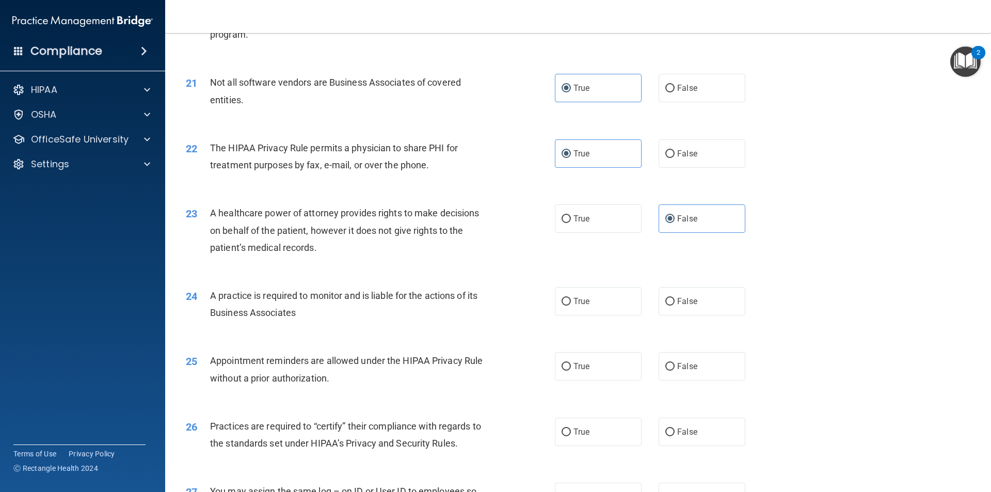
scroll to position [1600, 0]
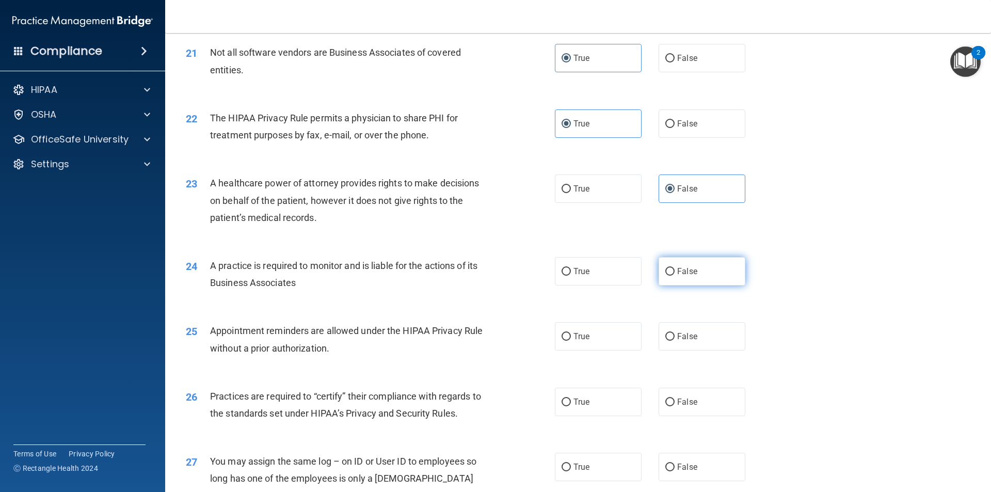
click at [665, 268] on input "False" at bounding box center [669, 272] width 9 height 8
radio input "true"
drag, startPoint x: 646, startPoint y: 299, endPoint x: 629, endPoint y: 300, distance: 17.1
click at [629, 300] on div "24 A practice is required to monitor and is liable for the actions of its Busin…" at bounding box center [578, 276] width 800 height 65
click at [665, 325] on label "False" at bounding box center [702, 336] width 87 height 28
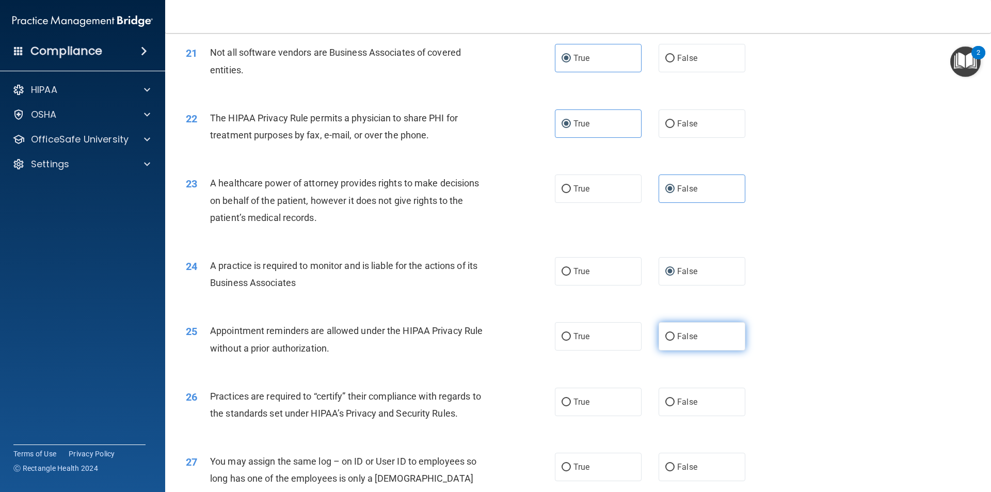
click at [665, 333] on input "False" at bounding box center [669, 337] width 9 height 8
radio input "true"
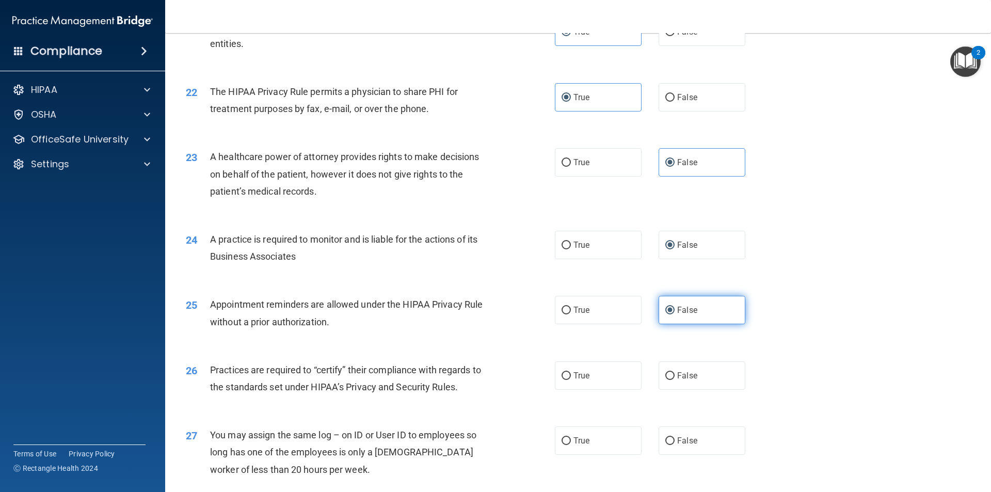
scroll to position [1704, 0]
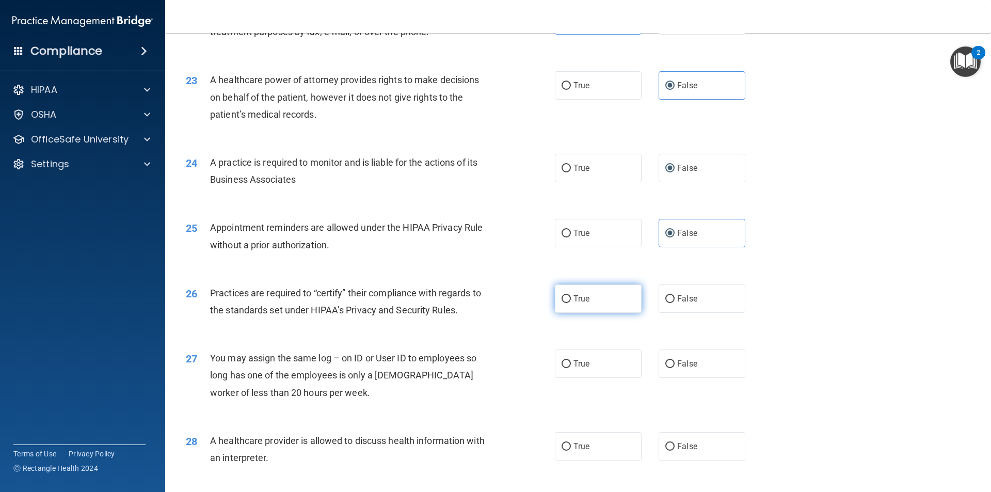
click at [616, 293] on label "True" at bounding box center [598, 298] width 87 height 28
click at [571, 295] on input "True" at bounding box center [566, 299] width 9 height 8
radio input "true"
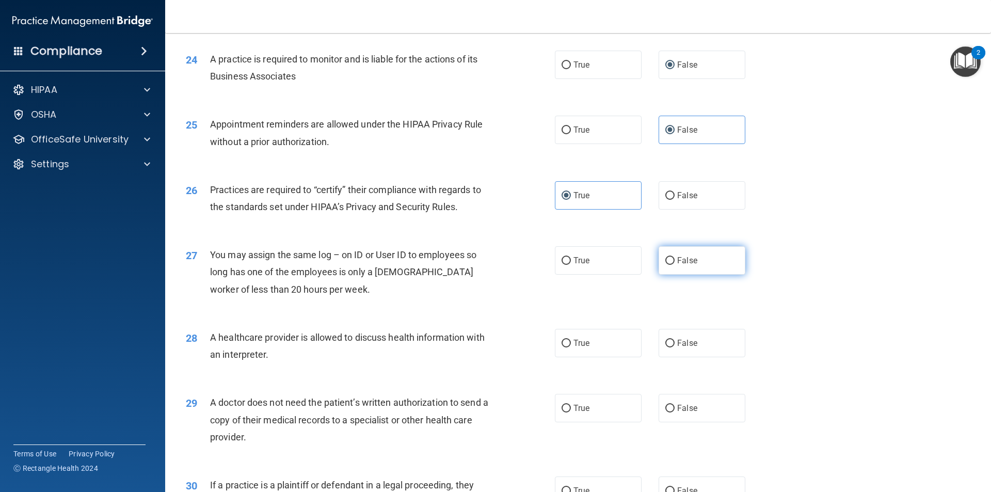
click at [689, 271] on label "False" at bounding box center [702, 260] width 87 height 28
click at [675, 265] on input "False" at bounding box center [669, 261] width 9 height 8
radio input "true"
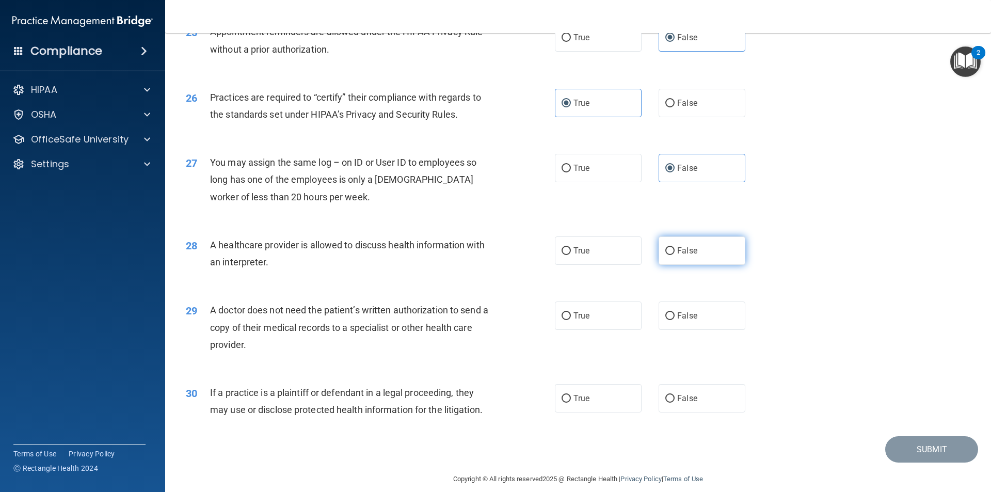
scroll to position [1910, 0]
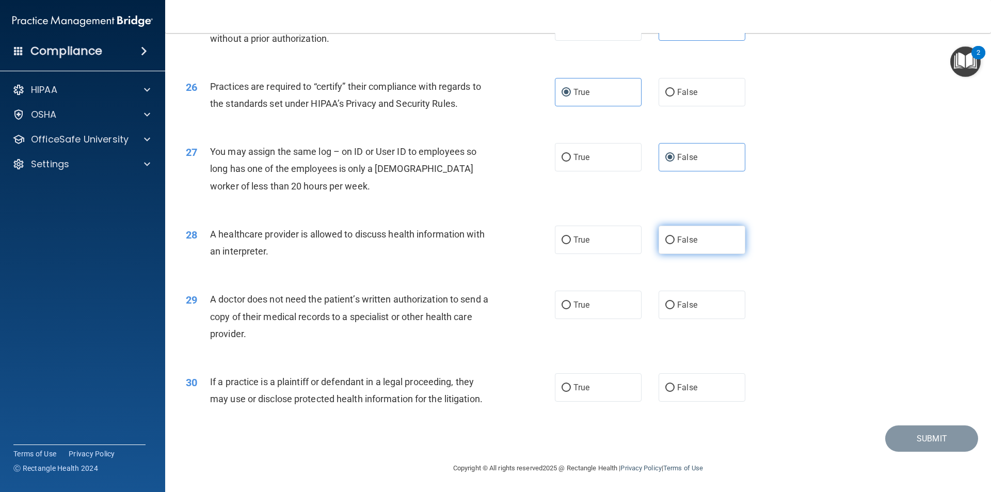
click at [671, 250] on label "False" at bounding box center [702, 240] width 87 height 28
click at [671, 244] on input "False" at bounding box center [669, 240] width 9 height 8
radio input "true"
click at [617, 308] on label "True" at bounding box center [598, 305] width 87 height 28
click at [571, 308] on input "True" at bounding box center [566, 306] width 9 height 8
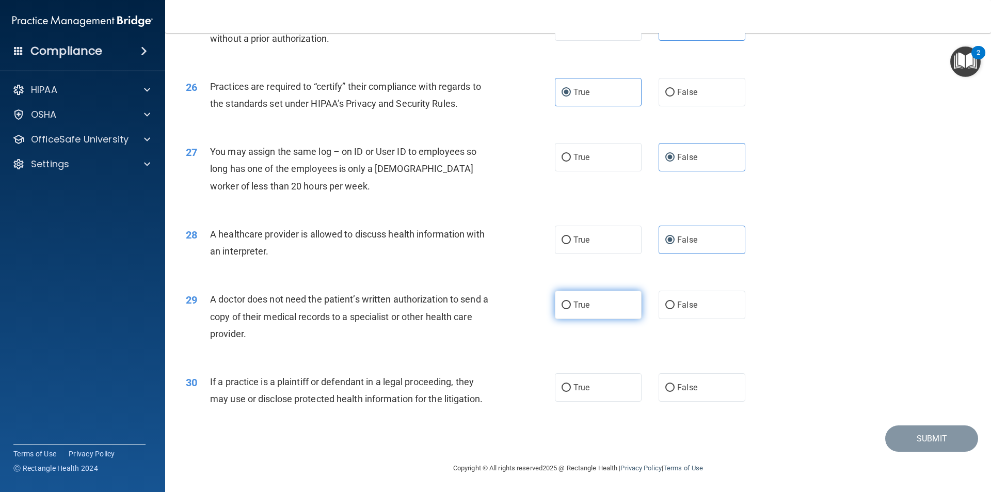
radio input "true"
click at [623, 368] on div "30 If a practice is a plaintiff or defendant in a legal proceeding, they may us…" at bounding box center [578, 392] width 800 height 65
click at [623, 375] on label "True" at bounding box center [598, 387] width 87 height 28
click at [571, 384] on input "True" at bounding box center [566, 388] width 9 height 8
radio input "true"
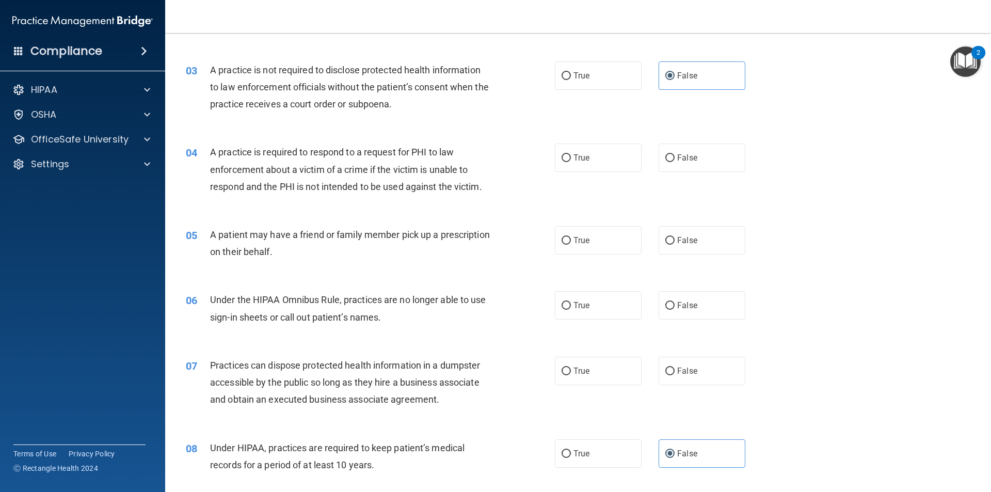
scroll to position [194, 0]
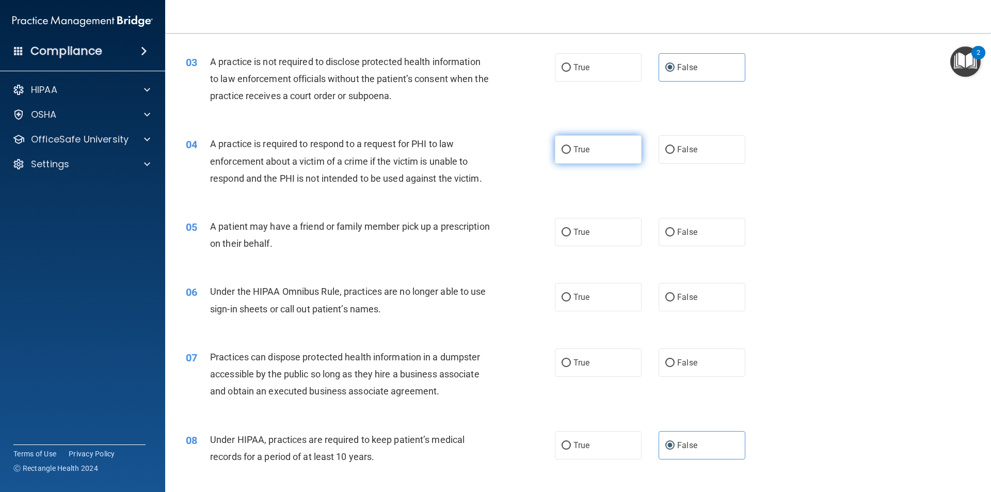
click at [573, 160] on label "True" at bounding box center [598, 149] width 87 height 28
click at [571, 154] on input "True" at bounding box center [566, 150] width 9 height 8
radio input "true"
click at [629, 227] on label "True" at bounding box center [598, 232] width 87 height 28
click at [571, 229] on input "True" at bounding box center [566, 233] width 9 height 8
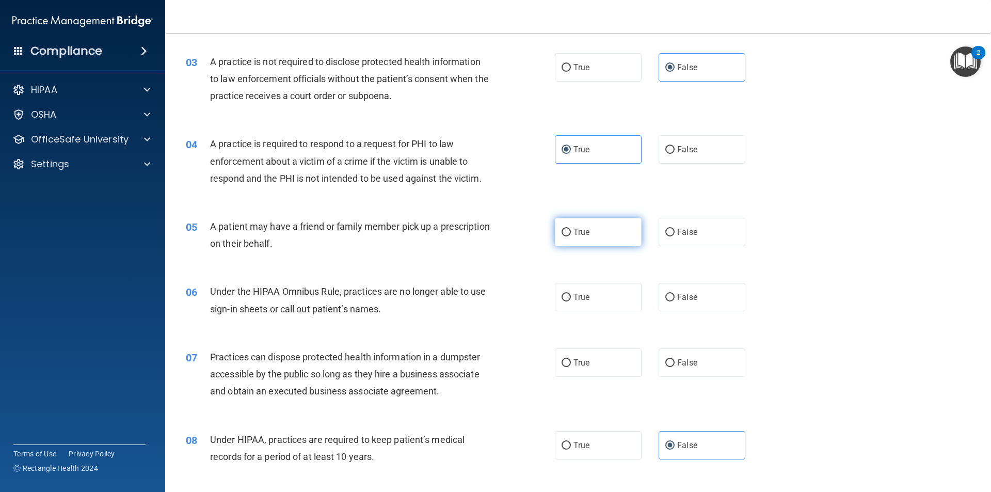
radio input "true"
click at [715, 288] on label "False" at bounding box center [702, 297] width 87 height 28
click at [675, 294] on input "False" at bounding box center [669, 298] width 9 height 8
radio input "true"
drag, startPoint x: 699, startPoint y: 339, endPoint x: 706, endPoint y: 351, distance: 13.9
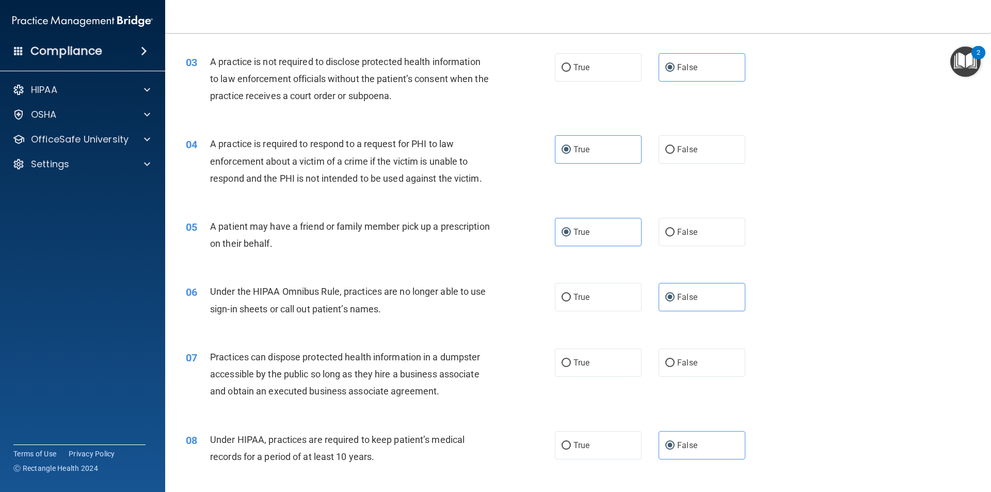
click at [699, 340] on div "07 Practices can dispose protected health information in a dumpster accessible …" at bounding box center [578, 377] width 800 height 83
drag, startPoint x: 706, startPoint y: 352, endPoint x: 939, endPoint y: 345, distance: 232.9
click at [707, 352] on label "False" at bounding box center [702, 362] width 87 height 28
click at [675, 359] on input "False" at bounding box center [669, 363] width 9 height 8
radio input "true"
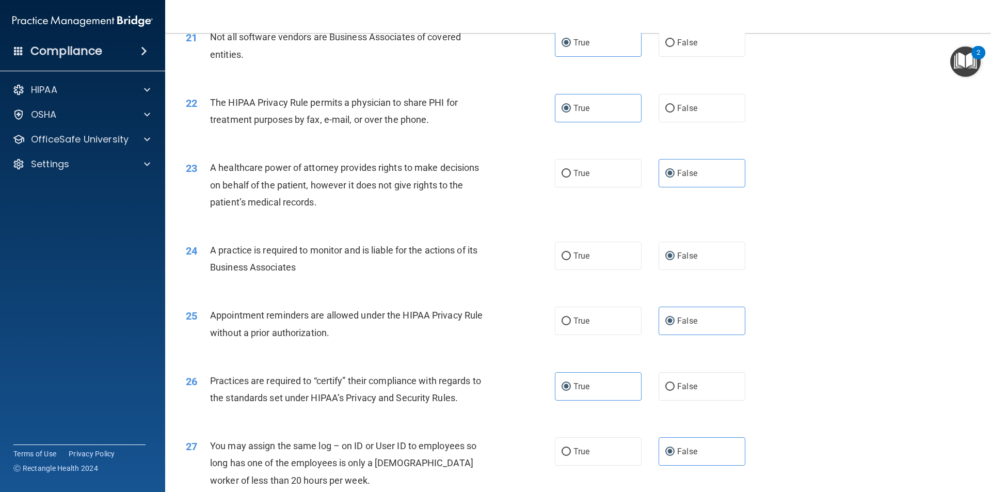
scroll to position [1911, 0]
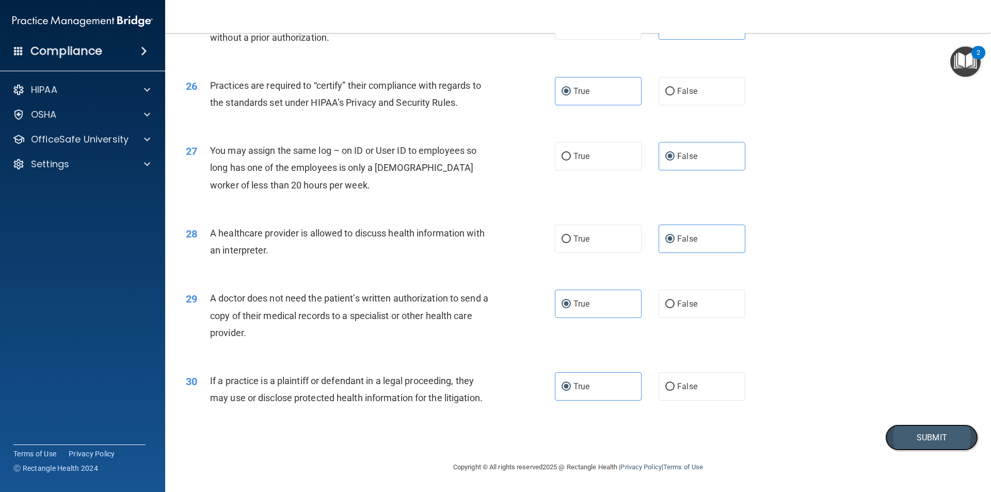
click at [936, 447] on button "Submit" at bounding box center [931, 437] width 93 height 26
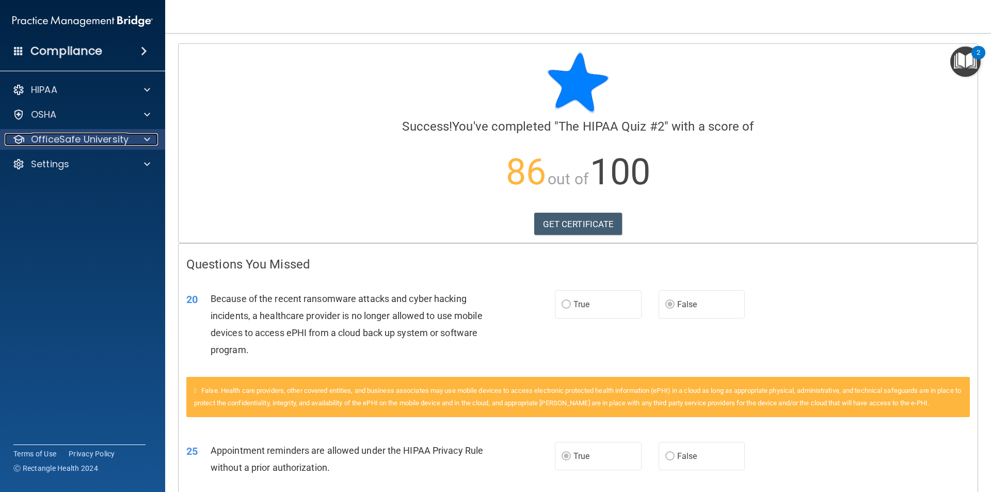
click at [150, 135] on div at bounding box center [146, 139] width 26 height 12
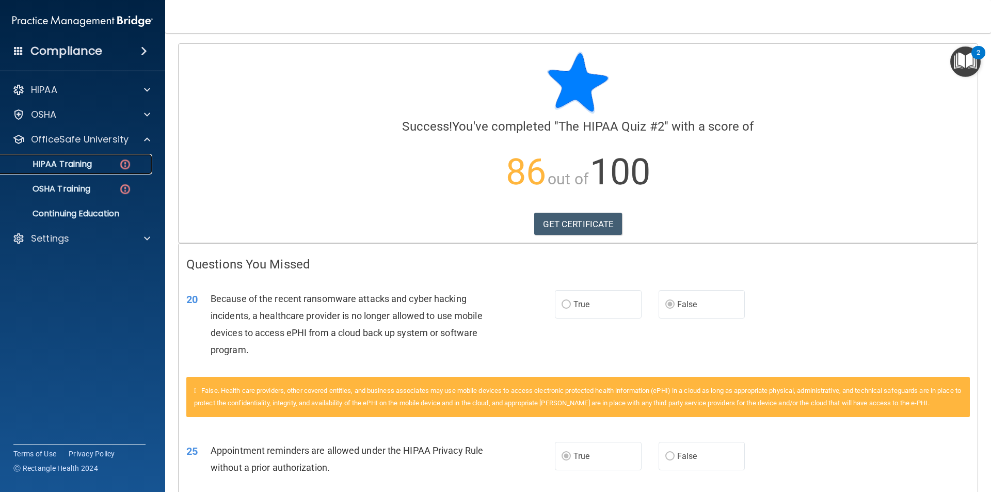
click at [103, 166] on div "HIPAA Training" at bounding box center [77, 164] width 141 height 10
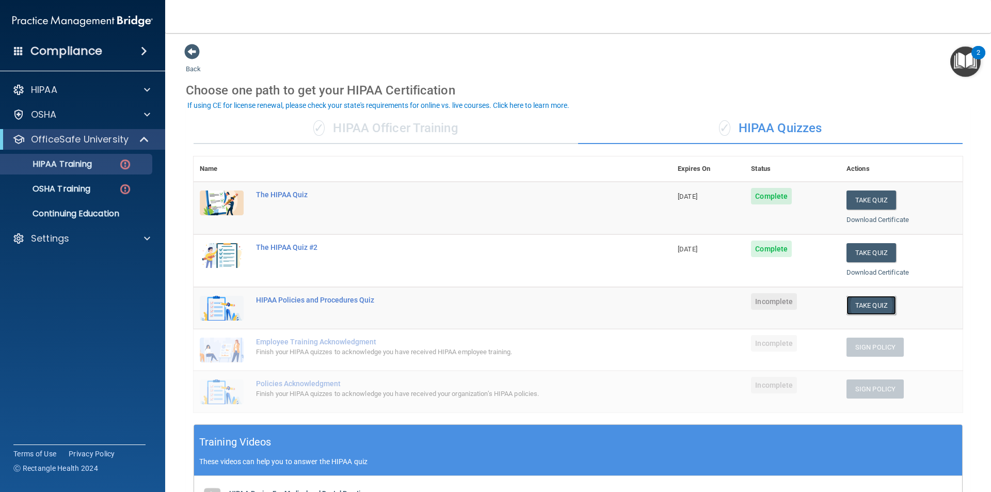
click at [849, 311] on button "Take Quiz" at bounding box center [872, 305] width 50 height 19
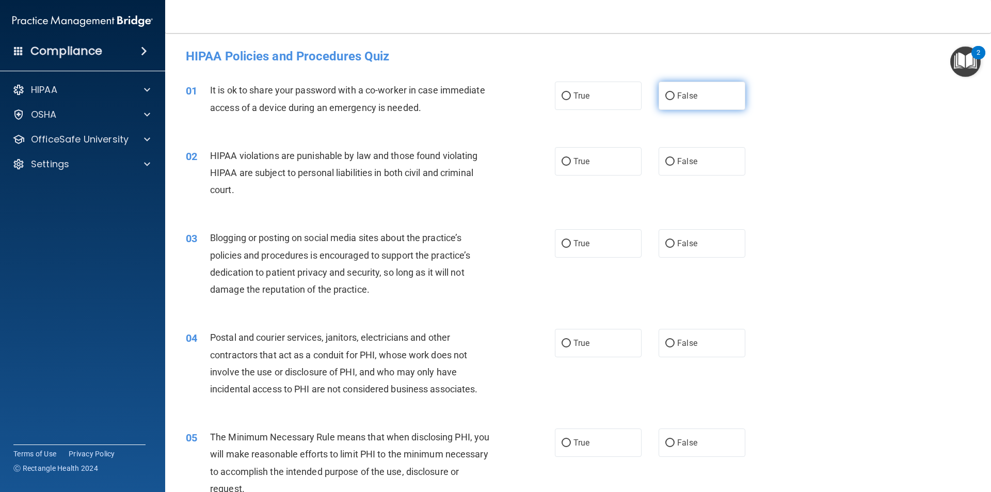
click at [701, 88] on label "False" at bounding box center [702, 96] width 87 height 28
click at [675, 92] on input "False" at bounding box center [669, 96] width 9 height 8
radio input "true"
click at [620, 171] on label "True" at bounding box center [598, 161] width 87 height 28
click at [571, 166] on input "True" at bounding box center [566, 162] width 9 height 8
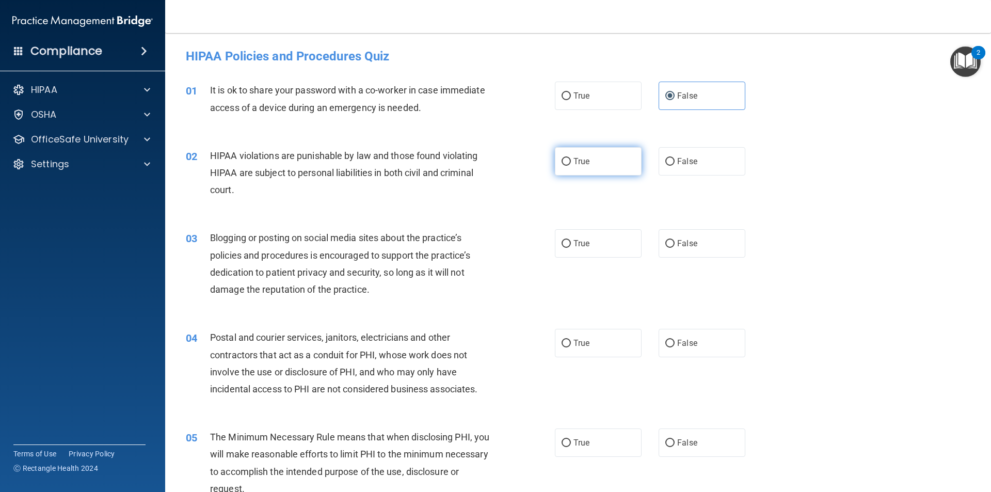
radio input "true"
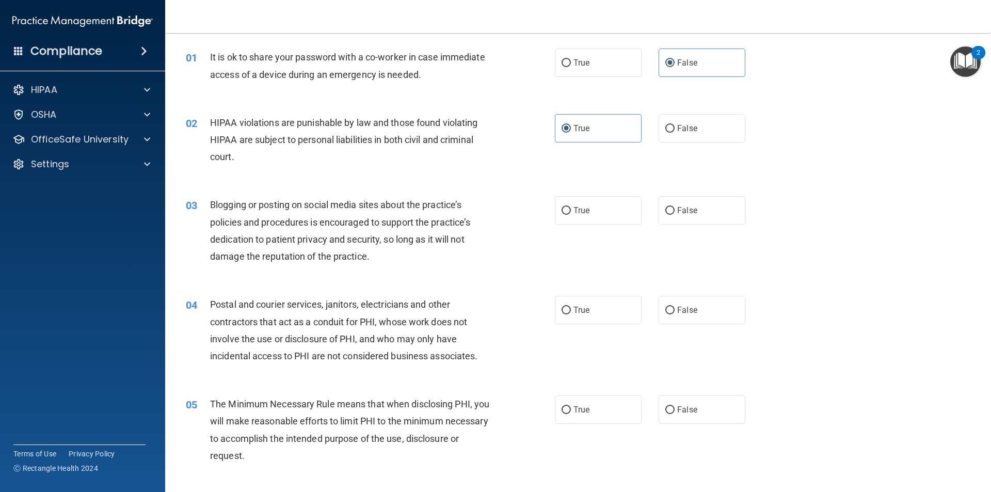
scroll to position [52, 0]
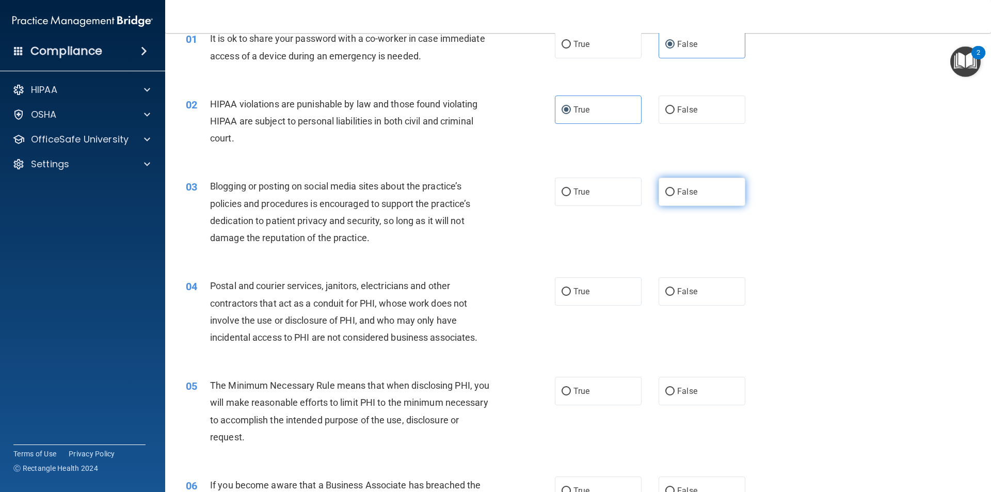
click at [680, 200] on label "False" at bounding box center [702, 192] width 87 height 28
click at [675, 196] on input "False" at bounding box center [669, 192] width 9 height 8
radio input "true"
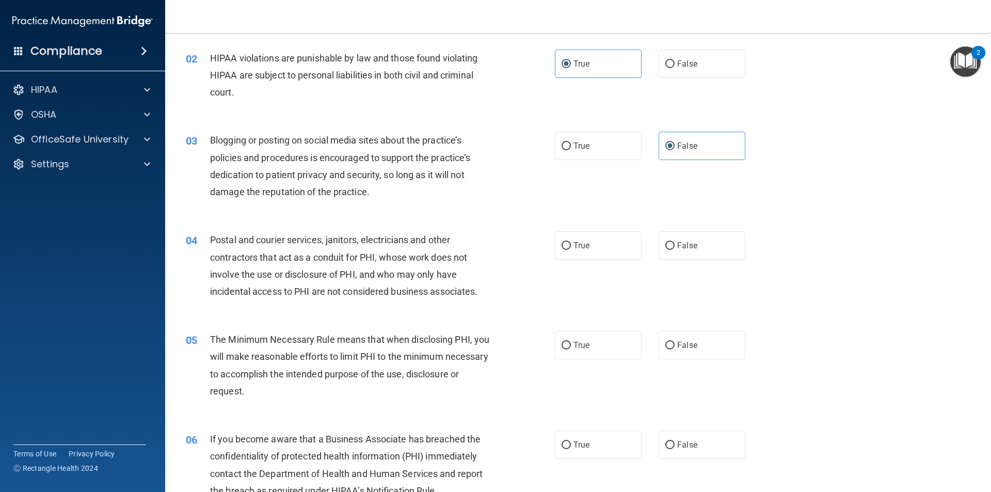
scroll to position [155, 0]
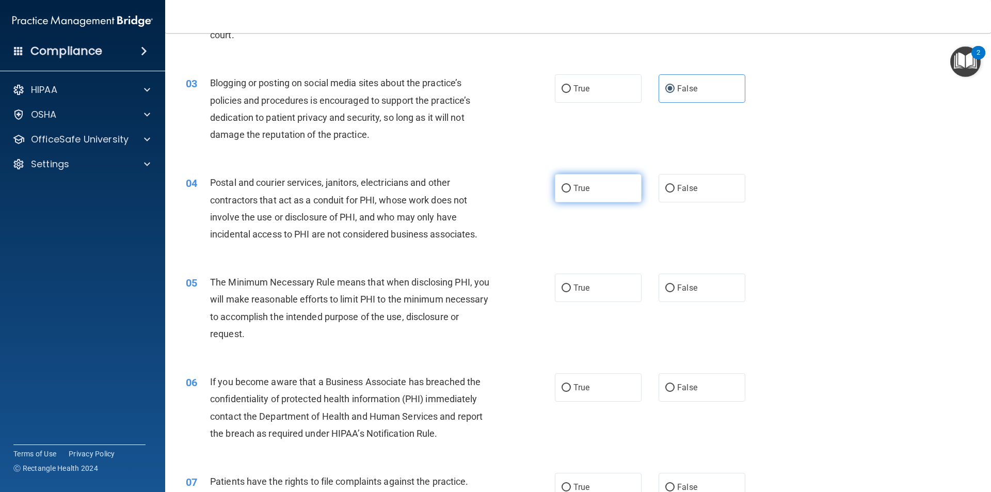
click at [630, 187] on label "True" at bounding box center [598, 188] width 87 height 28
click at [571, 187] on input "True" at bounding box center [566, 189] width 9 height 8
radio input "true"
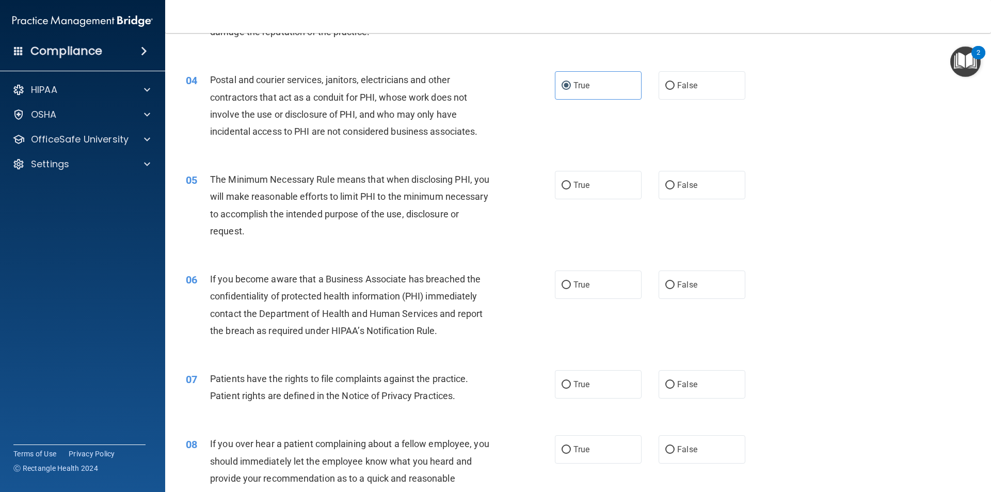
scroll to position [258, 0]
click at [600, 188] on label "True" at bounding box center [598, 184] width 87 height 28
click at [571, 188] on input "True" at bounding box center [566, 185] width 9 height 8
radio input "true"
click at [622, 275] on label "True" at bounding box center [598, 284] width 87 height 28
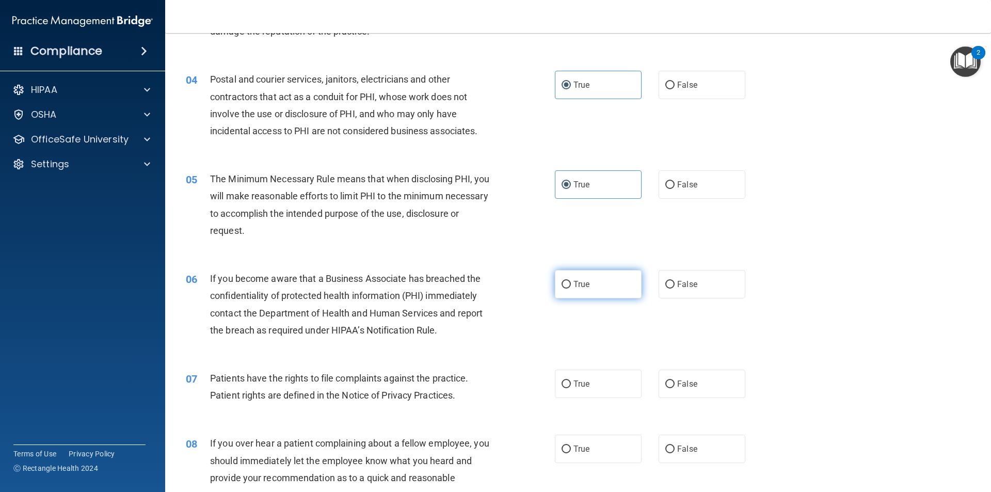
click at [571, 281] on input "True" at bounding box center [566, 285] width 9 height 8
radio input "true"
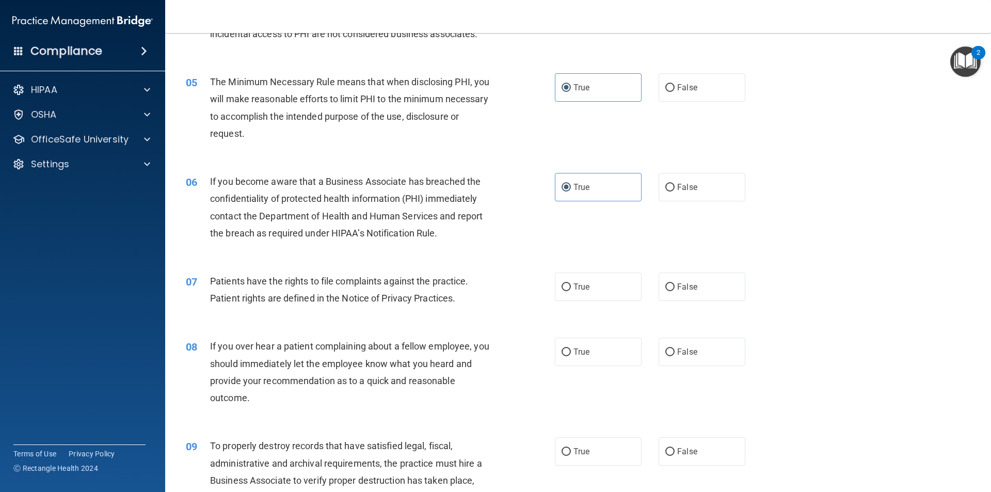
scroll to position [361, 0]
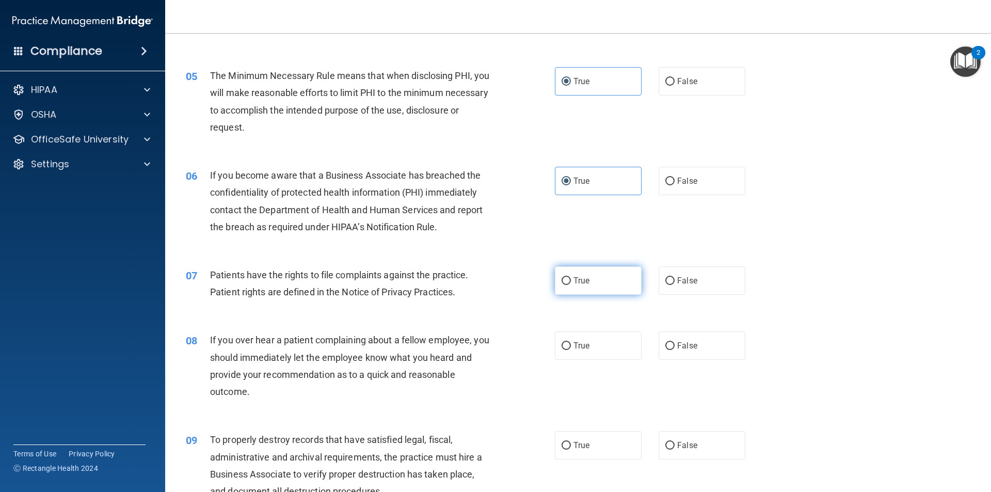
click at [615, 282] on label "True" at bounding box center [598, 280] width 87 height 28
click at [571, 282] on input "True" at bounding box center [566, 281] width 9 height 8
radio input "true"
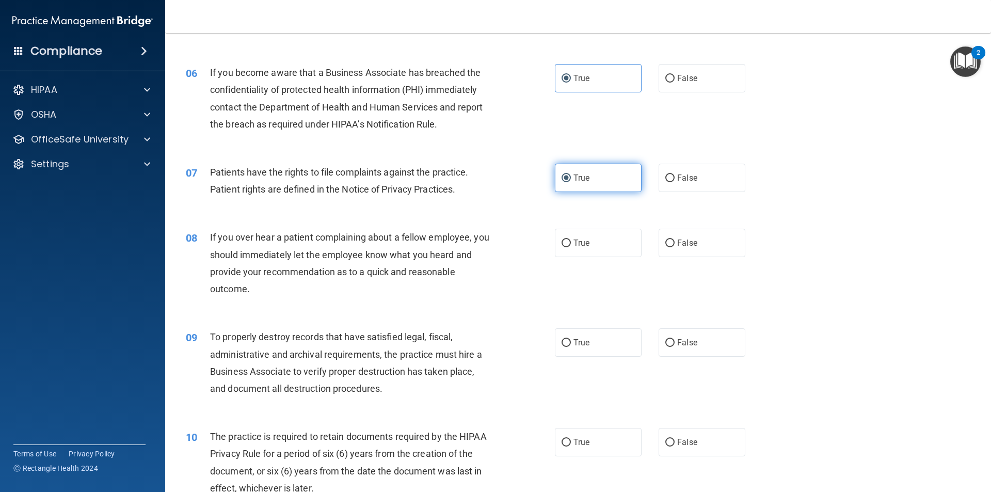
scroll to position [465, 0]
click at [668, 249] on label "False" at bounding box center [702, 242] width 87 height 28
click at [668, 247] on input "False" at bounding box center [669, 243] width 9 height 8
radio input "true"
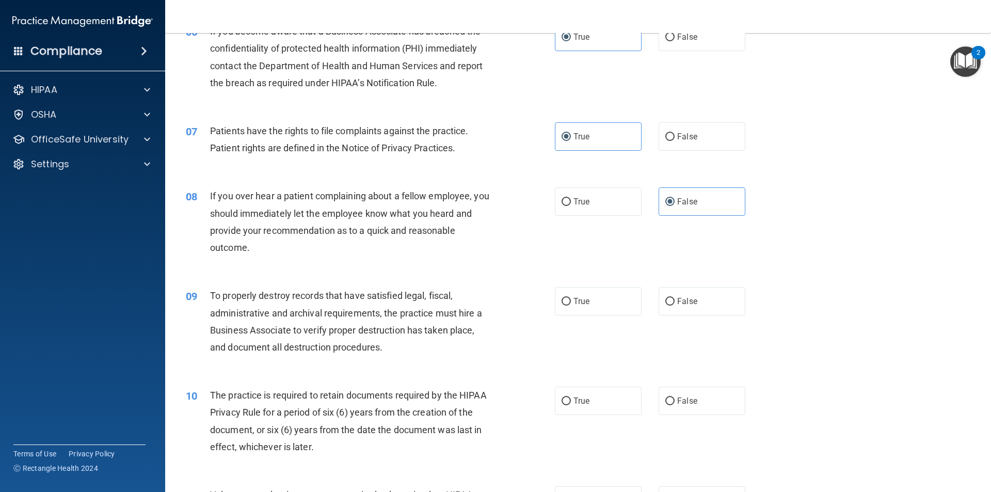
scroll to position [568, 0]
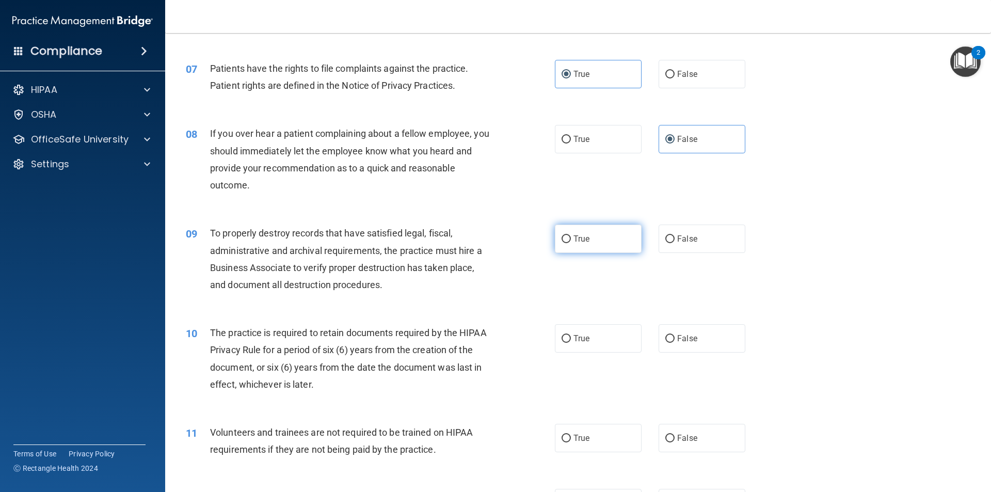
click at [601, 243] on label "True" at bounding box center [598, 239] width 87 height 28
click at [571, 243] on input "True" at bounding box center [566, 239] width 9 height 8
radio input "true"
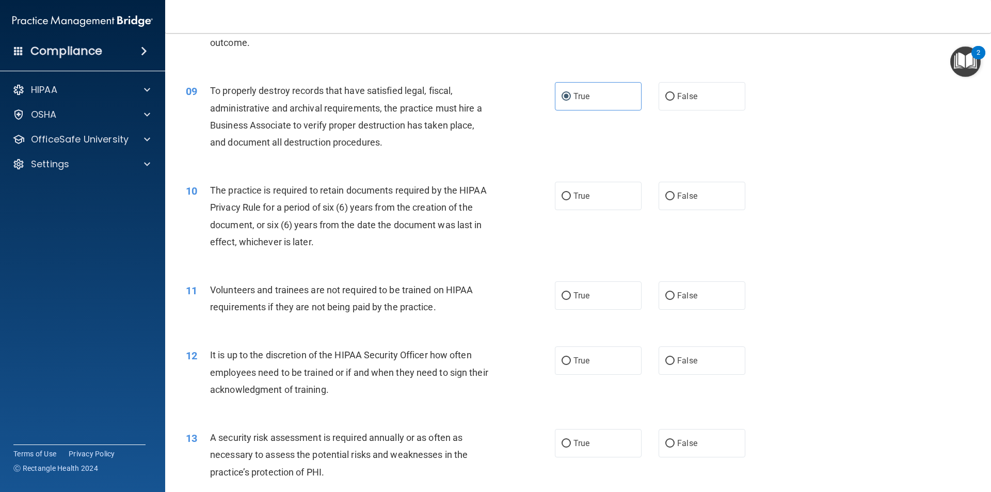
scroll to position [723, 0]
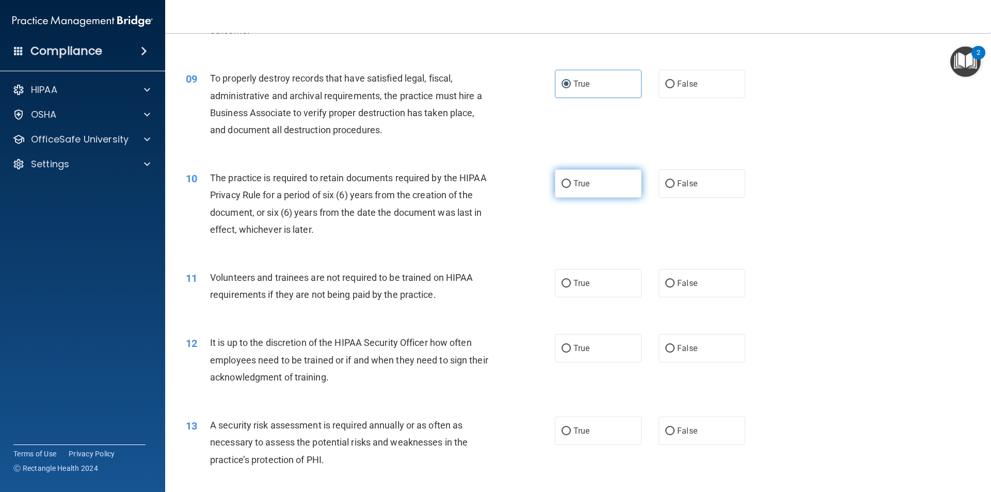
click at [599, 180] on label "True" at bounding box center [598, 183] width 87 height 28
click at [571, 180] on input "True" at bounding box center [566, 184] width 9 height 8
radio input "true"
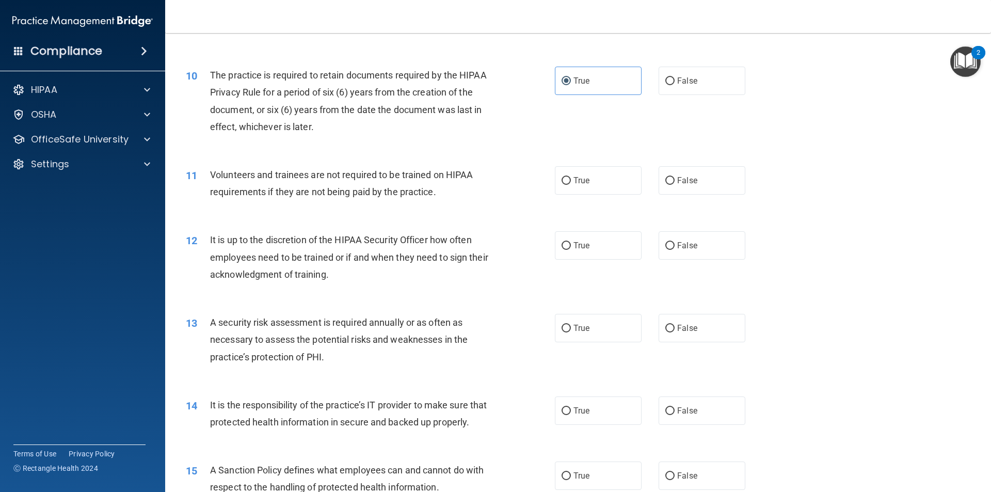
scroll to position [826, 0]
click at [665, 184] on input "False" at bounding box center [669, 181] width 9 height 8
radio input "true"
click at [585, 245] on span "True" at bounding box center [582, 245] width 16 height 10
click at [571, 245] on input "True" at bounding box center [566, 246] width 9 height 8
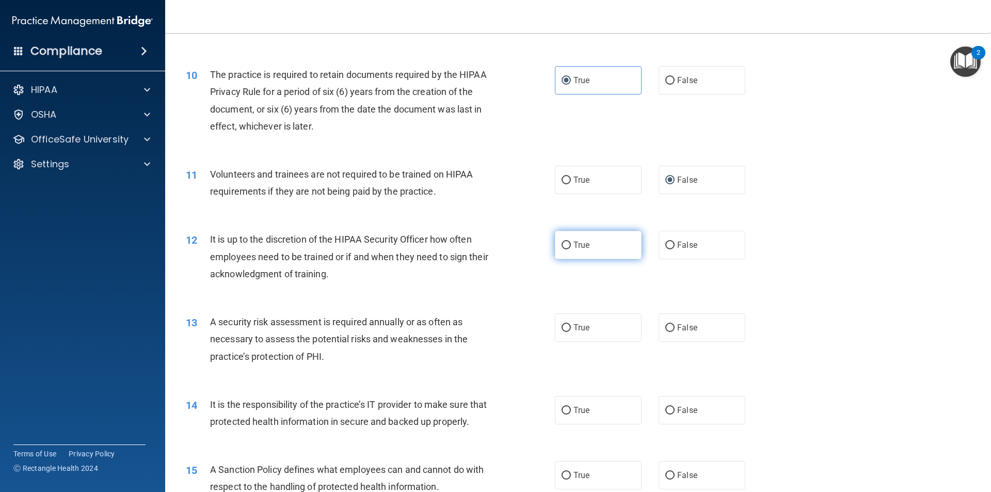
radio input "true"
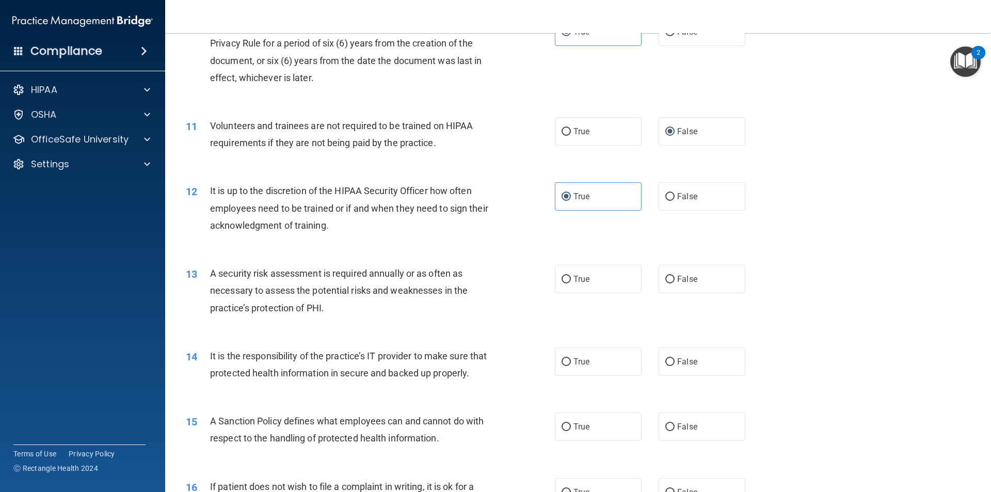
scroll to position [929, 0]
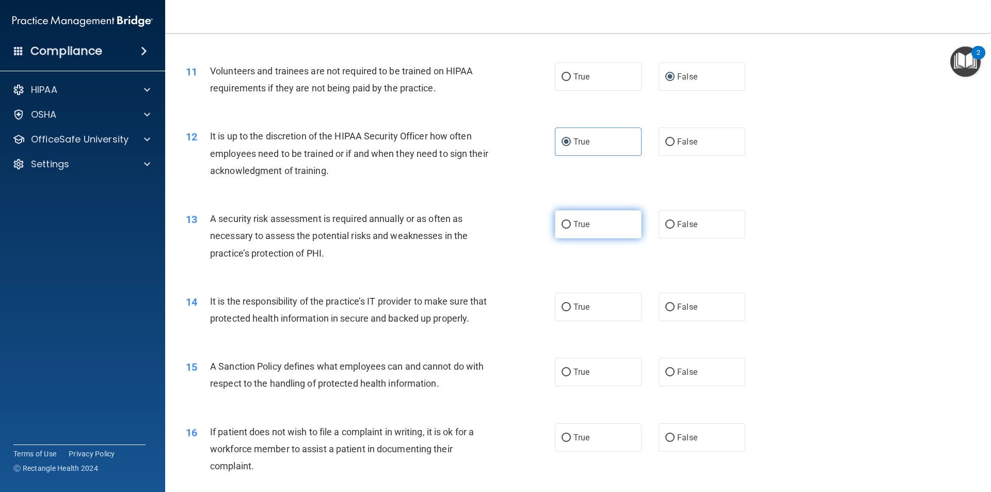
click at [583, 234] on label "True" at bounding box center [598, 224] width 87 height 28
click at [571, 229] on input "True" at bounding box center [566, 225] width 9 height 8
radio input "true"
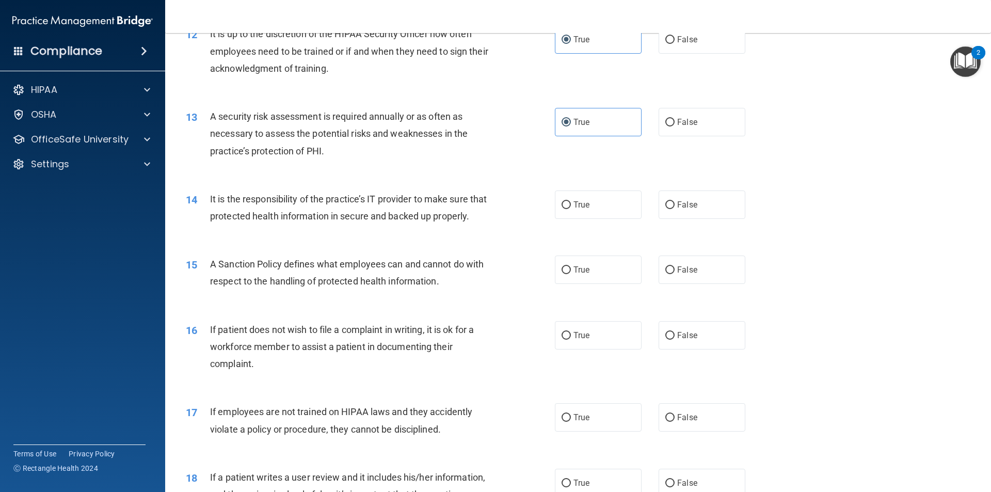
scroll to position [1033, 0]
click at [591, 214] on label "True" at bounding box center [598, 203] width 87 height 28
click at [571, 208] on input "True" at bounding box center [566, 204] width 9 height 8
radio input "true"
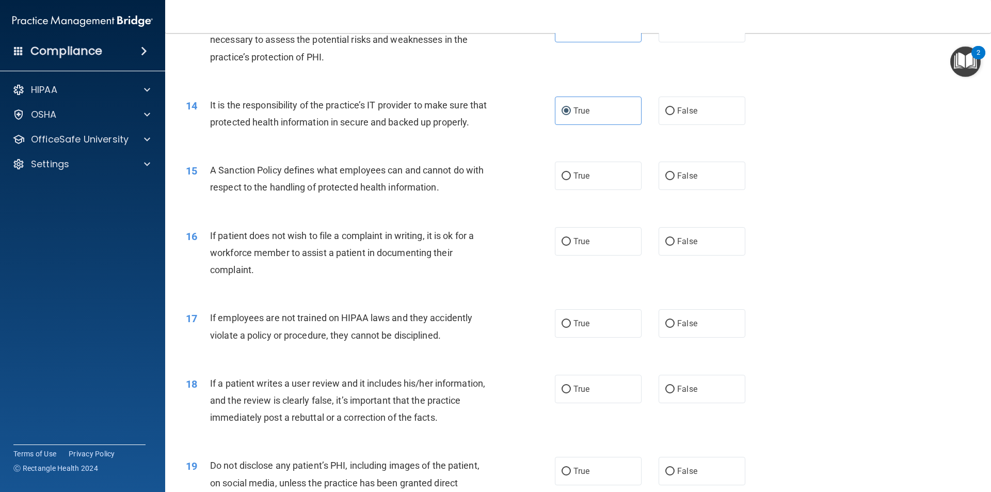
scroll to position [1136, 0]
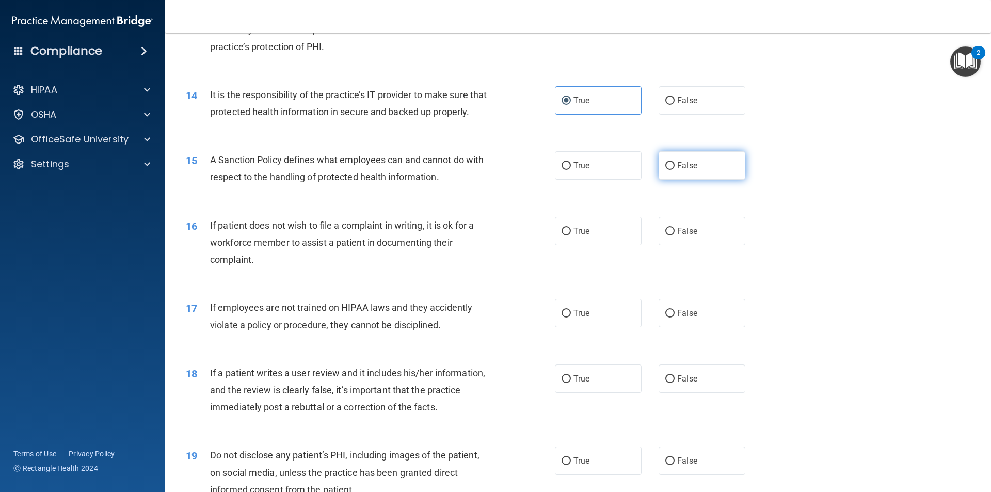
click at [665, 170] on input "False" at bounding box center [669, 166] width 9 height 8
radio input "true"
click at [609, 245] on label "True" at bounding box center [598, 231] width 87 height 28
click at [571, 235] on input "True" at bounding box center [566, 232] width 9 height 8
radio input "true"
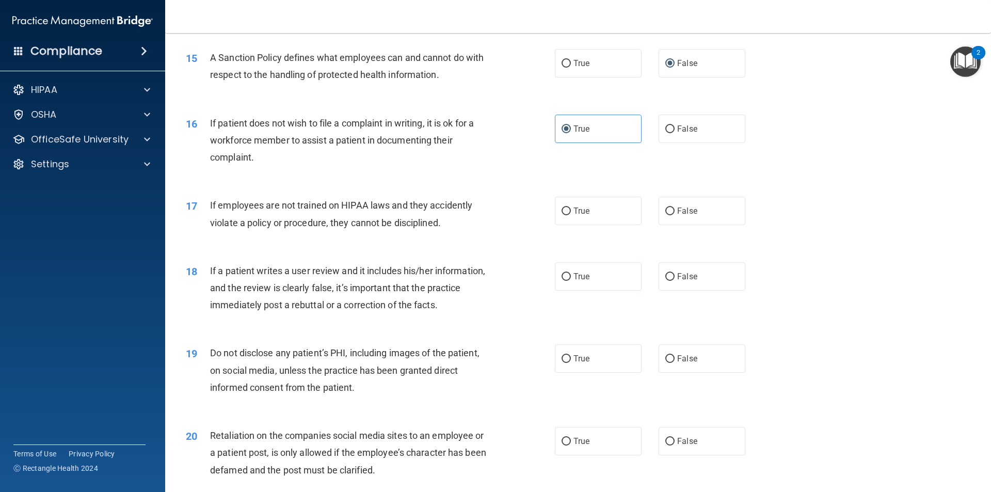
scroll to position [1239, 0]
click at [667, 214] on input "False" at bounding box center [669, 211] width 9 height 8
radio input "true"
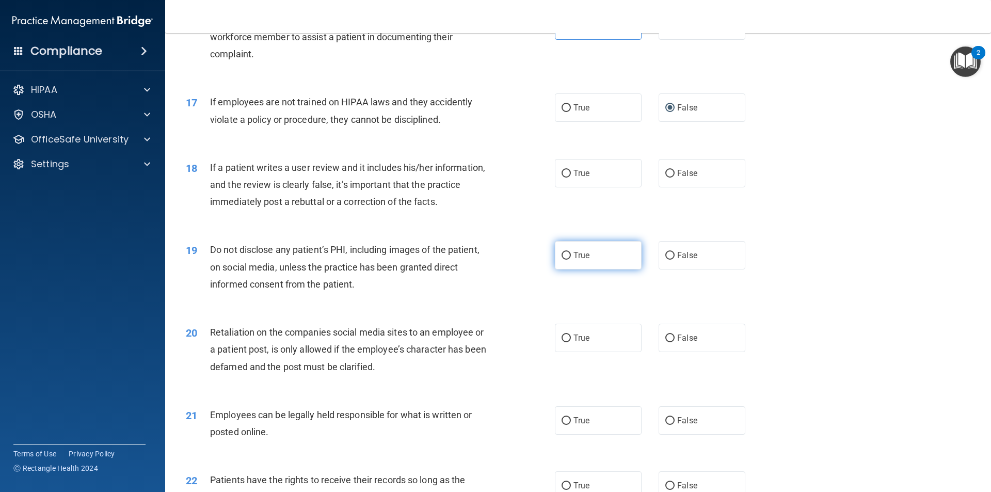
scroll to position [1342, 0]
click at [662, 186] on label "False" at bounding box center [702, 172] width 87 height 28
click at [665, 177] on input "False" at bounding box center [669, 173] width 9 height 8
radio input "true"
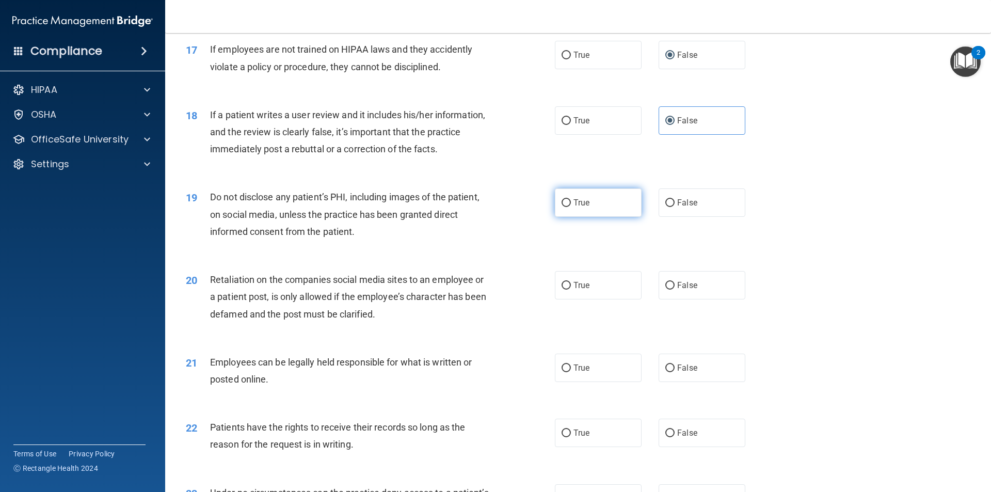
click at [601, 217] on label "True" at bounding box center [598, 202] width 87 height 28
click at [571, 207] on input "True" at bounding box center [566, 203] width 9 height 8
radio input "true"
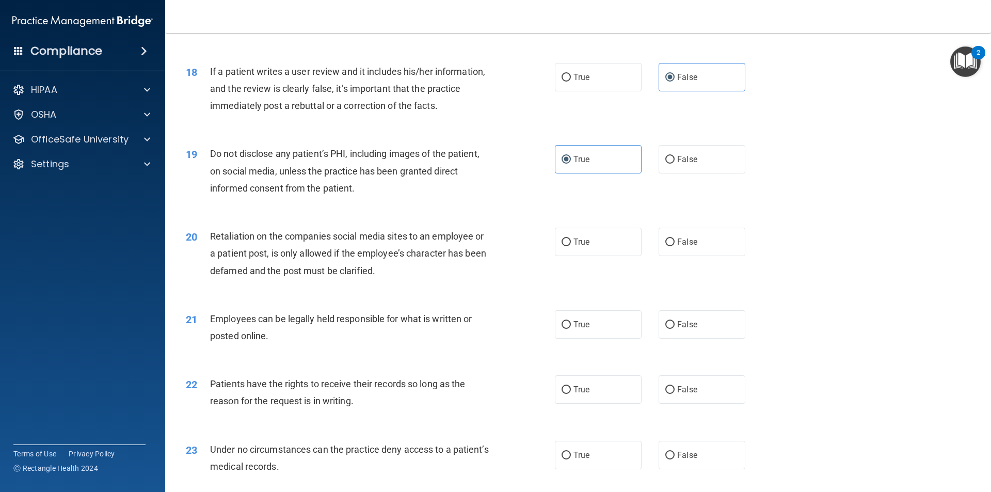
scroll to position [1497, 0]
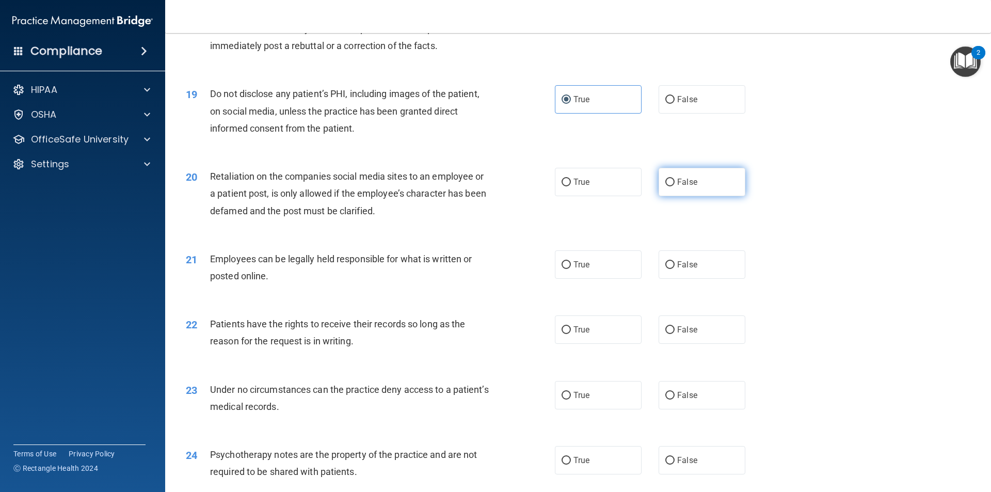
click at [660, 196] on label "False" at bounding box center [702, 182] width 87 height 28
click at [665, 186] on input "False" at bounding box center [669, 183] width 9 height 8
radio input "true"
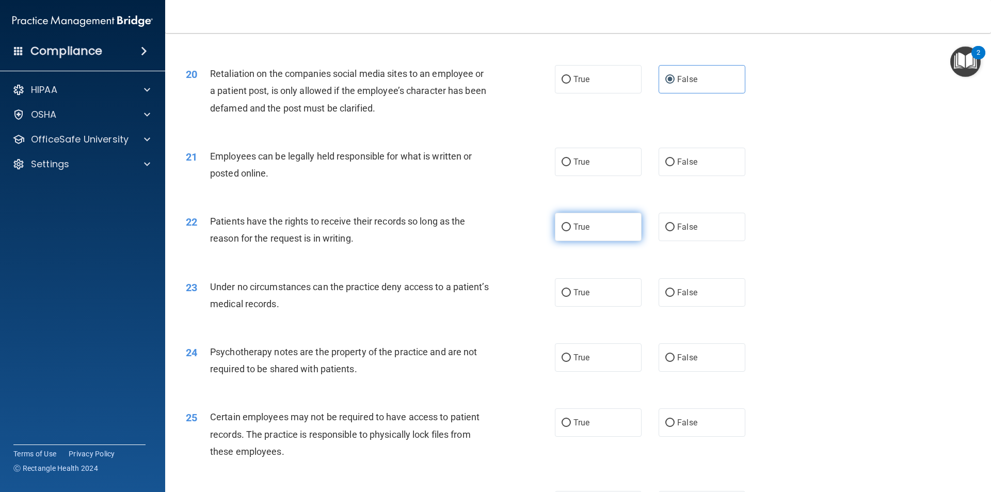
scroll to position [1600, 0]
click at [592, 176] on label "True" at bounding box center [598, 161] width 87 height 28
click at [571, 166] on input "True" at bounding box center [566, 162] width 9 height 8
radio input "true"
click at [603, 237] on label "True" at bounding box center [598, 226] width 87 height 28
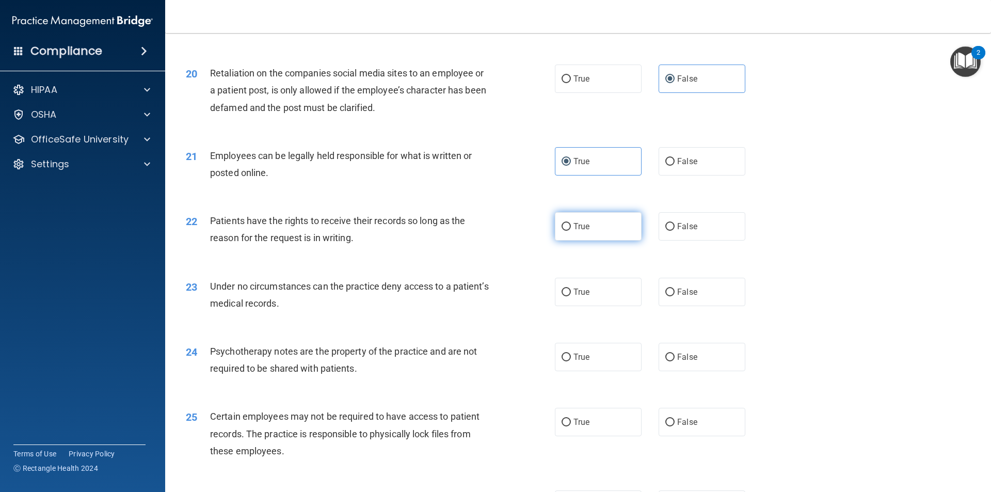
click at [571, 231] on input "True" at bounding box center [566, 227] width 9 height 8
radio input "true"
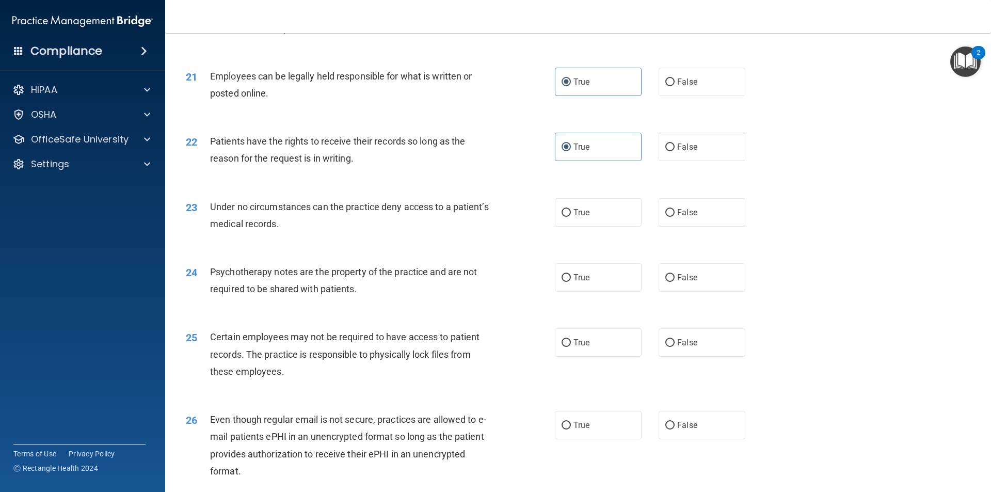
scroll to position [1704, 0]
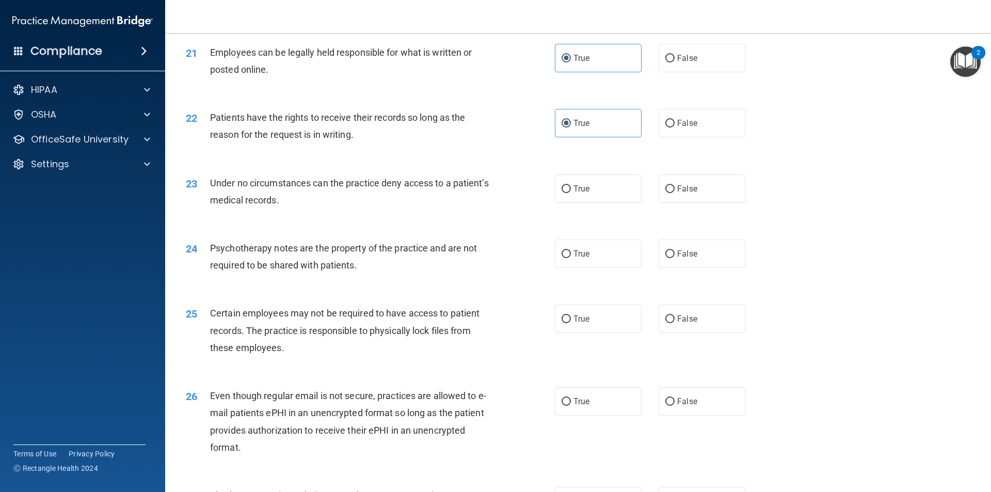
click at [668, 155] on div "22 Patients have the rights to receive their records so long as the reason for …" at bounding box center [578, 128] width 800 height 65
click at [671, 137] on label "False" at bounding box center [702, 123] width 87 height 28
click at [671, 128] on input "False" at bounding box center [669, 124] width 9 height 8
radio input "true"
radio input "false"
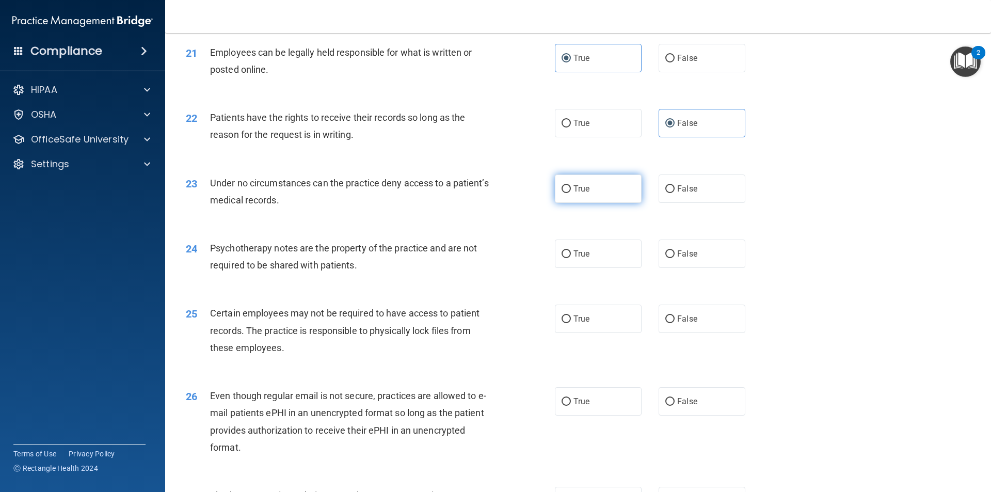
click at [606, 203] on label "True" at bounding box center [598, 189] width 87 height 28
click at [571, 193] on input "True" at bounding box center [566, 189] width 9 height 8
radio input "true"
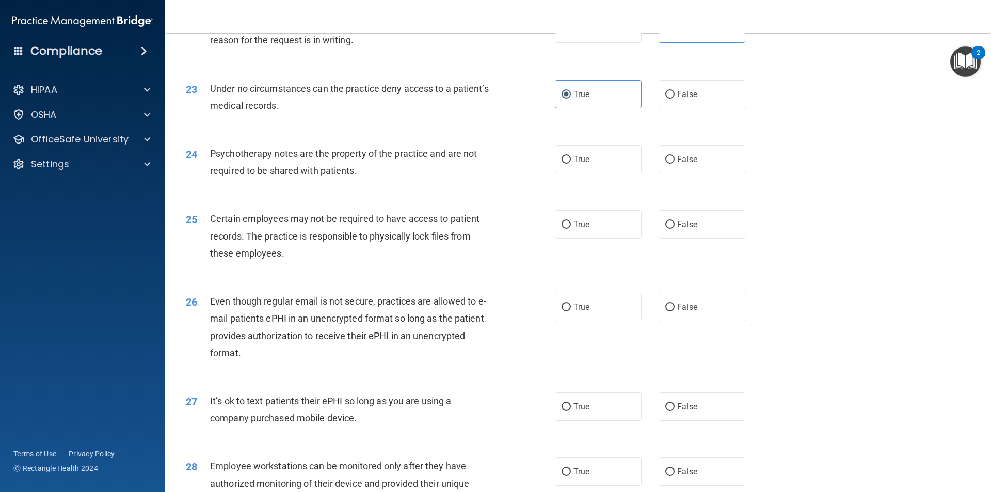
scroll to position [1807, 0]
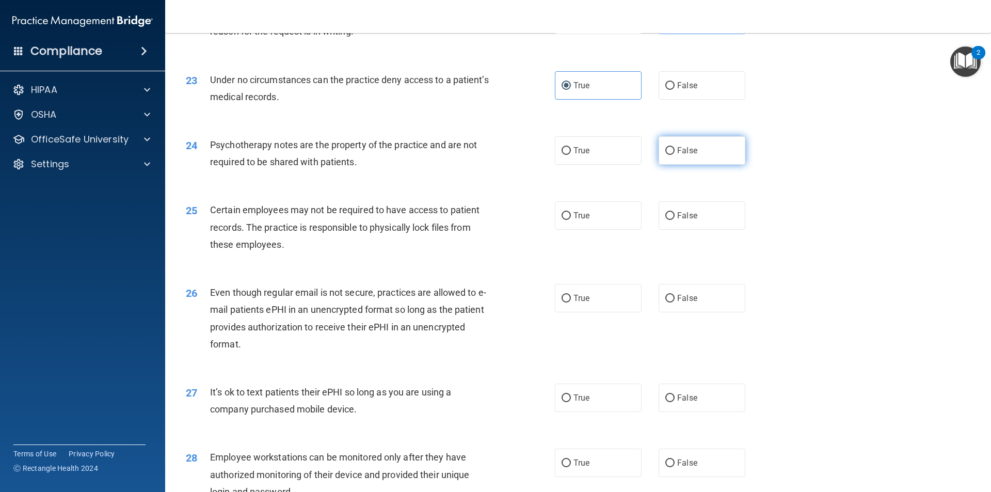
click at [659, 165] on label "False" at bounding box center [702, 150] width 87 height 28
click at [665, 155] on input "False" at bounding box center [669, 151] width 9 height 8
radio input "true"
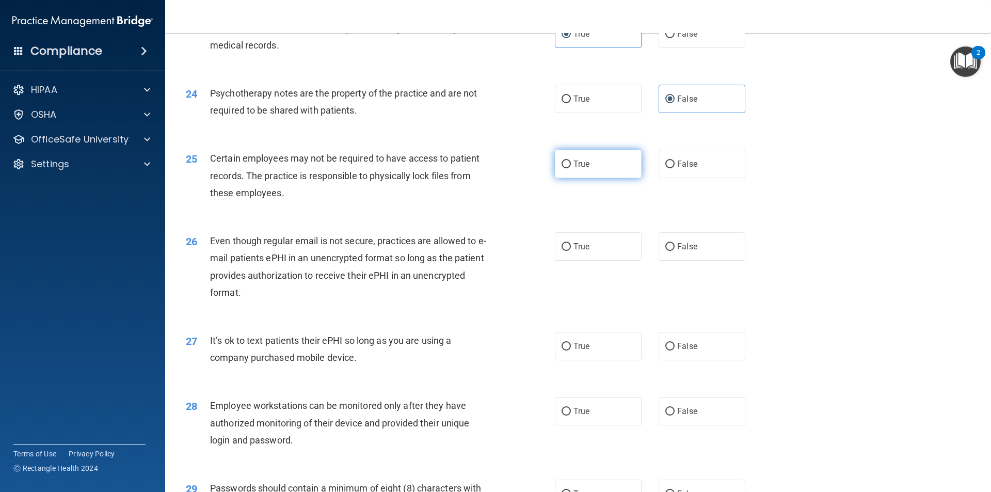
click at [584, 178] on label "True" at bounding box center [598, 164] width 87 height 28
click at [571, 168] on input "True" at bounding box center [566, 165] width 9 height 8
radio input "true"
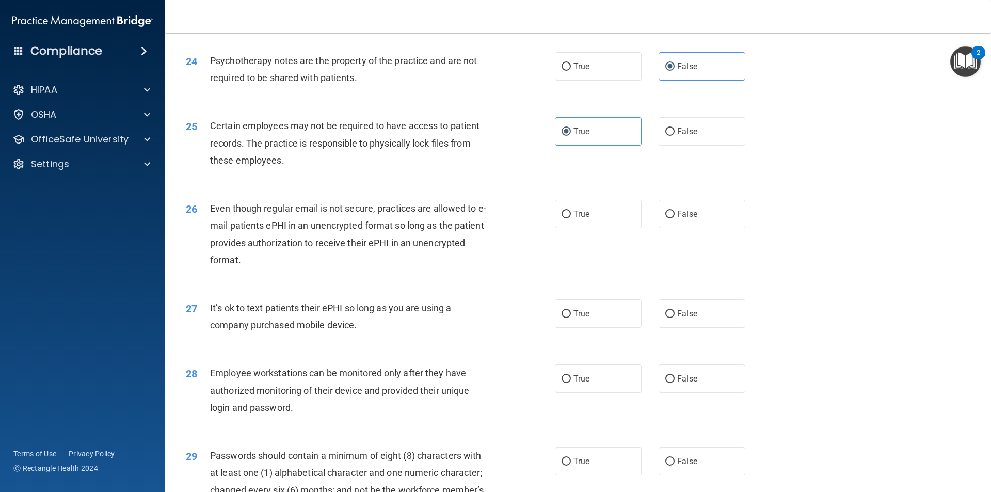
scroll to position [2014, 0]
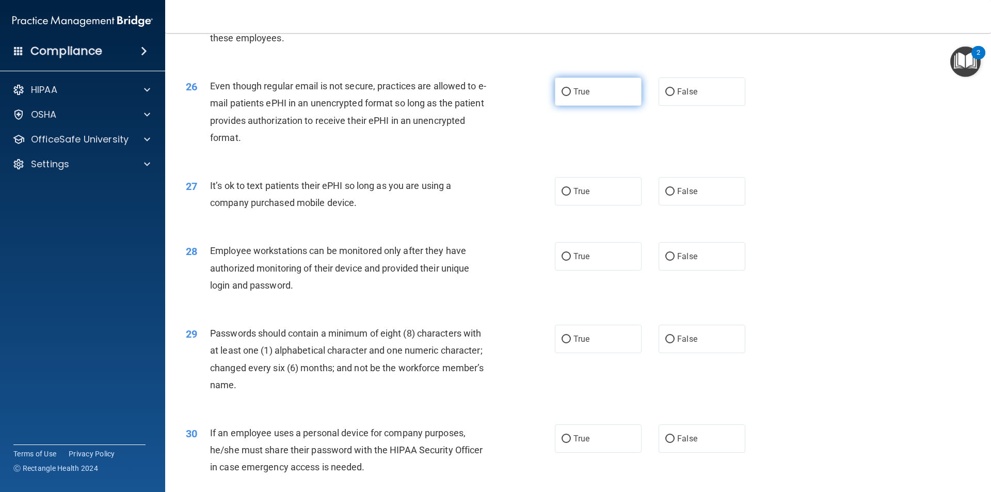
click at [586, 106] on label "True" at bounding box center [598, 91] width 87 height 28
click at [571, 96] on input "True" at bounding box center [566, 92] width 9 height 8
radio input "true"
click at [669, 196] on input "False" at bounding box center [669, 192] width 9 height 8
radio input "true"
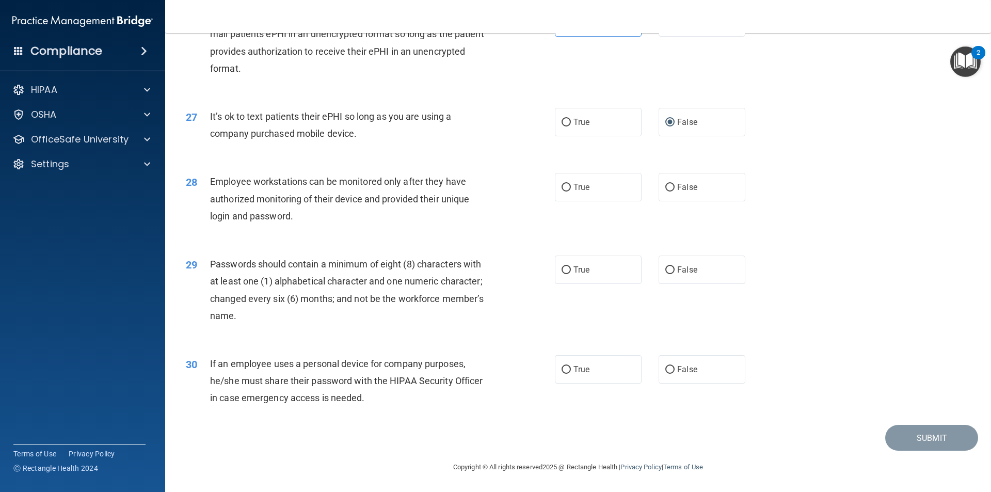
scroll to position [2100, 0]
click at [665, 191] on input "False" at bounding box center [669, 188] width 9 height 8
click at [607, 266] on label "True" at bounding box center [598, 270] width 87 height 28
click at [571, 266] on input "True" at bounding box center [566, 270] width 9 height 8
click at [665, 367] on input "False" at bounding box center [669, 370] width 9 height 8
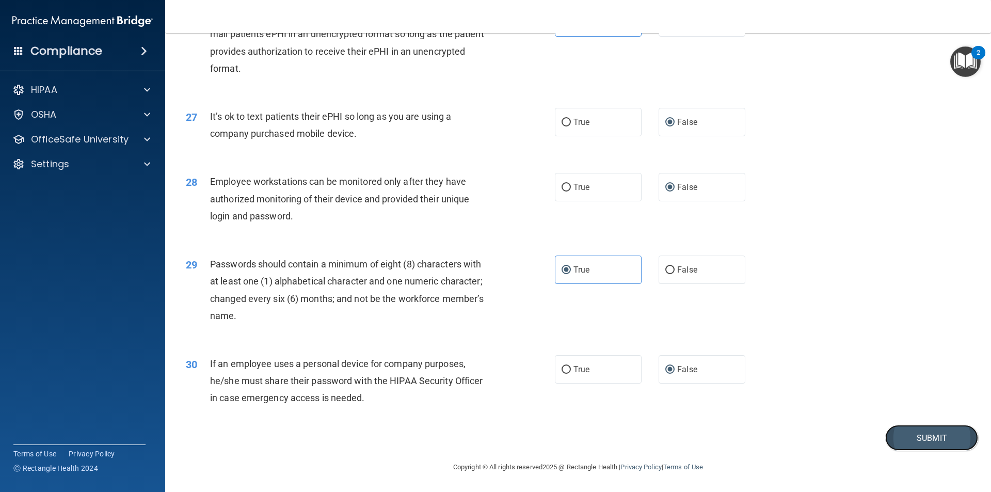
click at [913, 429] on button "Submit" at bounding box center [931, 438] width 93 height 26
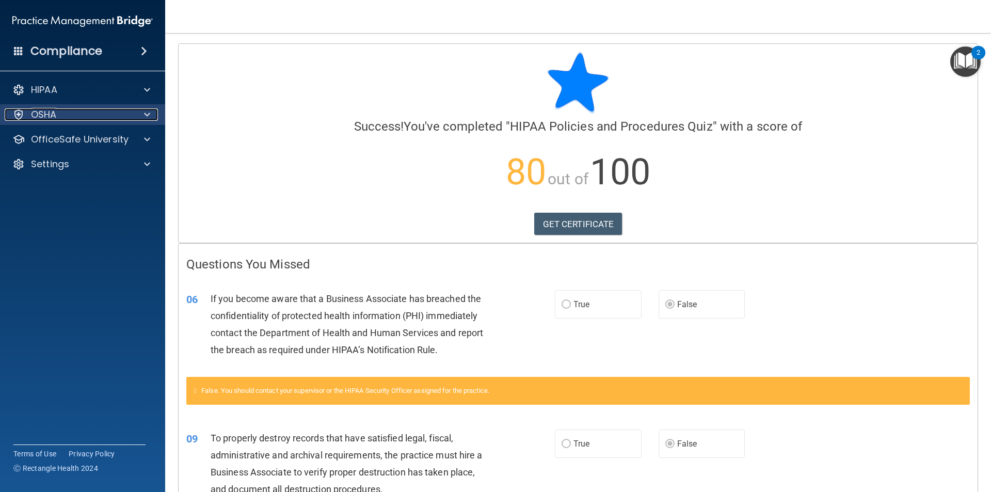
click at [148, 116] on span at bounding box center [147, 114] width 6 height 12
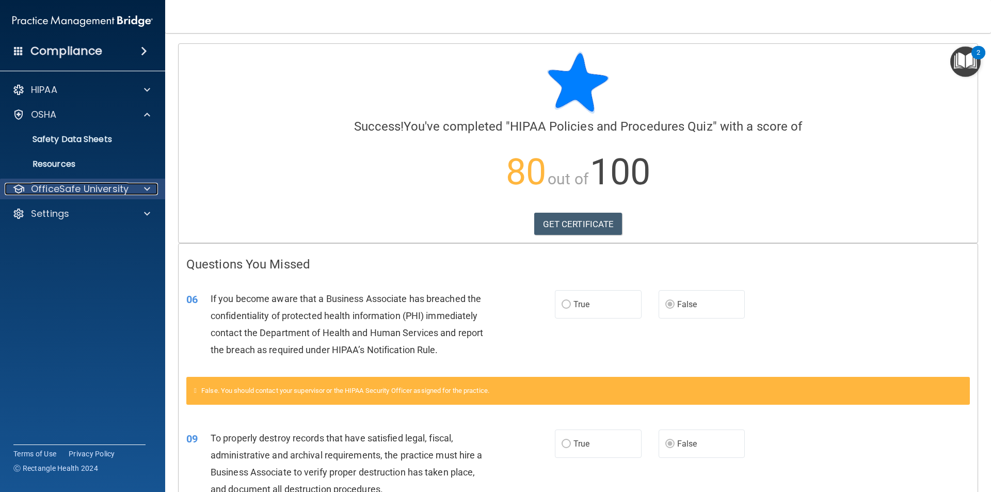
click at [140, 186] on div at bounding box center [146, 189] width 26 height 12
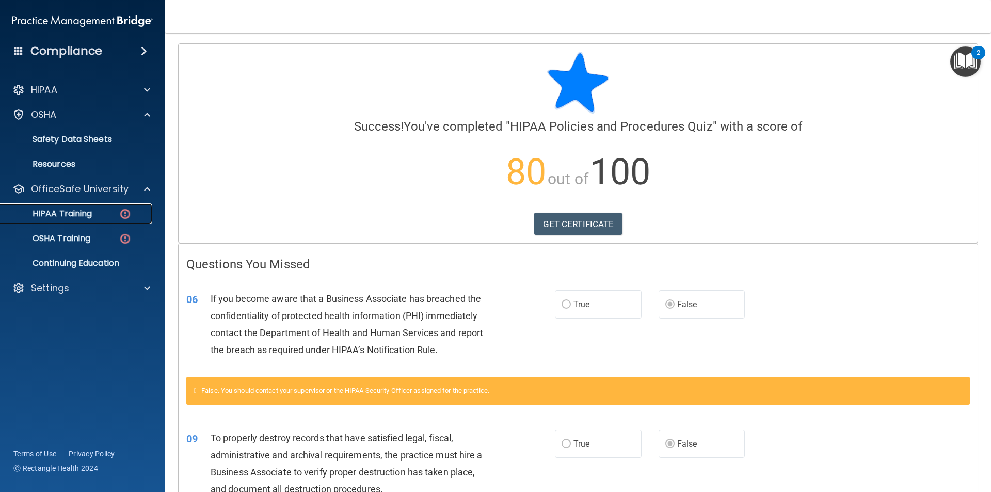
click at [119, 220] on img at bounding box center [125, 214] width 13 height 13
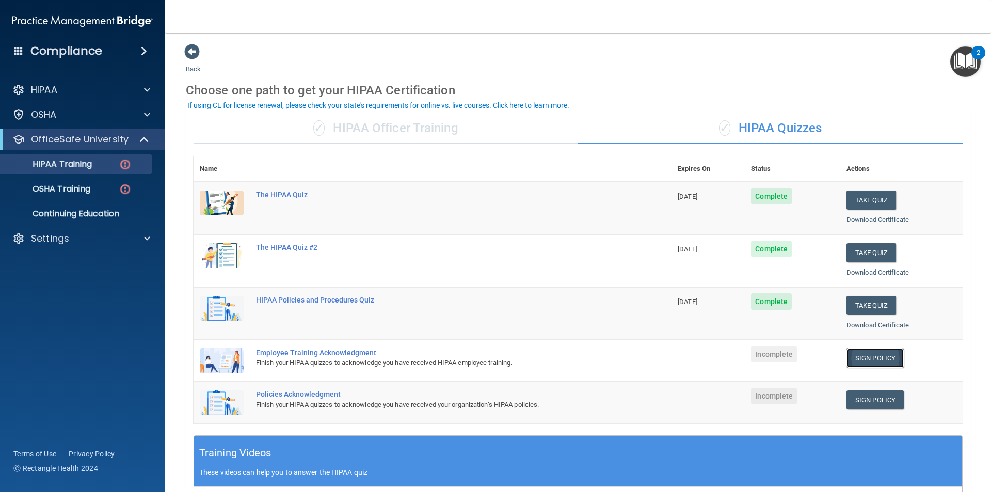
click at [847, 358] on link "Sign Policy" at bounding box center [875, 357] width 57 height 19
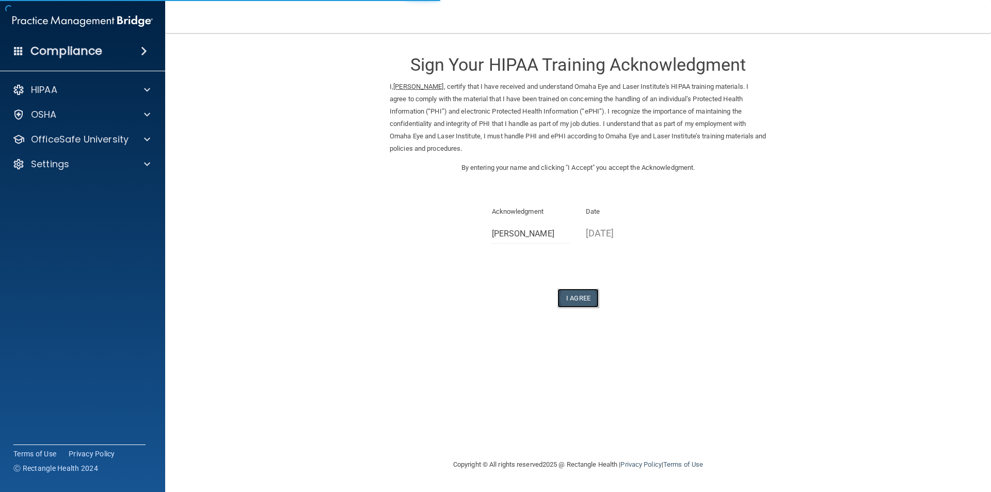
click at [590, 292] on button "I Agree" at bounding box center [578, 298] width 41 height 19
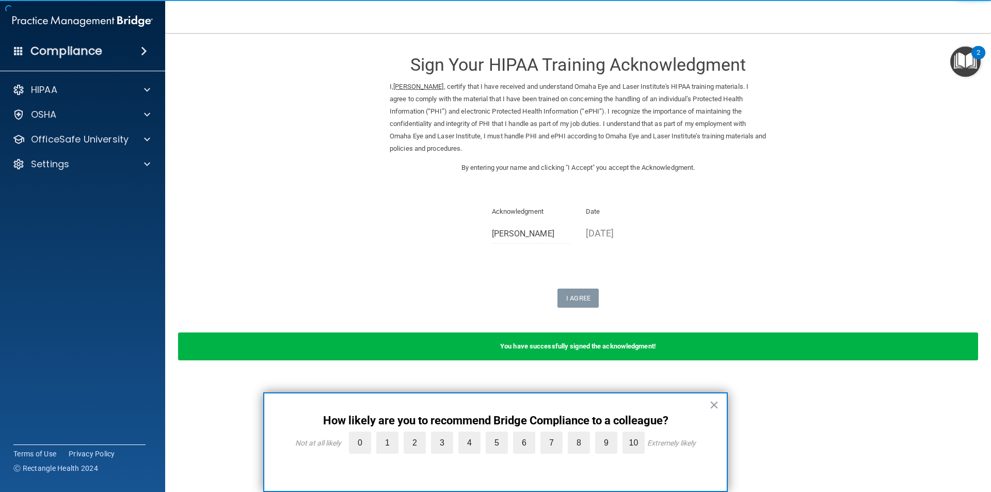
click at [719, 404] on div "× How likely are you to recommend Bridge Compliance to a colleague? Not at all …" at bounding box center [495, 442] width 465 height 100
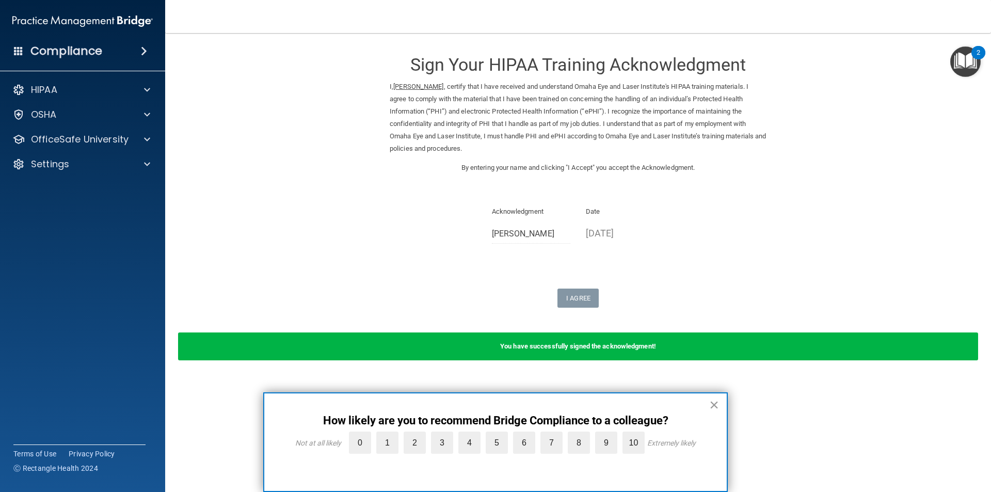
click at [718, 403] on button "×" at bounding box center [714, 405] width 10 height 17
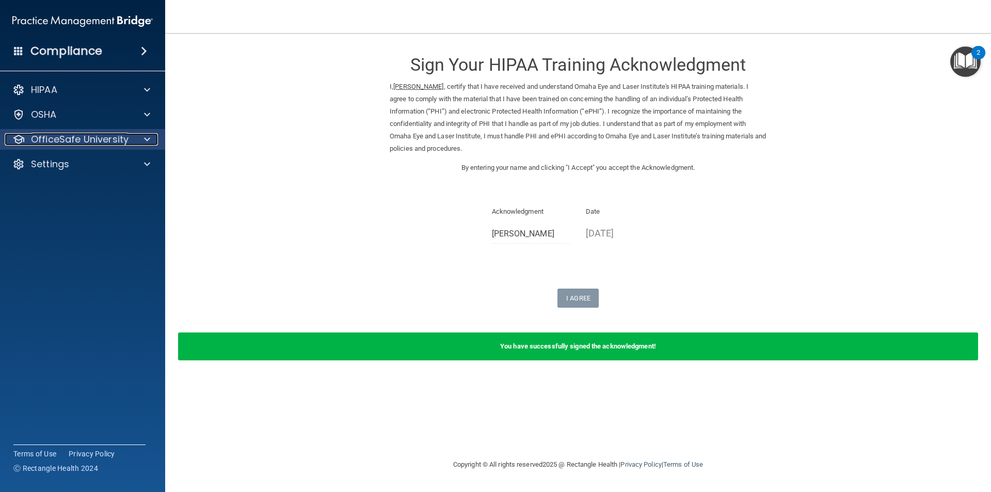
click at [135, 139] on div at bounding box center [146, 139] width 26 height 12
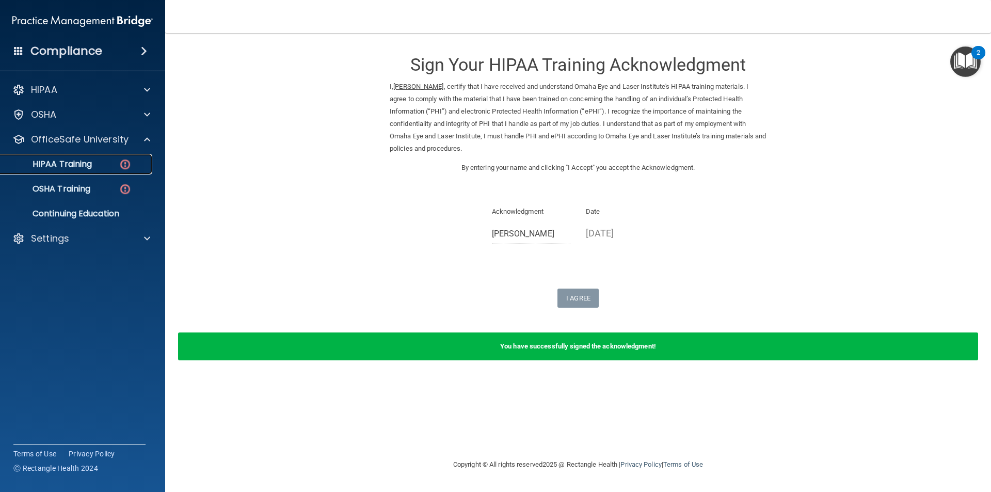
click at [106, 169] on div "HIPAA Training" at bounding box center [77, 164] width 141 height 10
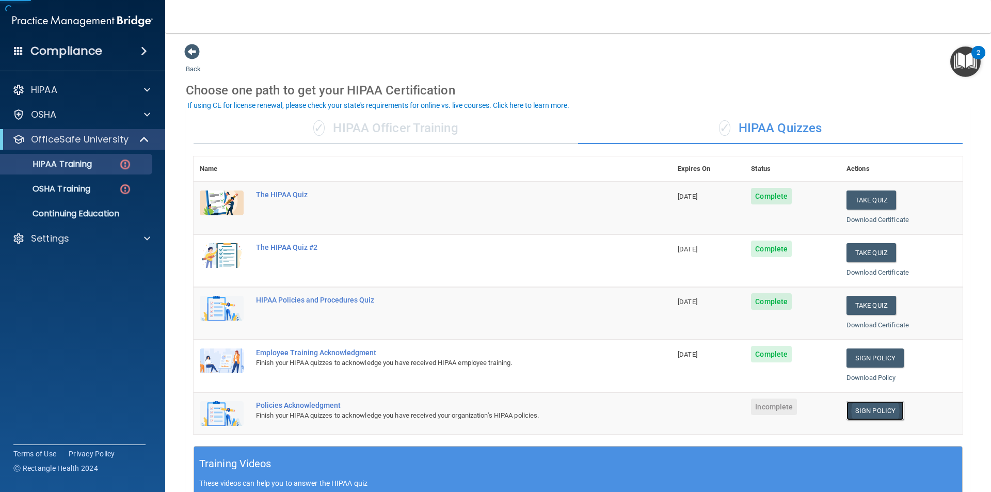
click at [867, 404] on link "Sign Policy" at bounding box center [875, 410] width 57 height 19
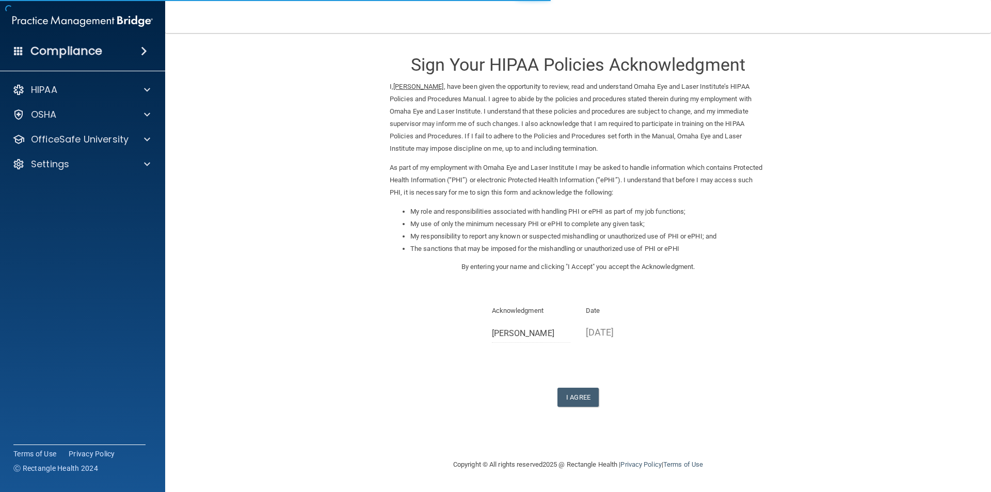
click at [583, 384] on div "Sign Your HIPAA Policies Acknowledgment I, [PERSON_NAME] , have been given the …" at bounding box center [578, 224] width 377 height 363
click at [584, 386] on div "Sign Your HIPAA Policies Acknowledgment I, [PERSON_NAME] , have been given the …" at bounding box center [578, 224] width 377 height 363
click at [585, 391] on button "I Agree" at bounding box center [578, 397] width 41 height 19
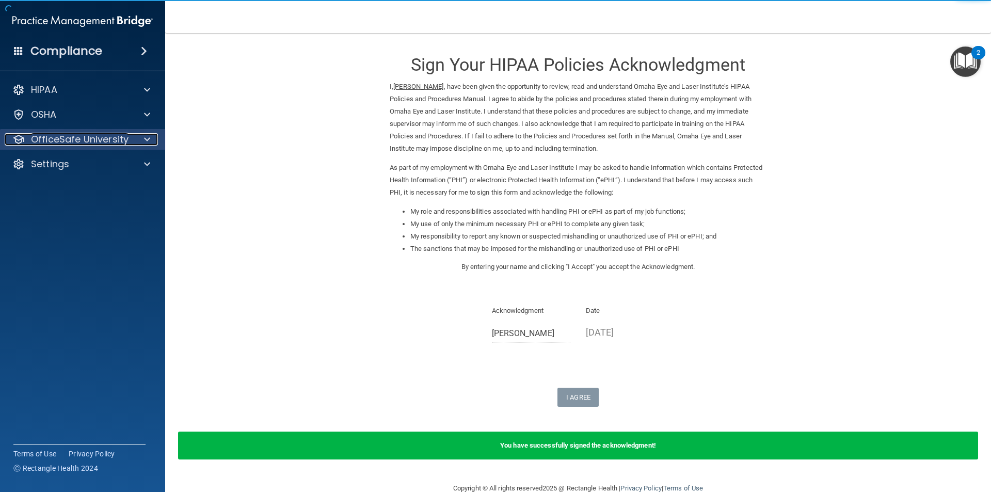
click at [150, 136] on span at bounding box center [147, 139] width 6 height 12
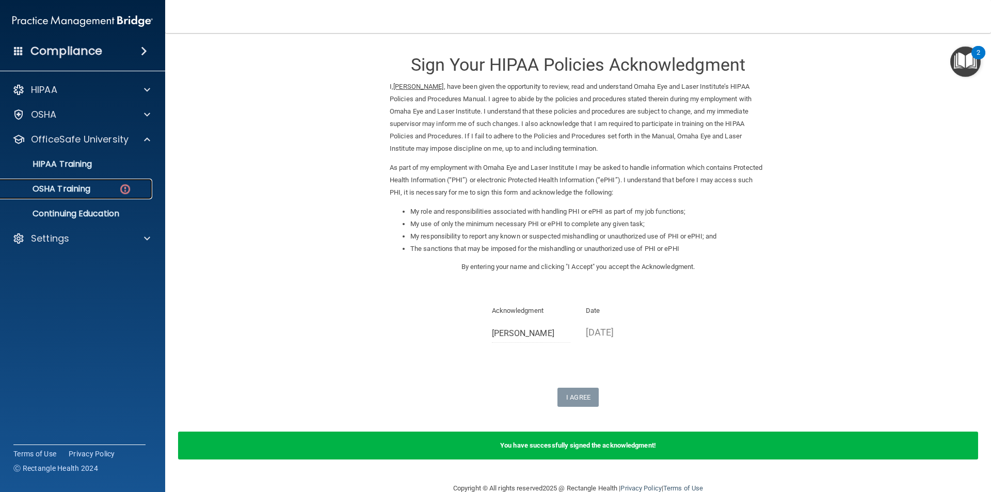
click at [108, 183] on link "OSHA Training" at bounding box center [71, 189] width 163 height 21
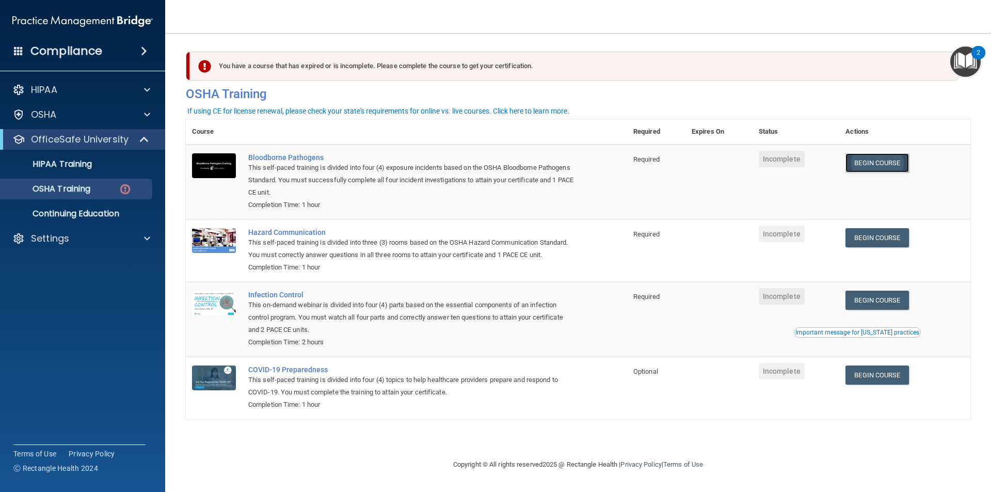
click at [859, 164] on link "Begin Course" at bounding box center [877, 162] width 63 height 19
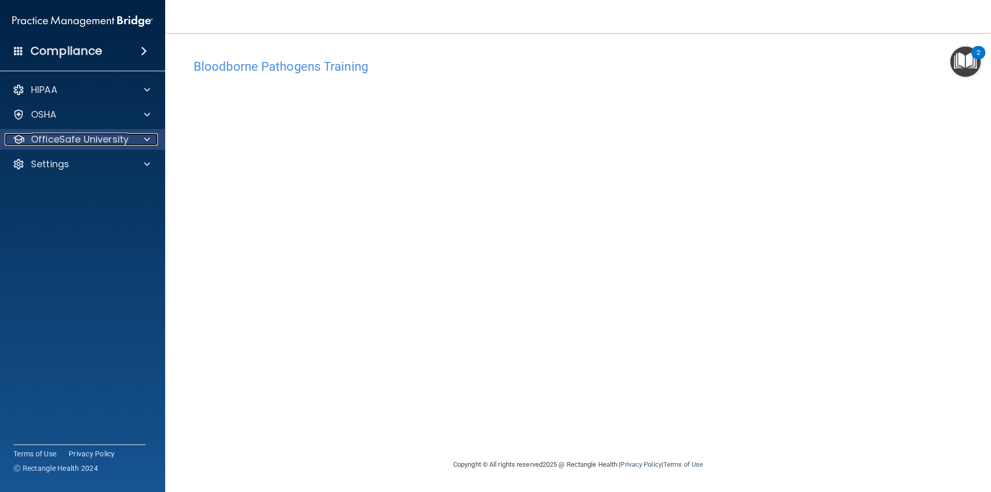
click at [148, 139] on span at bounding box center [147, 139] width 6 height 12
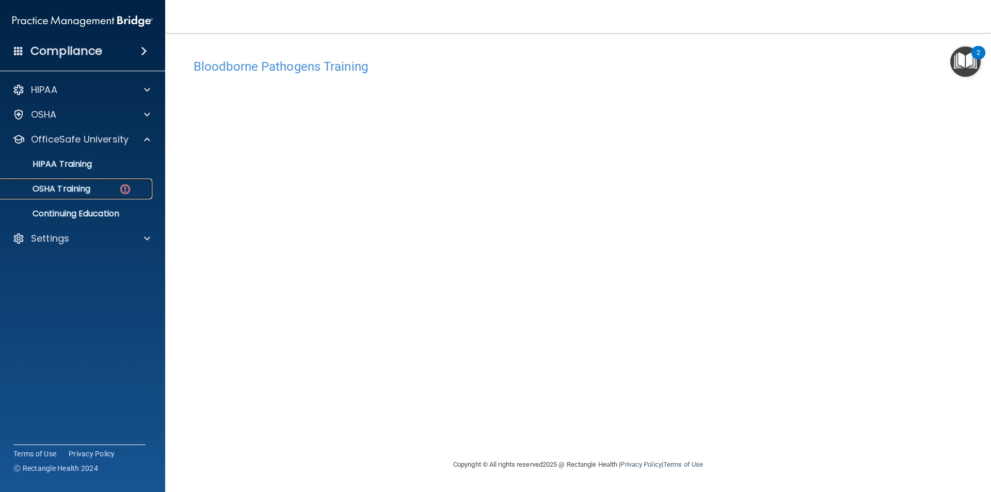
click at [126, 191] on img at bounding box center [125, 189] width 13 height 13
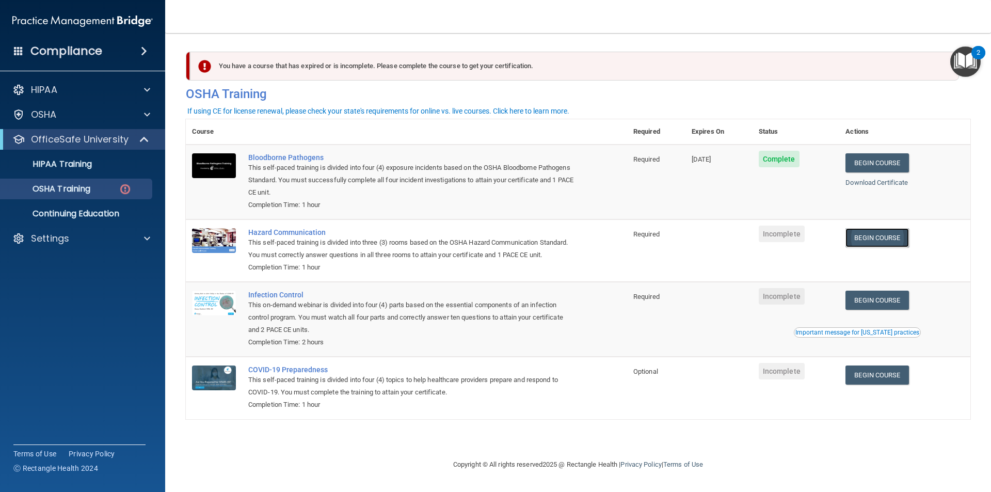
click at [875, 232] on link "Begin Course" at bounding box center [877, 237] width 63 height 19
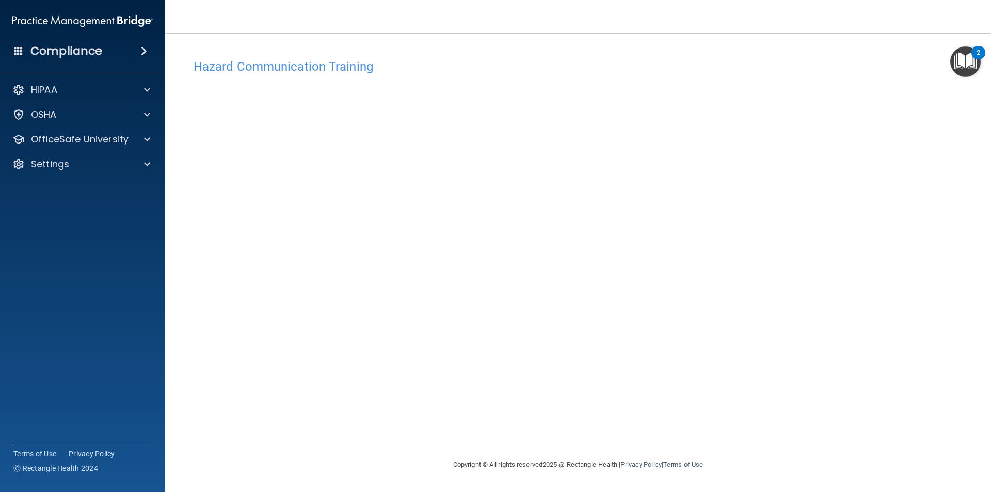
click at [259, 70] on h4 "Hazard Communication Training" at bounding box center [578, 66] width 769 height 13
click at [698, 75] on div "Hazard Communication Training" at bounding box center [578, 66] width 785 height 25
click at [129, 120] on div "OSHA" at bounding box center [69, 114] width 128 height 12
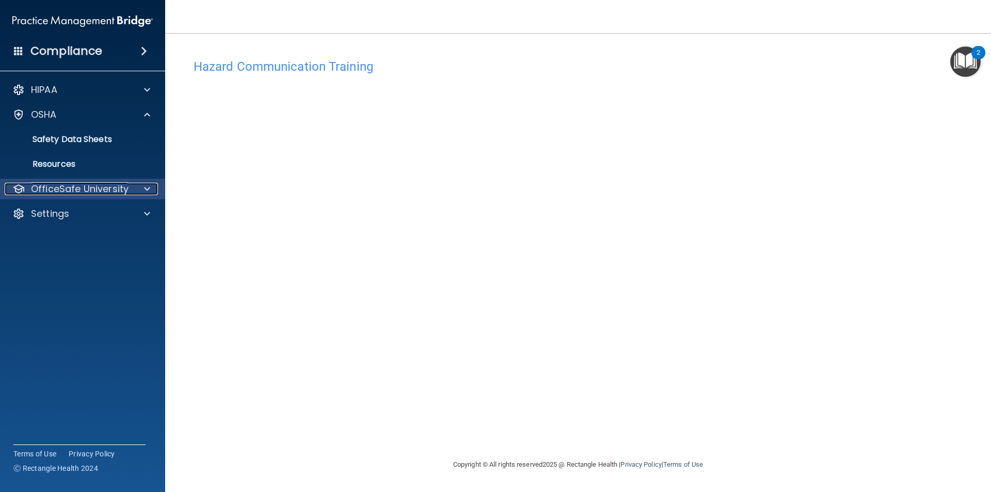
click at [127, 187] on p "OfficeSafe University" at bounding box center [80, 189] width 98 height 12
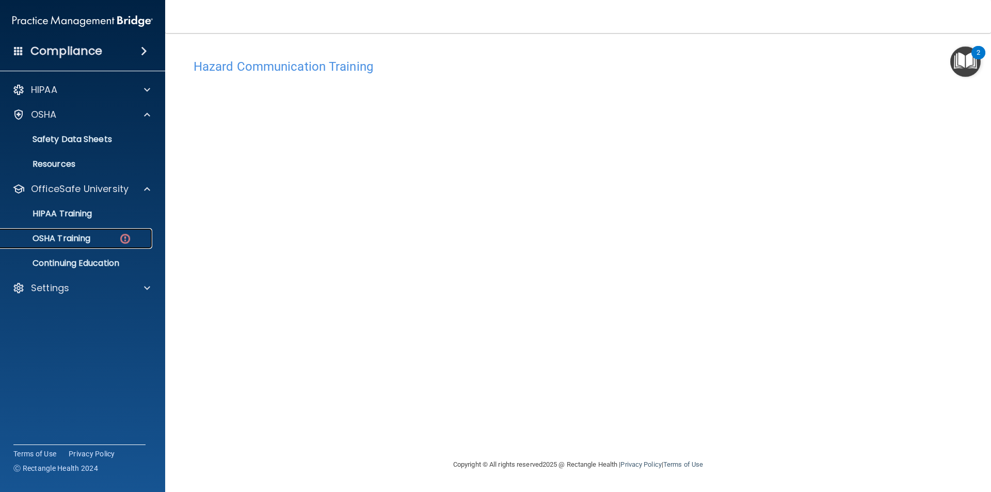
click at [96, 237] on div "OSHA Training" at bounding box center [77, 238] width 141 height 10
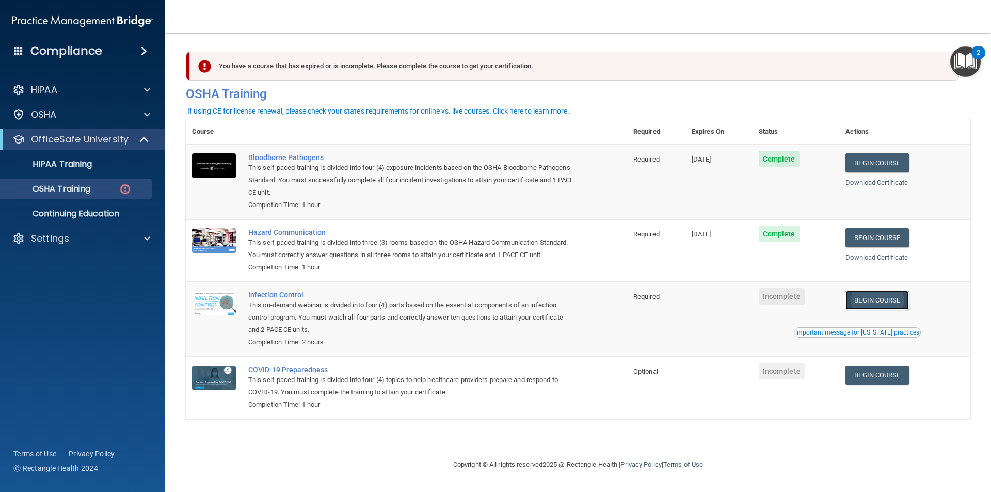
click at [892, 304] on link "Begin Course" at bounding box center [877, 300] width 63 height 19
click at [133, 182] on link "OSHA Training" at bounding box center [71, 189] width 163 height 21
click at [116, 184] on div "OSHA Training" at bounding box center [77, 189] width 141 height 10
click at [114, 152] on ul "HIPAA Training OSHA Training Continuing Education" at bounding box center [83, 187] width 187 height 74
click at [115, 158] on link "HIPAA Training" at bounding box center [71, 164] width 163 height 21
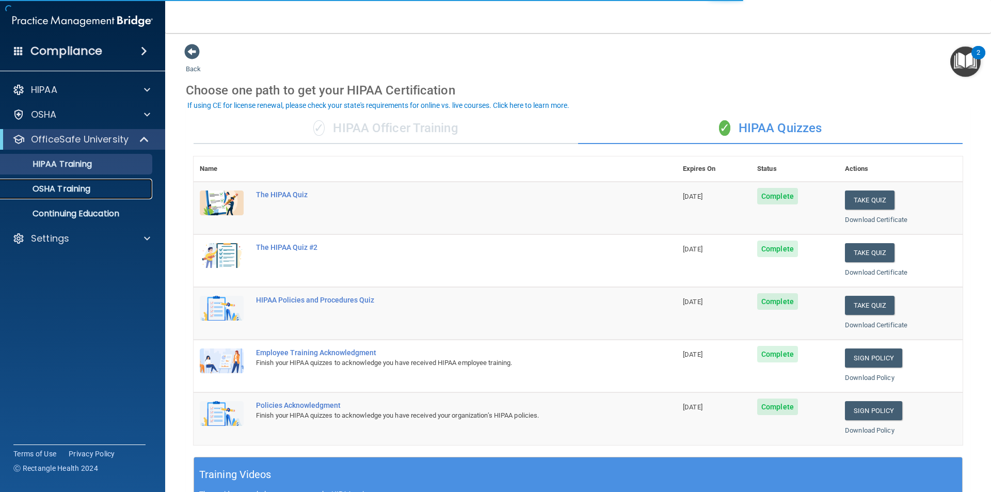
click at [126, 186] on div "OSHA Training" at bounding box center [77, 189] width 141 height 10
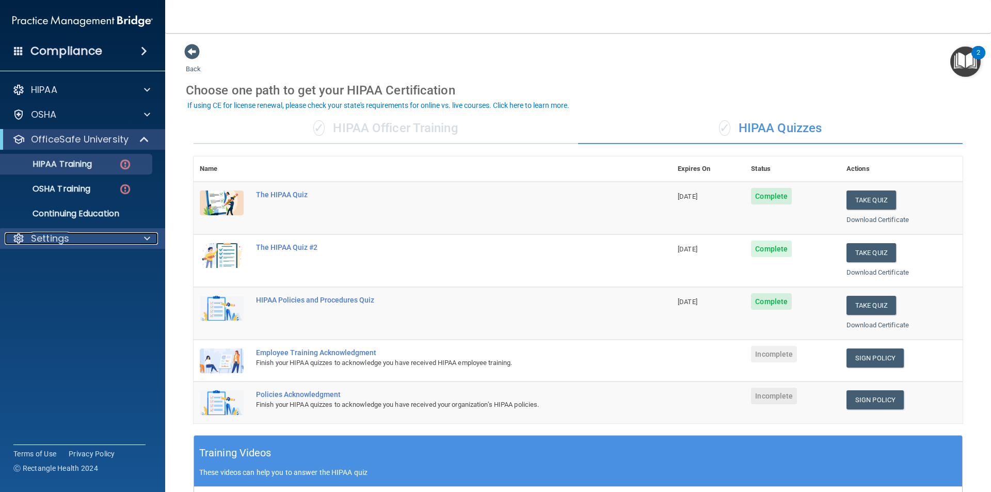
click at [144, 236] on span at bounding box center [147, 238] width 6 height 12
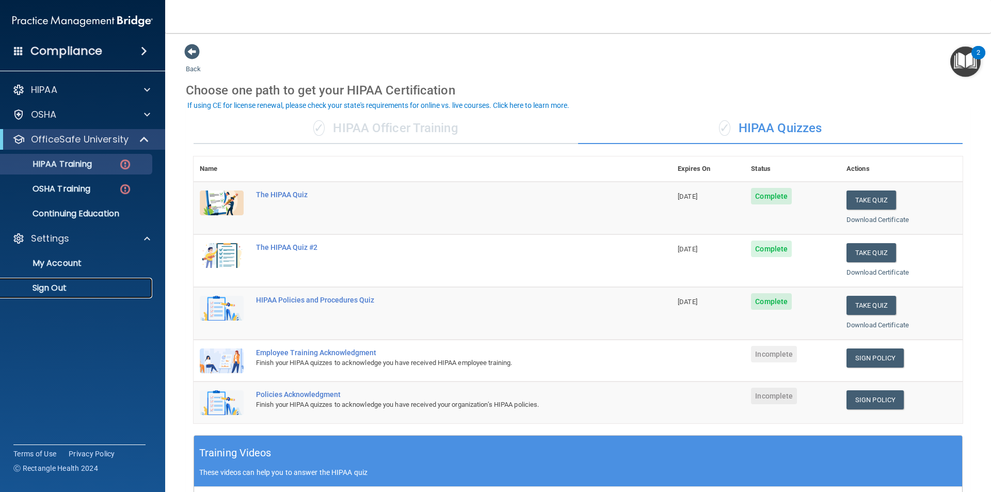
click at [126, 279] on link "Sign Out" at bounding box center [71, 288] width 163 height 21
